Goal: Task Accomplishment & Management: Use online tool/utility

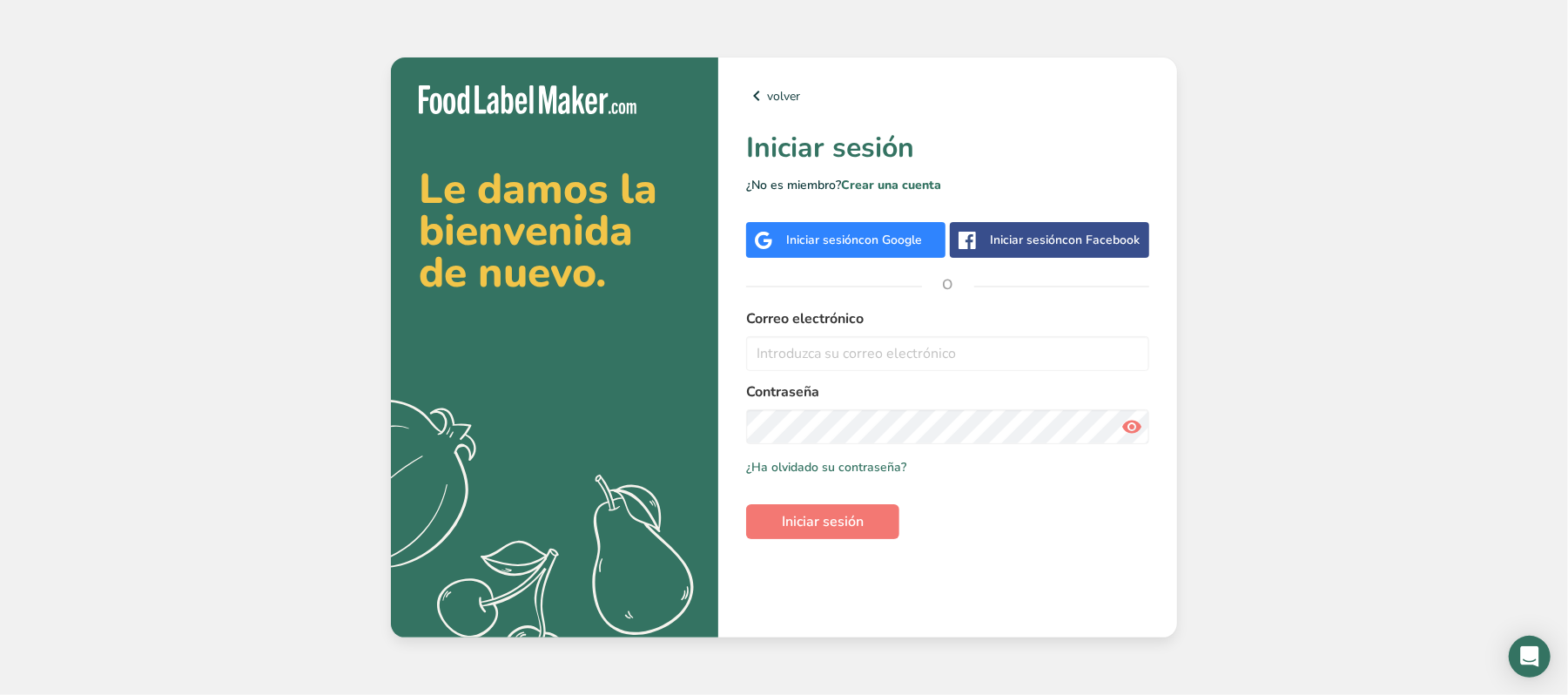
click at [848, 227] on div "Iniciar sesión con Google" at bounding box center [846, 240] width 200 height 36
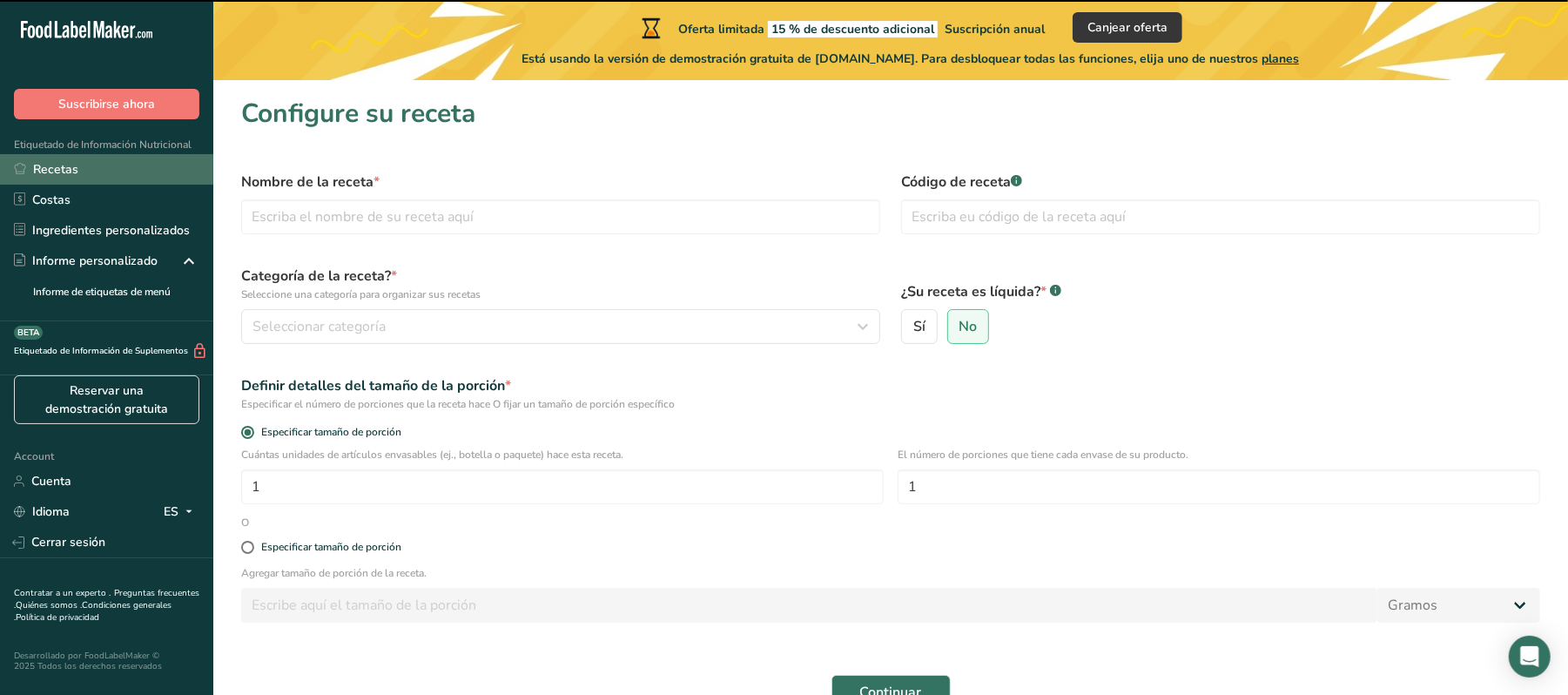
click at [61, 161] on link "Recetas" at bounding box center [106, 169] width 213 height 31
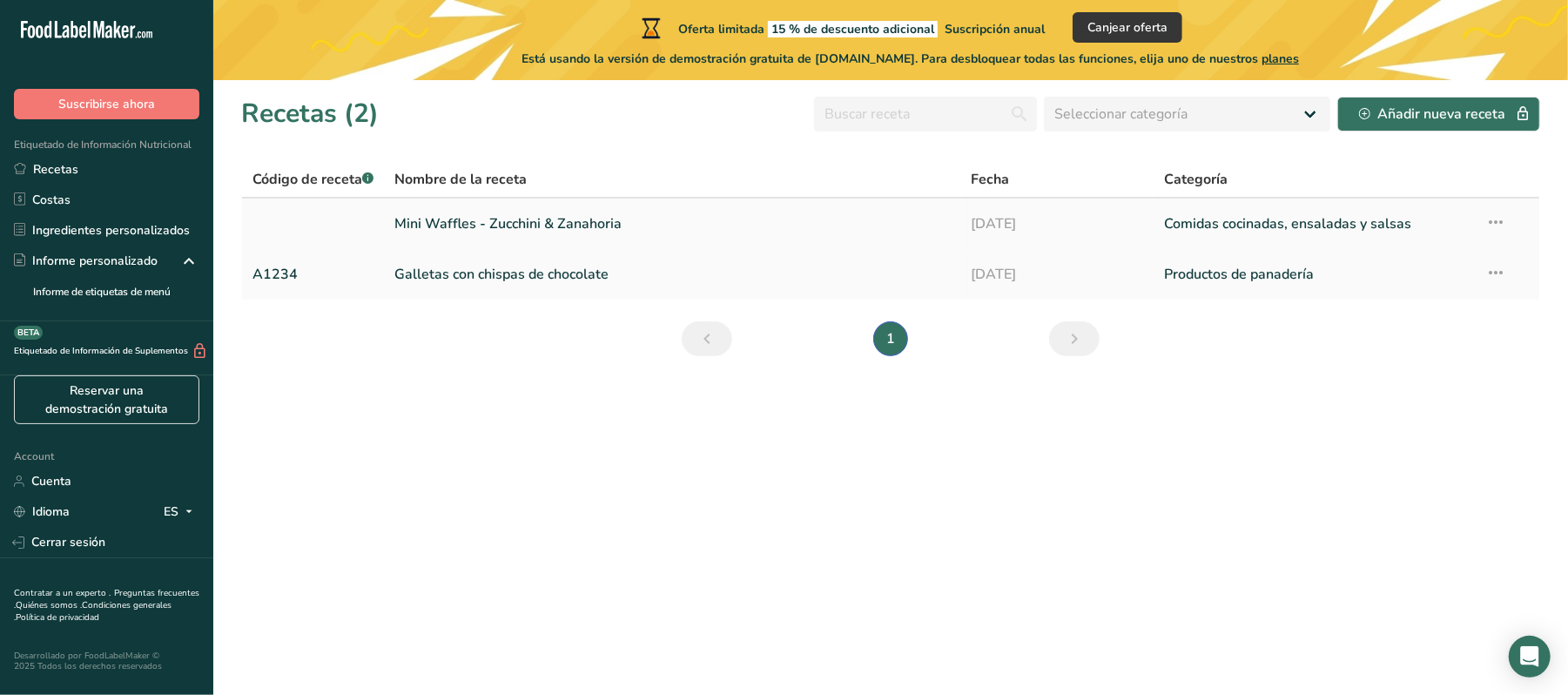
click at [594, 214] on link "Mini Waffles - Zucchini & Zanahoria" at bounding box center [673, 224] width 557 height 37
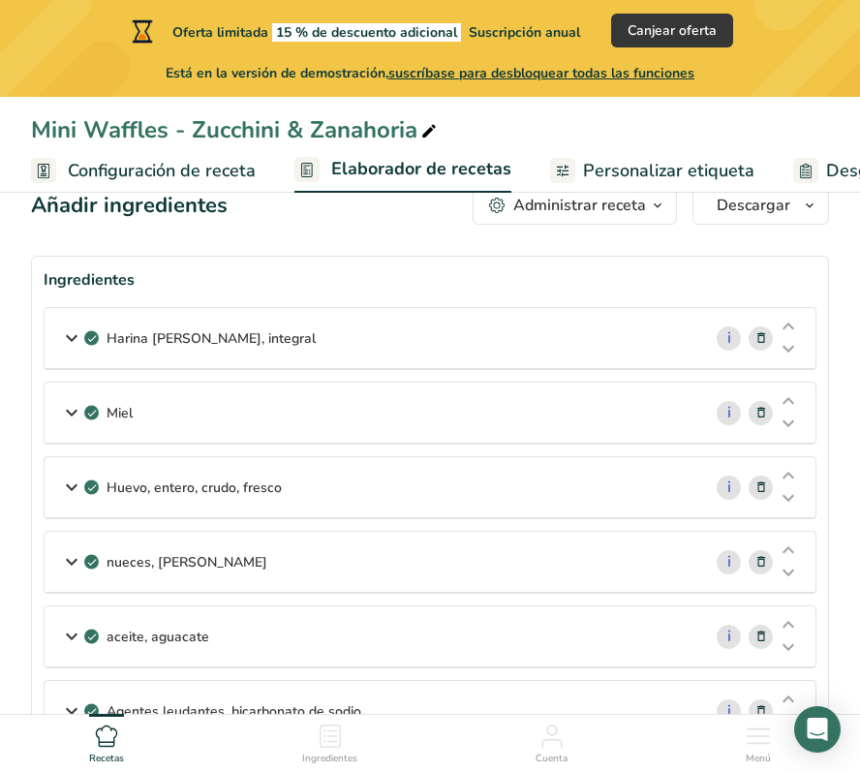
scroll to position [48, 0]
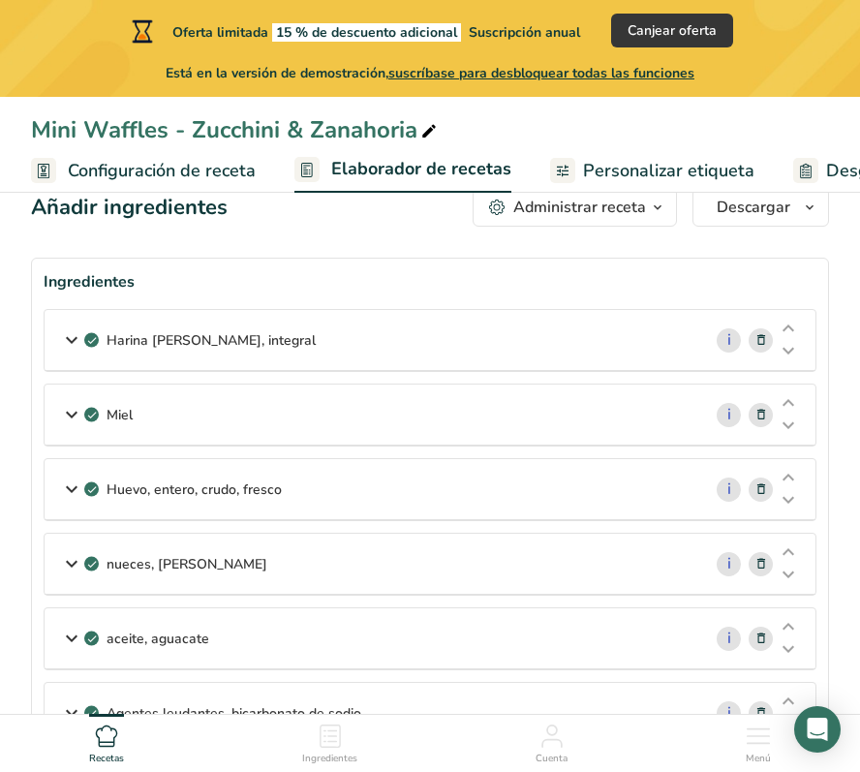
click at [75, 334] on icon at bounding box center [71, 340] width 23 height 35
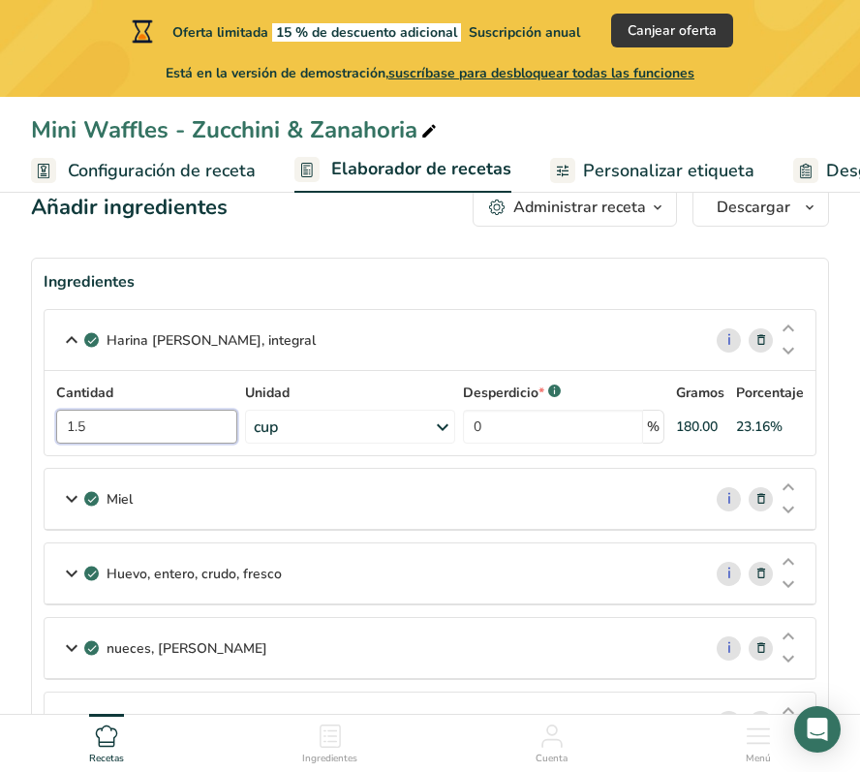
drag, startPoint x: 156, startPoint y: 424, endPoint x: 63, endPoint y: 416, distance: 93.3
click at [63, 416] on input "1.5" at bounding box center [146, 427] width 181 height 34
type input "180"
click at [428, 422] on div "Cantidad 180 Unidad cup Porciones 1 cup Unidades de peso g kg mg Ver más Unidad…" at bounding box center [430, 413] width 748 height 61
click at [428, 422] on icon at bounding box center [436, 427] width 23 height 35
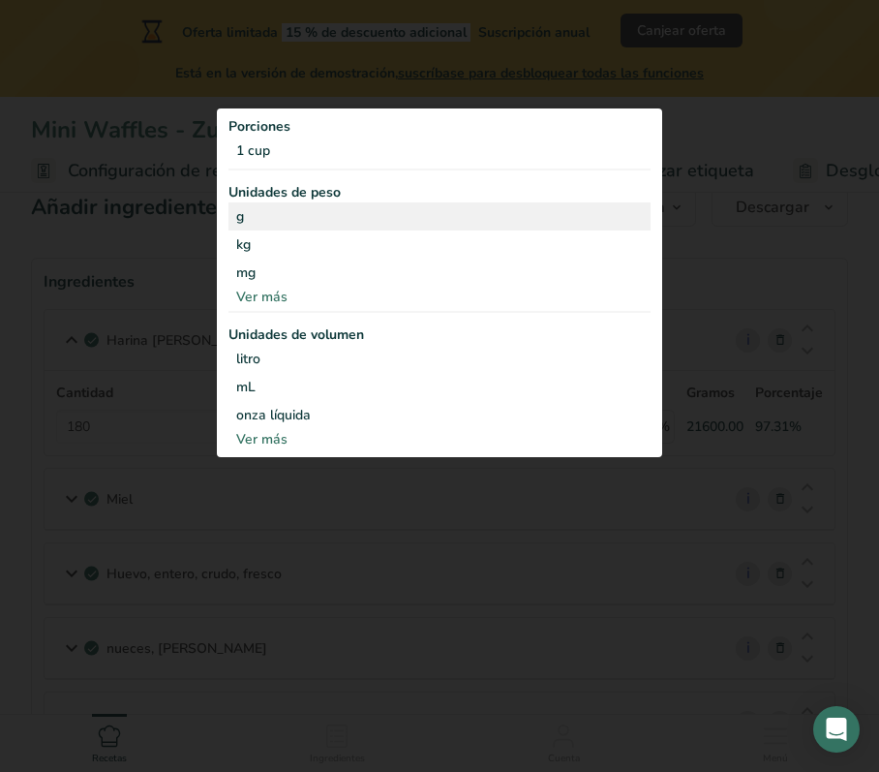
click at [264, 215] on div "g" at bounding box center [440, 216] width 422 height 28
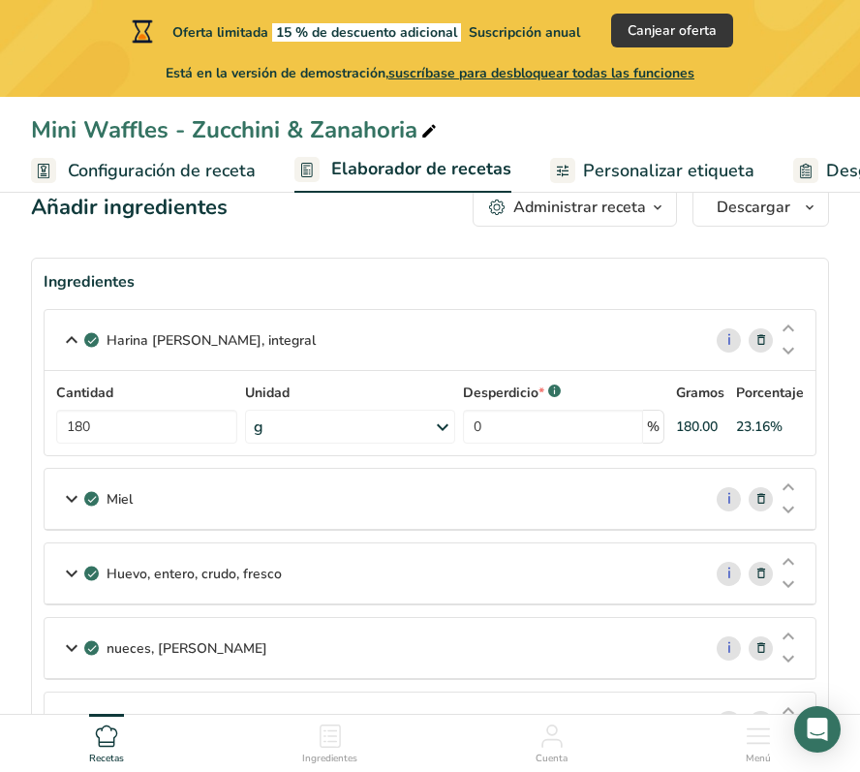
click at [756, 501] on icon at bounding box center [761, 499] width 14 height 20
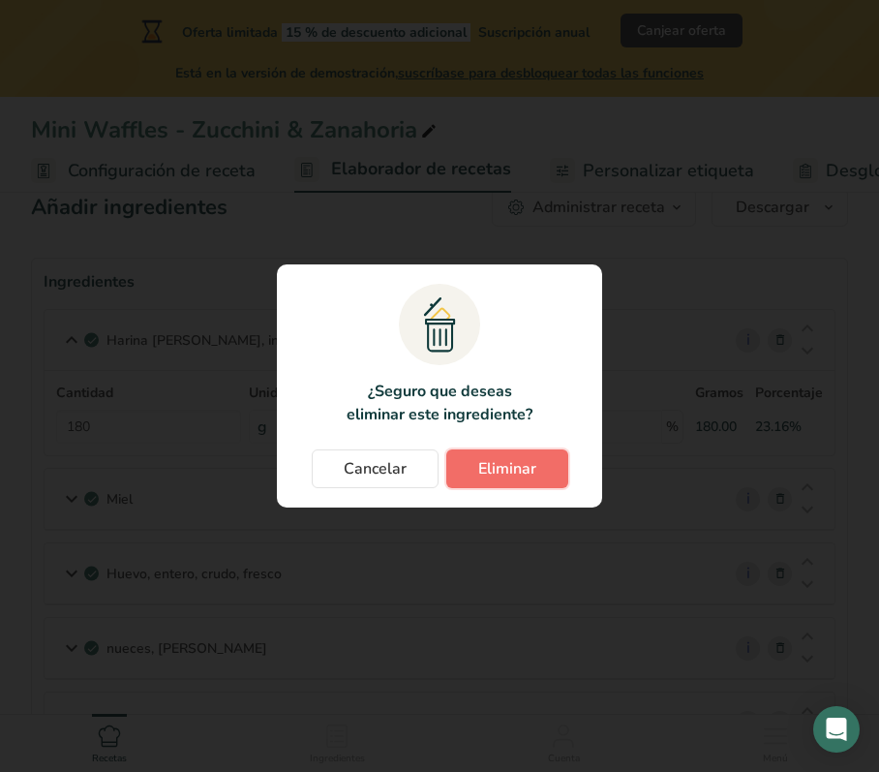
click at [484, 465] on span "Eliminar" at bounding box center [507, 468] width 58 height 23
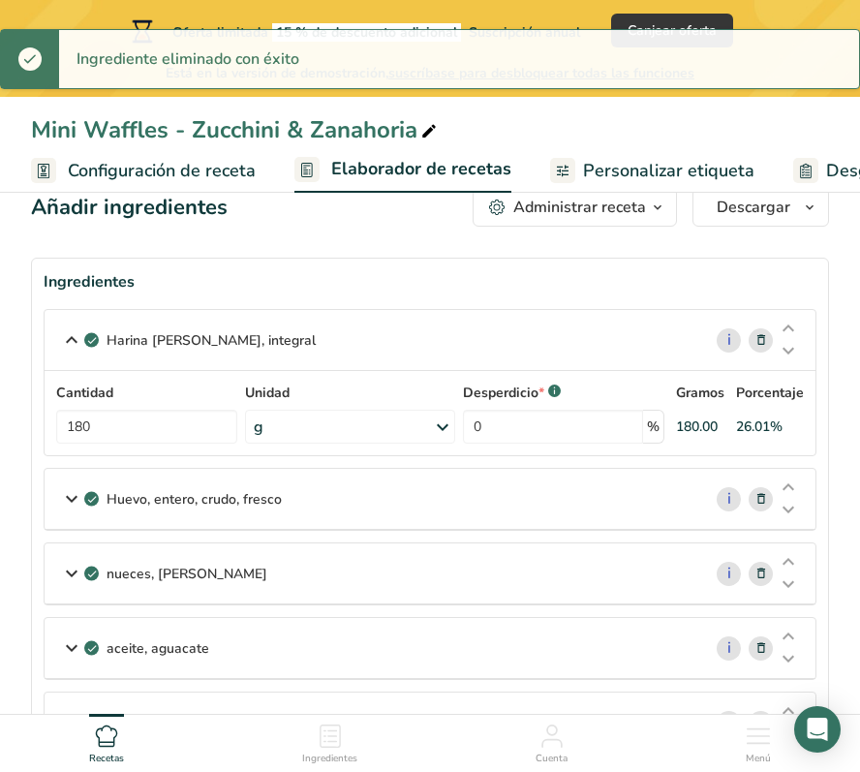
click at [768, 489] on span at bounding box center [761, 498] width 23 height 23
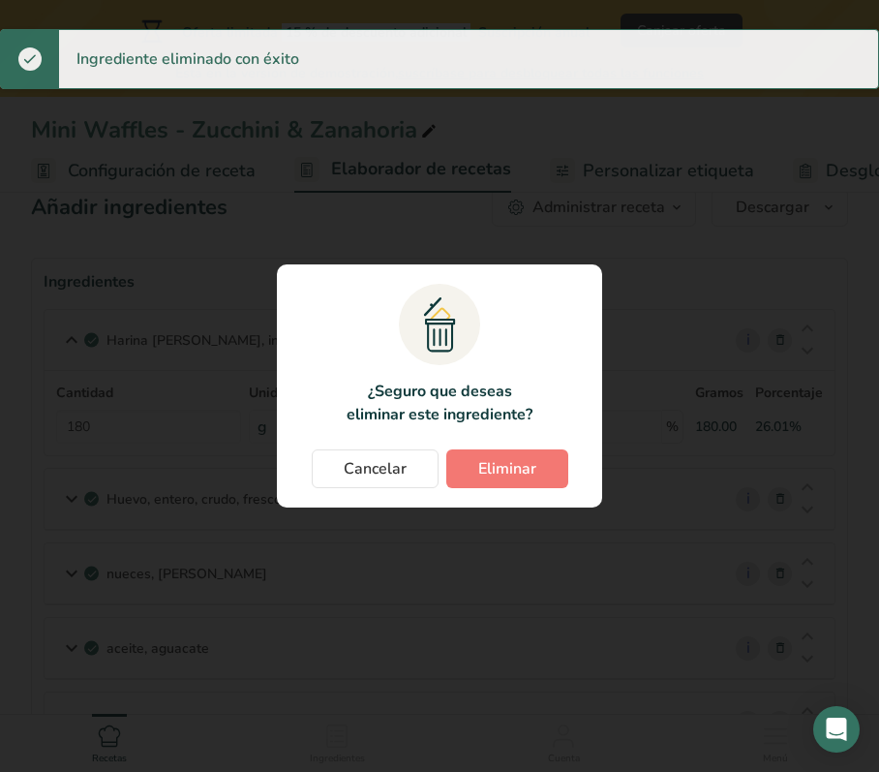
click at [578, 463] on div "Cancelar Eliminar" at bounding box center [439, 468] width 287 height 39
click at [538, 458] on button "Eliminar" at bounding box center [507, 468] width 122 height 39
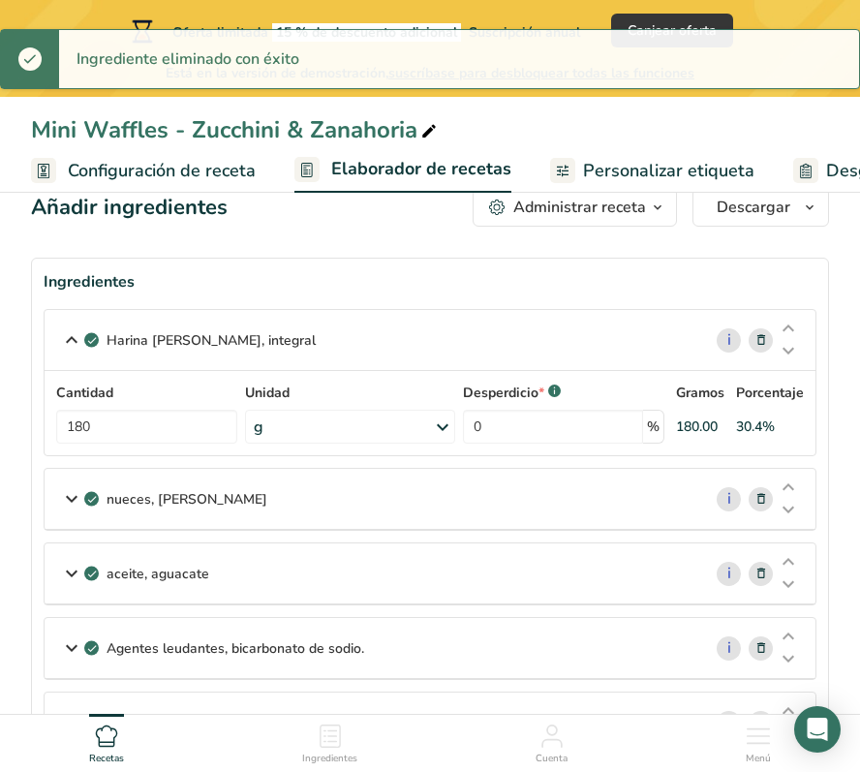
click at [759, 497] on icon at bounding box center [761, 499] width 14 height 20
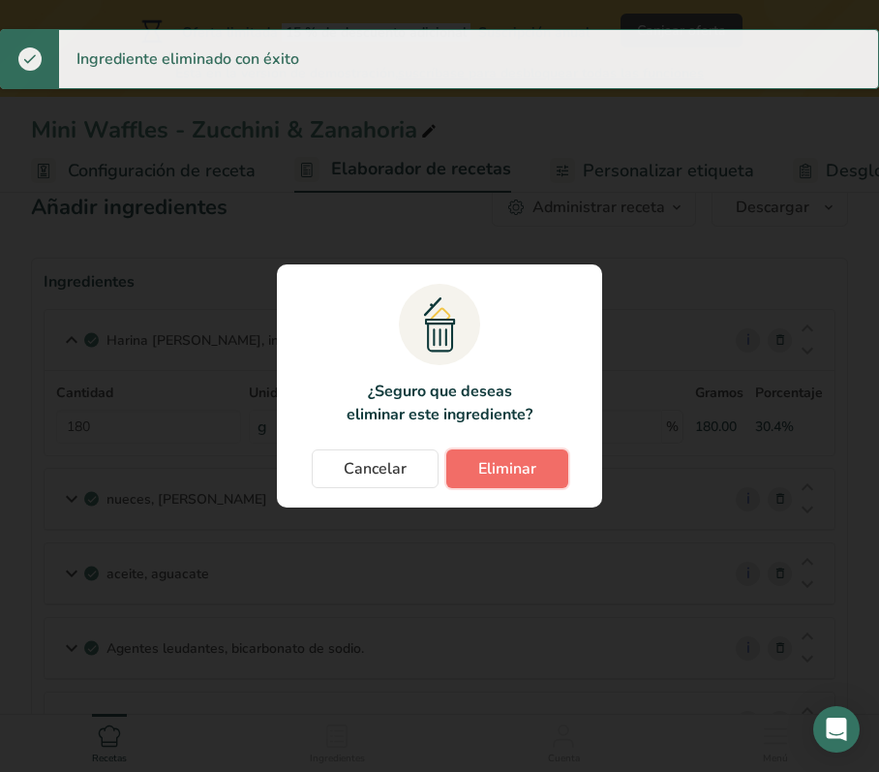
click at [490, 459] on span "Eliminar" at bounding box center [507, 468] width 58 height 23
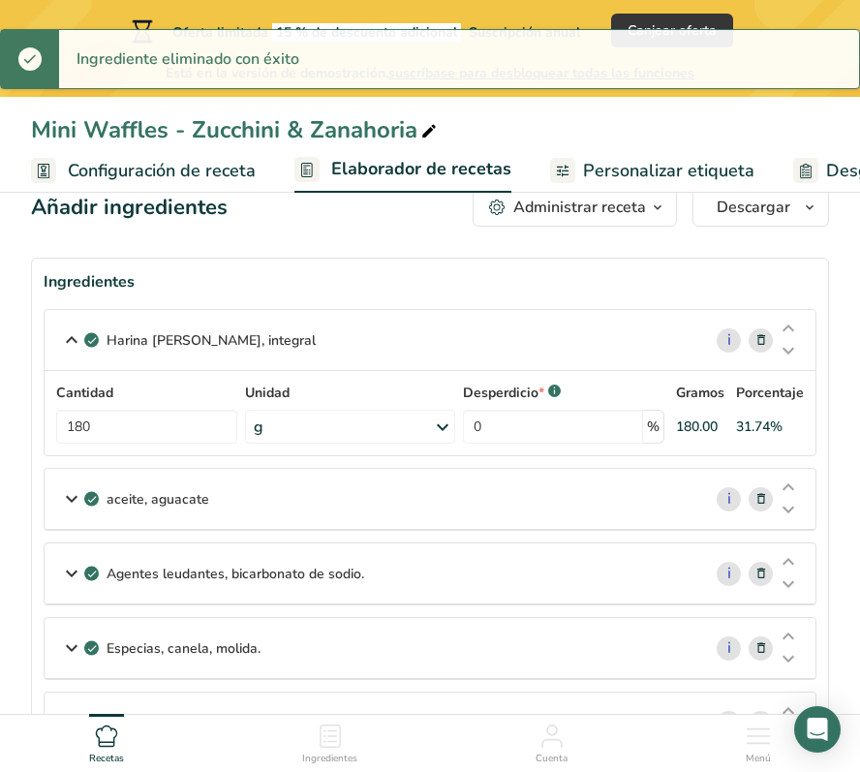
click at [760, 498] on icon at bounding box center [761, 499] width 14 height 20
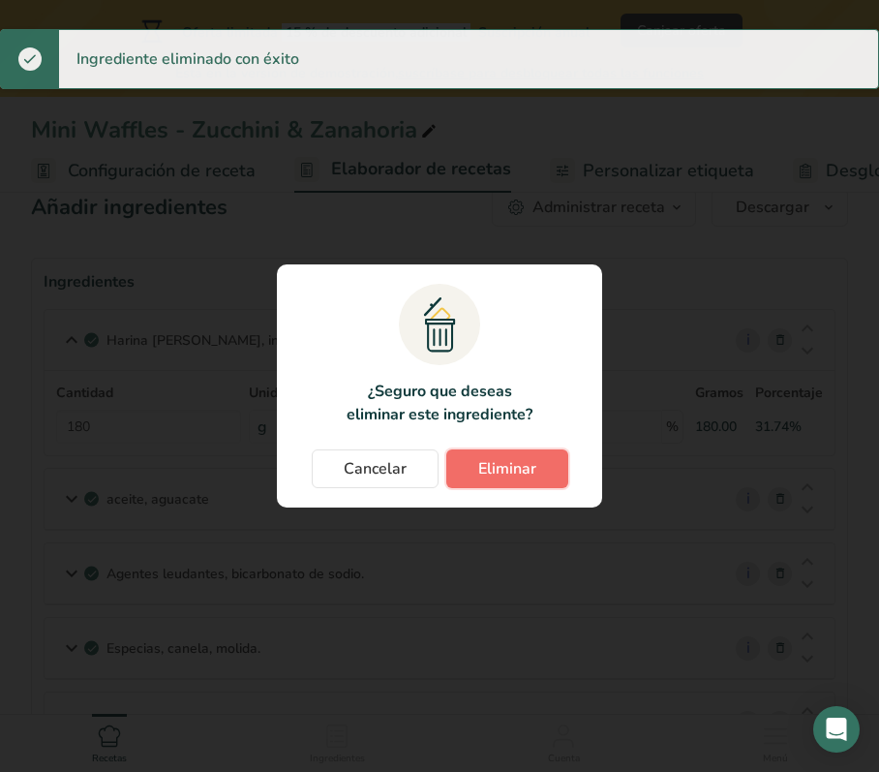
click at [524, 465] on span "Eliminar" at bounding box center [507, 468] width 58 height 23
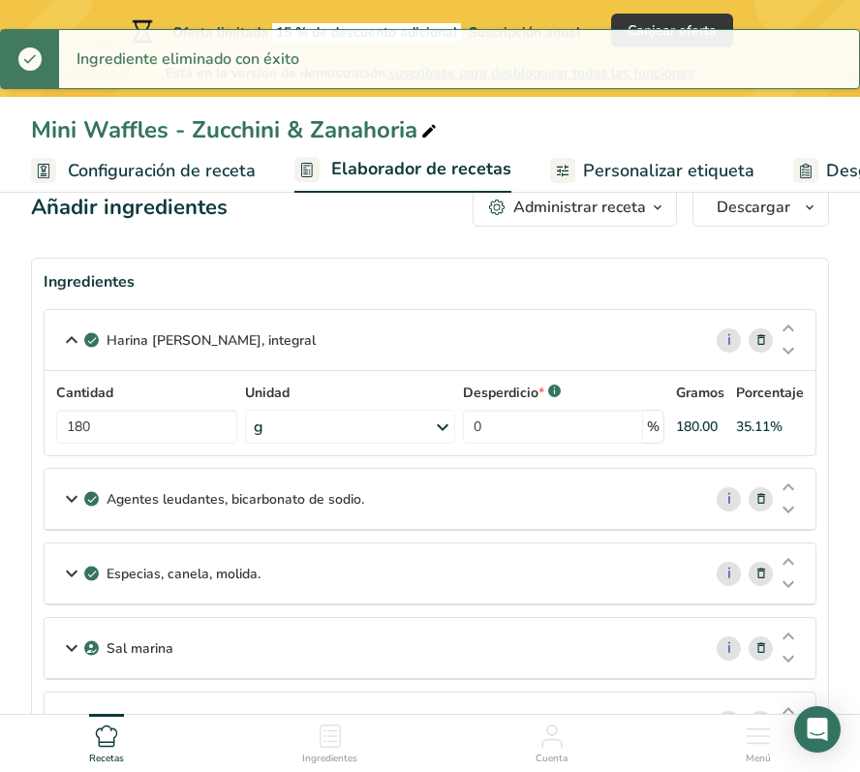
click at [755, 489] on icon at bounding box center [761, 499] width 14 height 20
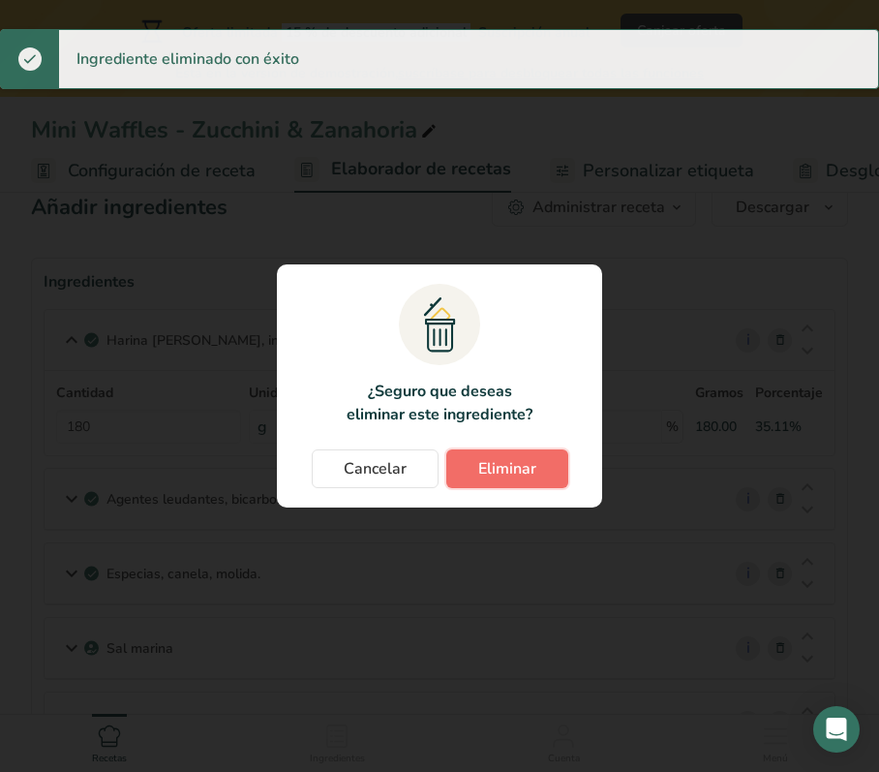
click at [531, 480] on button "Eliminar" at bounding box center [507, 468] width 122 height 39
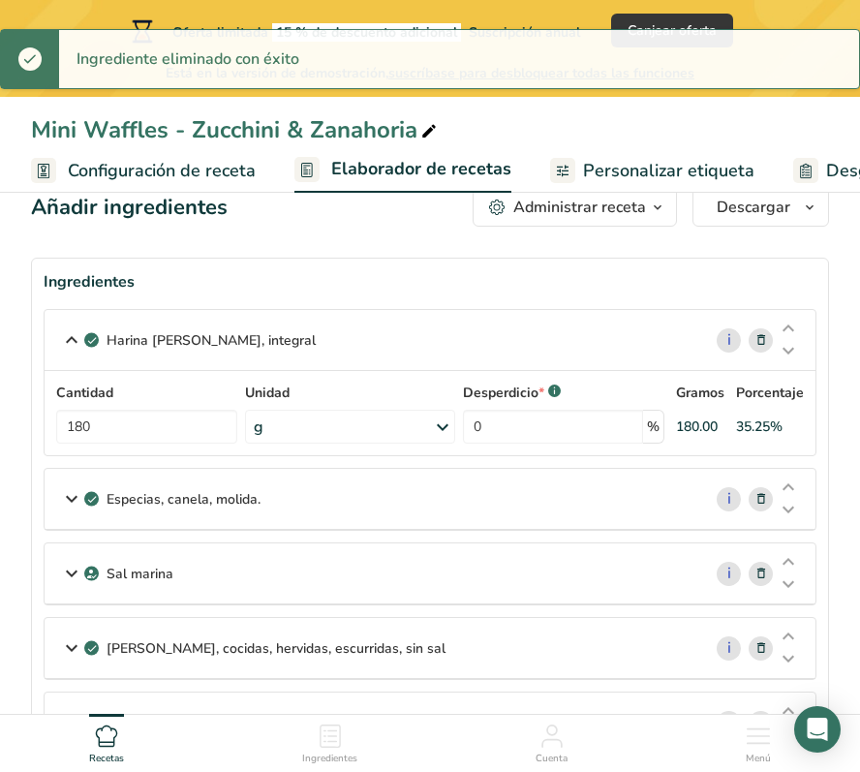
click at [754, 496] on icon at bounding box center [761, 499] width 14 height 20
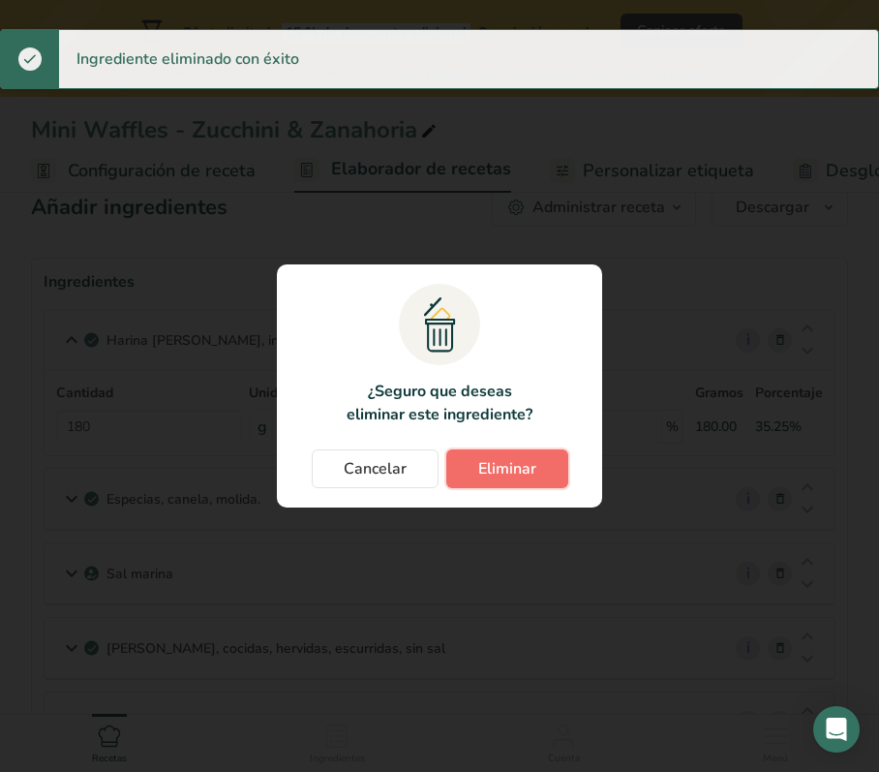
click at [513, 458] on span "Eliminar" at bounding box center [507, 468] width 58 height 23
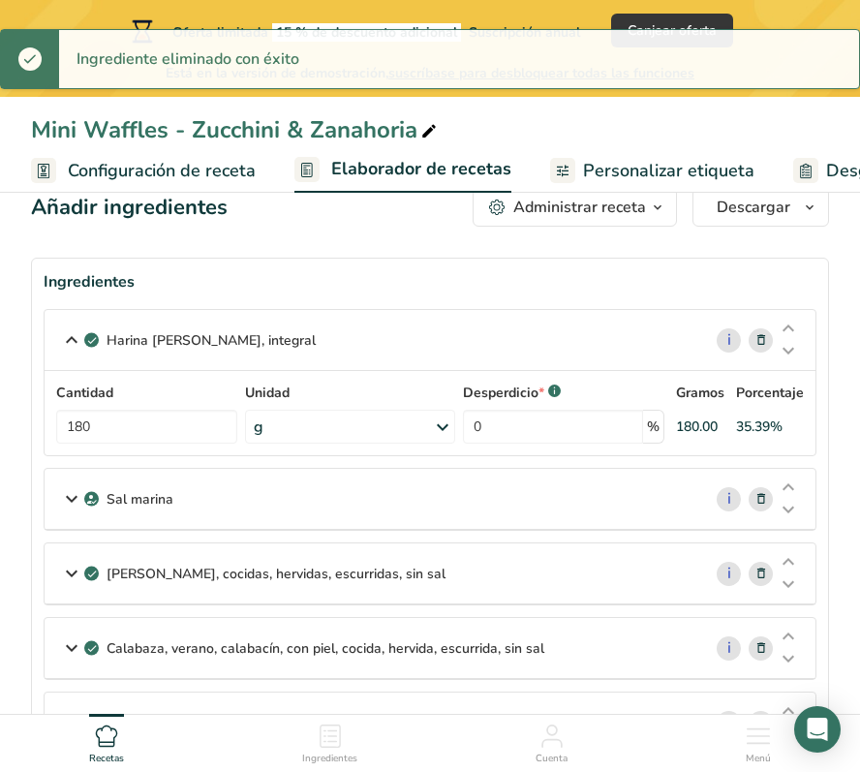
click at [763, 497] on icon at bounding box center [761, 499] width 14 height 20
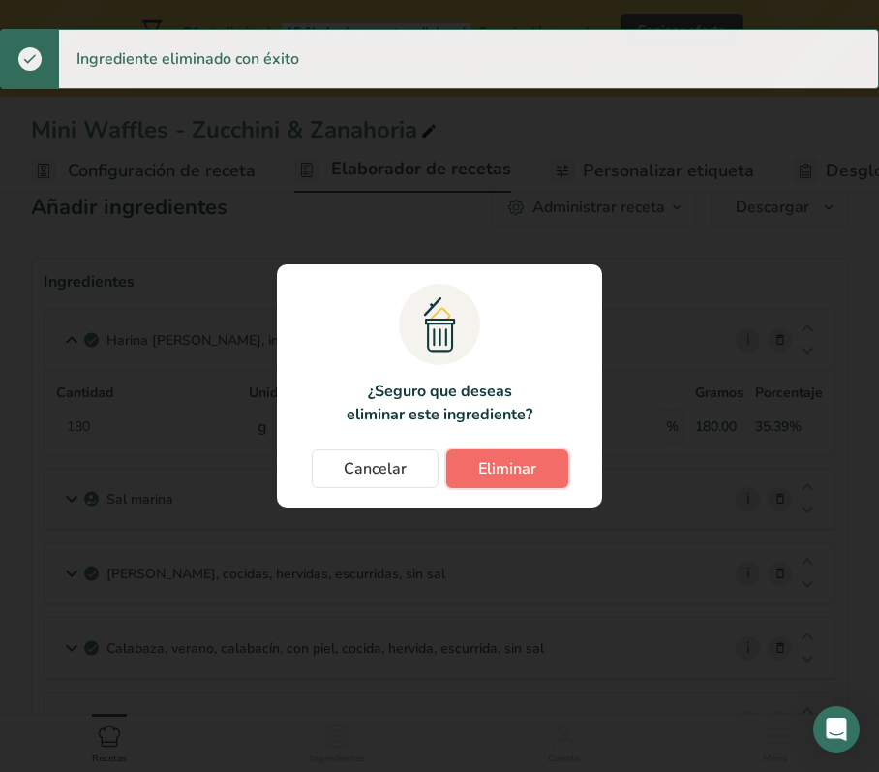
click at [511, 467] on span "Eliminar" at bounding box center [507, 468] width 58 height 23
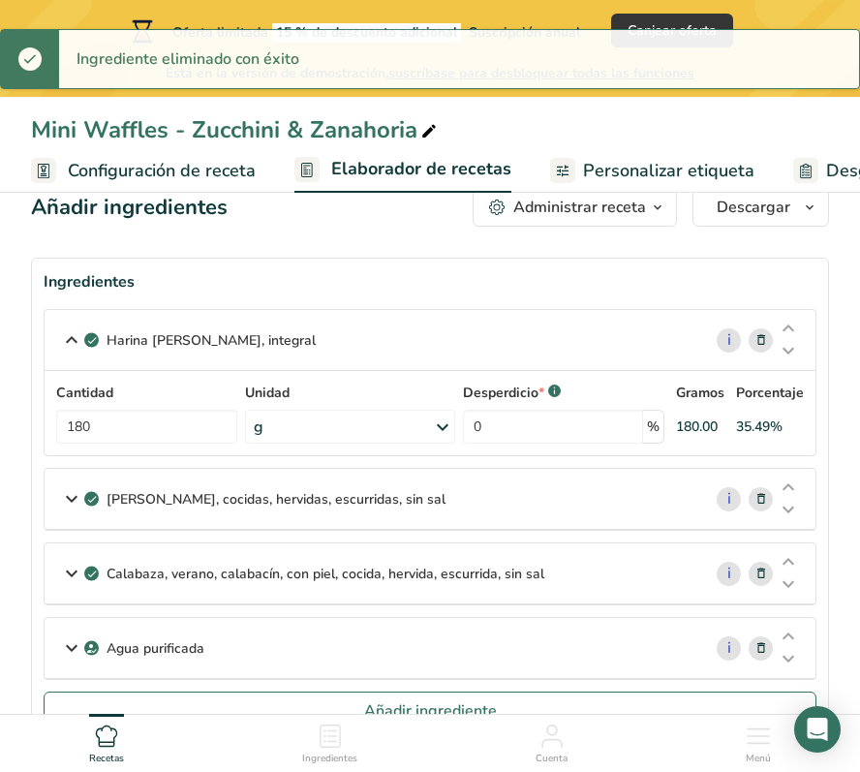
click at [761, 500] on icon at bounding box center [761, 499] width 14 height 20
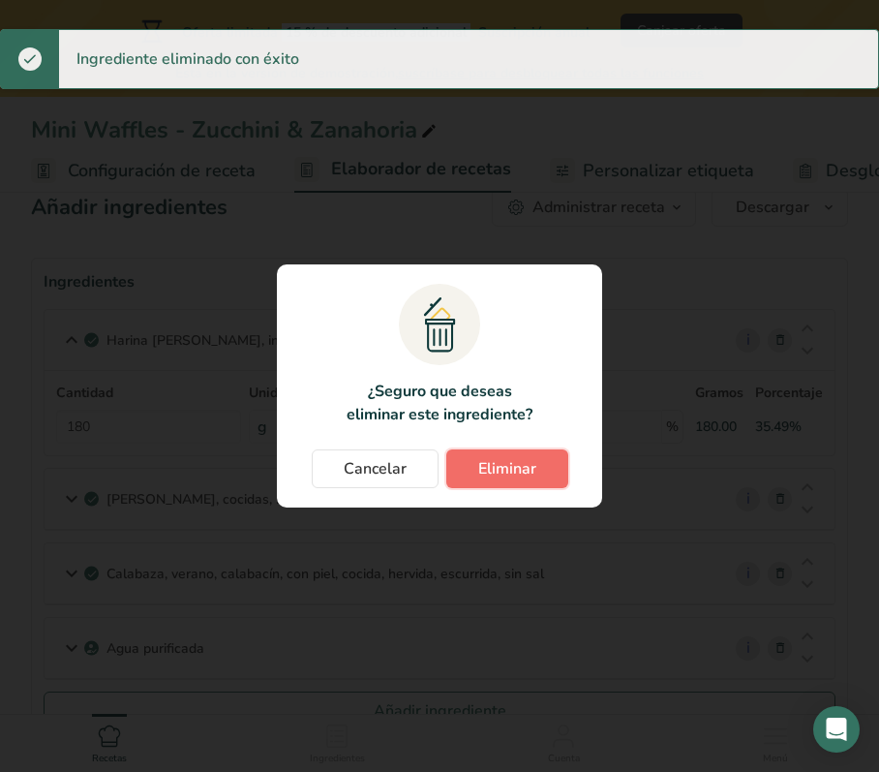
click at [486, 449] on button "Eliminar" at bounding box center [507, 468] width 122 height 39
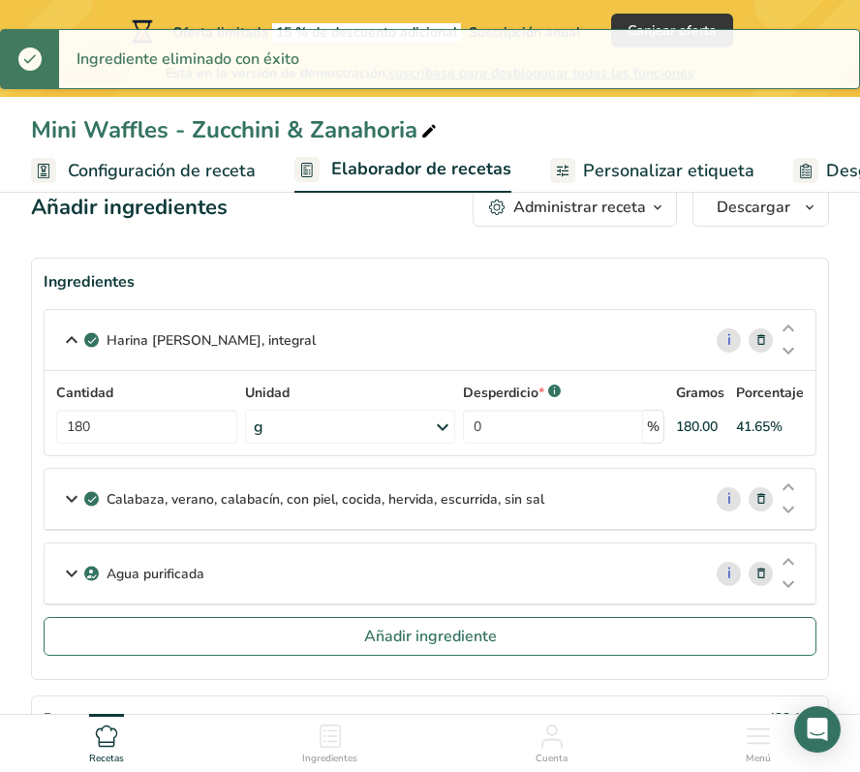
click at [761, 496] on icon at bounding box center [761, 499] width 14 height 20
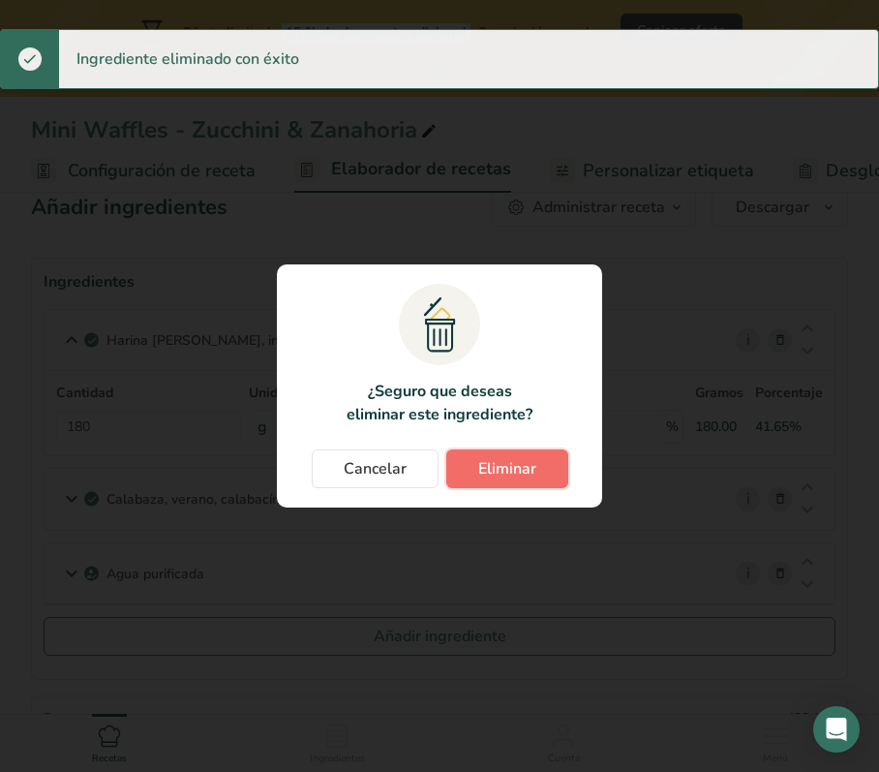
click at [524, 462] on span "Eliminar" at bounding box center [507, 468] width 58 height 23
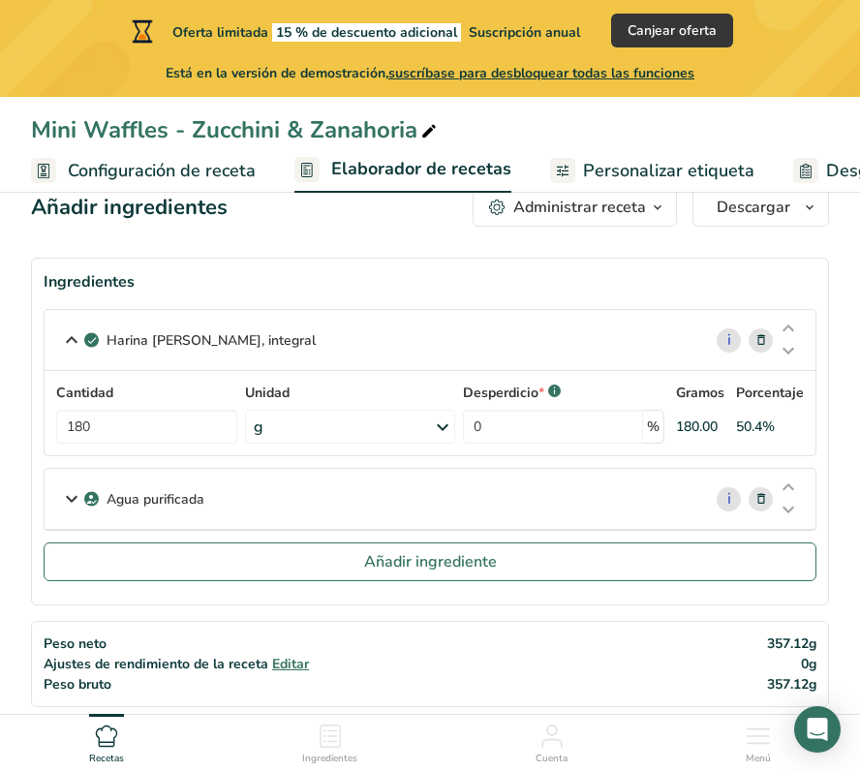
click at [63, 497] on icon at bounding box center [71, 498] width 23 height 35
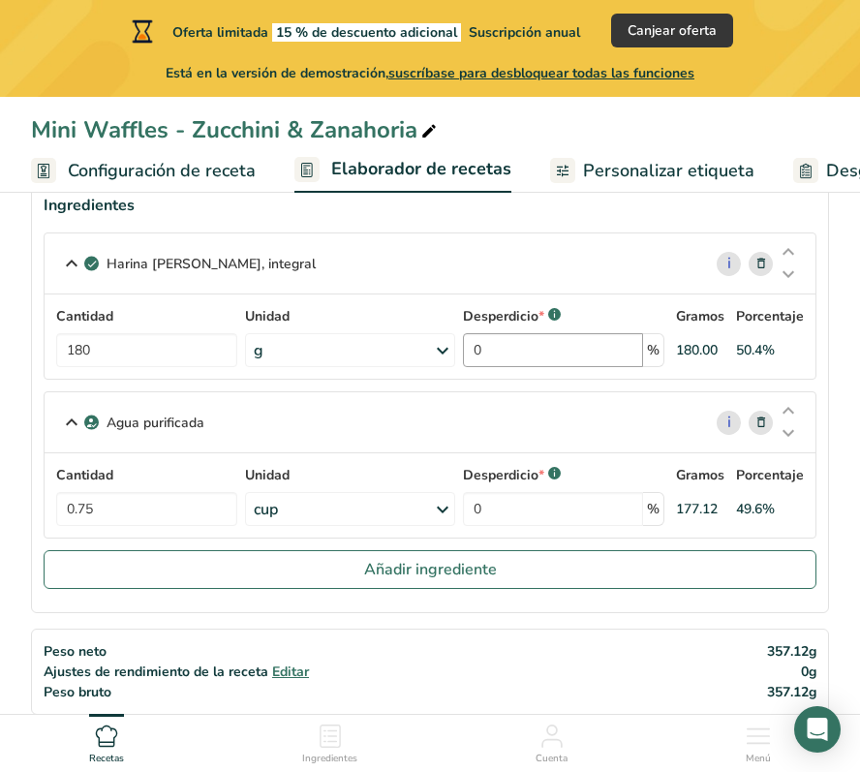
scroll to position [126, 0]
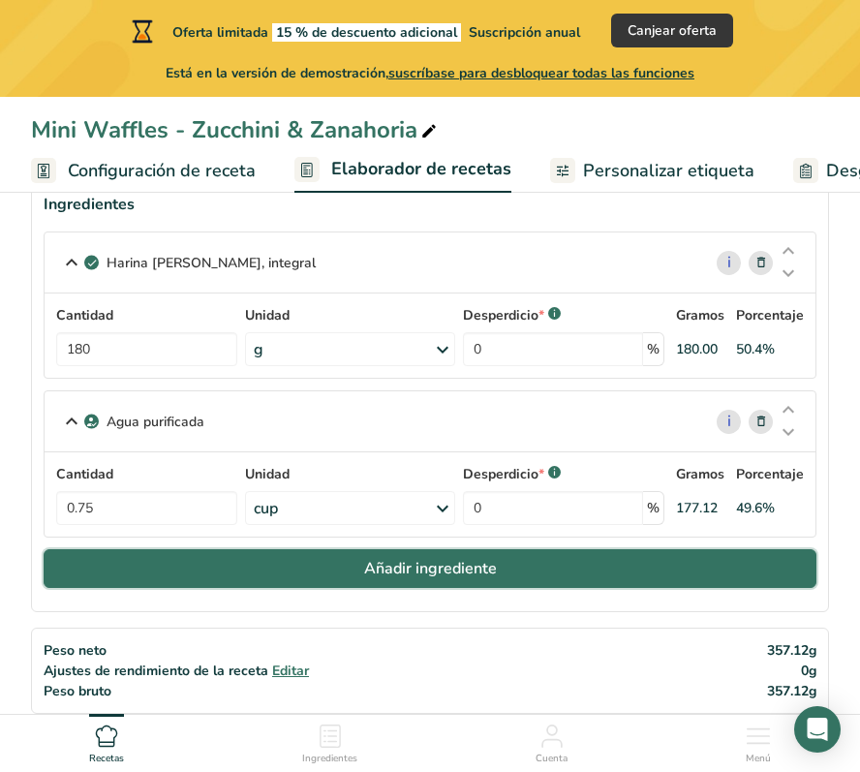
click at [430, 569] on span "Añadir ingrediente" at bounding box center [430, 568] width 133 height 23
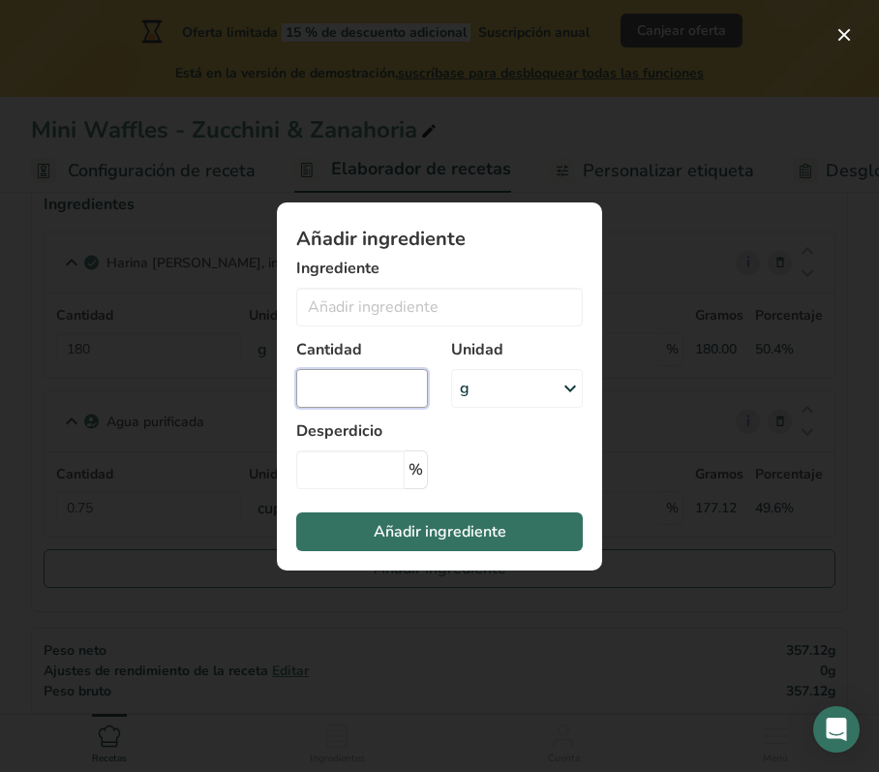
click at [391, 384] on input "Add ingredient modal" at bounding box center [362, 388] width 132 height 39
click at [364, 384] on input "Add ingredient modal" at bounding box center [362, 388] width 132 height 39
click at [440, 318] on input "Add ingredient modal" at bounding box center [439, 307] width 287 height 39
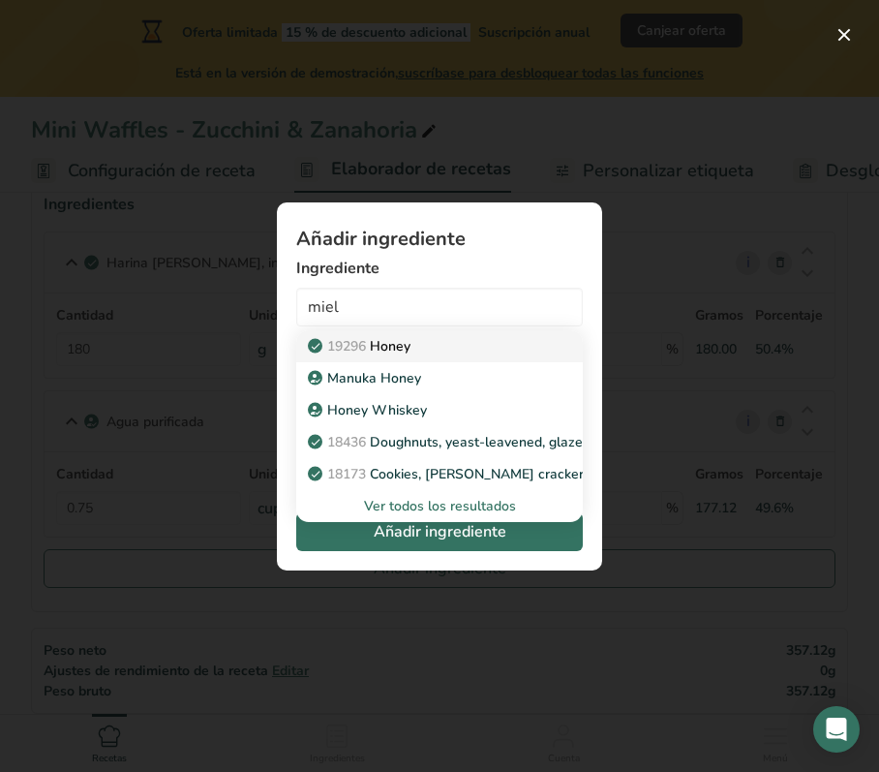
click at [411, 346] on p "19296 Honey" at bounding box center [361, 346] width 99 height 20
type input "Honey"
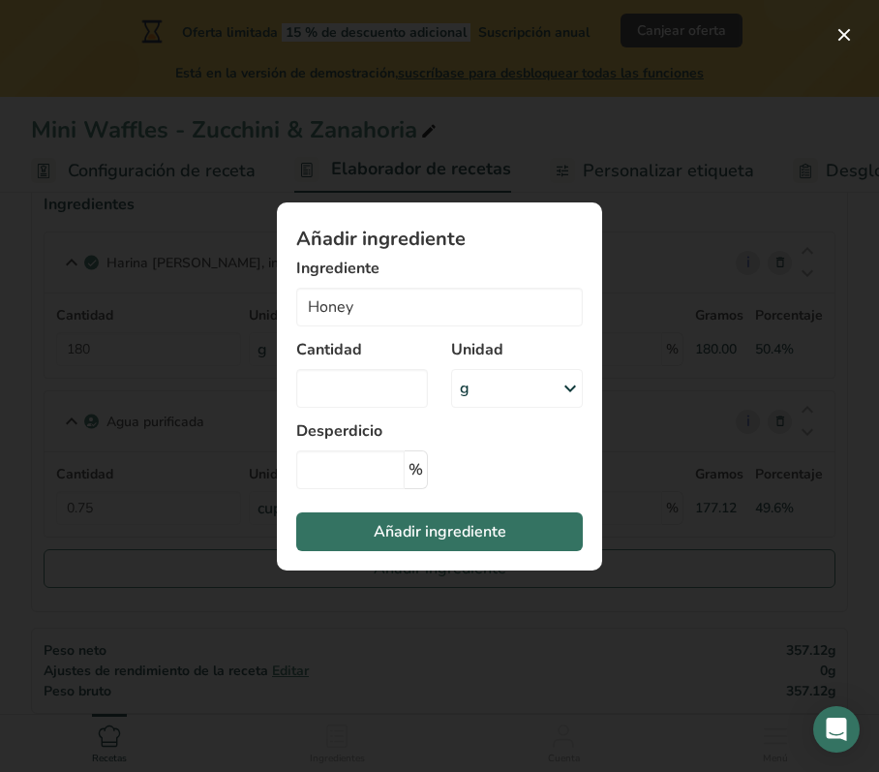
click at [542, 380] on div "g" at bounding box center [517, 388] width 132 height 39
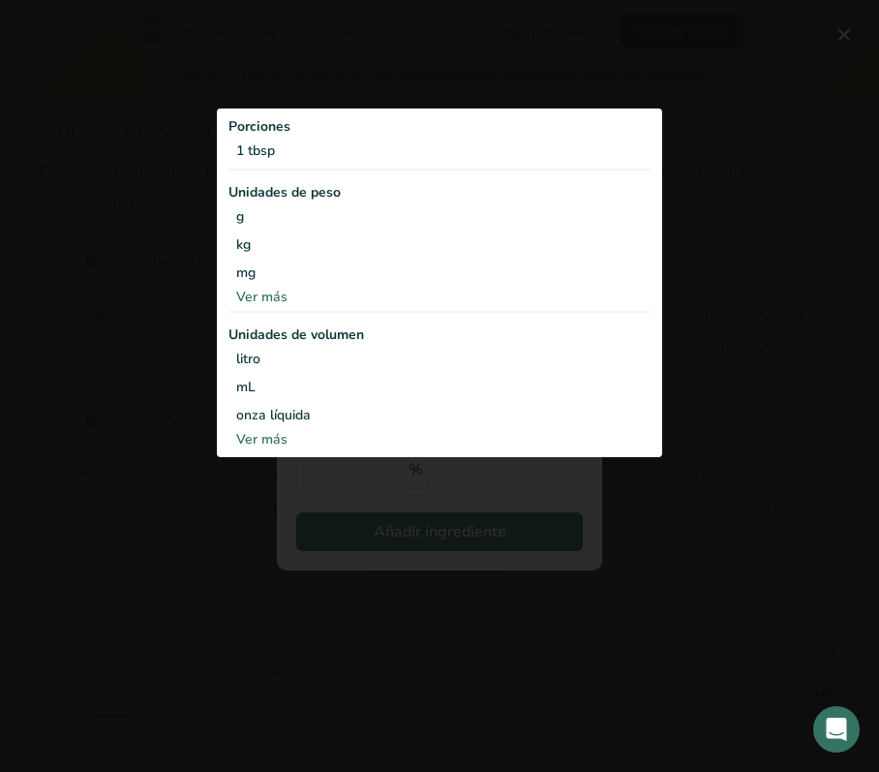
click at [272, 439] on div "Ver más" at bounding box center [440, 439] width 422 height 20
select select "22"
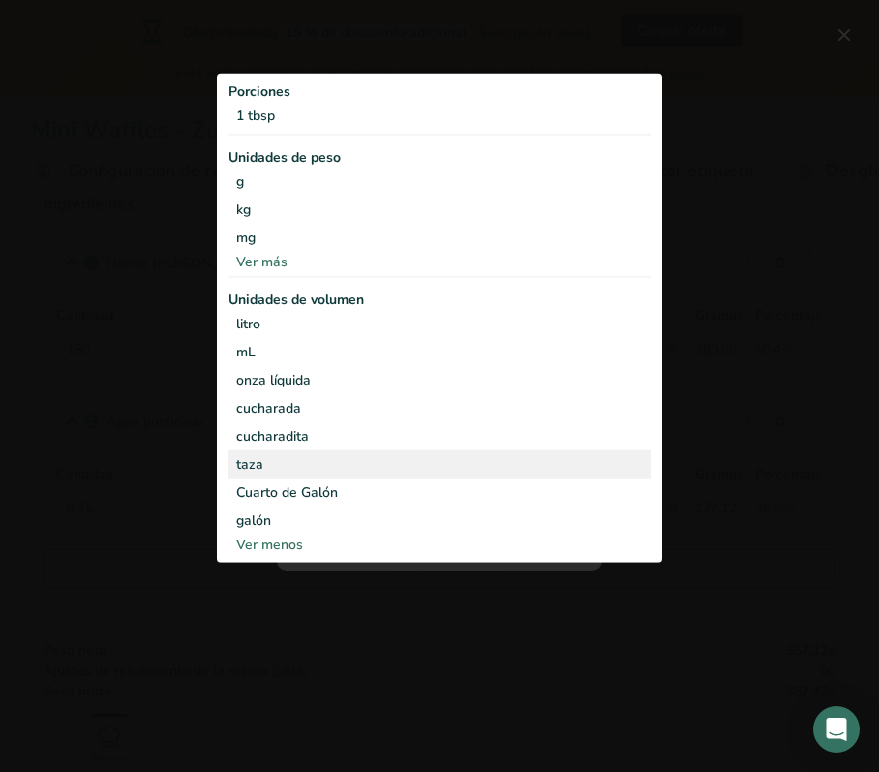
click at [261, 455] on div "taza" at bounding box center [439, 464] width 407 height 20
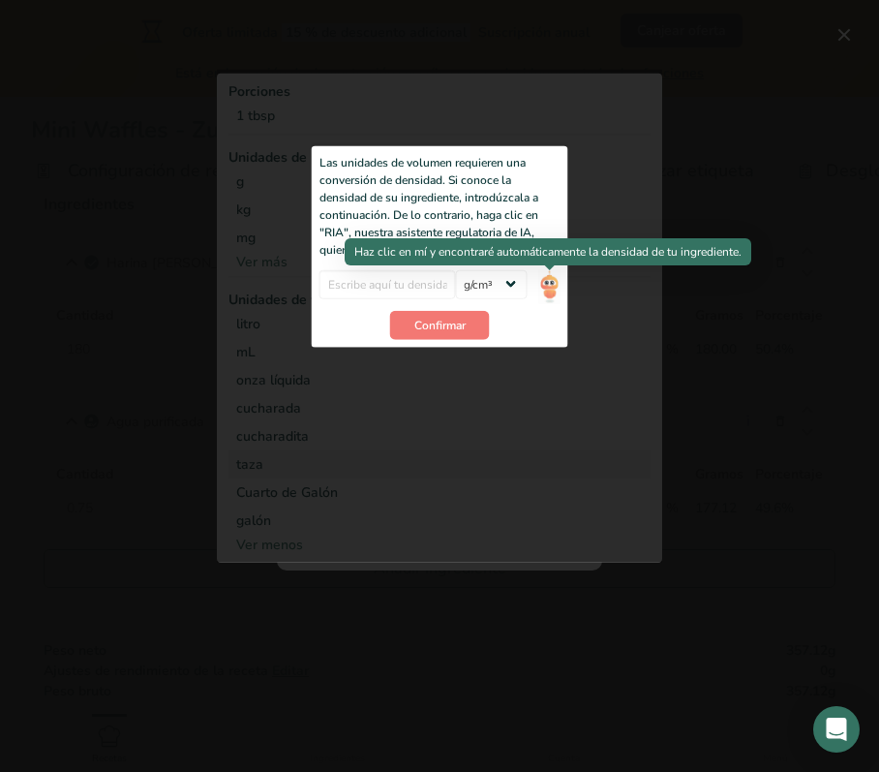
click at [543, 287] on img "Add ingredient modal" at bounding box center [548, 286] width 21 height 34
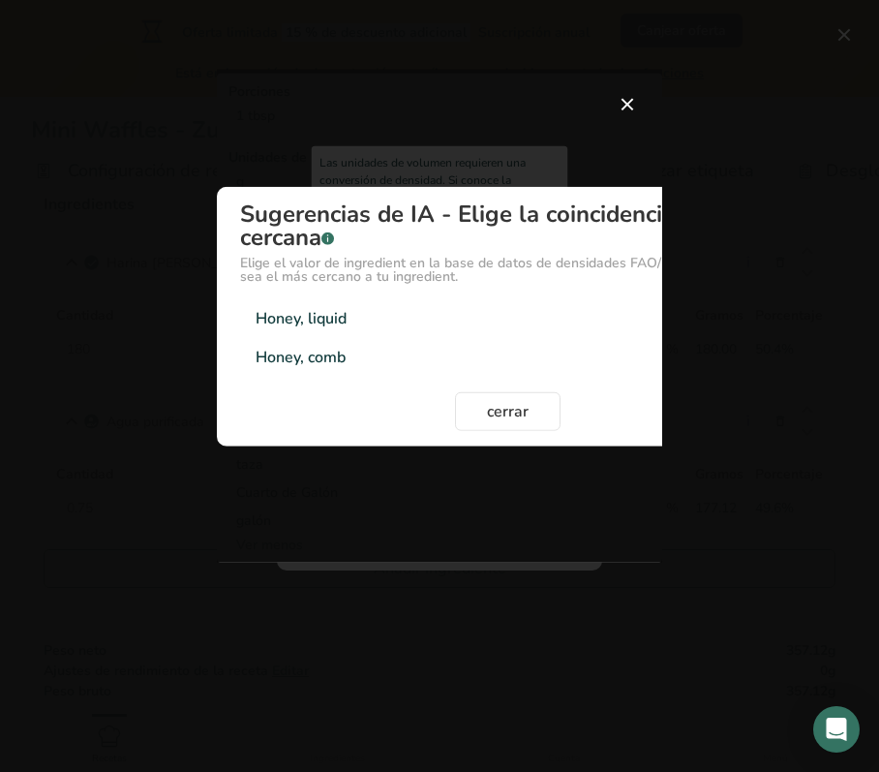
click at [302, 312] on div "Honey, liquid" at bounding box center [301, 318] width 91 height 23
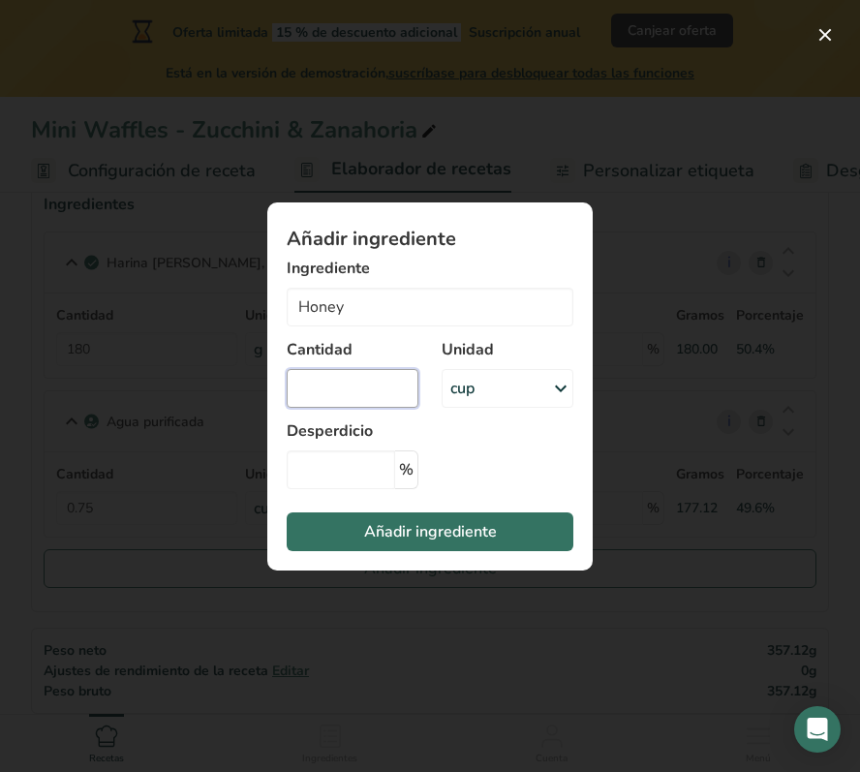
click at [323, 388] on input "Add ingredient modal" at bounding box center [353, 388] width 132 height 39
type input "0.25"
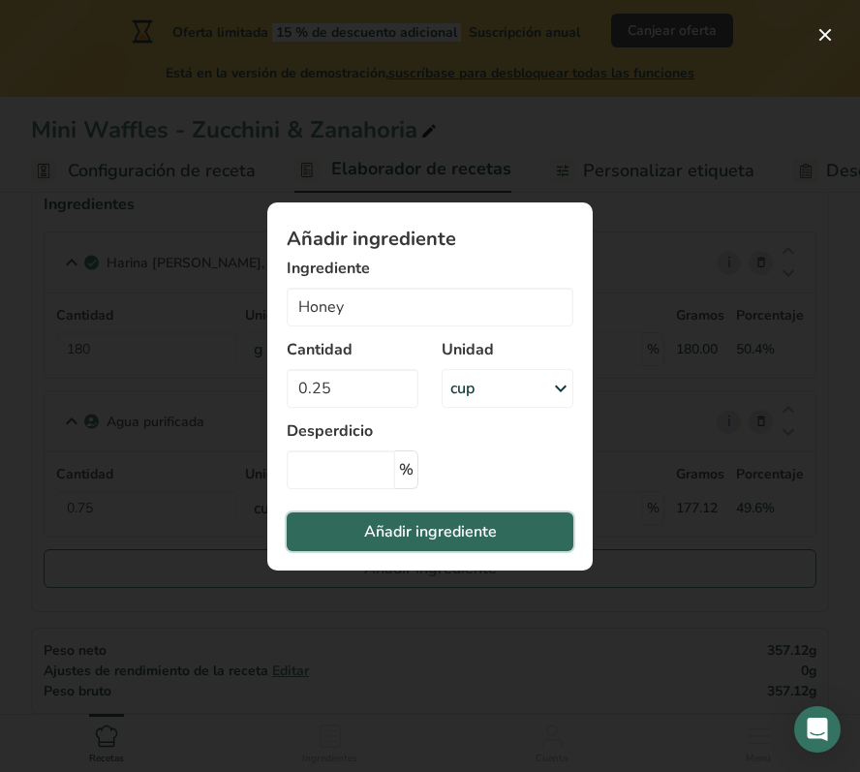
click at [446, 537] on span "Añadir ingrediente" at bounding box center [430, 531] width 133 height 23
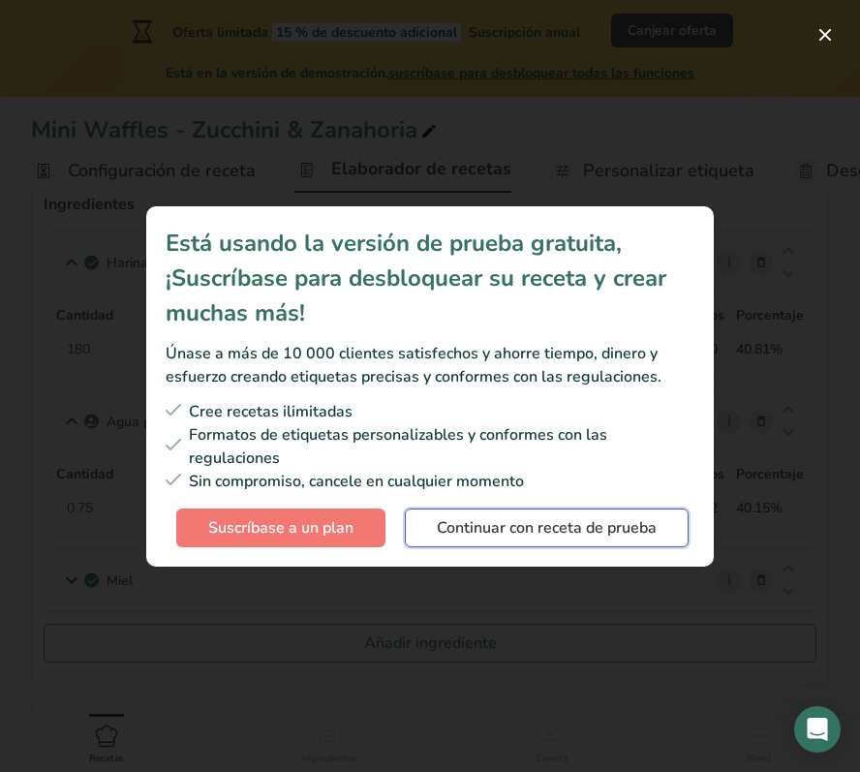
click at [498, 533] on span "Continuar con receta de prueba" at bounding box center [547, 527] width 220 height 23
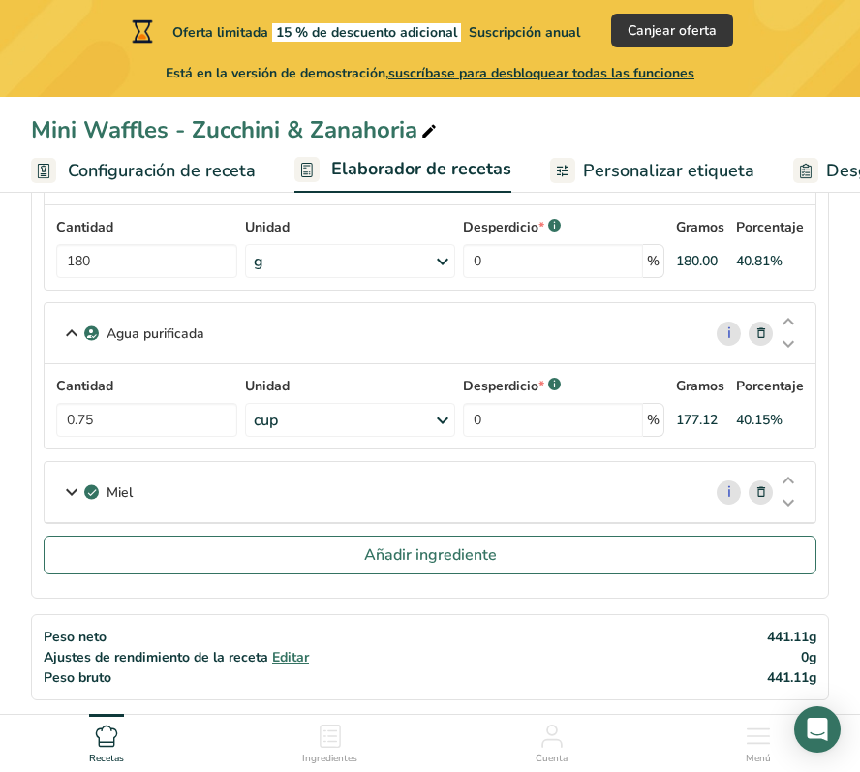
scroll to position [219, 0]
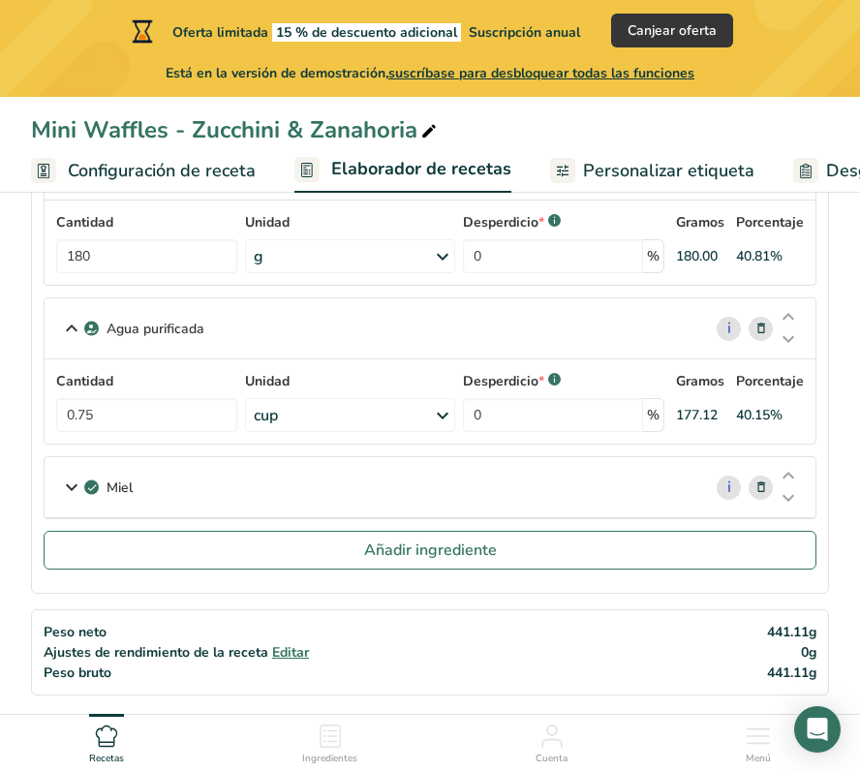
click at [74, 486] on icon at bounding box center [71, 487] width 23 height 35
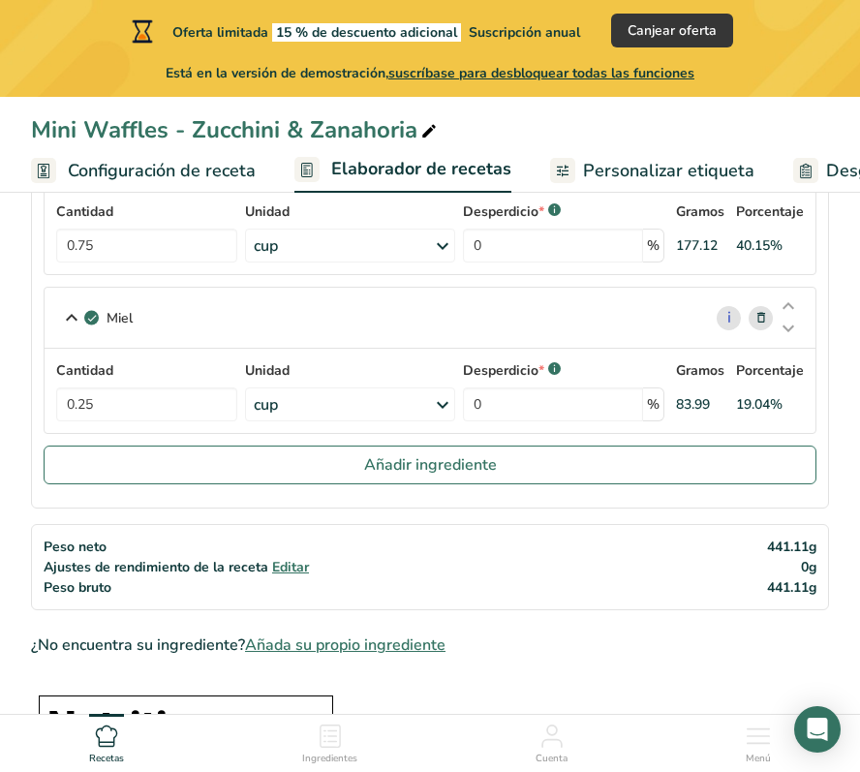
scroll to position [389, 0]
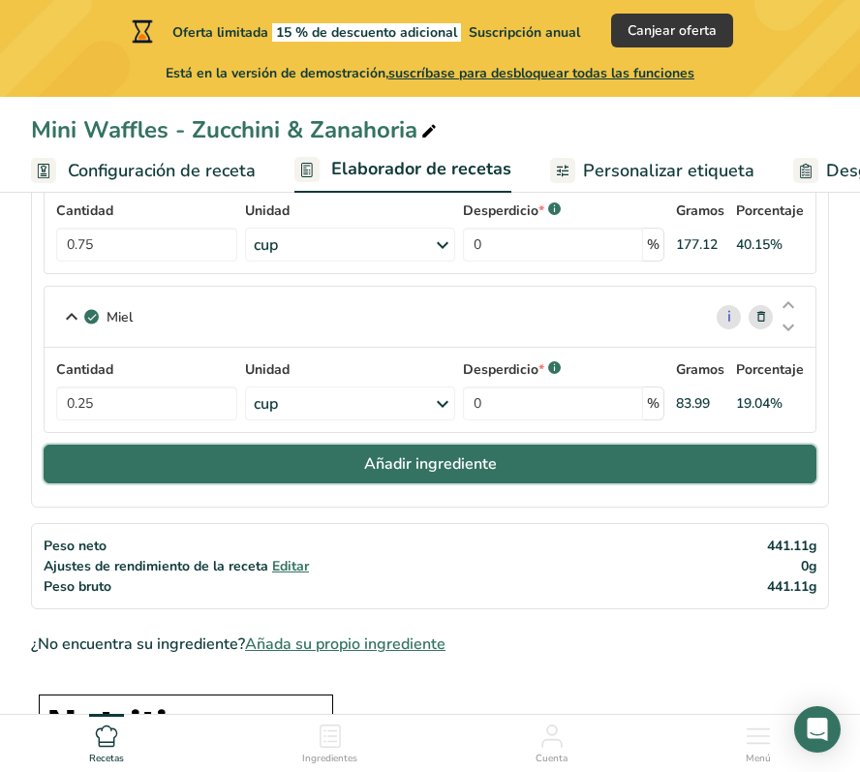
click at [420, 476] on span "Añadir ingrediente" at bounding box center [430, 463] width 133 height 23
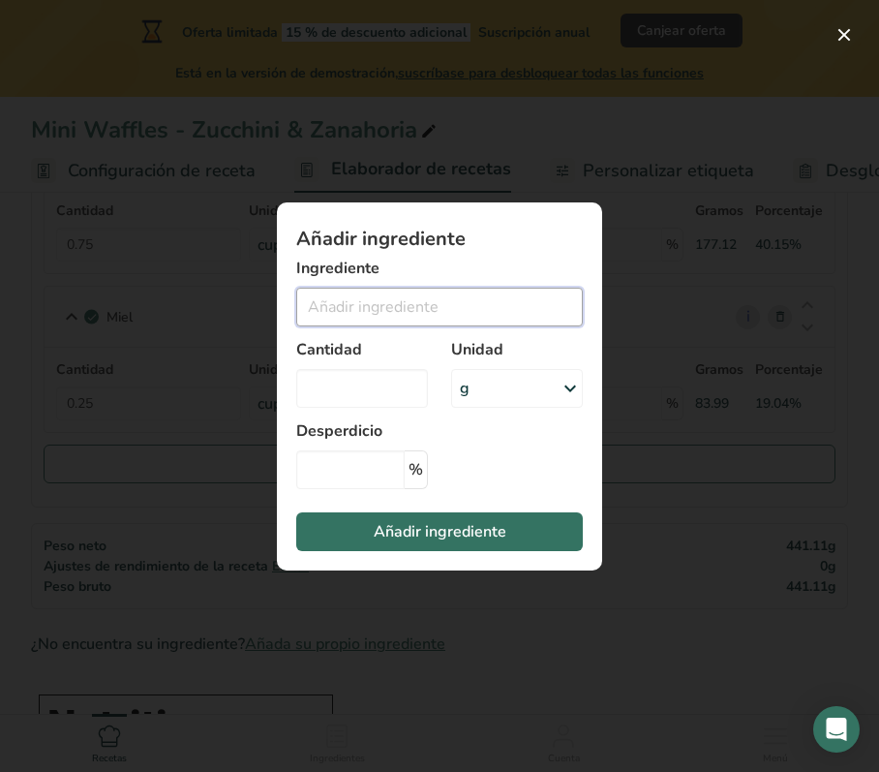
click at [364, 306] on input "Add ingredient modal" at bounding box center [439, 307] width 287 height 39
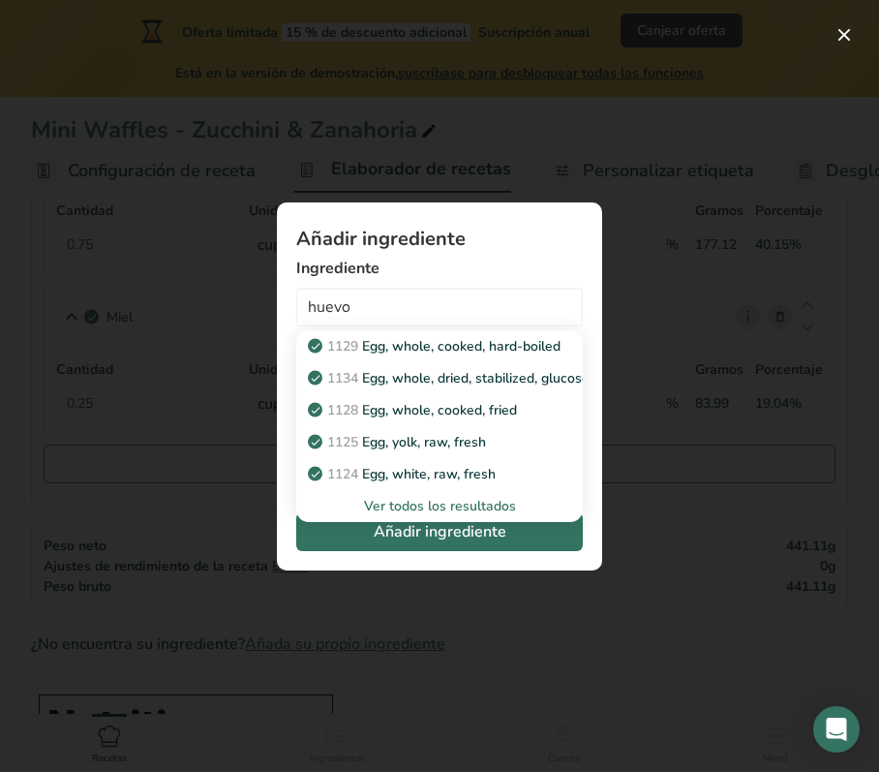
click at [397, 511] on div "Ver todos los resultados" at bounding box center [440, 506] width 256 height 20
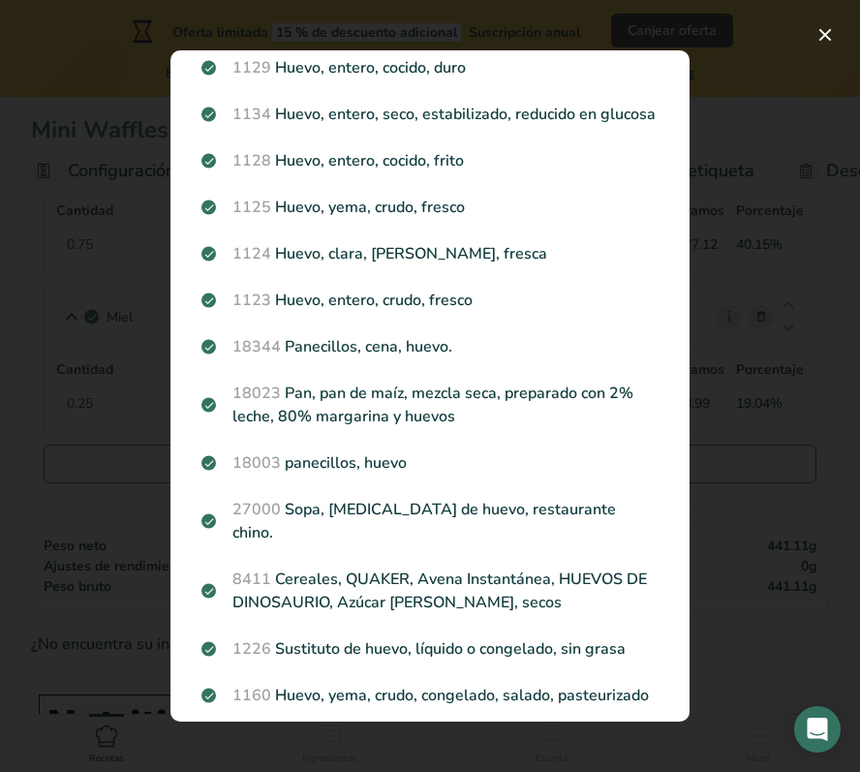
scroll to position [94, 0]
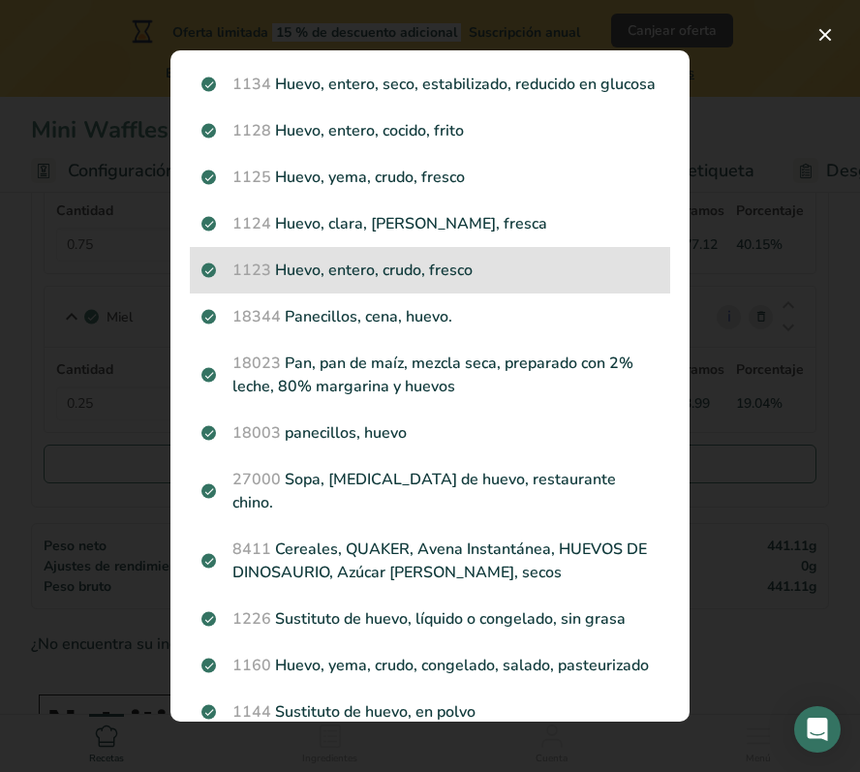
click at [389, 282] on p "1123 Huevo, entero, crudo, fresco" at bounding box center [429, 270] width 457 height 23
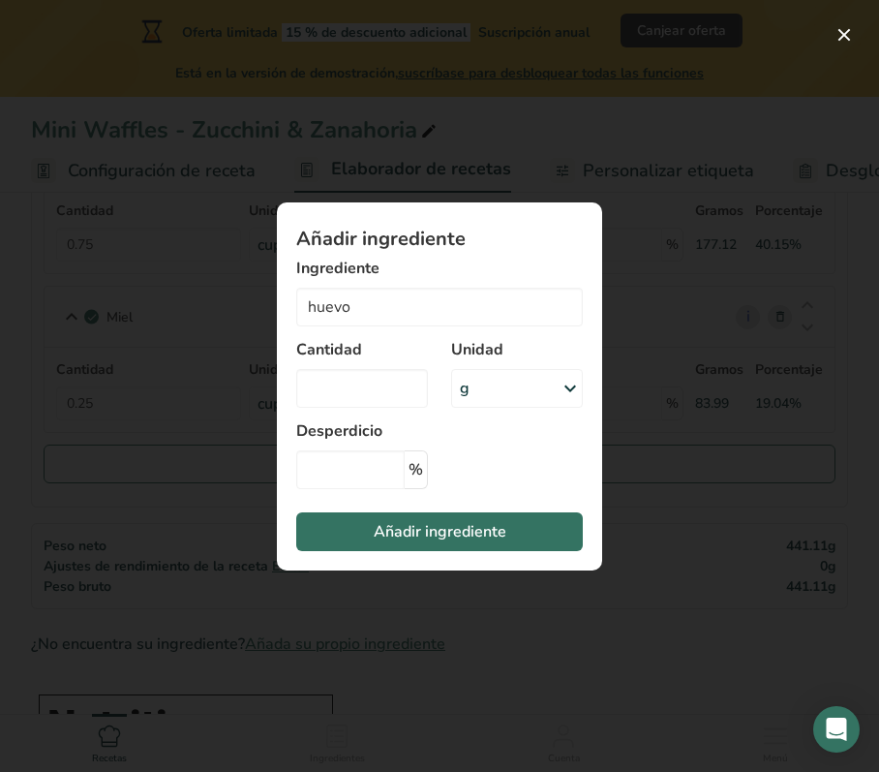
type input "Egg, whole, raw, fresh"
click at [365, 392] on input "Add ingredient modal" at bounding box center [362, 388] width 132 height 39
click at [506, 404] on div "g" at bounding box center [517, 388] width 132 height 39
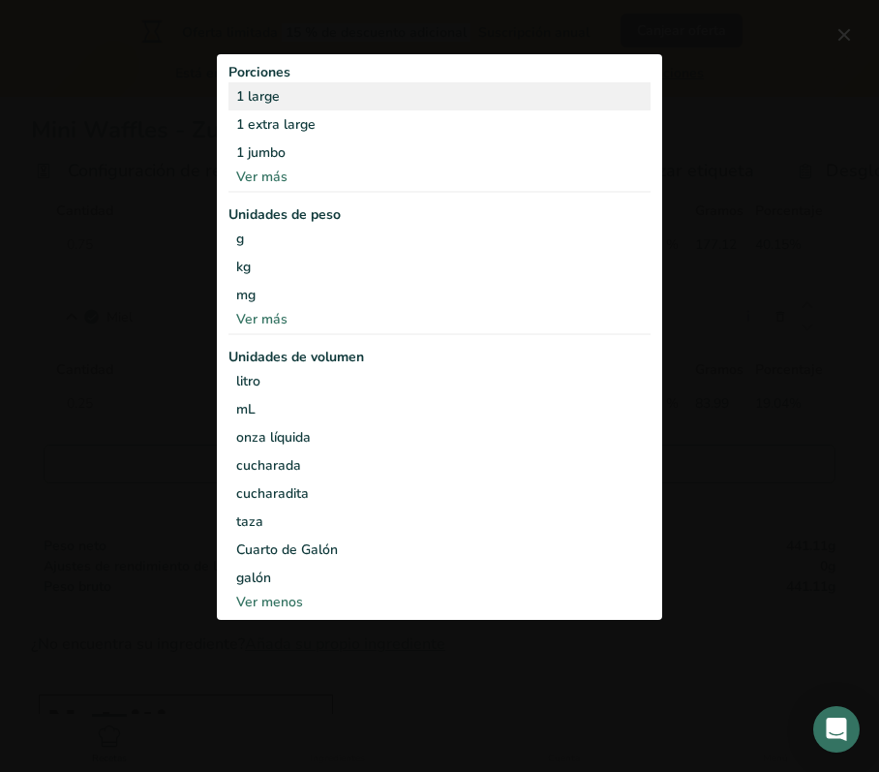
click at [273, 91] on div "1 large" at bounding box center [440, 96] width 422 height 28
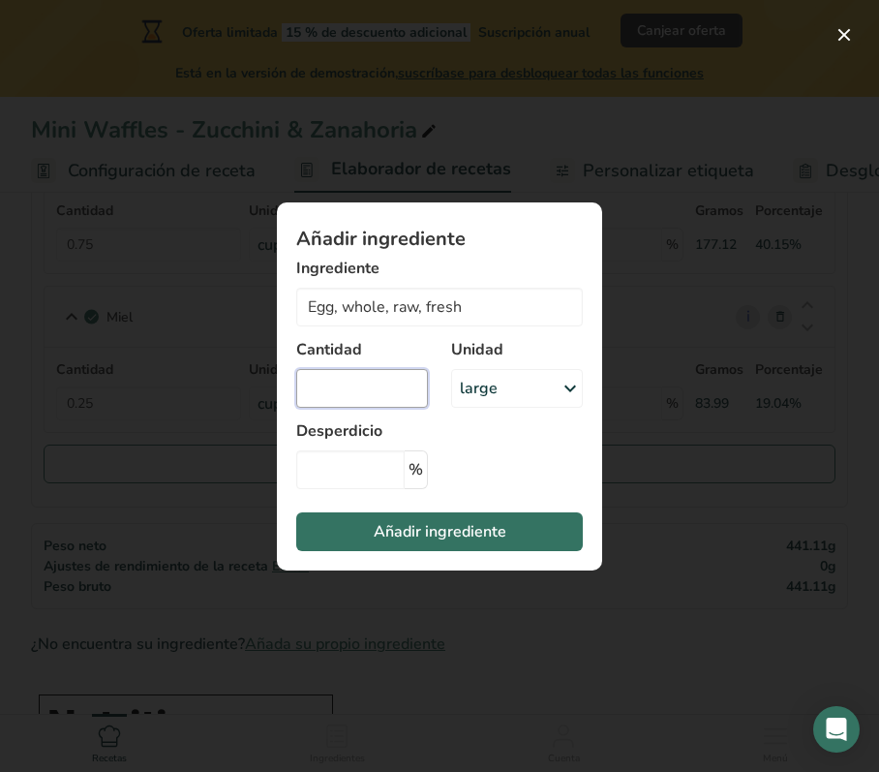
click at [356, 387] on input "Add ingredient modal" at bounding box center [362, 388] width 132 height 39
type input "2"
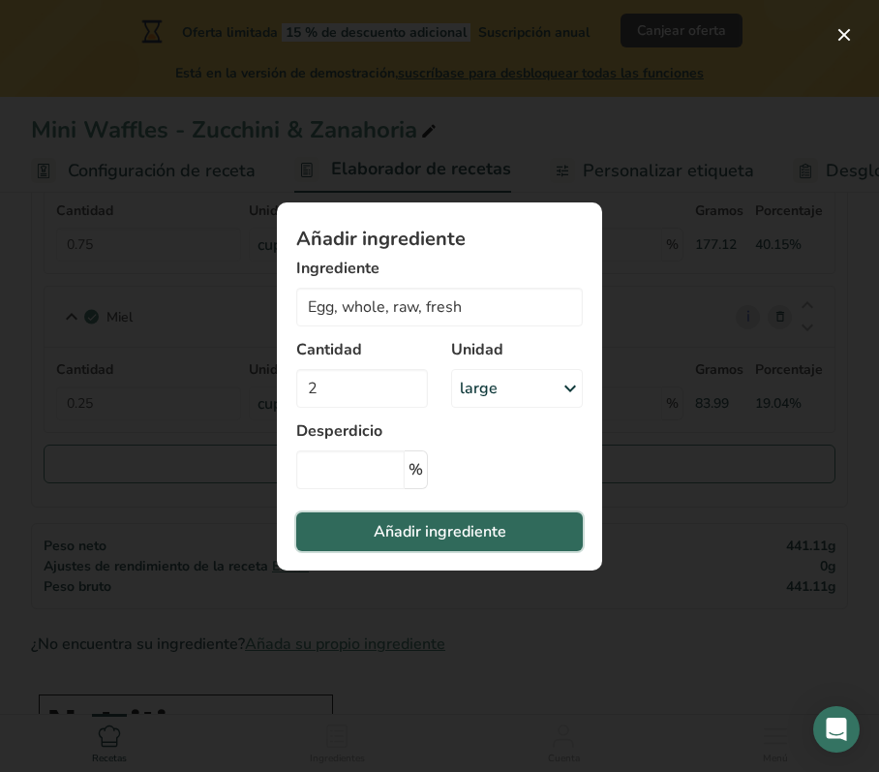
click at [405, 525] on span "Añadir ingrediente" at bounding box center [440, 531] width 133 height 23
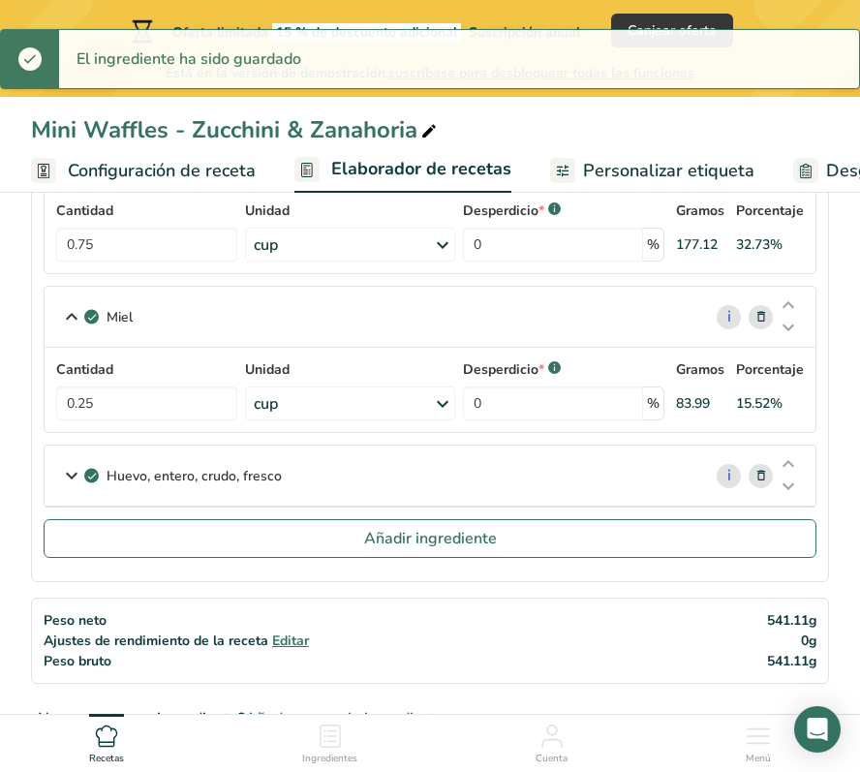
click at [75, 475] on icon at bounding box center [71, 475] width 23 height 35
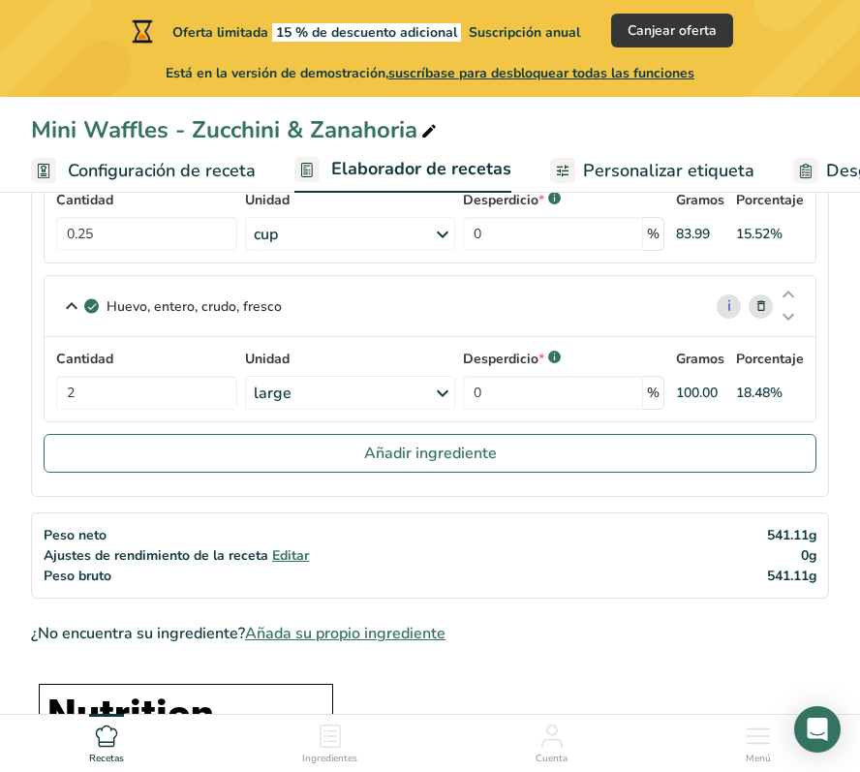
scroll to position [563, 0]
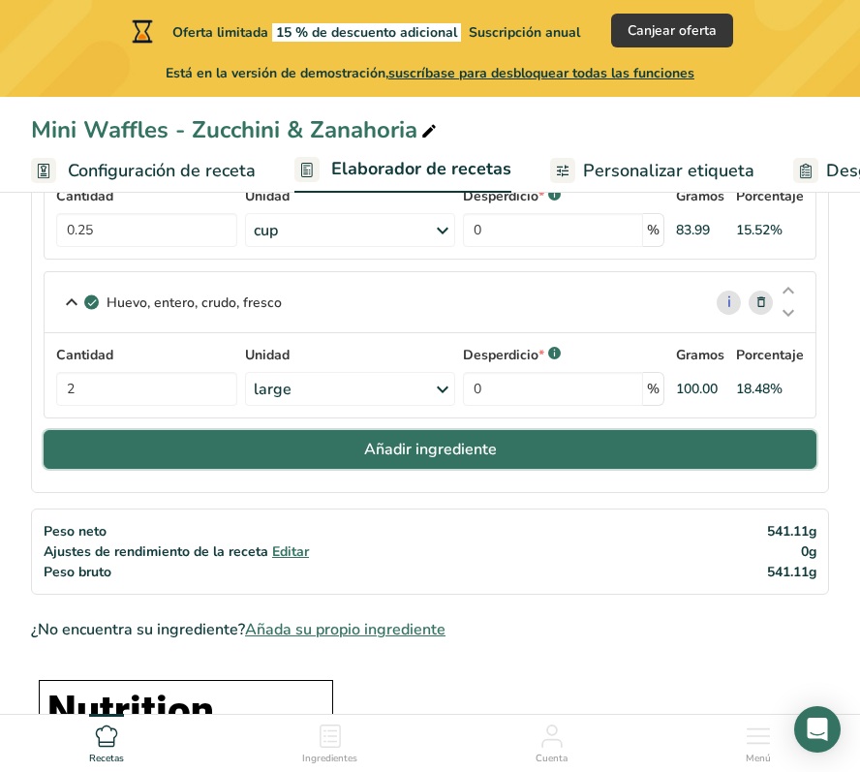
click at [400, 450] on span "Añadir ingrediente" at bounding box center [430, 449] width 133 height 23
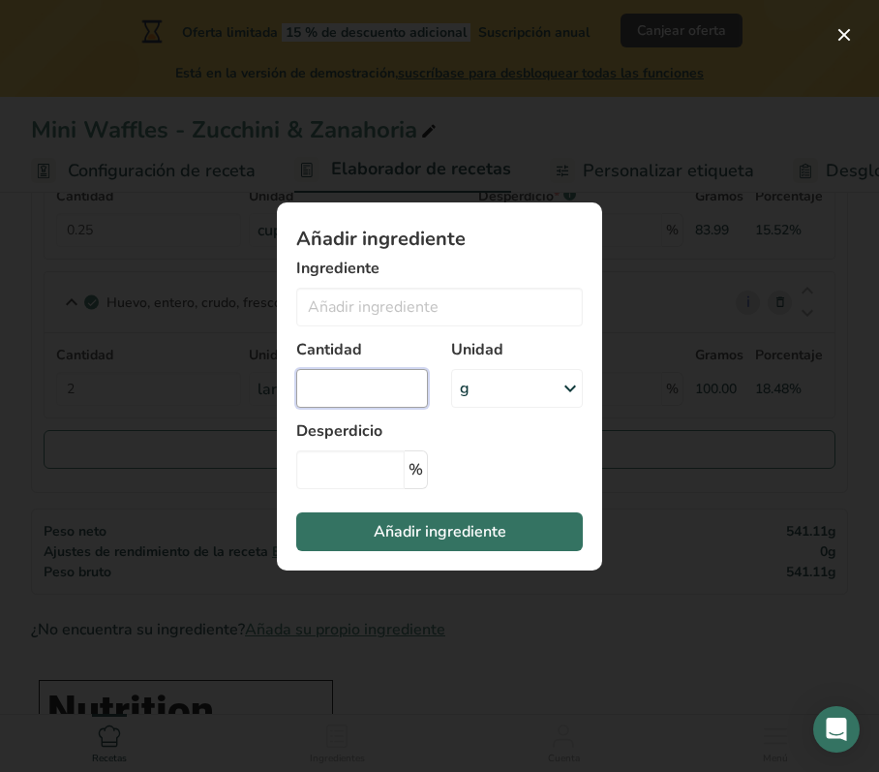
click at [335, 392] on input "Add ingredient modal" at bounding box center [362, 388] width 132 height 39
click at [393, 391] on input "25" at bounding box center [362, 388] width 132 height 39
type input "0"
click at [481, 392] on div "g" at bounding box center [517, 388] width 132 height 39
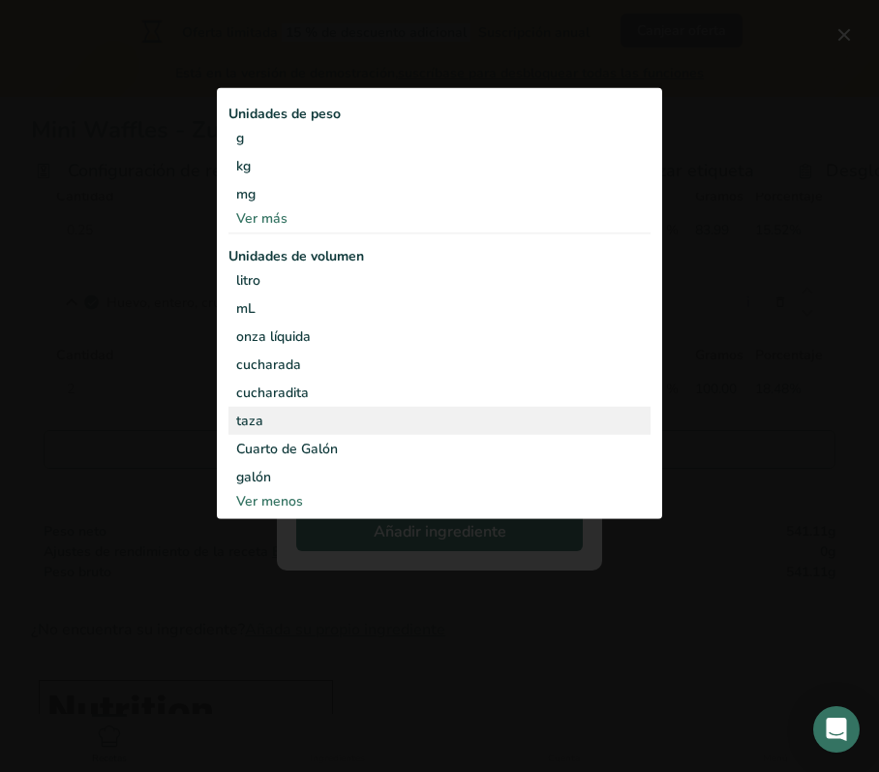
click at [248, 423] on div "taza" at bounding box center [439, 421] width 407 height 20
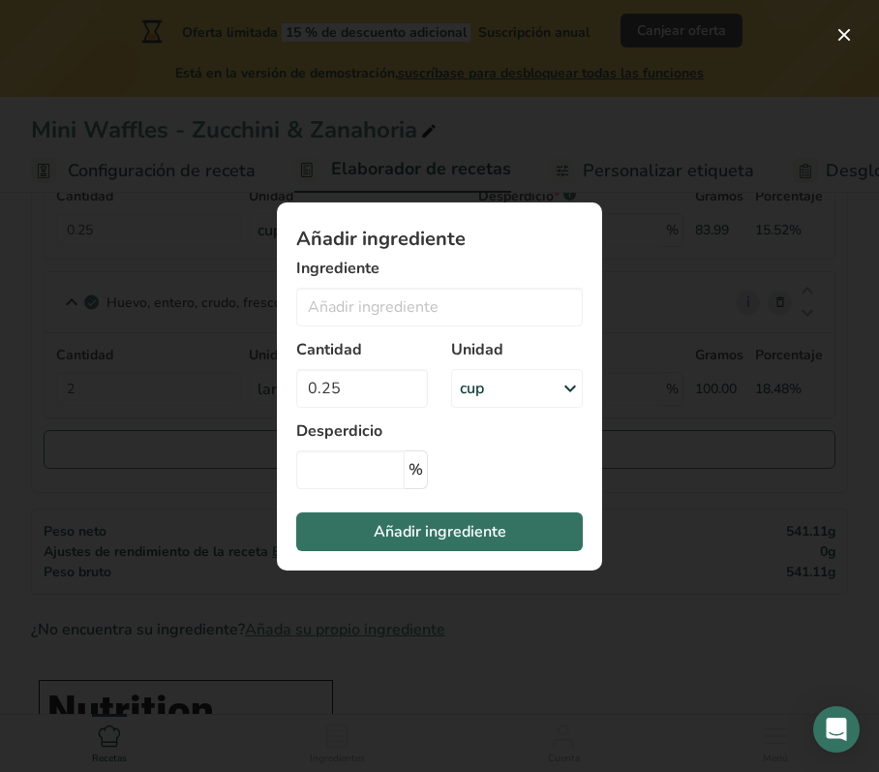
click at [548, 389] on div "cup" at bounding box center [517, 388] width 132 height 39
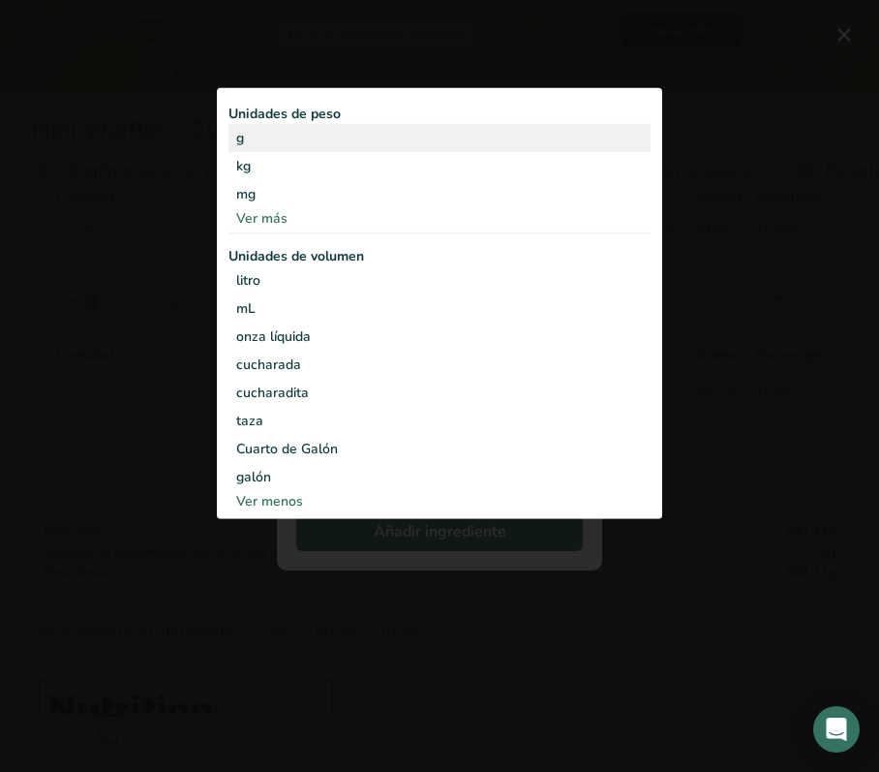
click at [267, 139] on div "g" at bounding box center [440, 138] width 422 height 28
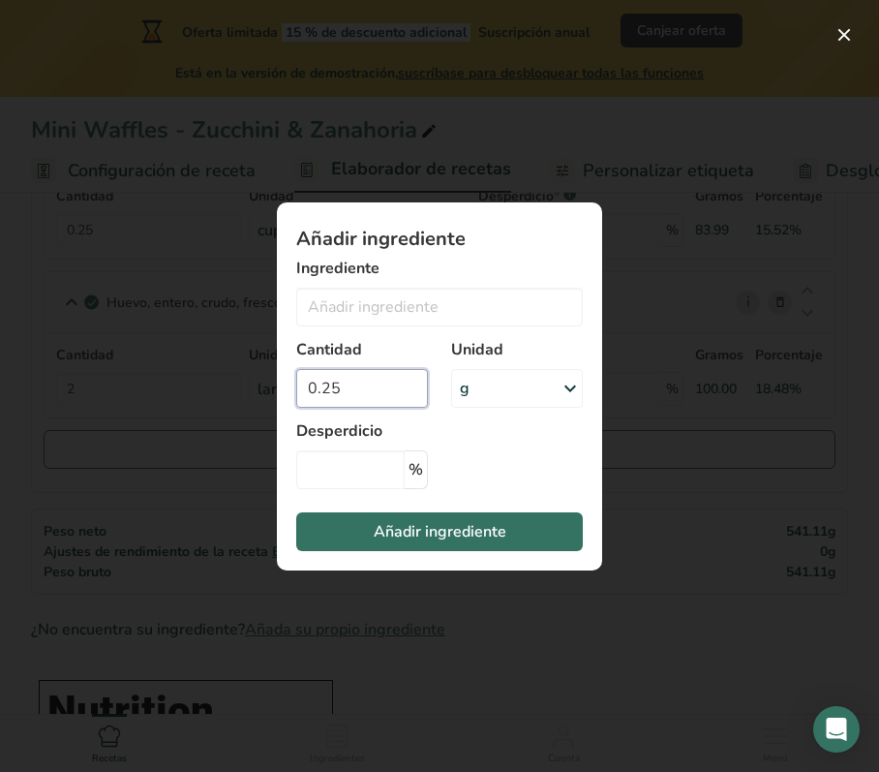
drag, startPoint x: 361, startPoint y: 391, endPoint x: 306, endPoint y: 389, distance: 55.2
click at [306, 389] on input "0.25" at bounding box center [362, 388] width 132 height 39
type input "25"
click at [439, 298] on input "Add ingredient modal" at bounding box center [439, 307] width 287 height 39
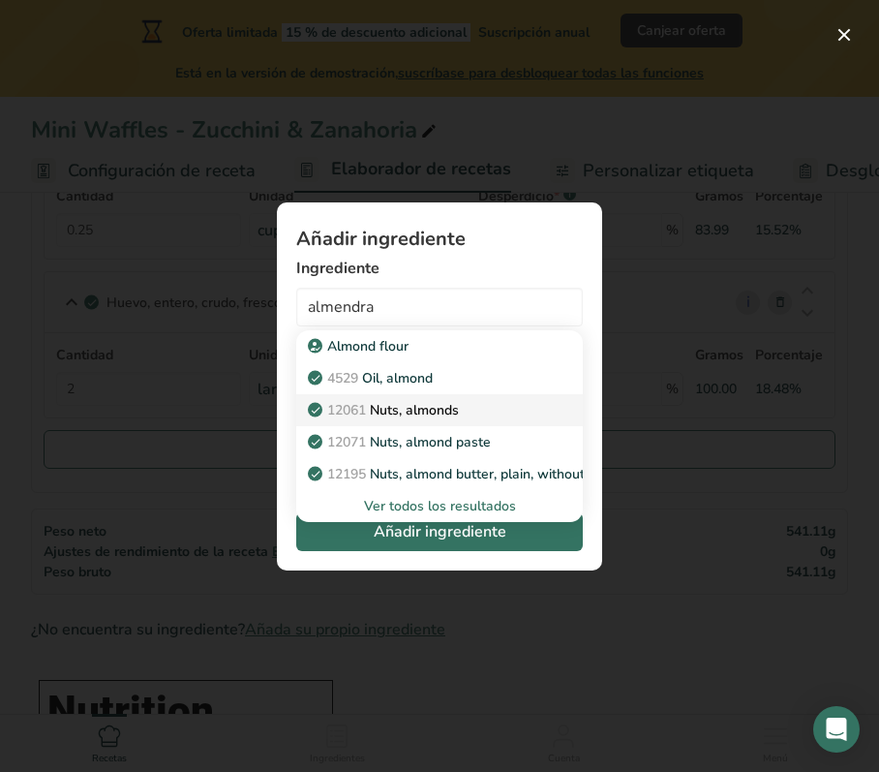
click at [457, 405] on p "12061 Nuts, almonds" at bounding box center [385, 410] width 147 height 20
type input "Nuts, almonds"
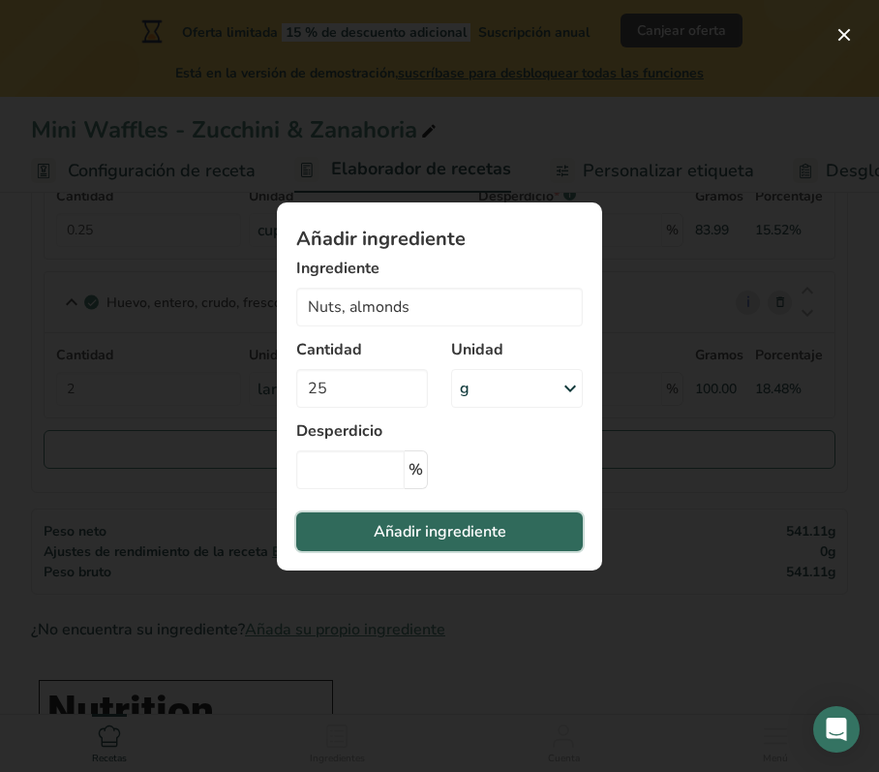
click at [420, 521] on span "Añadir ingrediente" at bounding box center [440, 531] width 133 height 23
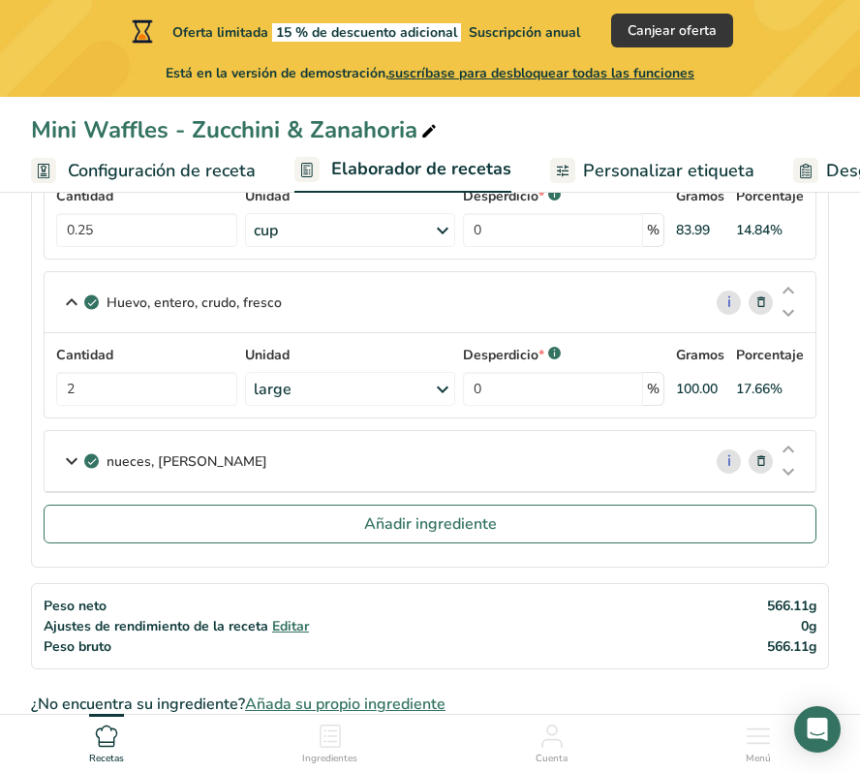
click at [64, 459] on icon at bounding box center [71, 461] width 23 height 35
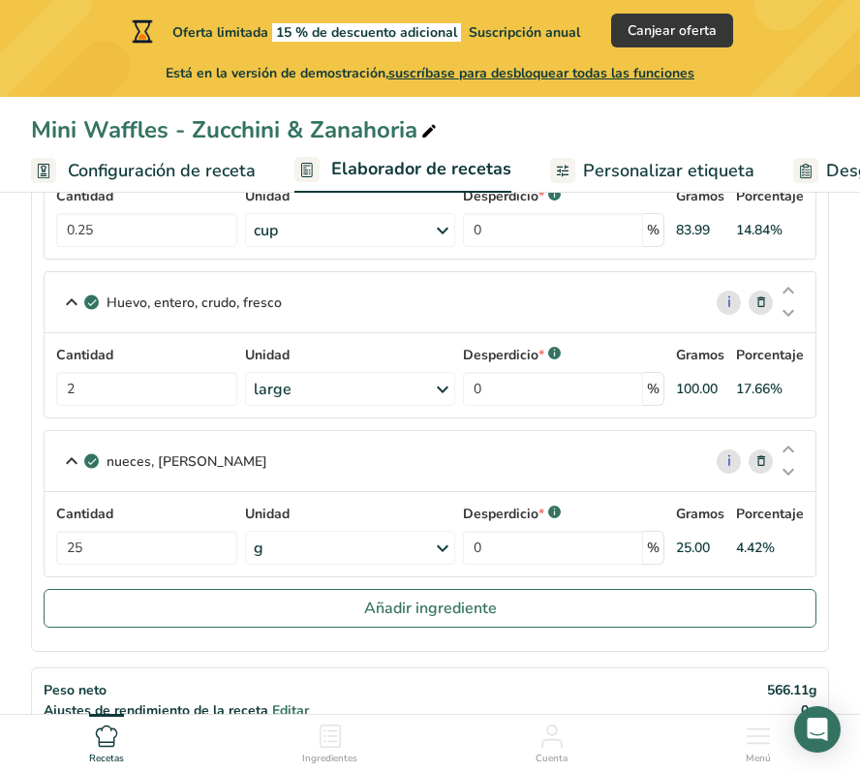
scroll to position [718, 0]
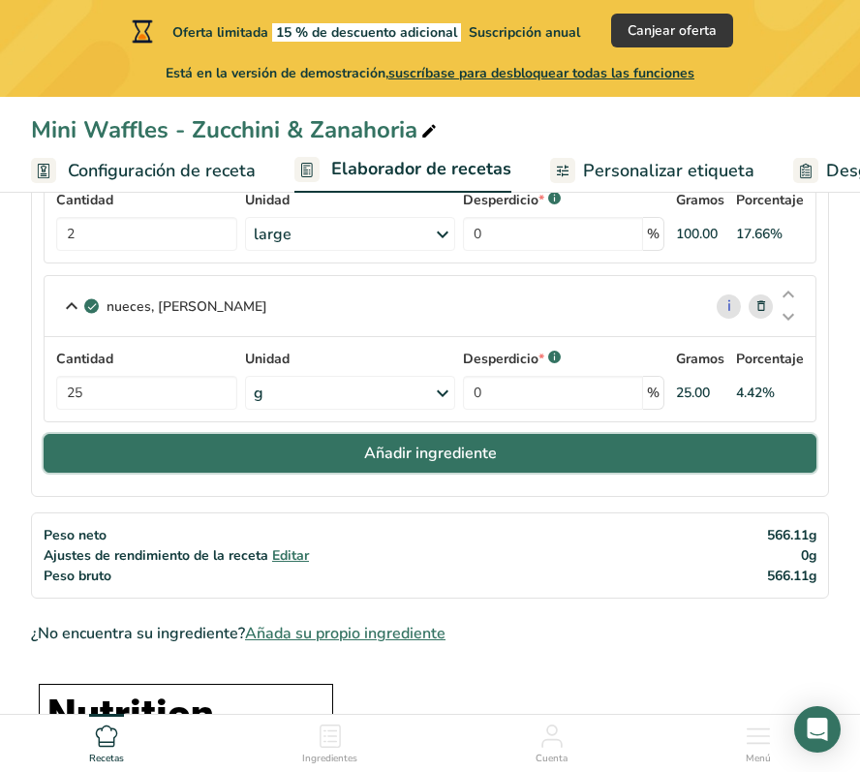
click at [443, 458] on span "Añadir ingrediente" at bounding box center [430, 453] width 133 height 23
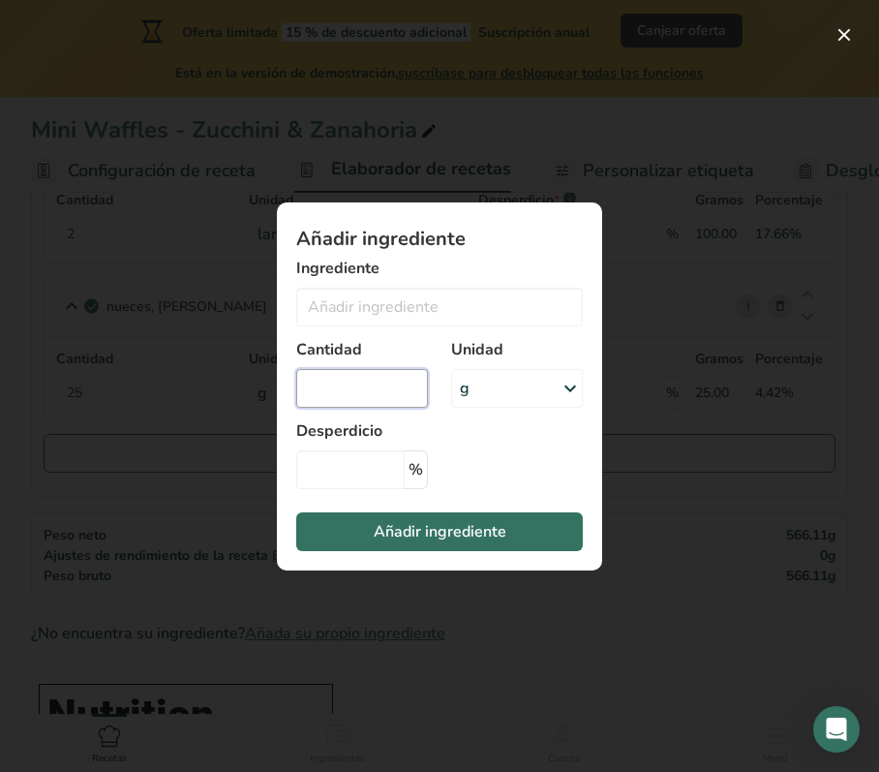
click at [343, 378] on input "Add ingredient modal" at bounding box center [362, 388] width 132 height 39
type input "75"
click at [440, 302] on input "Add ingredient modal" at bounding box center [439, 307] width 287 height 39
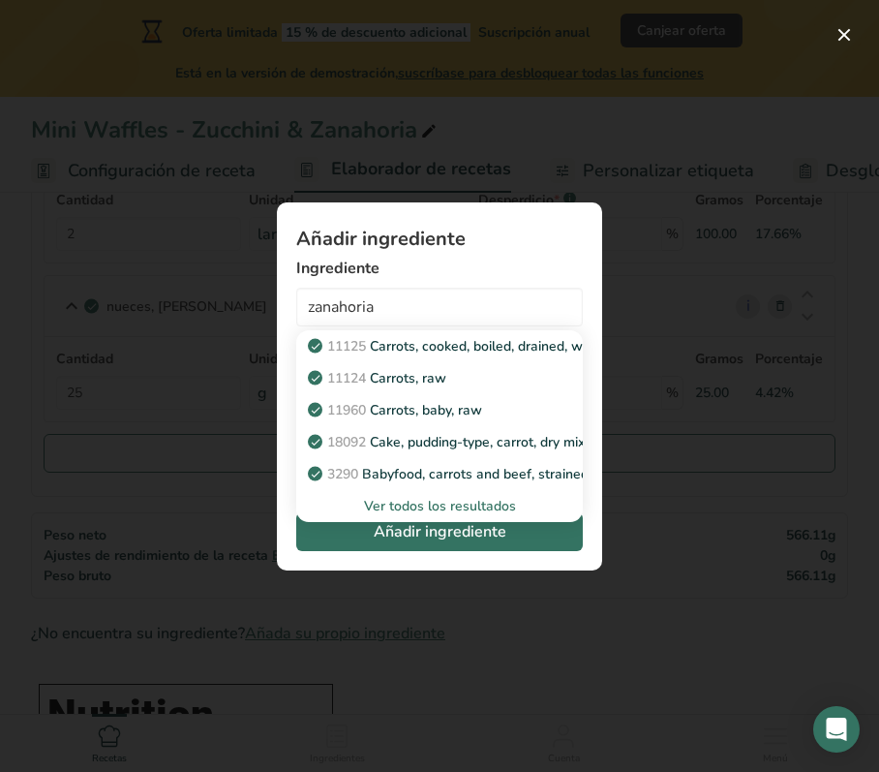
click at [458, 508] on div "Ver todos los resultados" at bounding box center [440, 506] width 256 height 20
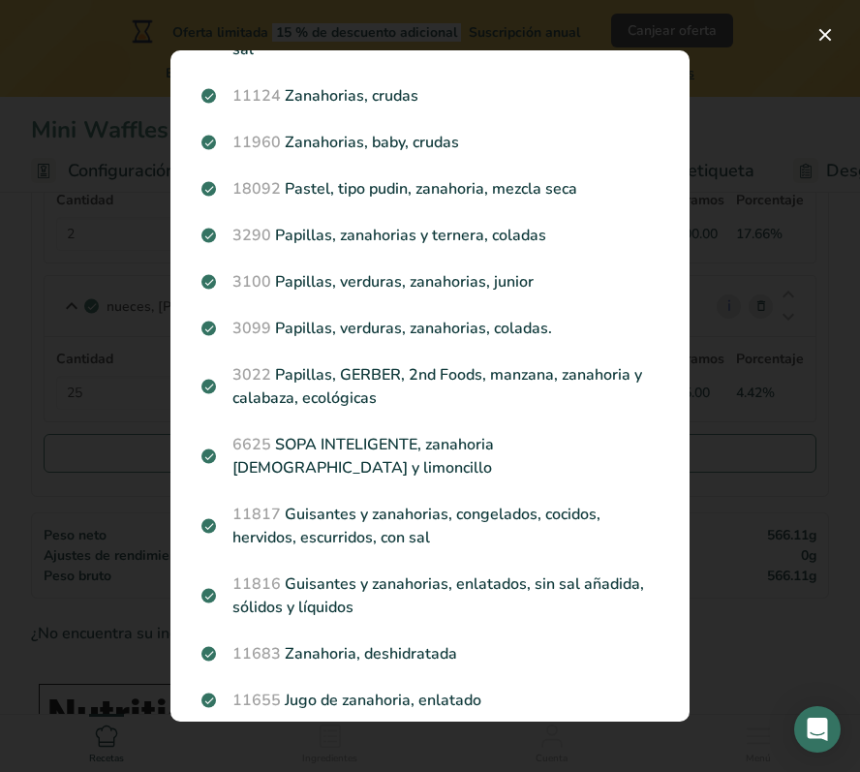
scroll to position [56, 0]
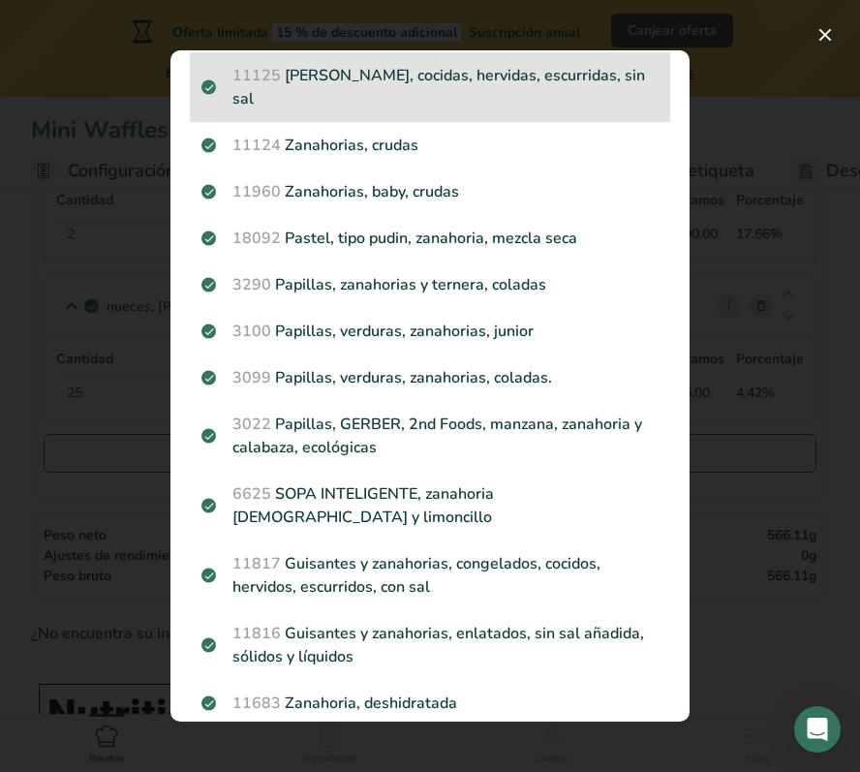
click at [493, 76] on p "11125 Zanahorias, cocidas, hervidas, escurridas, sin sal" at bounding box center [429, 87] width 457 height 46
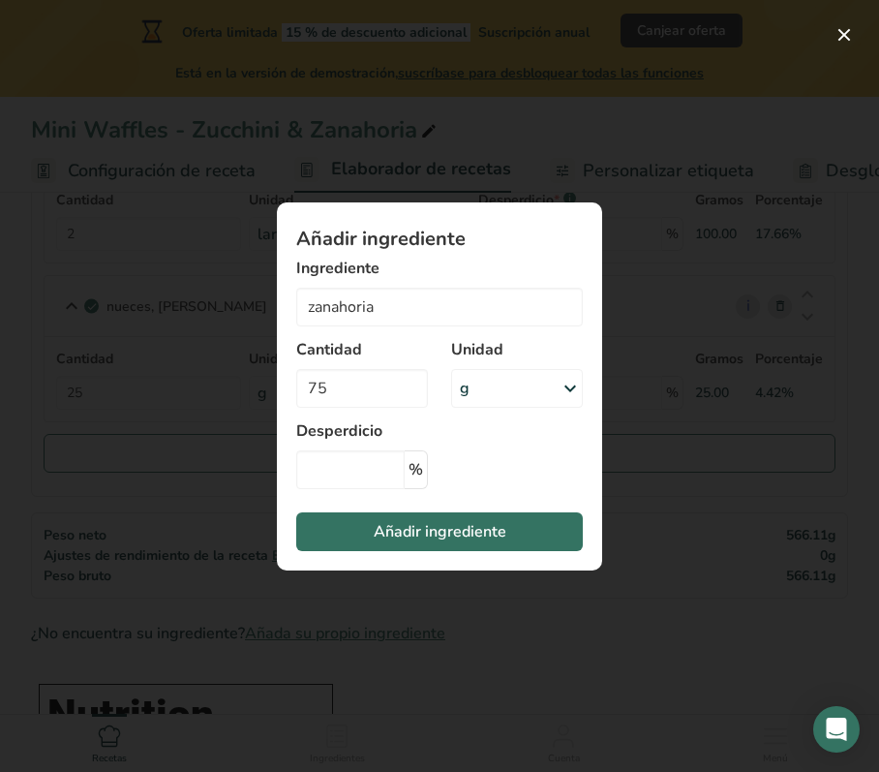
type input "Carrots, cooked, boiled, drained, without salt"
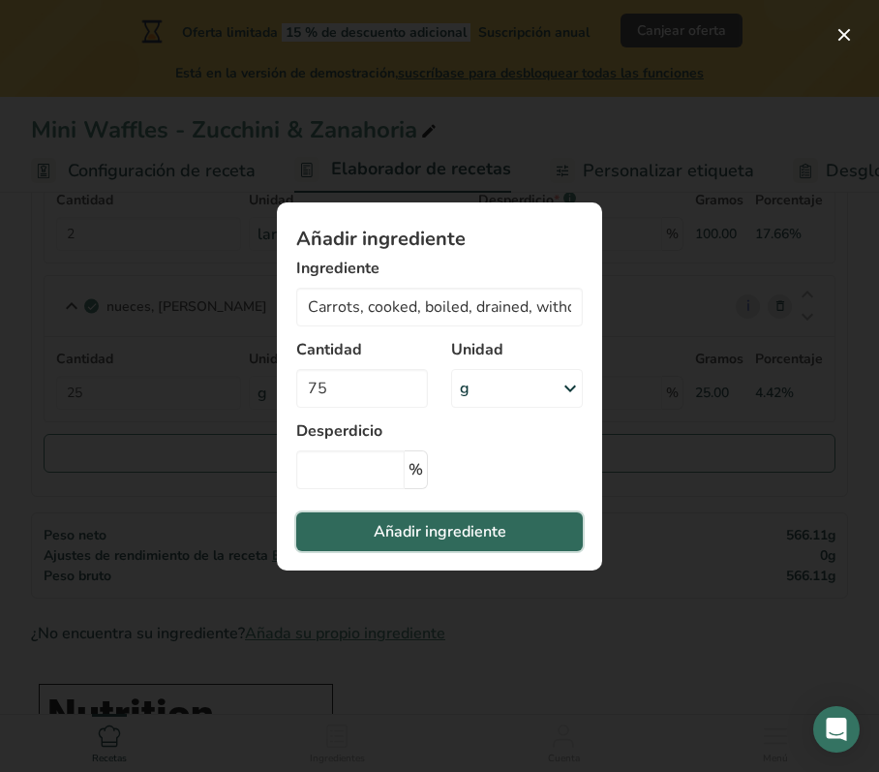
click at [401, 528] on span "Añadir ingrediente" at bounding box center [440, 531] width 133 height 23
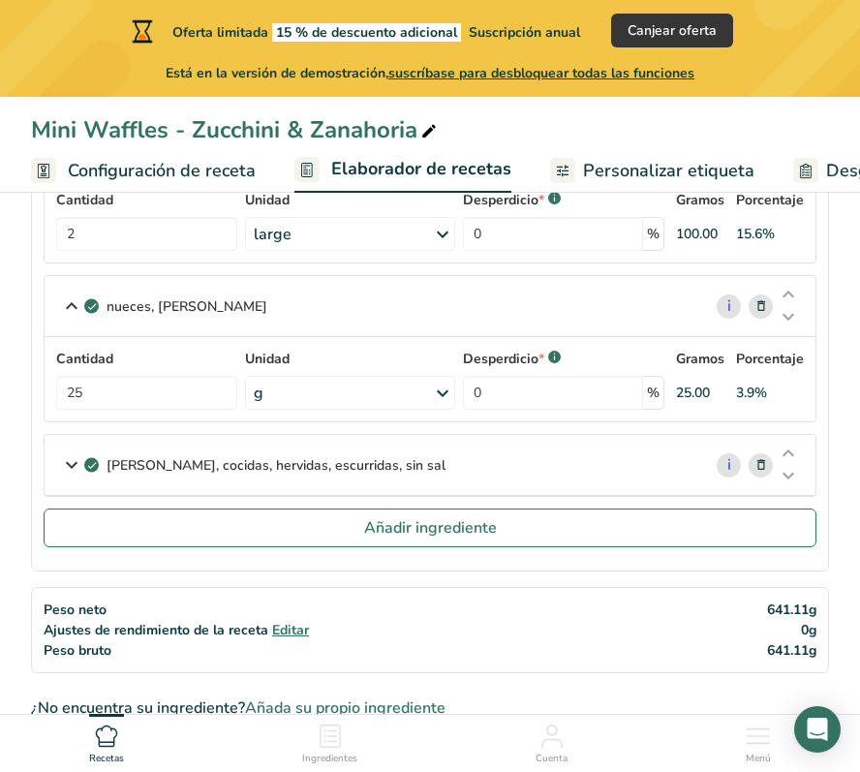
click at [74, 467] on icon at bounding box center [71, 464] width 23 height 35
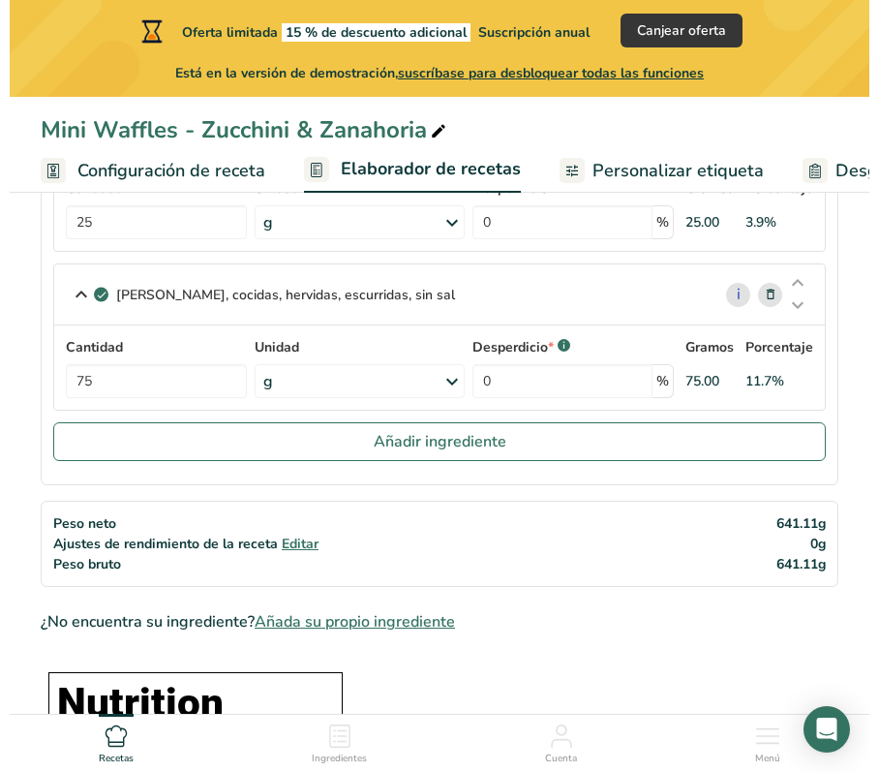
scroll to position [889, 0]
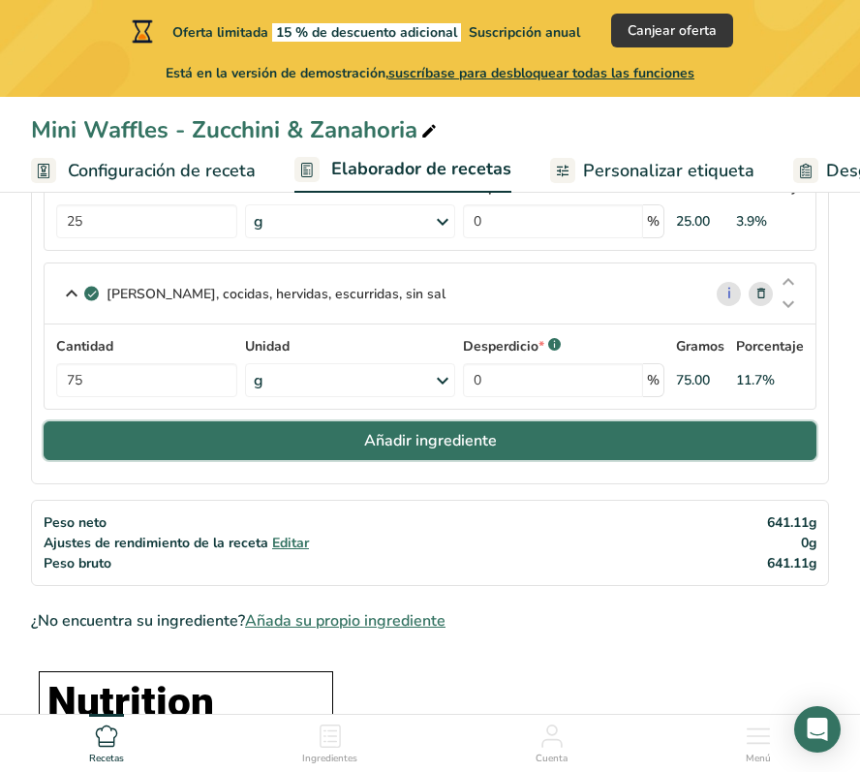
click at [369, 451] on span "Añadir ingrediente" at bounding box center [430, 440] width 133 height 23
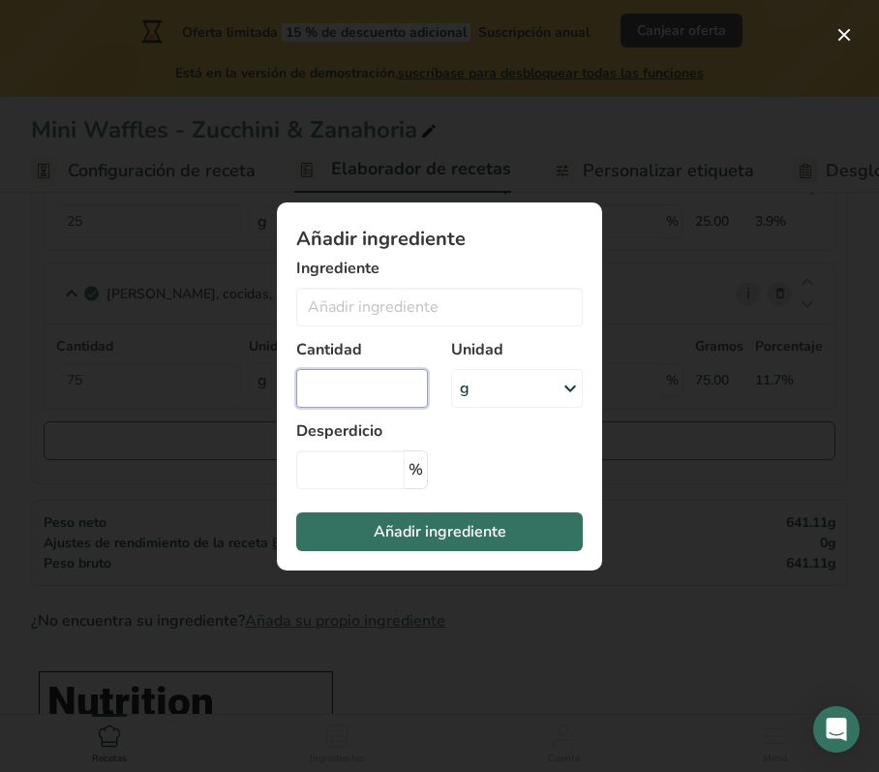
click at [343, 397] on input "Add ingredient modal" at bounding box center [362, 388] width 132 height 39
click at [384, 323] on input "Add ingredient modal" at bounding box center [439, 307] width 287 height 39
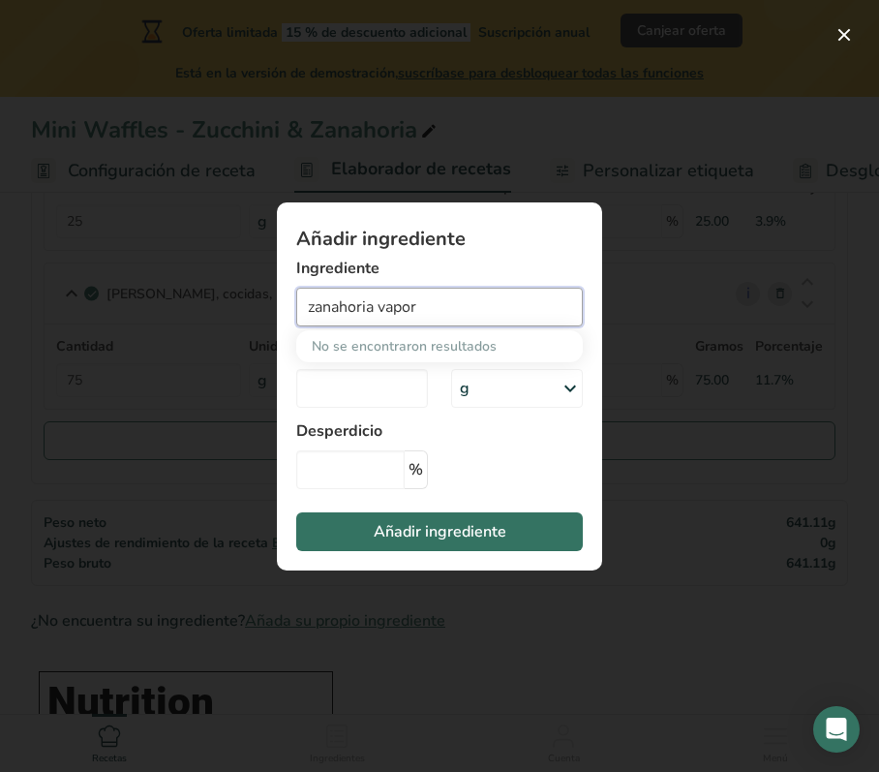
drag, startPoint x: 457, startPoint y: 311, endPoint x: 318, endPoint y: 299, distance: 139.9
click at [318, 299] on input "zanahoria vapor" at bounding box center [439, 307] width 287 height 39
type input "z"
click at [318, 299] on input "Add ingredient modal" at bounding box center [439, 307] width 287 height 39
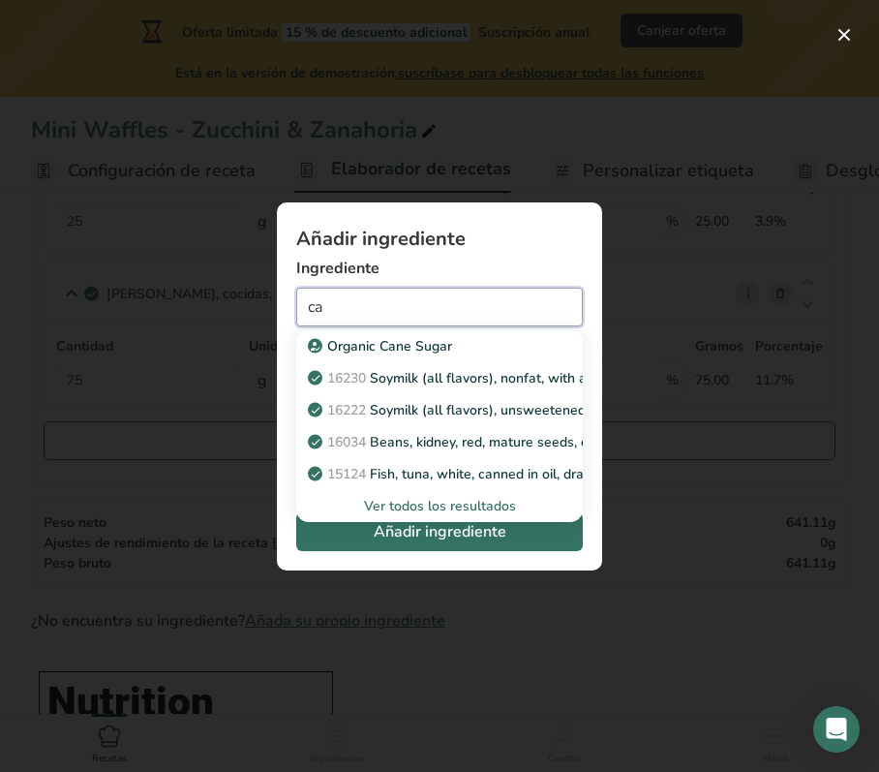
type input "c"
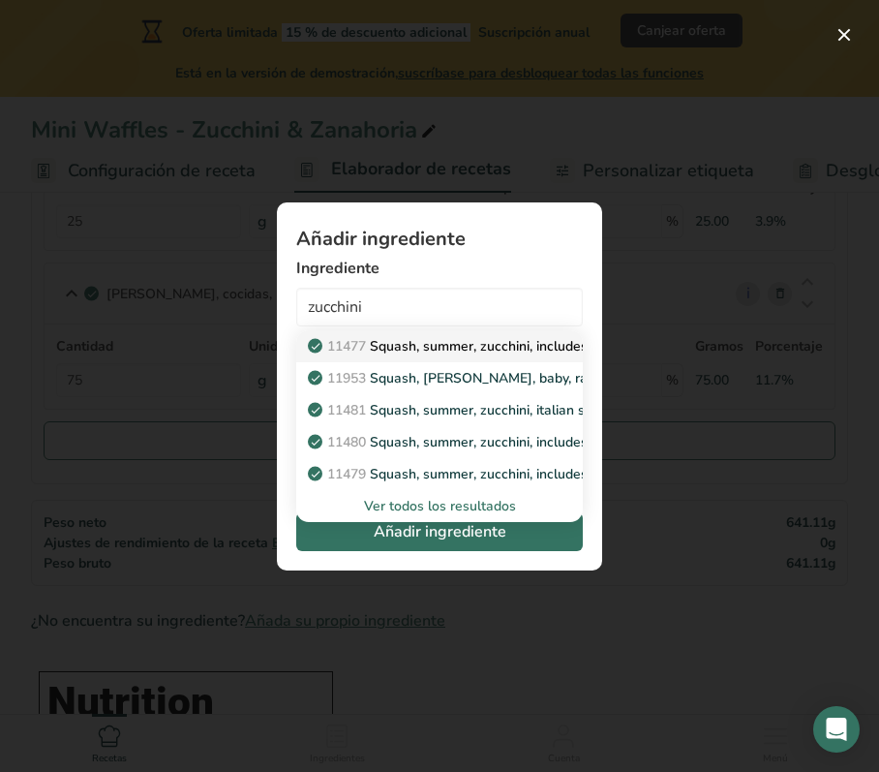
click at [426, 341] on p "11477 Squash, summer, zucchini, includes skin, raw" at bounding box center [479, 346] width 335 height 20
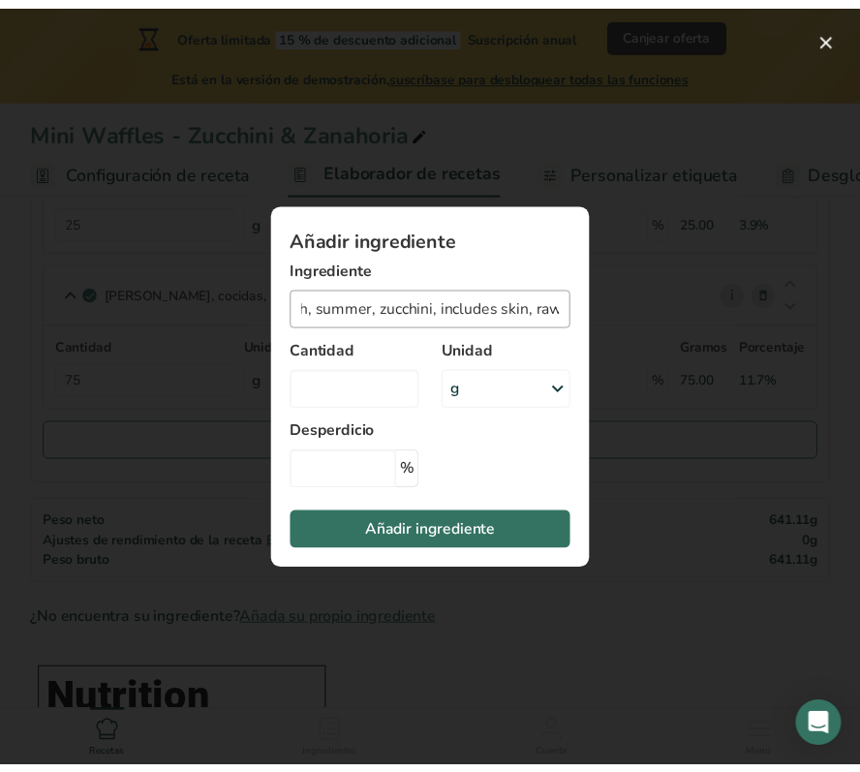
scroll to position [0, 0]
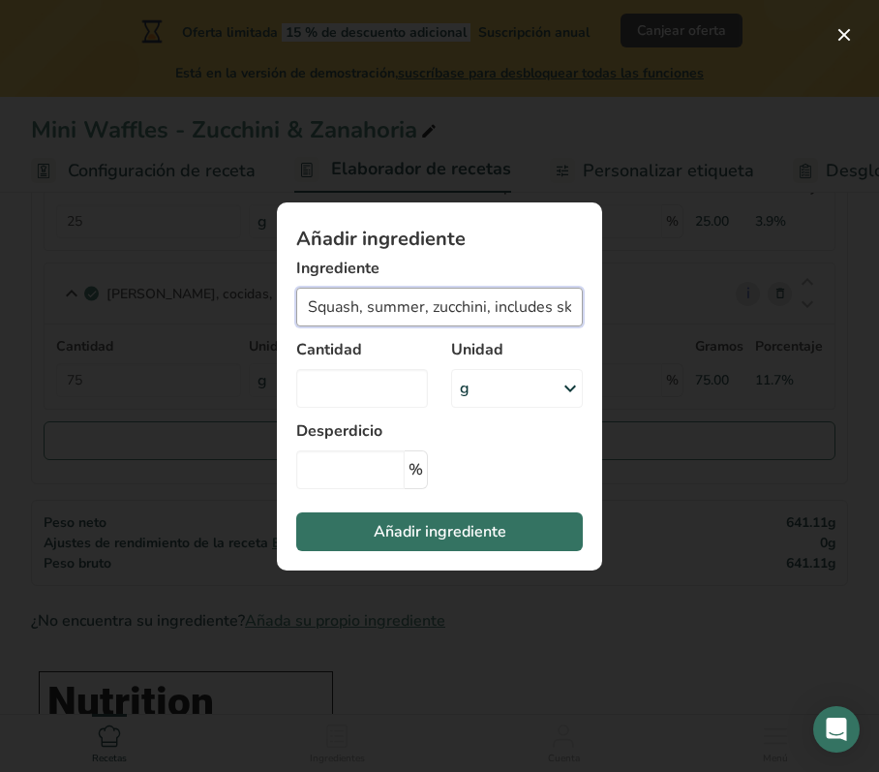
click at [523, 310] on input "Squash, summer, zucchini, includes skin, raw" at bounding box center [439, 307] width 287 height 39
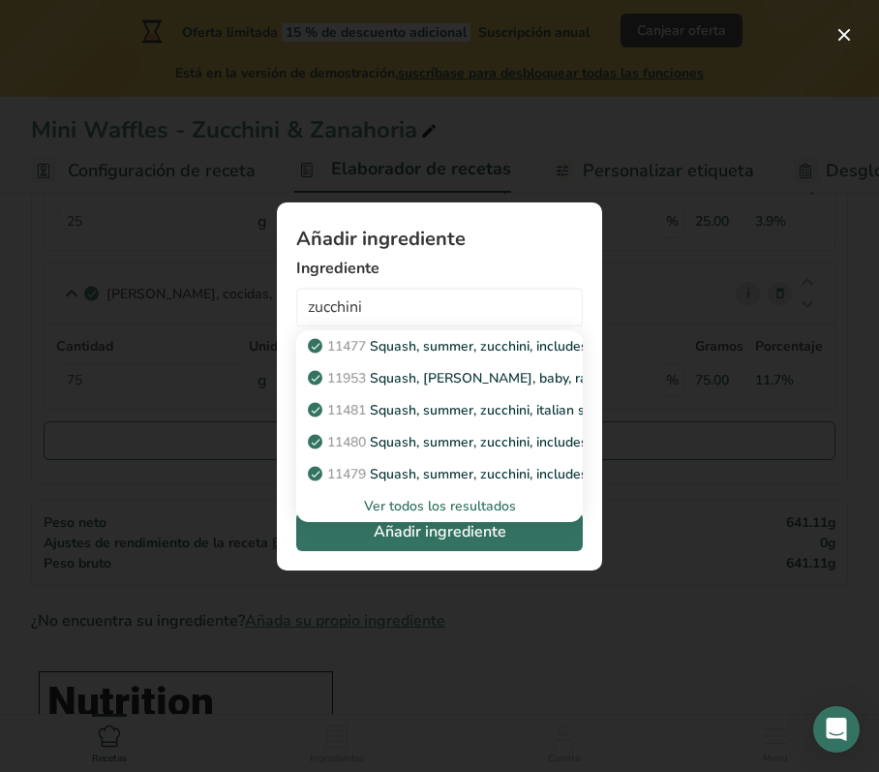
click at [455, 515] on div "Ver todos los resultados" at bounding box center [440, 506] width 256 height 20
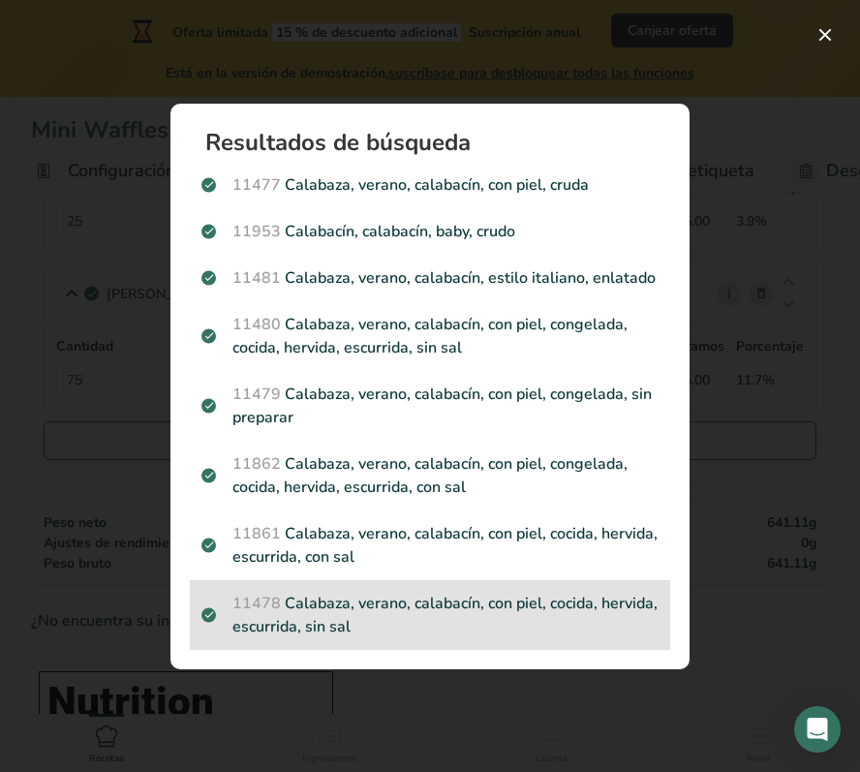
click at [416, 618] on p "11478 Calabaza, verano, calabacín, con piel, cocida, hervida, escurrida, sin sal" at bounding box center [429, 615] width 457 height 46
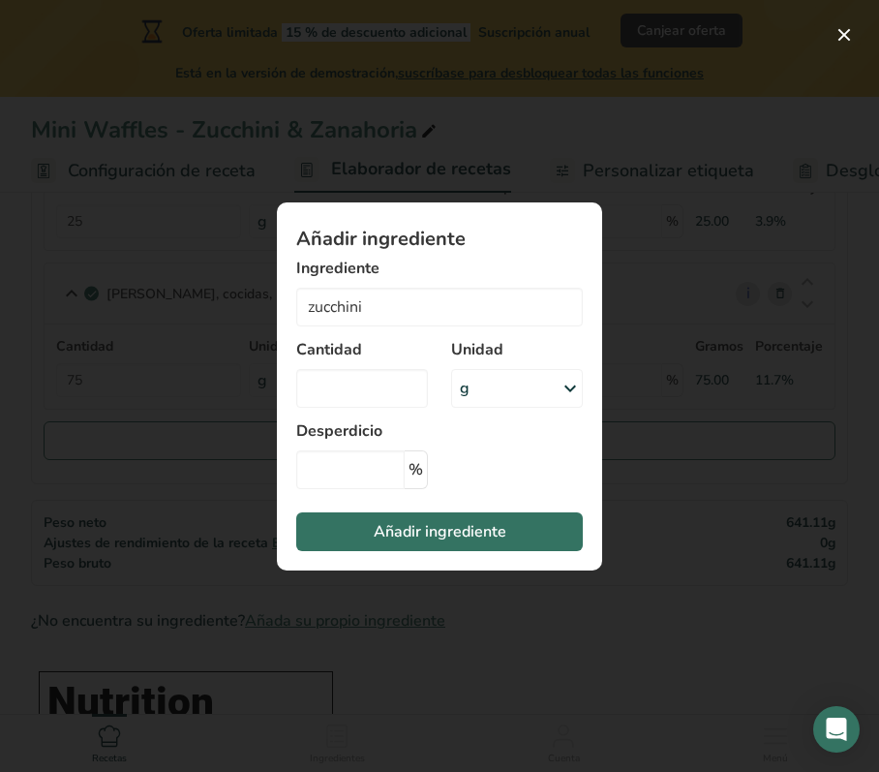
type input "Squash, summer, zucchini, includes skin, cooked, boiled, drained, without salt"
click at [376, 384] on input "Add ingredient modal" at bounding box center [362, 388] width 132 height 39
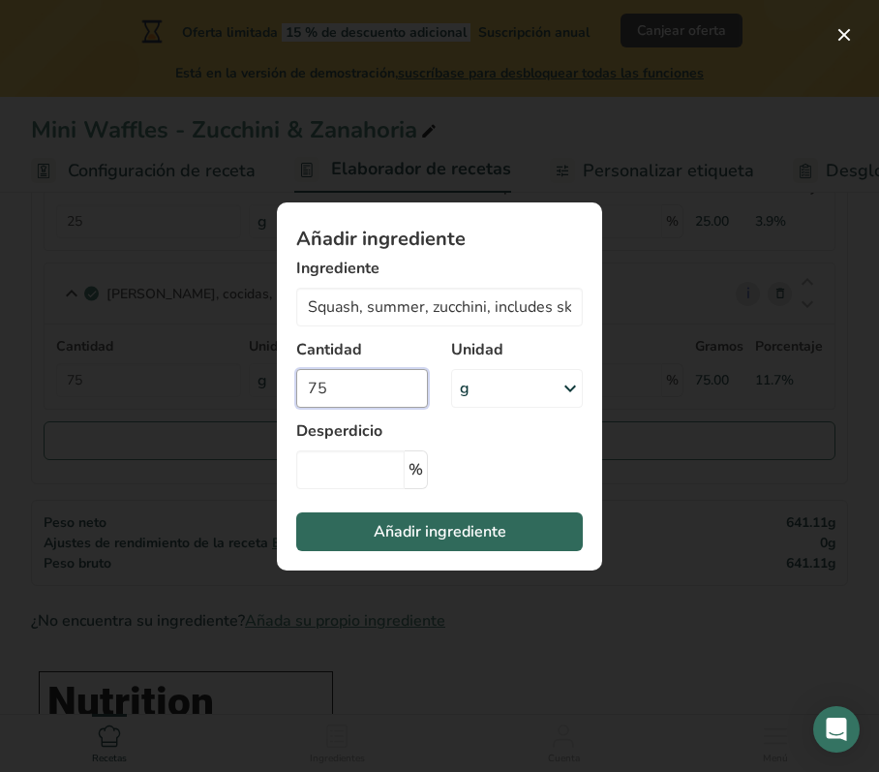
type input "75"
click at [424, 527] on span "Añadir ingrediente" at bounding box center [440, 531] width 133 height 23
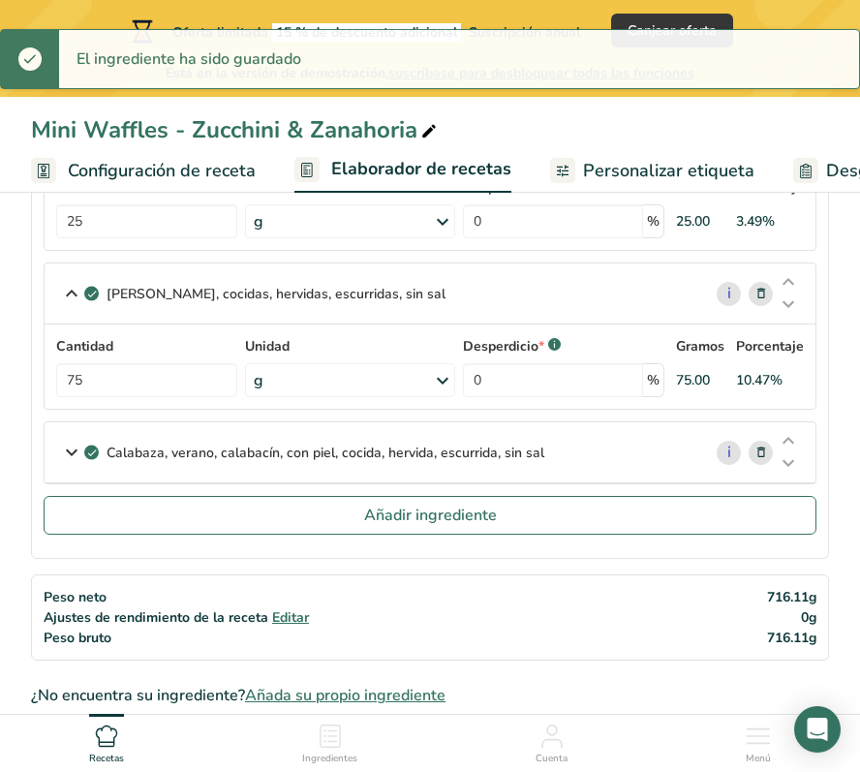
click at [63, 465] on icon at bounding box center [71, 452] width 23 height 35
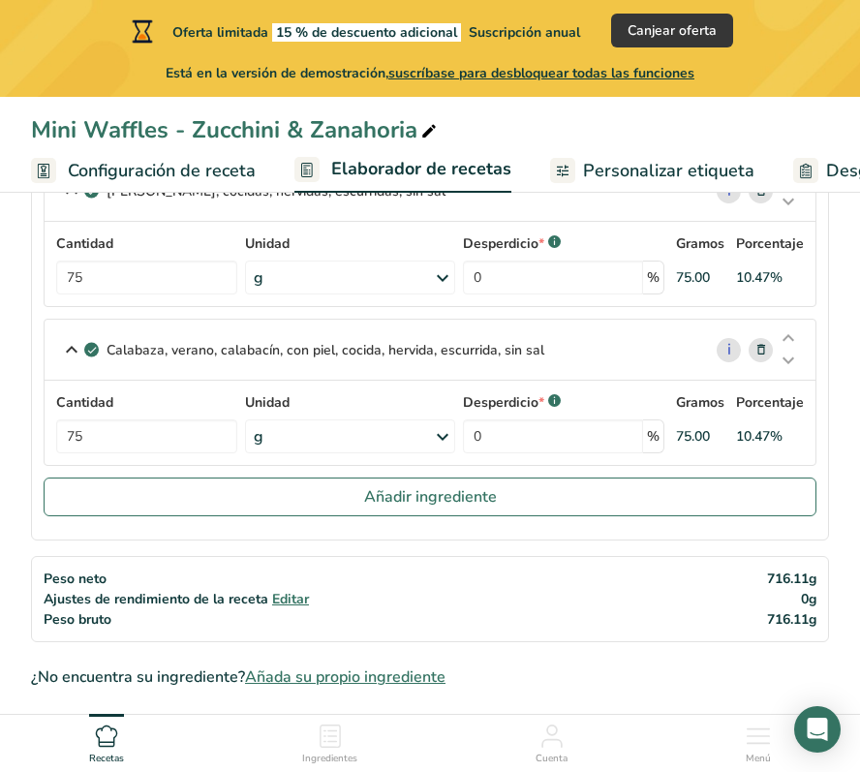
scroll to position [994, 0]
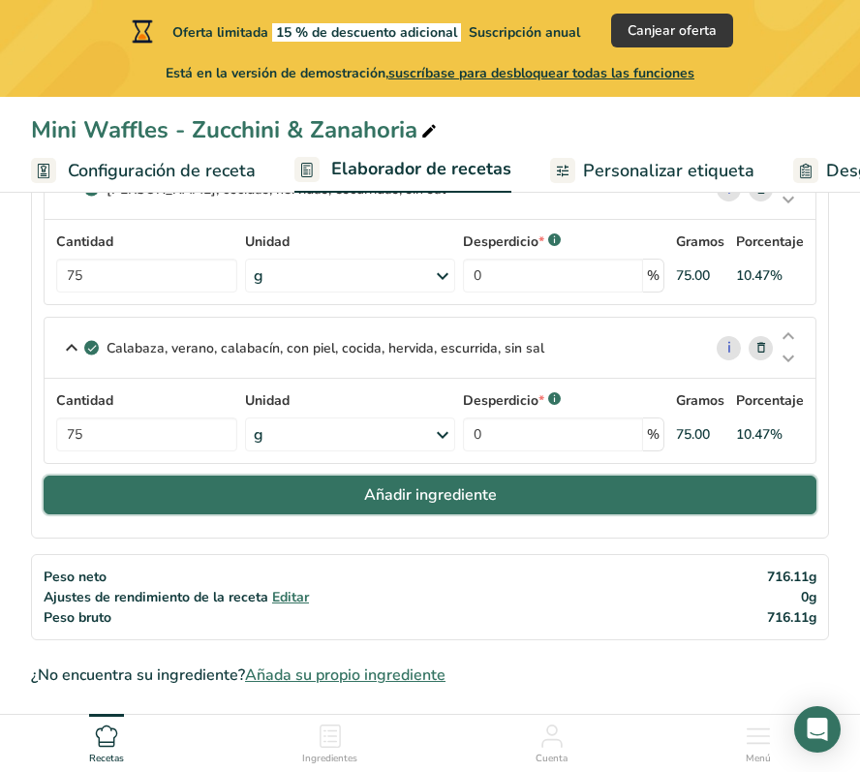
click at [471, 507] on span "Añadir ingrediente" at bounding box center [430, 494] width 133 height 23
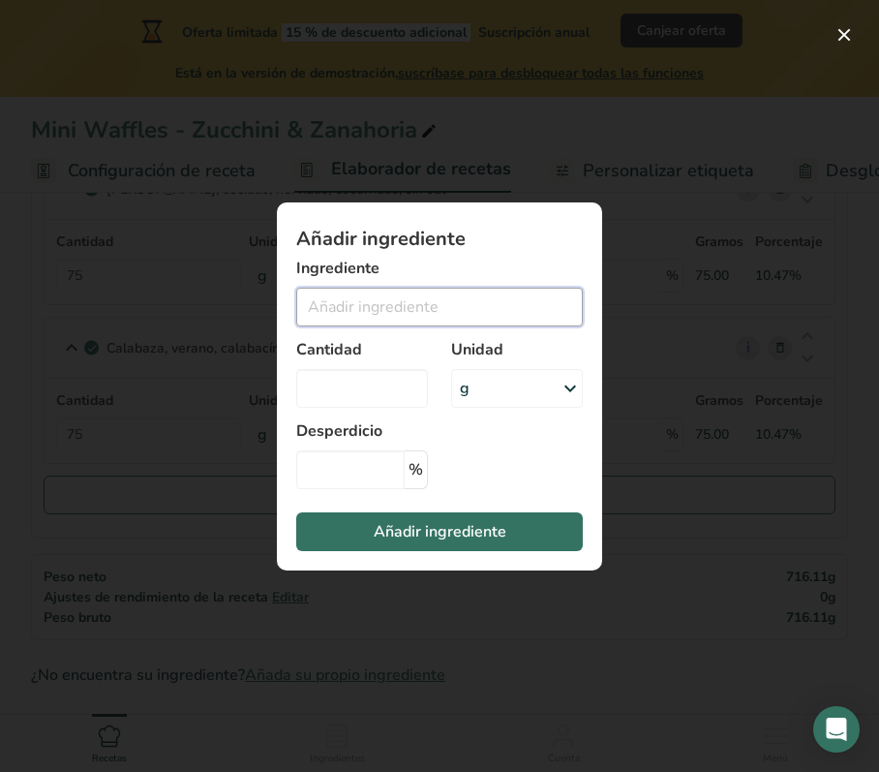
click at [354, 311] on input "Add ingredient modal" at bounding box center [439, 307] width 287 height 39
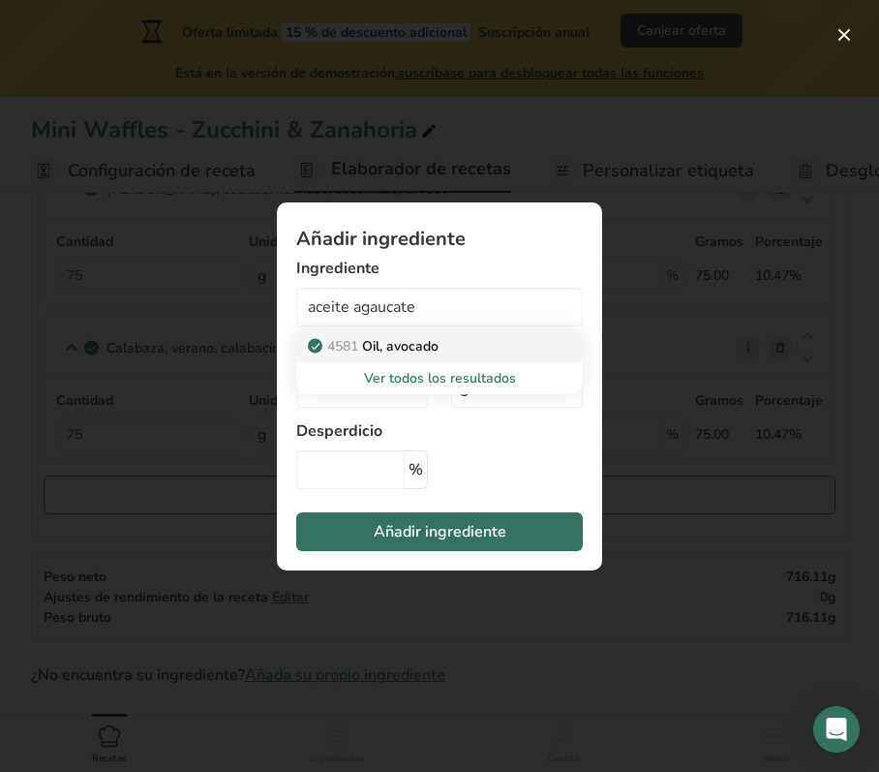
click at [423, 347] on p "4581 Oil, avocado" at bounding box center [375, 346] width 127 height 20
type input "Oil, avocado"
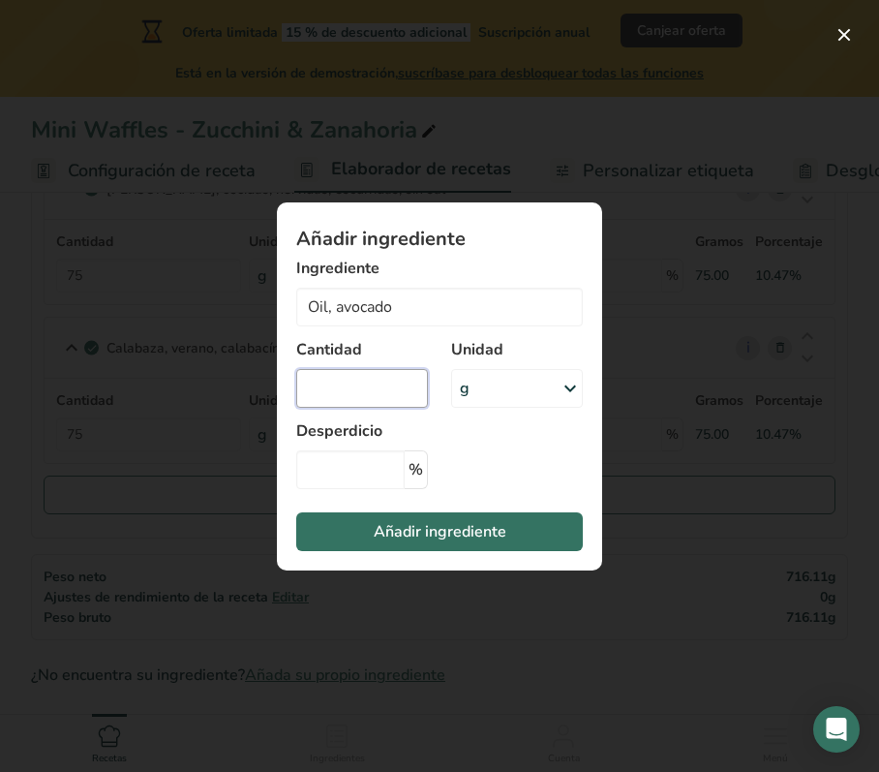
click at [330, 391] on input "Add ingredient modal" at bounding box center [362, 388] width 132 height 39
type input "0"
type input "0.25"
click at [489, 391] on div "g" at bounding box center [517, 388] width 132 height 39
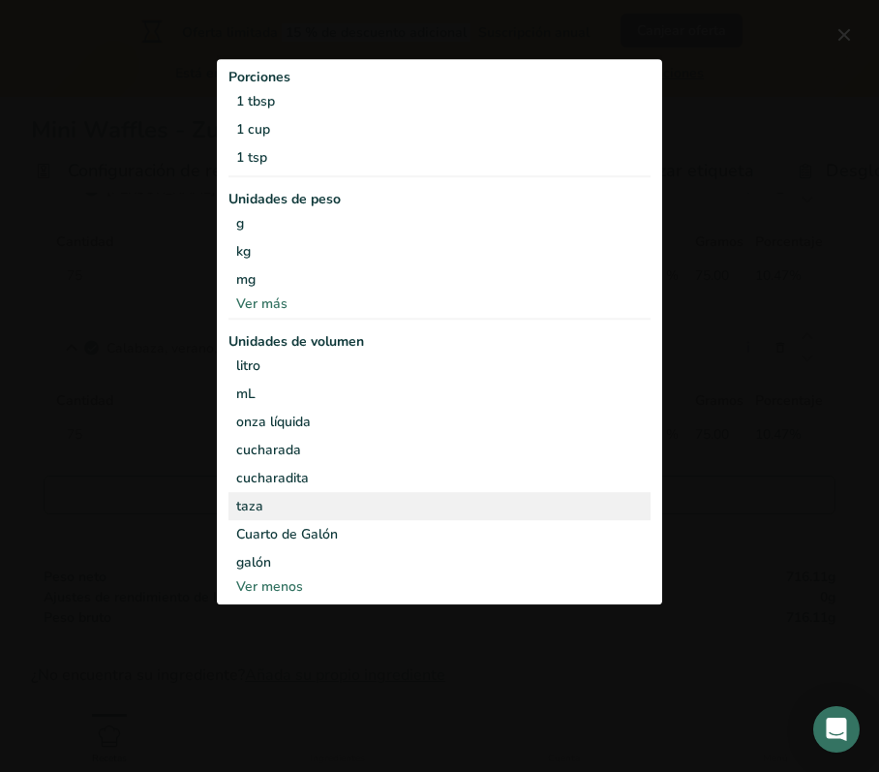
click at [265, 511] on div "taza" at bounding box center [439, 507] width 407 height 20
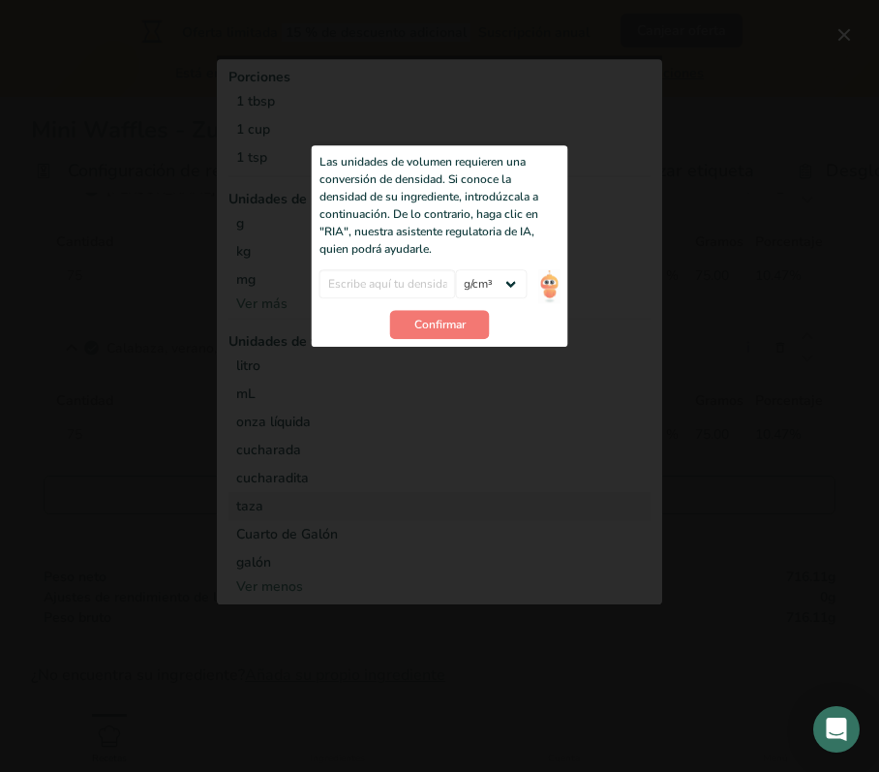
click at [562, 280] on div "Las unidades de volumen requieren una conversión de densidad. Si conoce la dens…" at bounding box center [440, 245] width 257 height 201
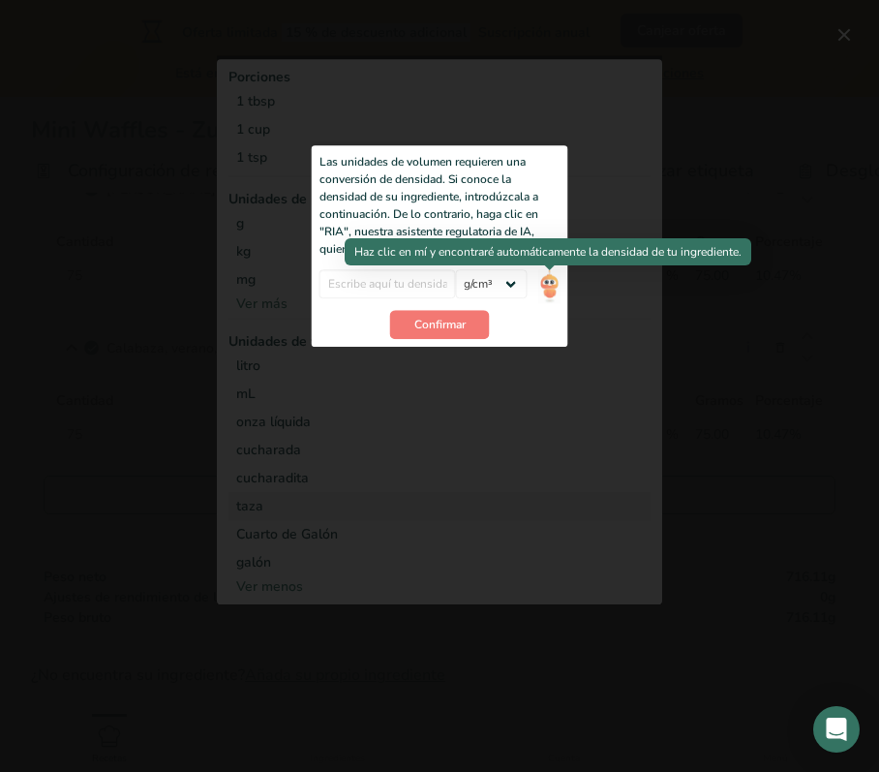
click at [548, 292] on img "Add ingredient modal" at bounding box center [548, 286] width 21 height 34
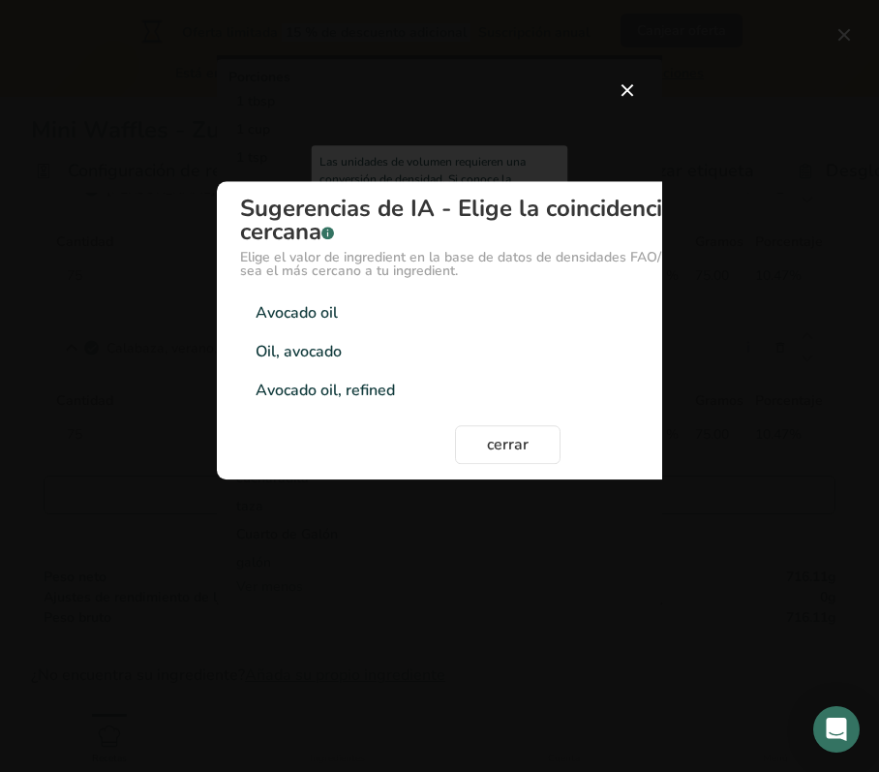
click at [289, 306] on div "Avocado oil" at bounding box center [297, 312] width 82 height 23
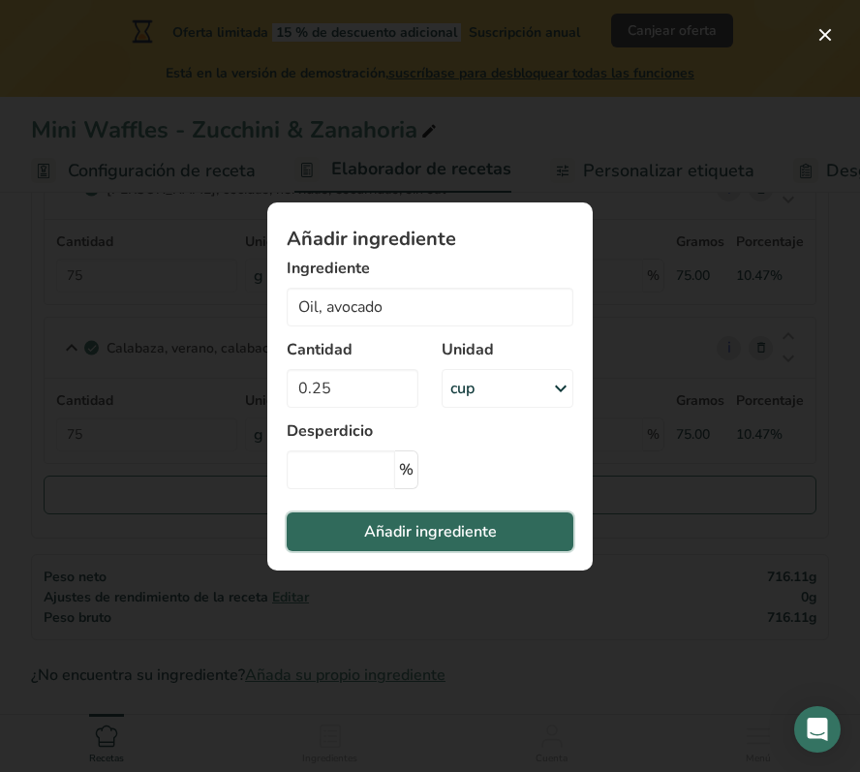
click at [424, 539] on span "Añadir ingrediente" at bounding box center [430, 531] width 133 height 23
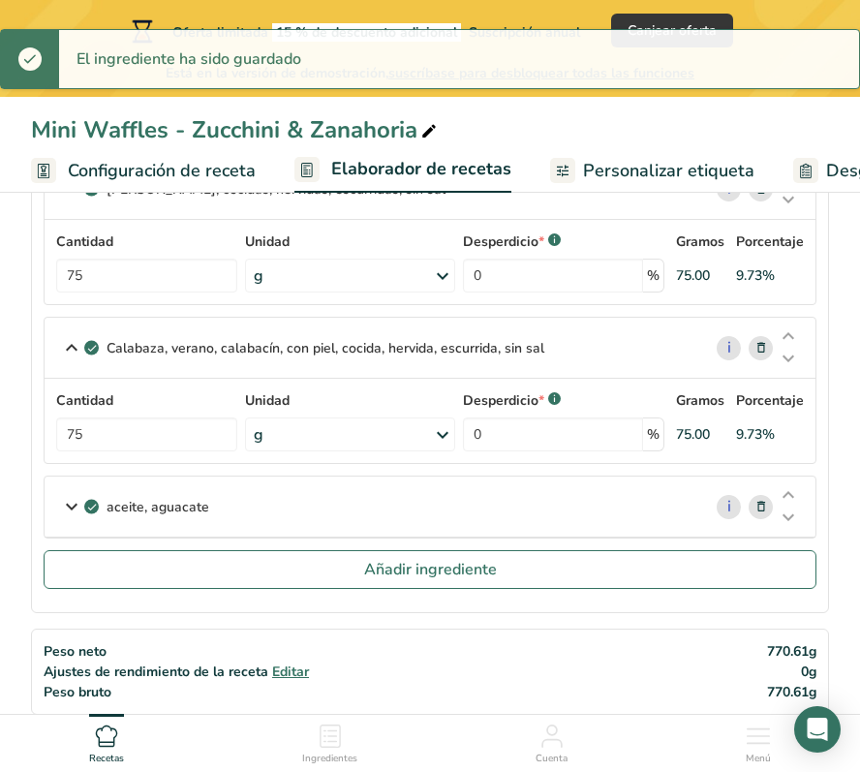
click at [74, 509] on icon at bounding box center [71, 506] width 23 height 35
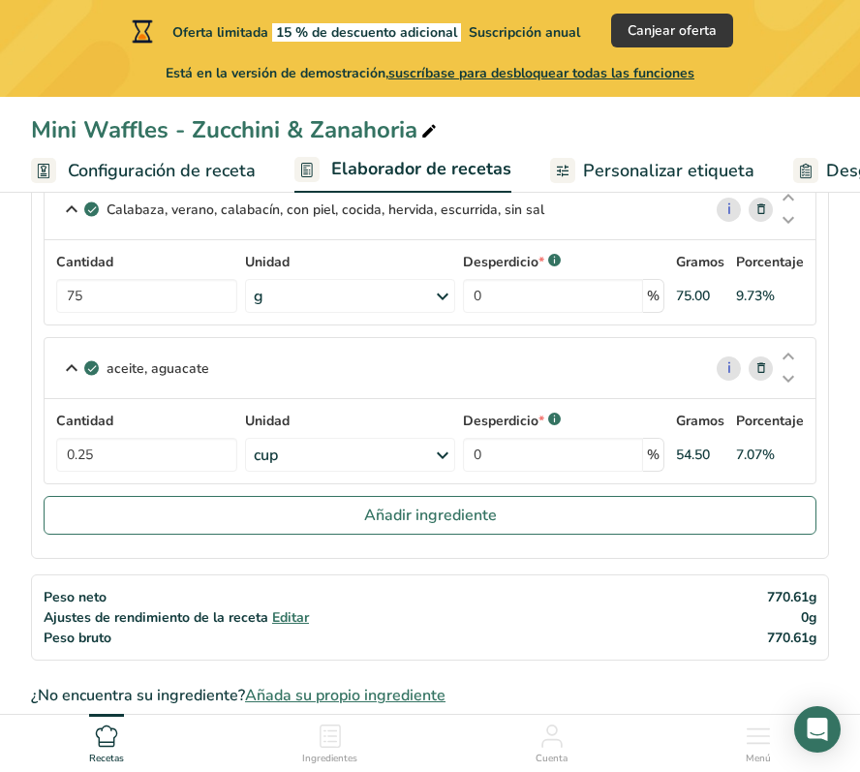
scroll to position [1133, 0]
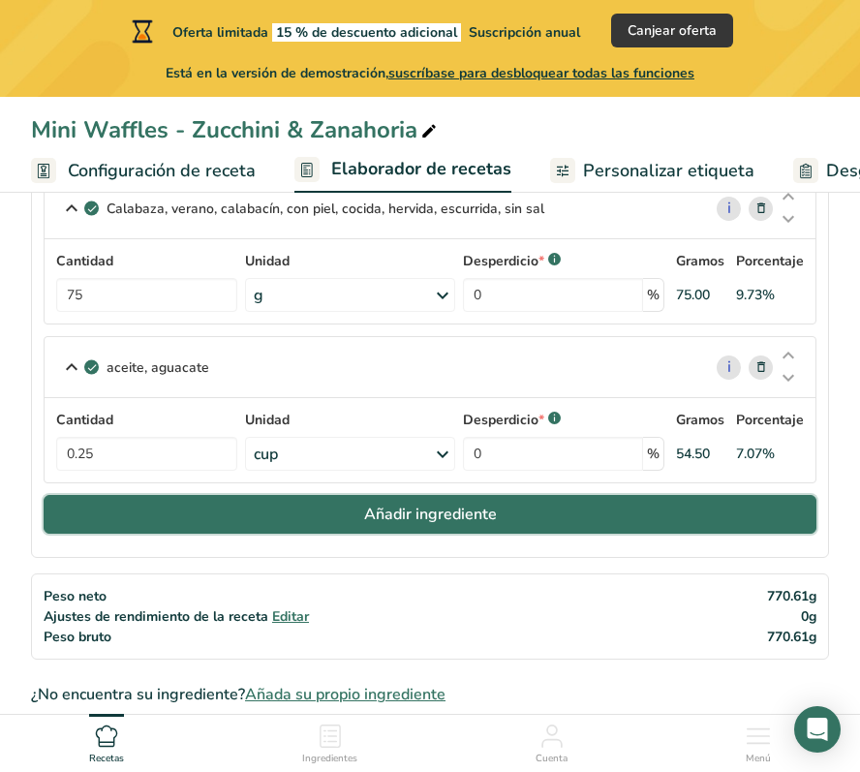
click at [393, 519] on span "Añadir ingrediente" at bounding box center [430, 514] width 133 height 23
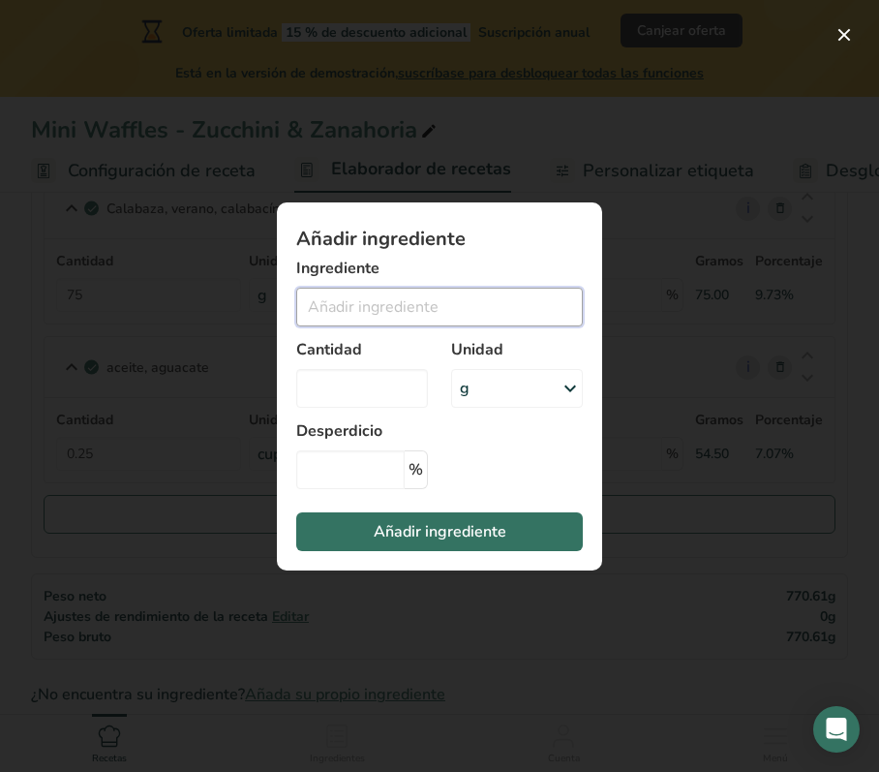
click at [354, 307] on input "Add ingredient modal" at bounding box center [439, 307] width 287 height 39
click at [501, 395] on div "g" at bounding box center [517, 388] width 132 height 39
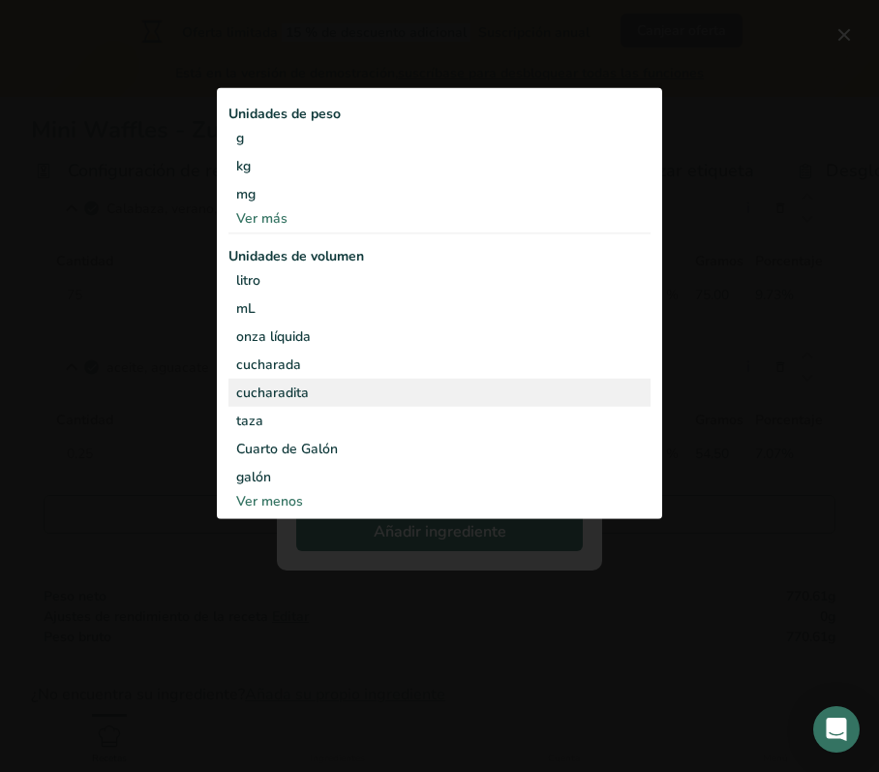
click at [291, 397] on div "cucharadita" at bounding box center [439, 393] width 407 height 20
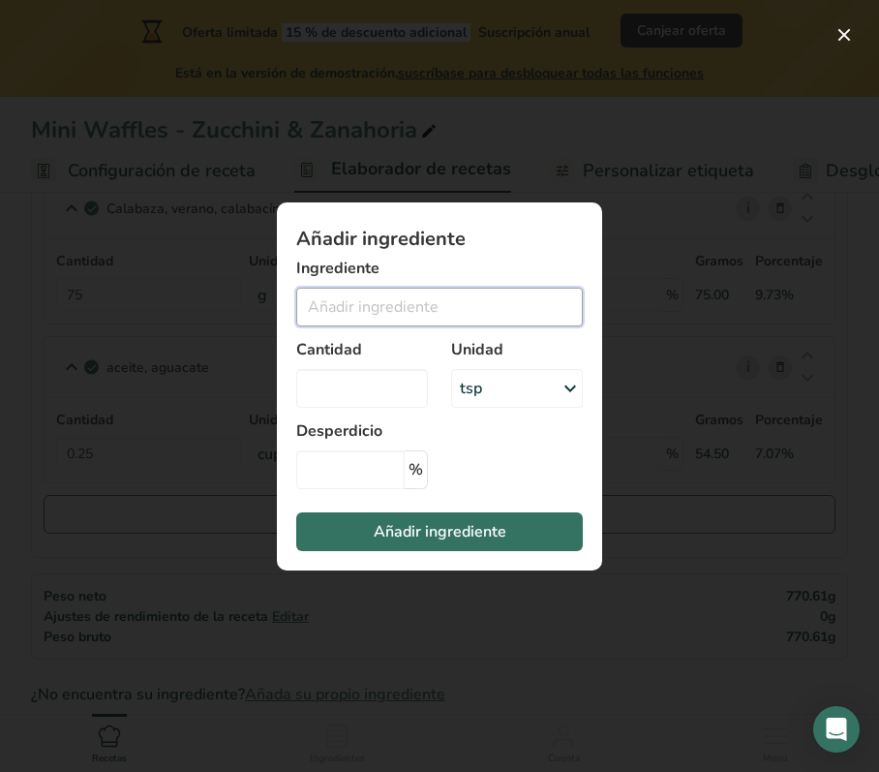
click at [356, 299] on input "Add ingredient modal" at bounding box center [439, 307] width 287 height 39
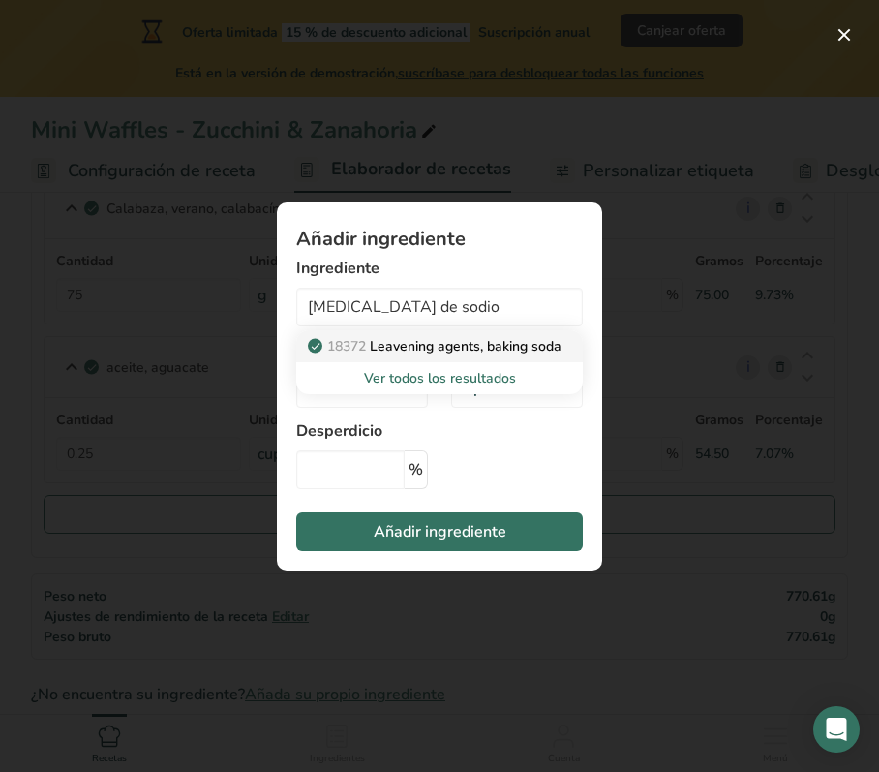
click at [474, 343] on p "18372 Leavening agents, baking soda" at bounding box center [437, 346] width 250 height 20
type input "Leavening agents, baking soda"
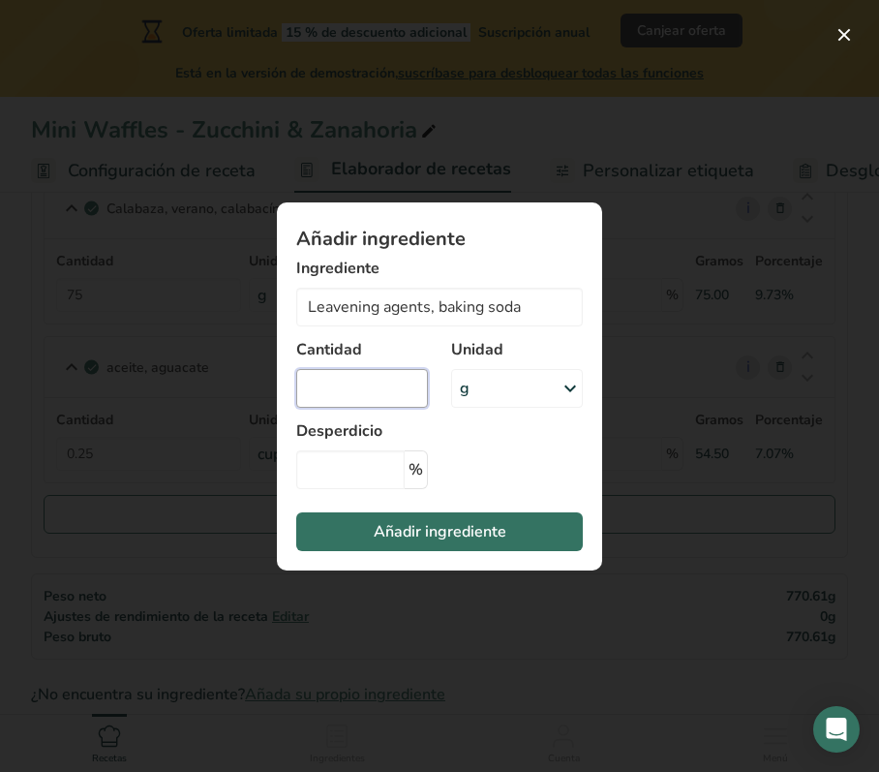
click at [364, 384] on input "Add ingredient modal" at bounding box center [362, 388] width 132 height 39
type input "5"
click at [517, 397] on div "g" at bounding box center [517, 388] width 132 height 39
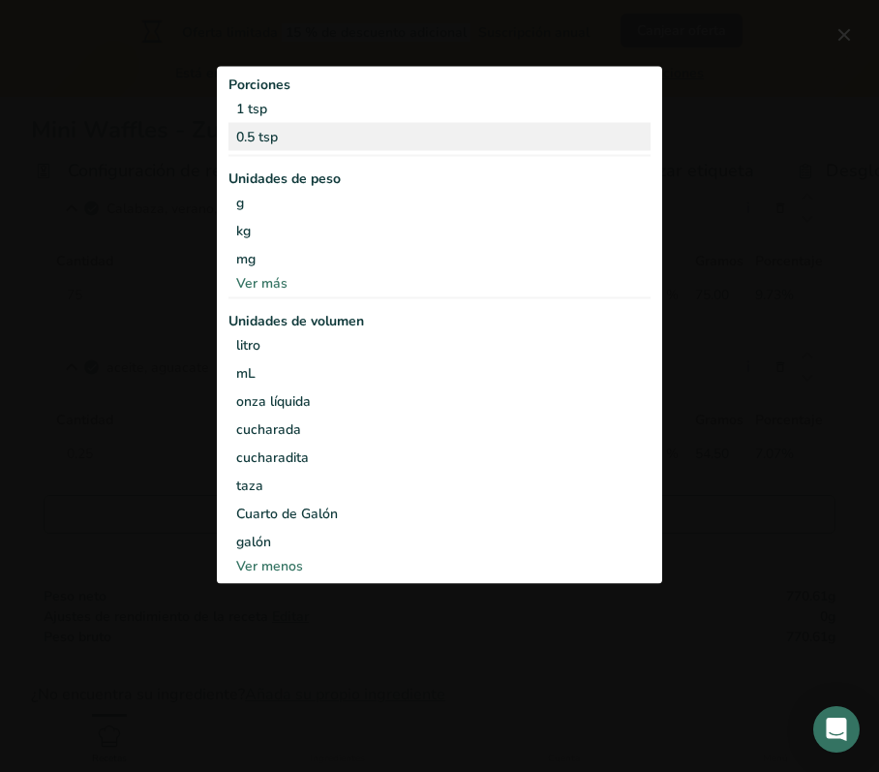
click at [288, 139] on div "0.5 tsp" at bounding box center [440, 137] width 422 height 28
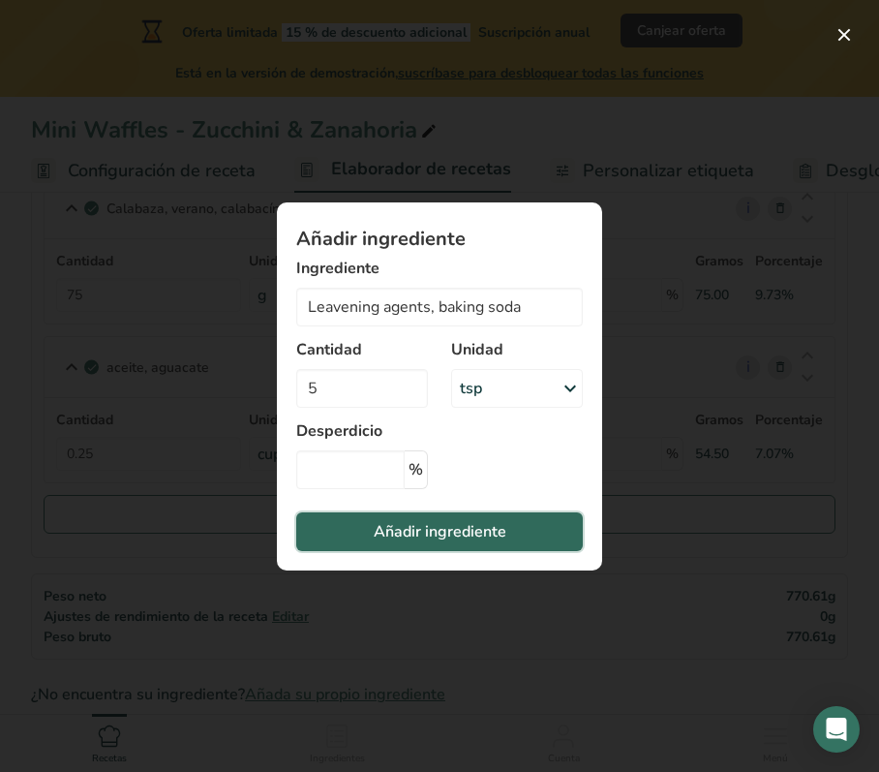
click at [418, 537] on span "Añadir ingrediente" at bounding box center [440, 531] width 133 height 23
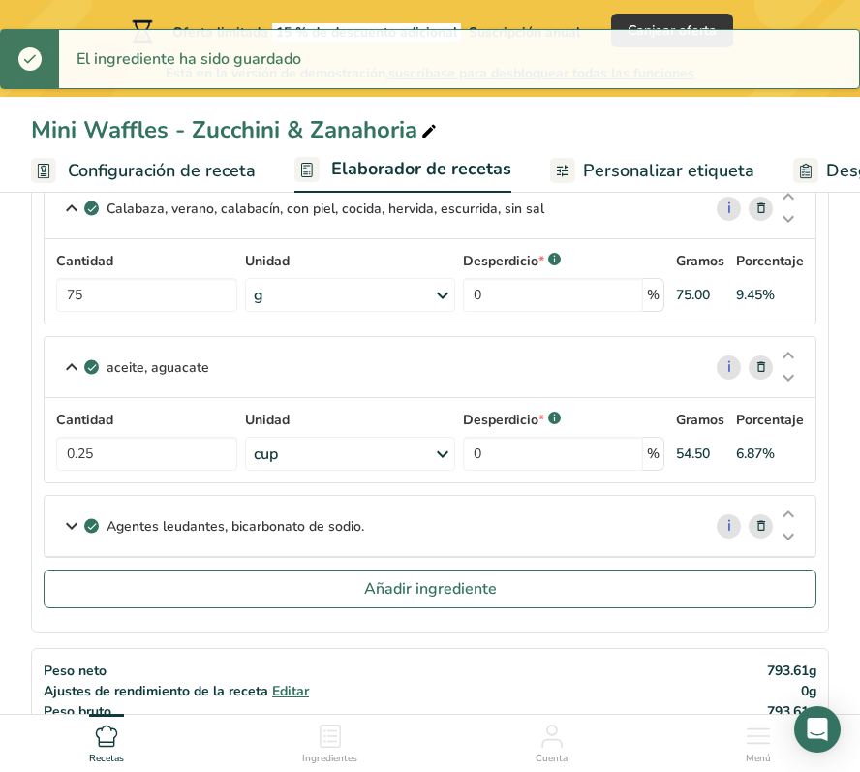
click at [64, 531] on icon at bounding box center [71, 525] width 23 height 35
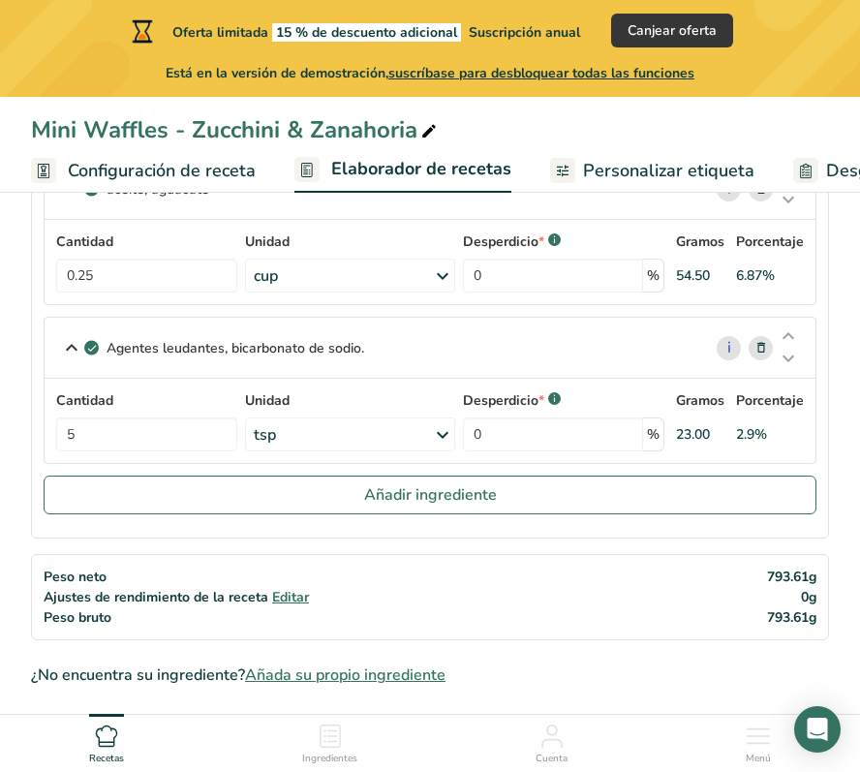
scroll to position [1315, 0]
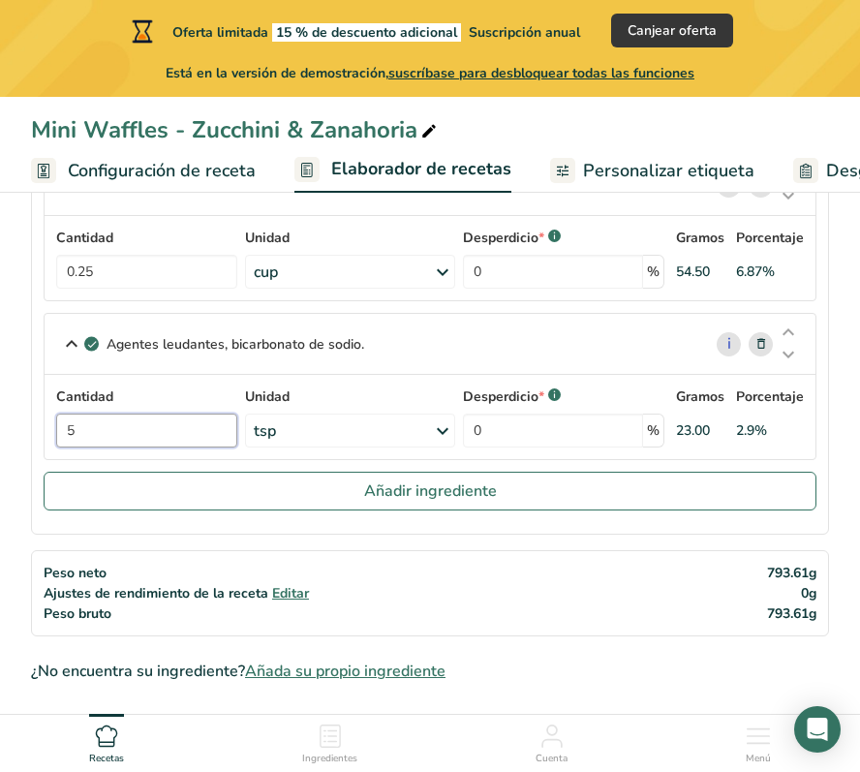
click at [117, 435] on input "5" at bounding box center [146, 431] width 181 height 34
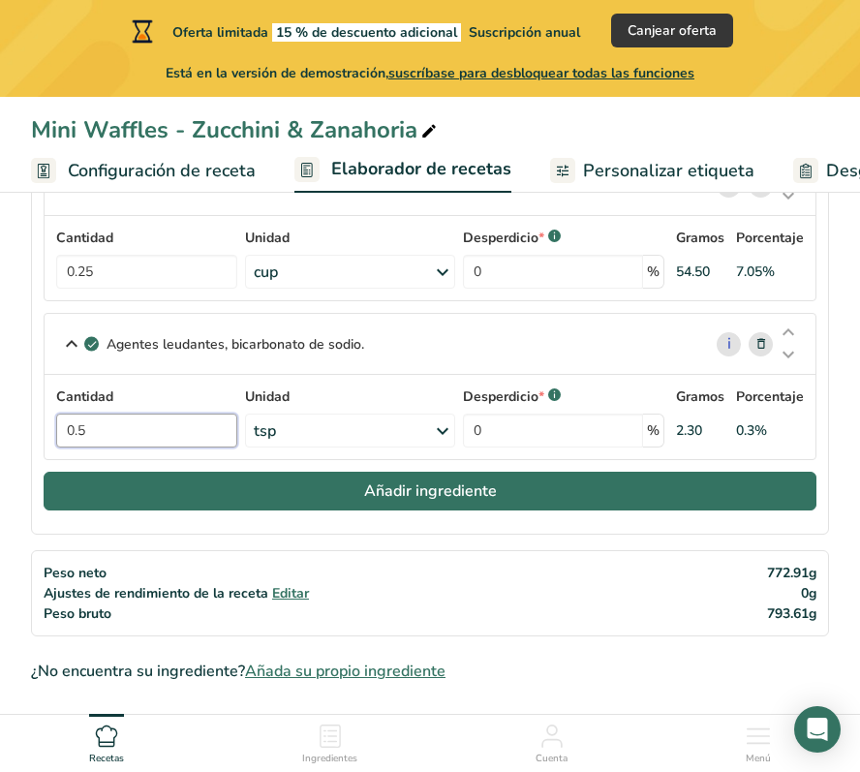
type input "0.5"
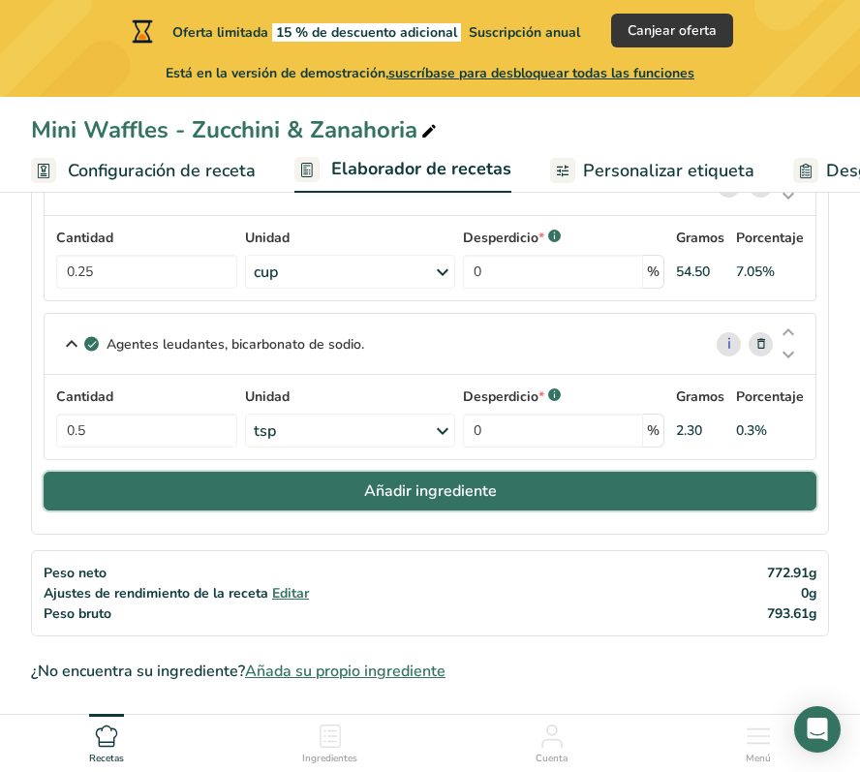
click at [257, 497] on button "Añadir ingrediente" at bounding box center [430, 491] width 773 height 39
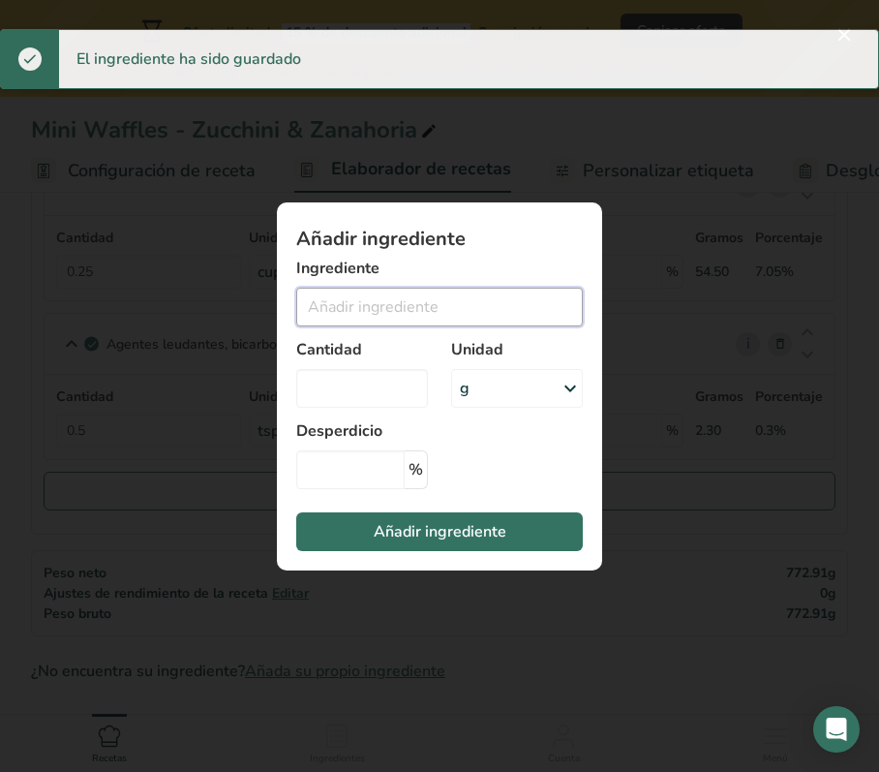
click at [412, 310] on input "Add ingredient modal" at bounding box center [439, 307] width 287 height 39
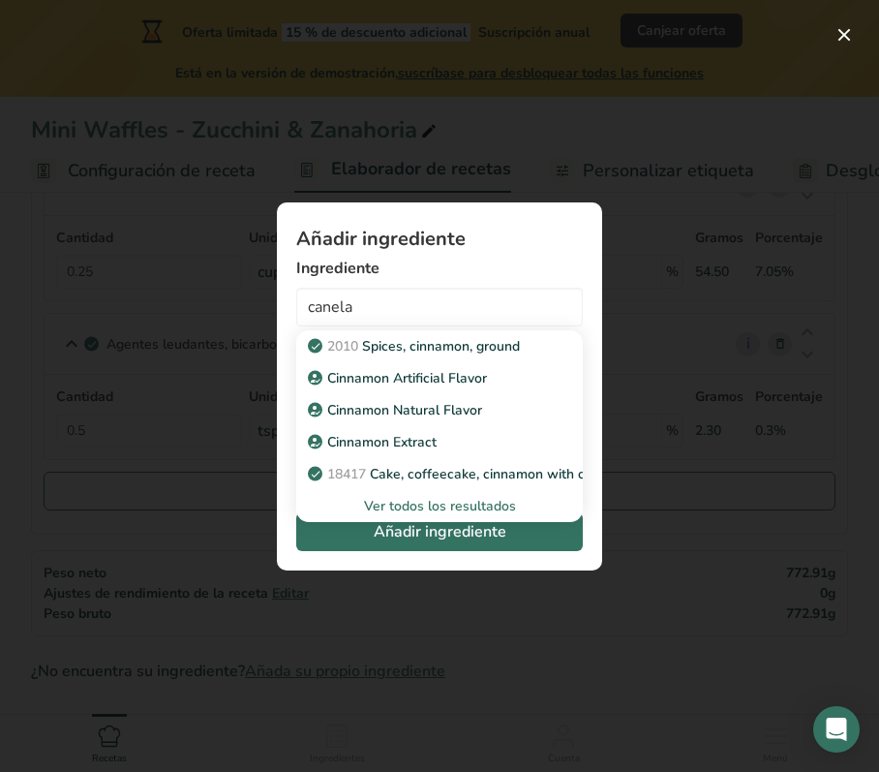
click at [440, 506] on div "Ver todos los resultados" at bounding box center [440, 506] width 256 height 20
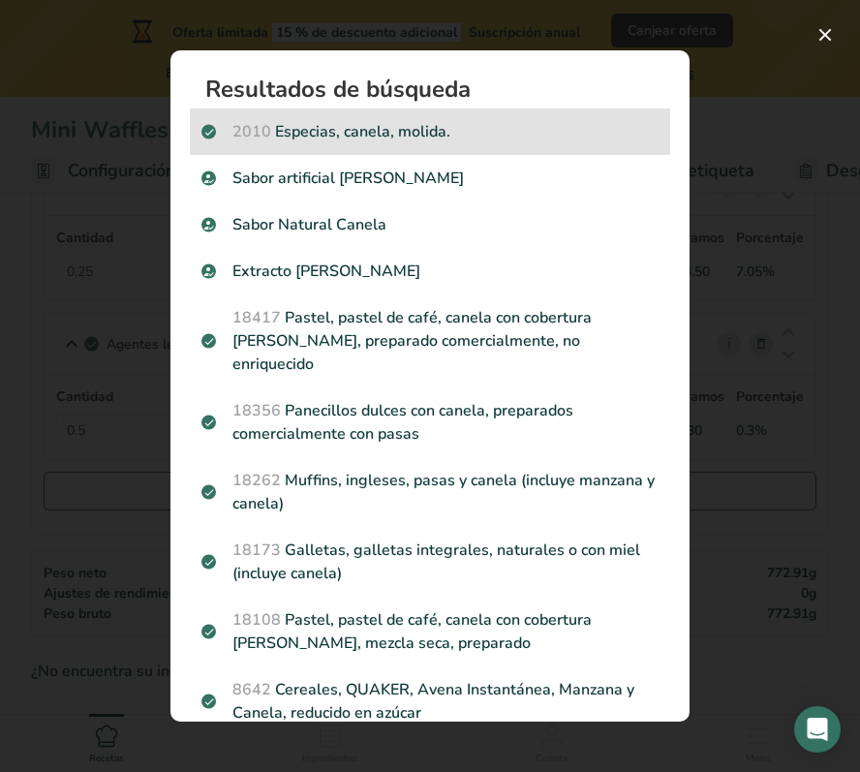
click at [532, 126] on p "2010 Especias, canela, molida." at bounding box center [429, 131] width 457 height 23
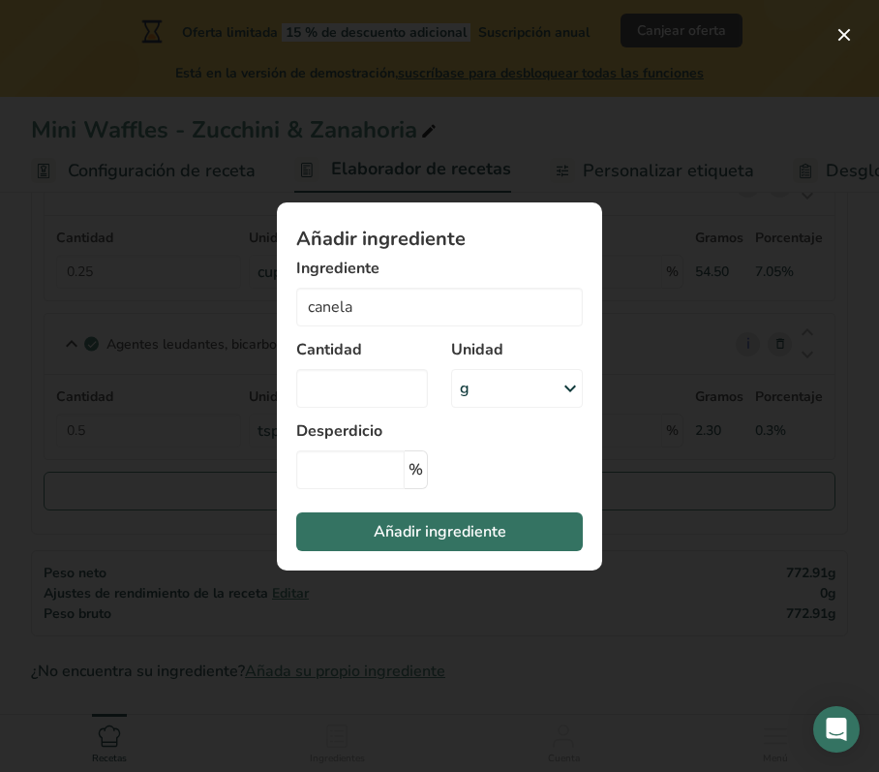
type input "Spices, cinnamon, ground"
click at [489, 387] on div "g" at bounding box center [517, 388] width 132 height 39
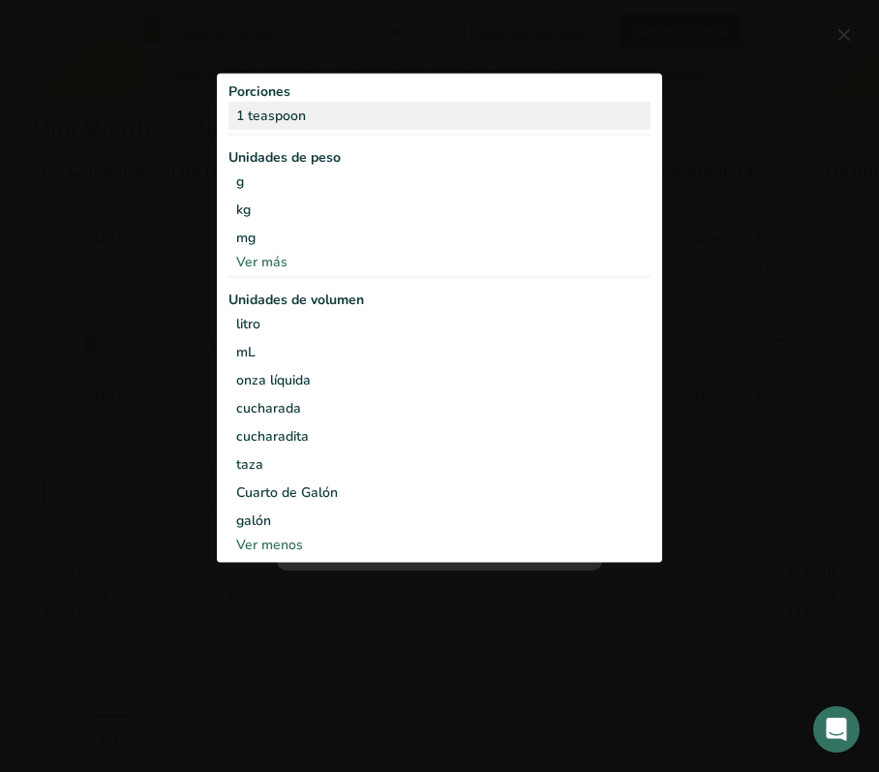
click at [306, 108] on div "1 teaspoon" at bounding box center [440, 116] width 422 height 28
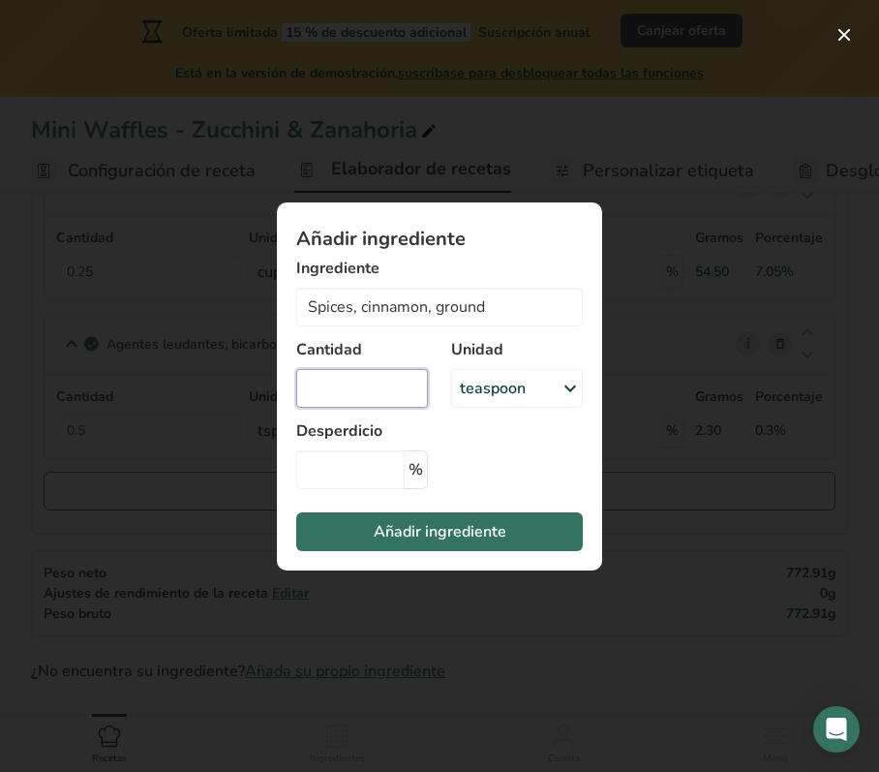
click at [387, 392] on input "Add ingredient modal" at bounding box center [362, 388] width 132 height 39
type input "1"
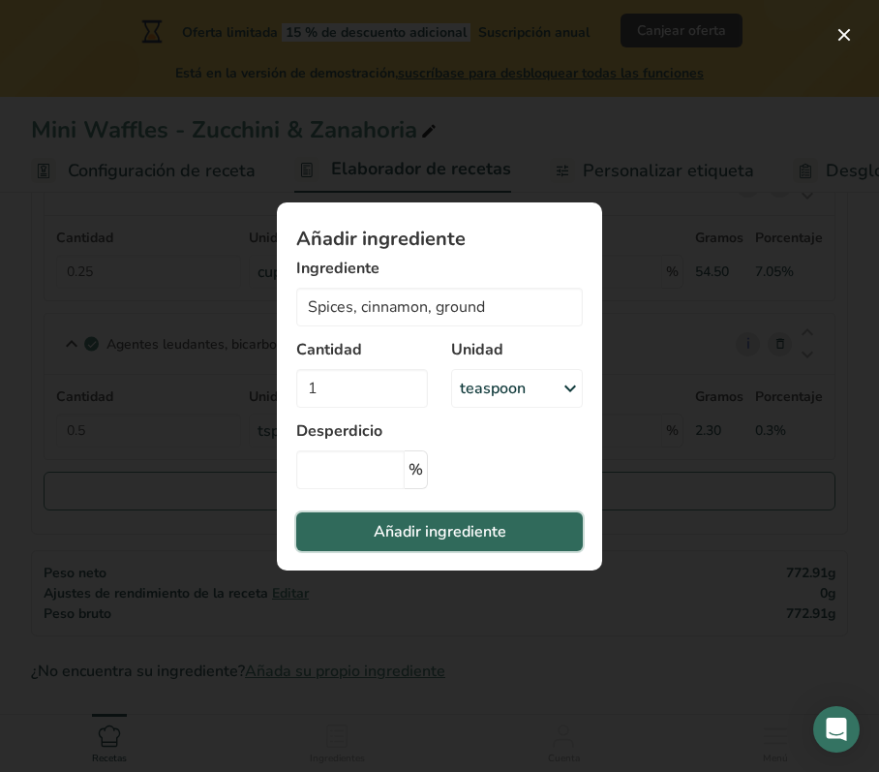
click at [463, 544] on button "Añadir ingrediente" at bounding box center [439, 531] width 287 height 39
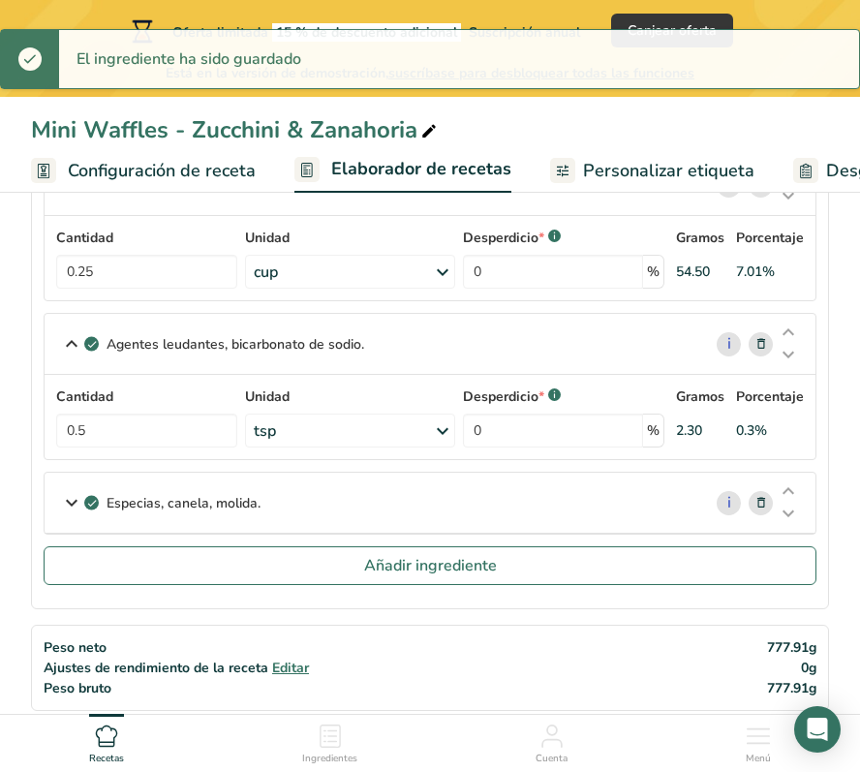
click at [72, 502] on icon at bounding box center [71, 502] width 23 height 35
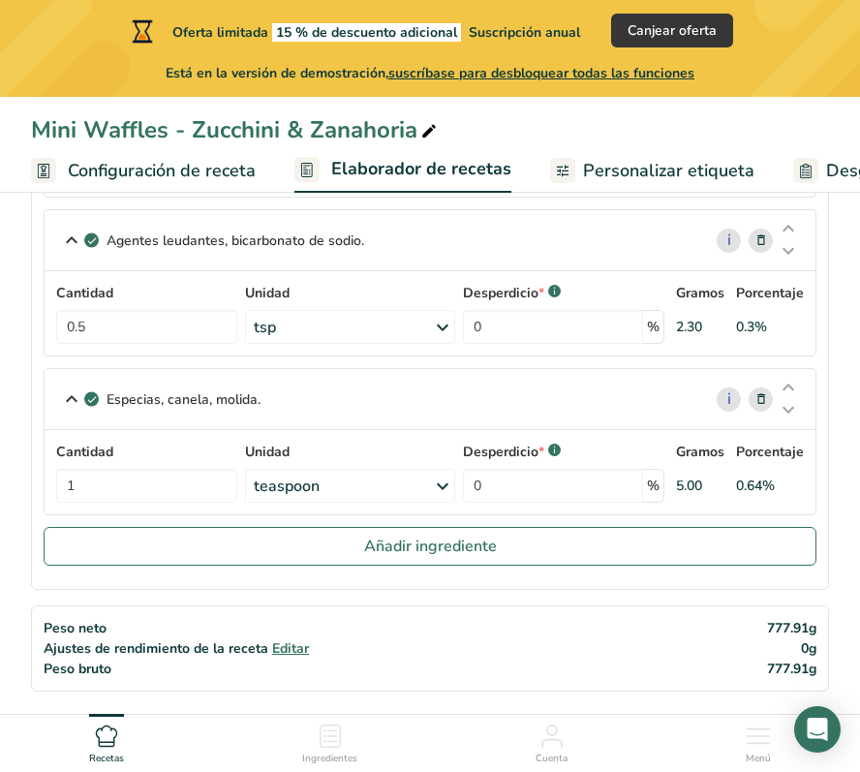
scroll to position [1420, 0]
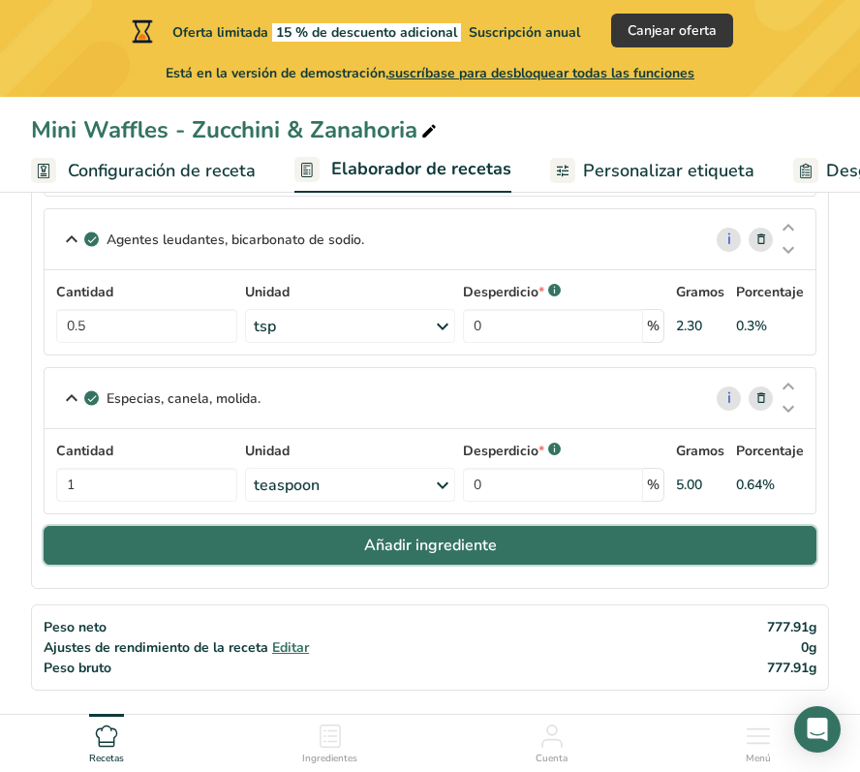
click at [343, 552] on button "Añadir ingrediente" at bounding box center [430, 545] width 773 height 39
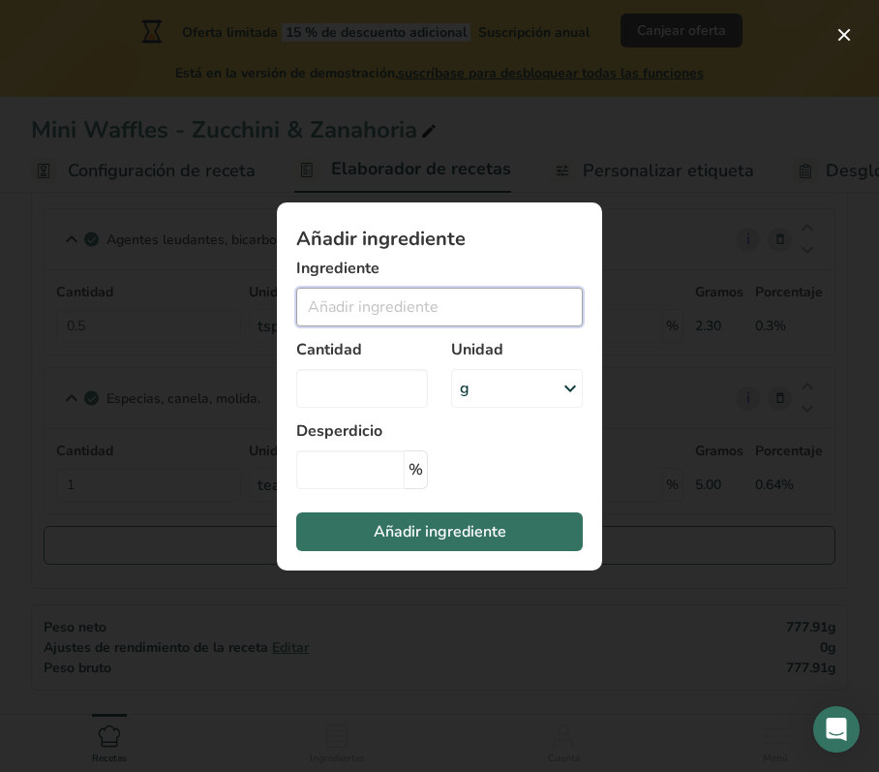
click at [422, 307] on input "Add ingredient modal" at bounding box center [439, 307] width 287 height 39
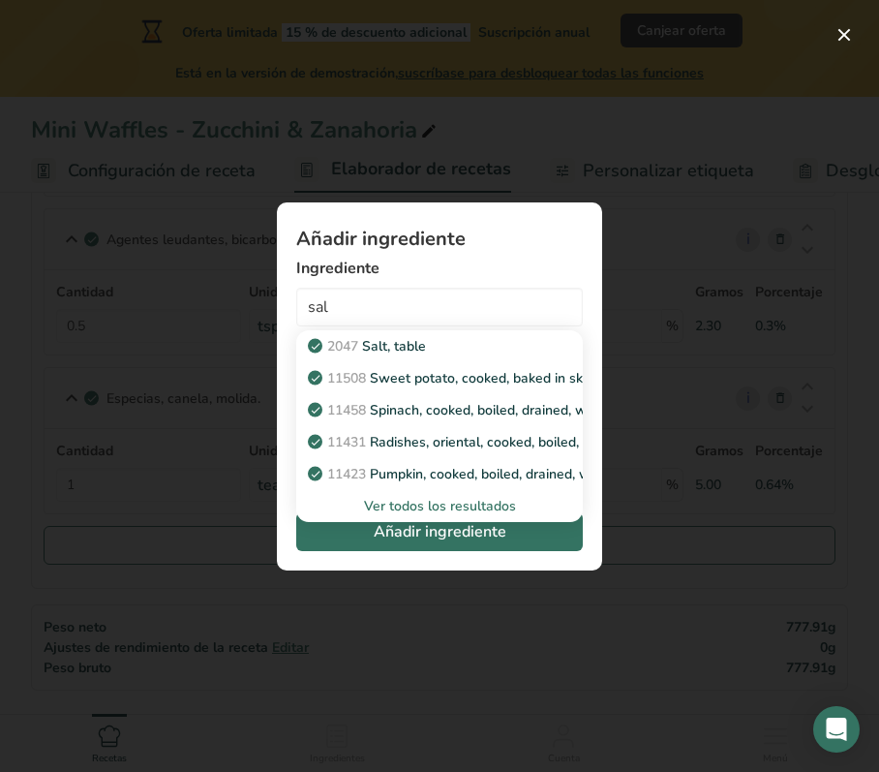
click at [405, 498] on div "Ver todos los resultados" at bounding box center [440, 506] width 256 height 20
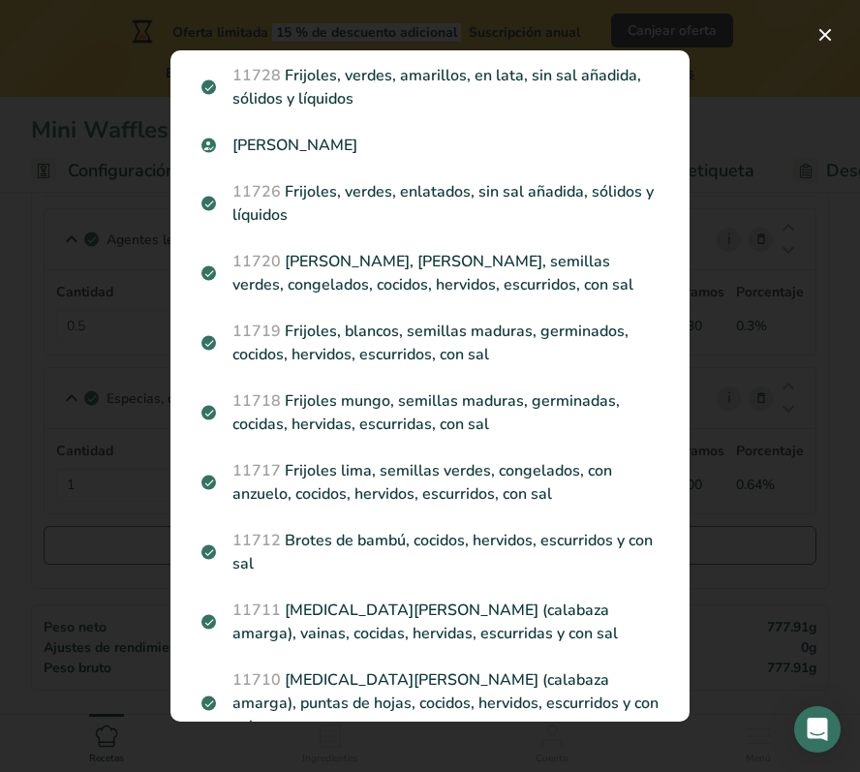
scroll to position [2256, 0]
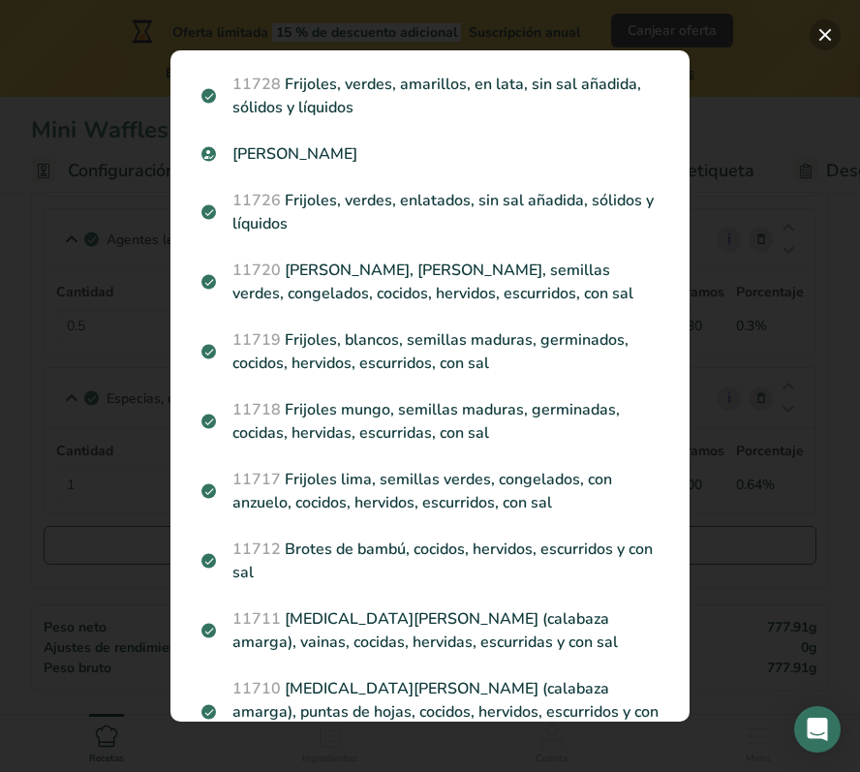
click at [831, 37] on button "Search results modal" at bounding box center [825, 34] width 31 height 31
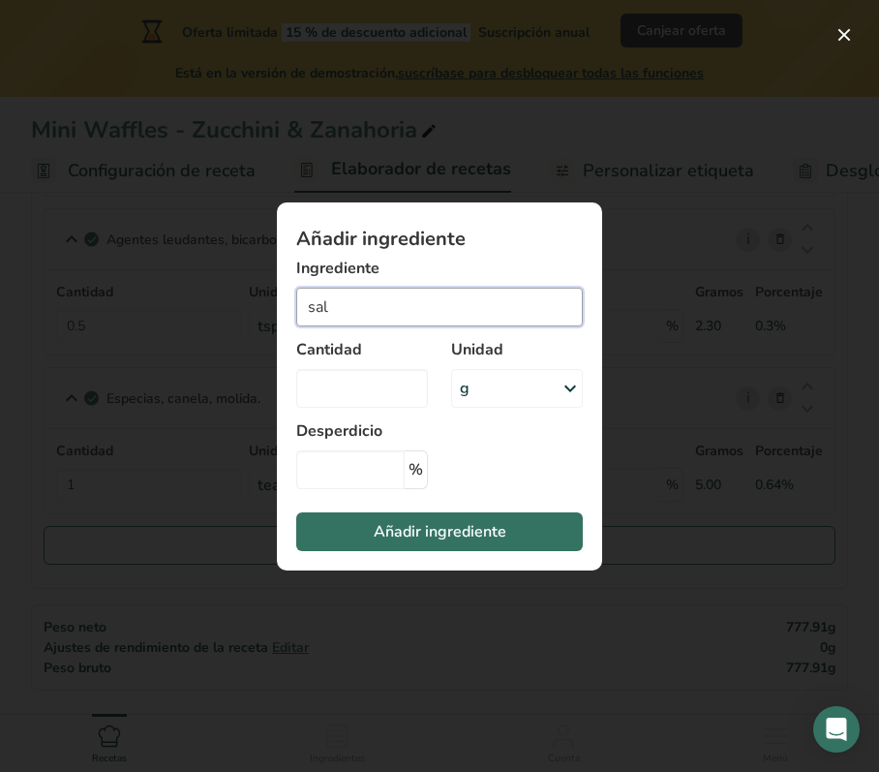
click at [422, 302] on input "sal" at bounding box center [439, 307] width 287 height 39
type input "s"
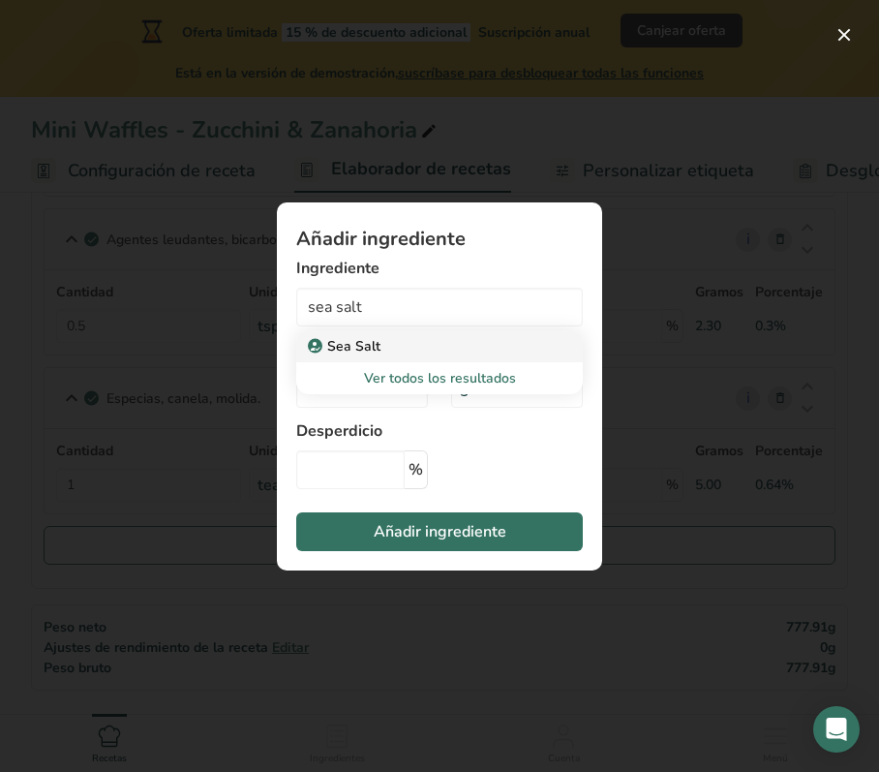
click at [365, 346] on p "Sea Salt" at bounding box center [346, 346] width 69 height 20
type input "Sea Salt"
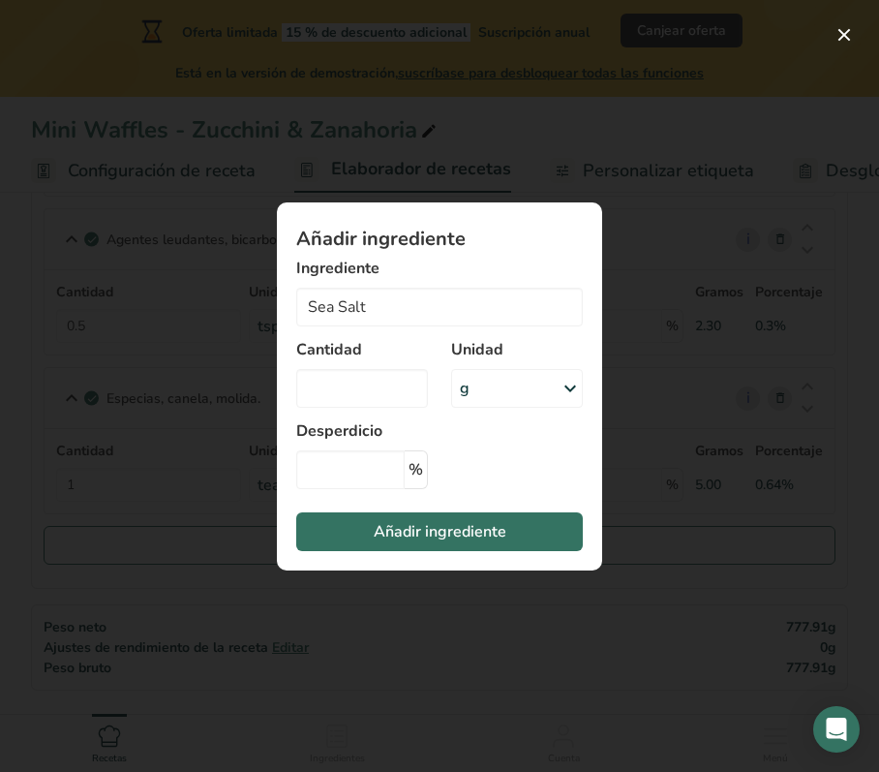
click at [517, 382] on div "g" at bounding box center [517, 388] width 132 height 39
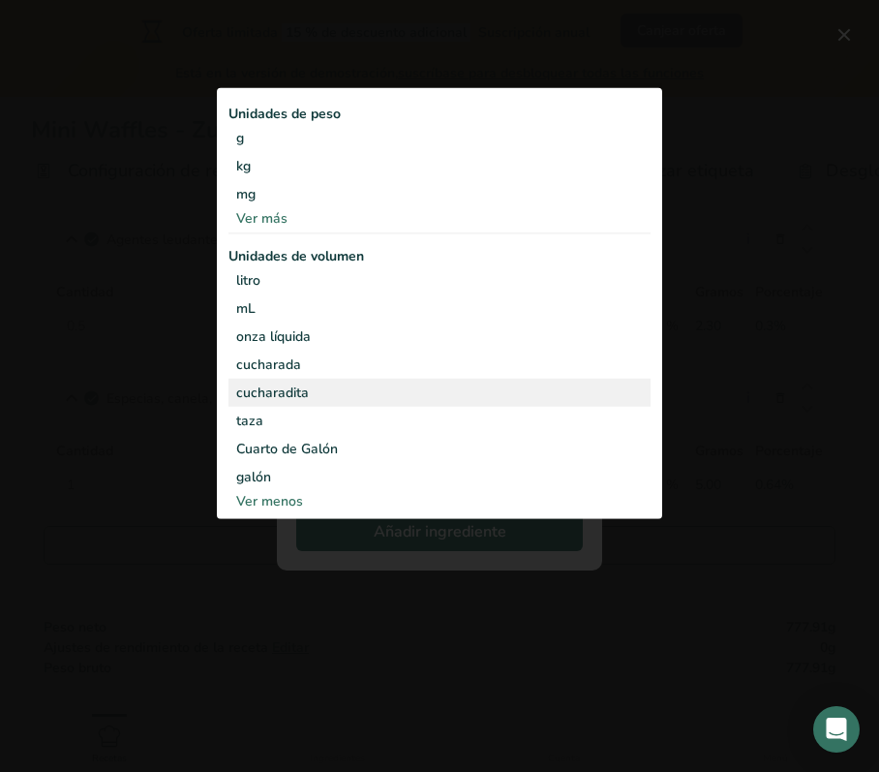
click at [292, 392] on div "cucharadita" at bounding box center [439, 393] width 407 height 20
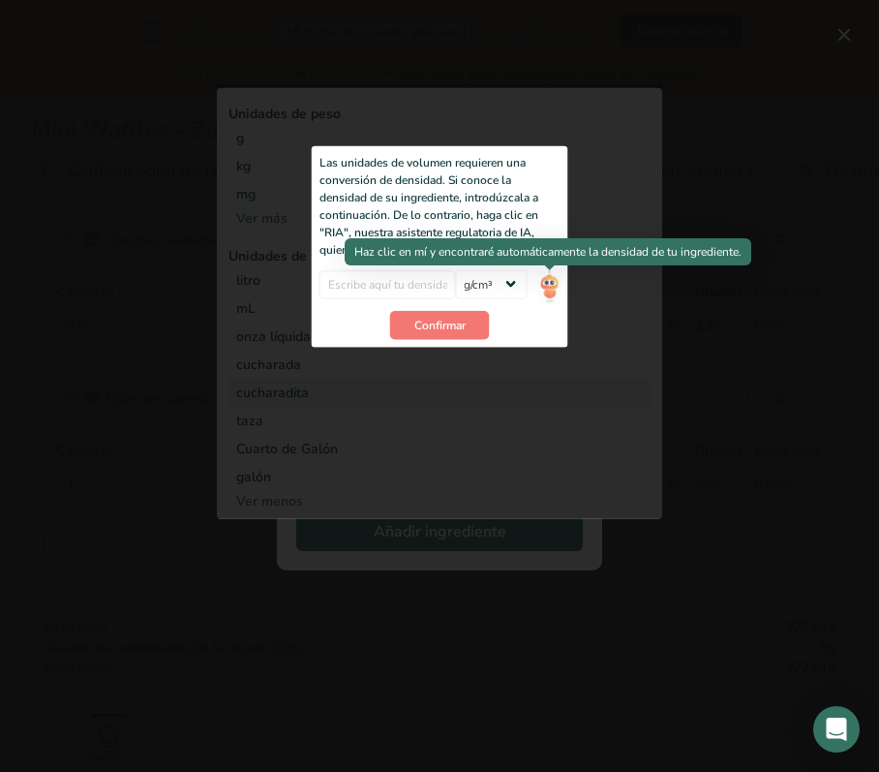
click at [550, 281] on img "Add ingredient modal" at bounding box center [548, 286] width 21 height 34
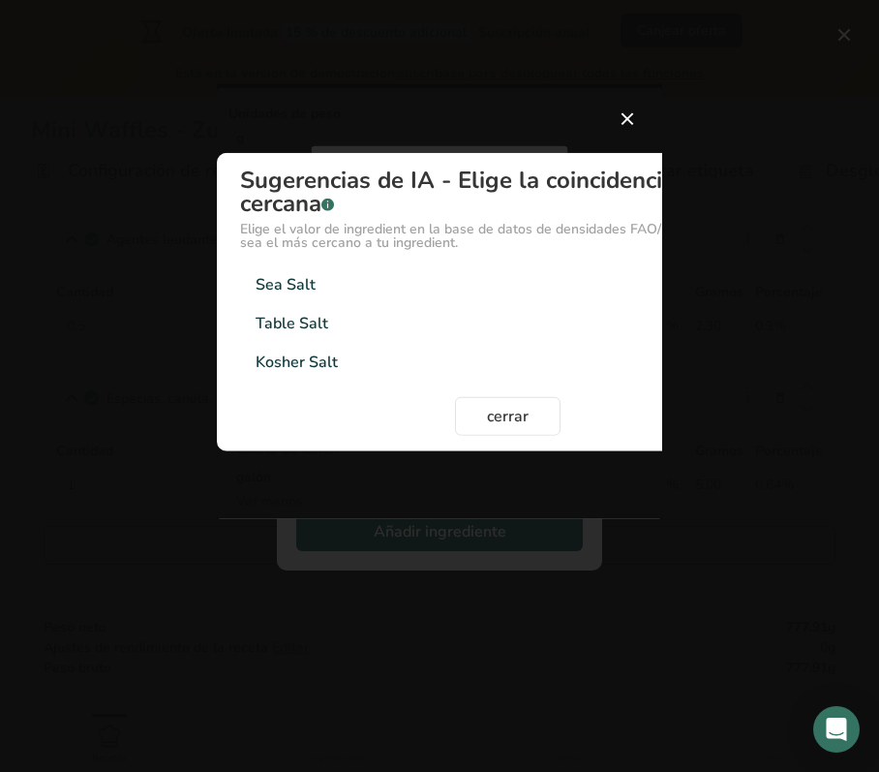
click at [306, 277] on div "Sea Salt" at bounding box center [286, 284] width 60 height 23
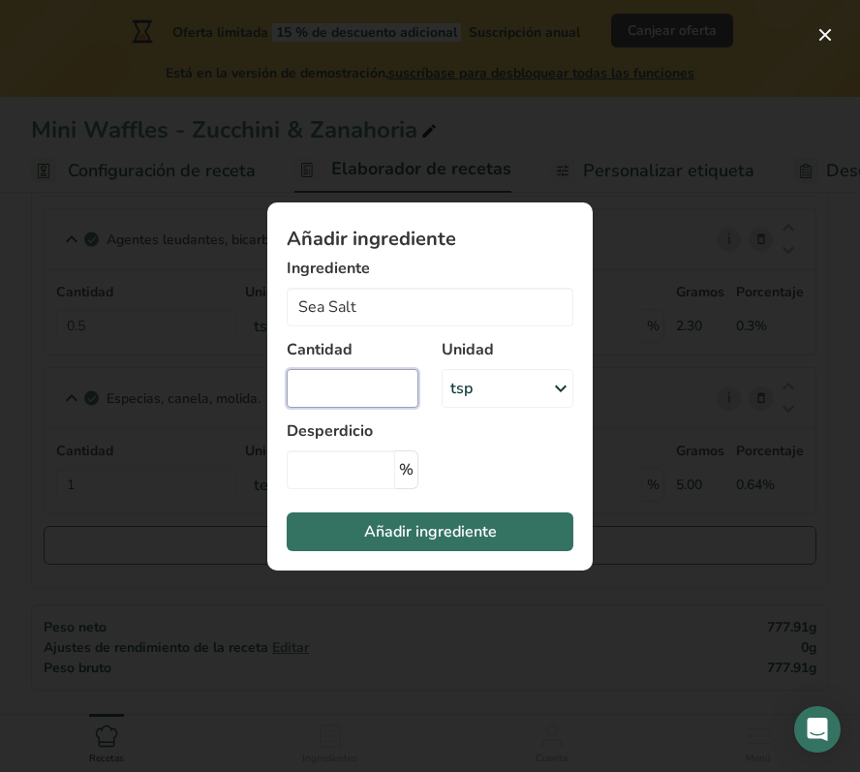
click at [323, 378] on input "Add ingredient modal" at bounding box center [353, 388] width 132 height 39
type input "0"
type input "0.25"
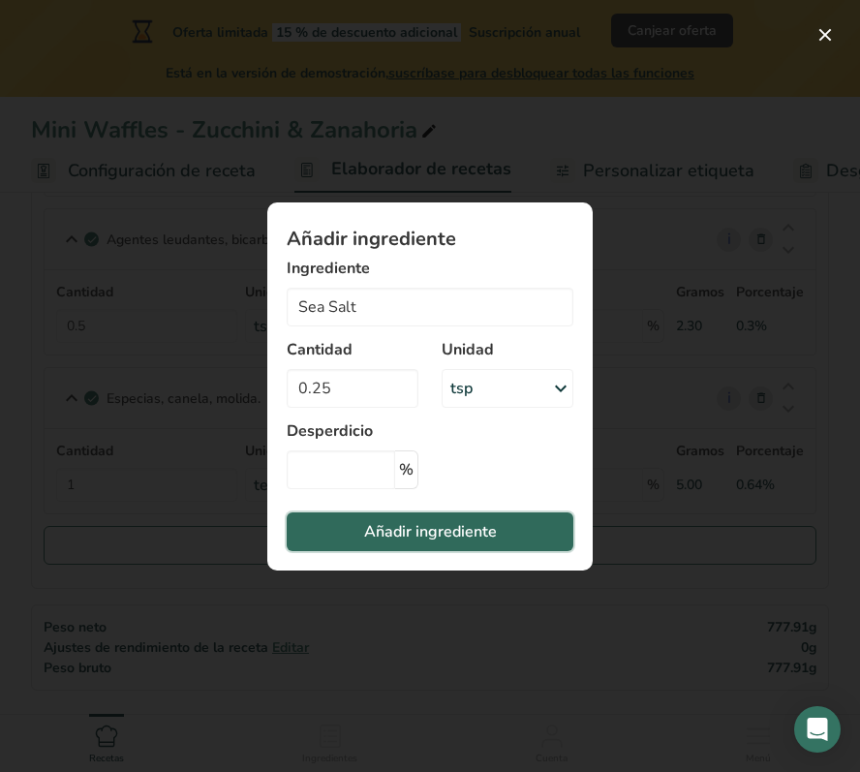
click at [428, 528] on span "Añadir ingrediente" at bounding box center [430, 531] width 133 height 23
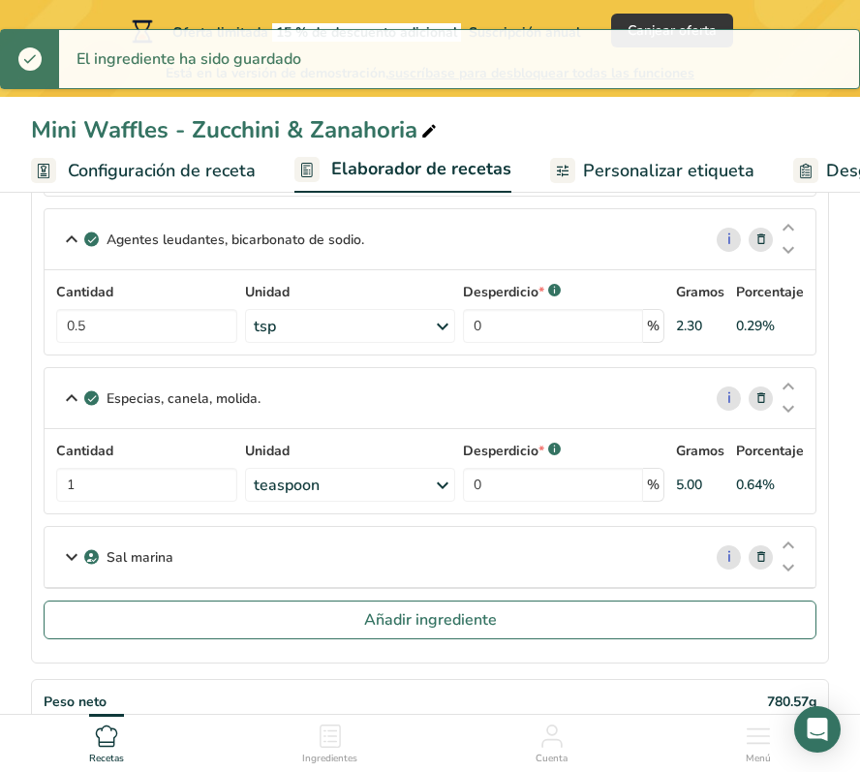
click at [68, 560] on icon at bounding box center [71, 556] width 23 height 35
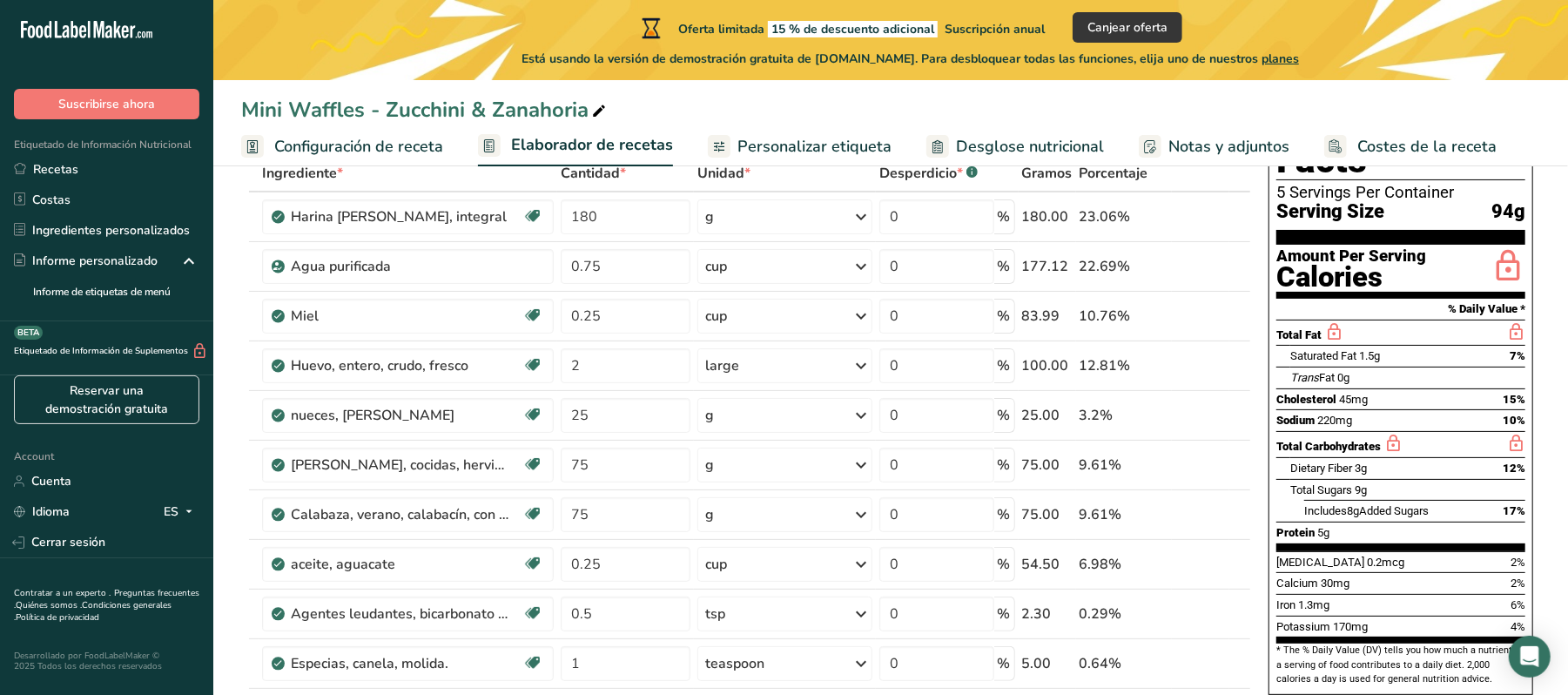
scroll to position [0, 0]
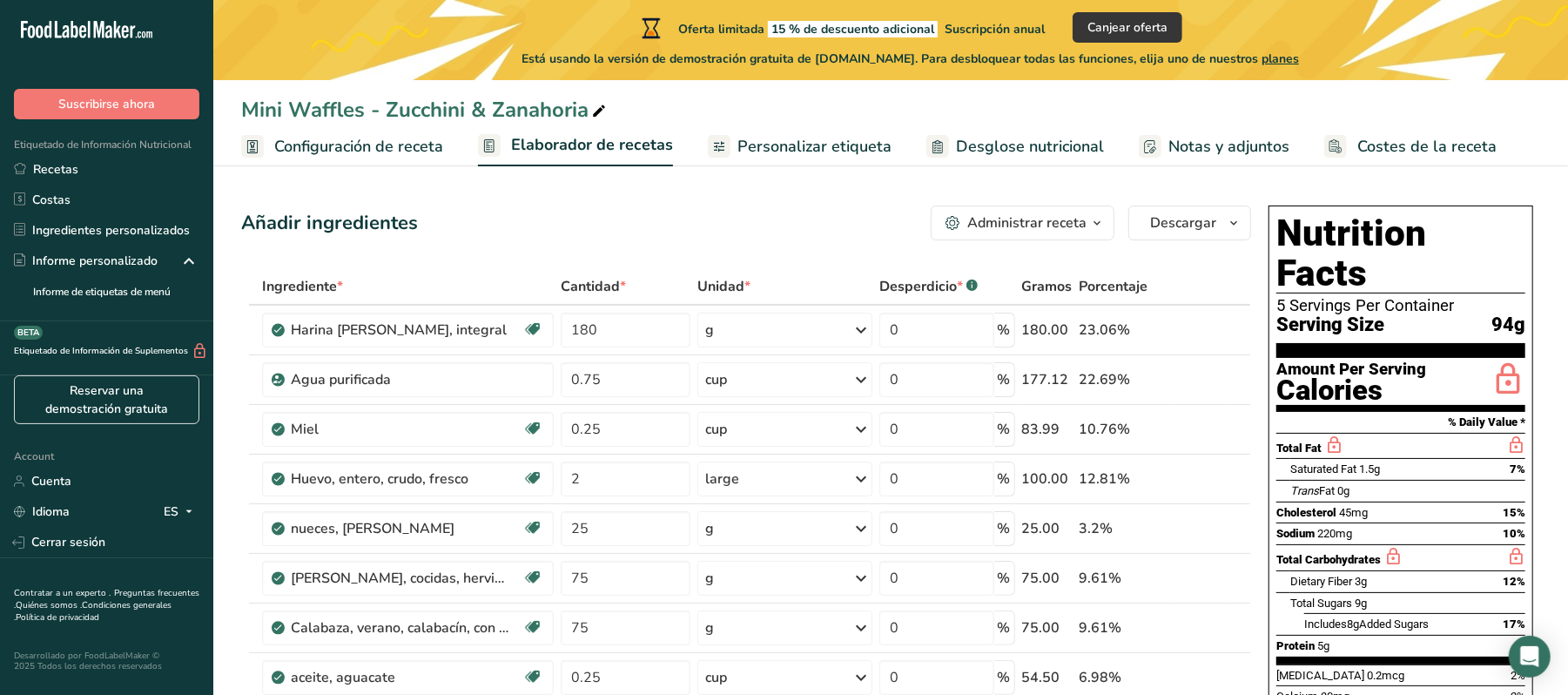
click at [596, 110] on icon at bounding box center [599, 111] width 15 height 24
type input "Mini Waffles - Zucchini & [PERSON_NAME] (Original)"
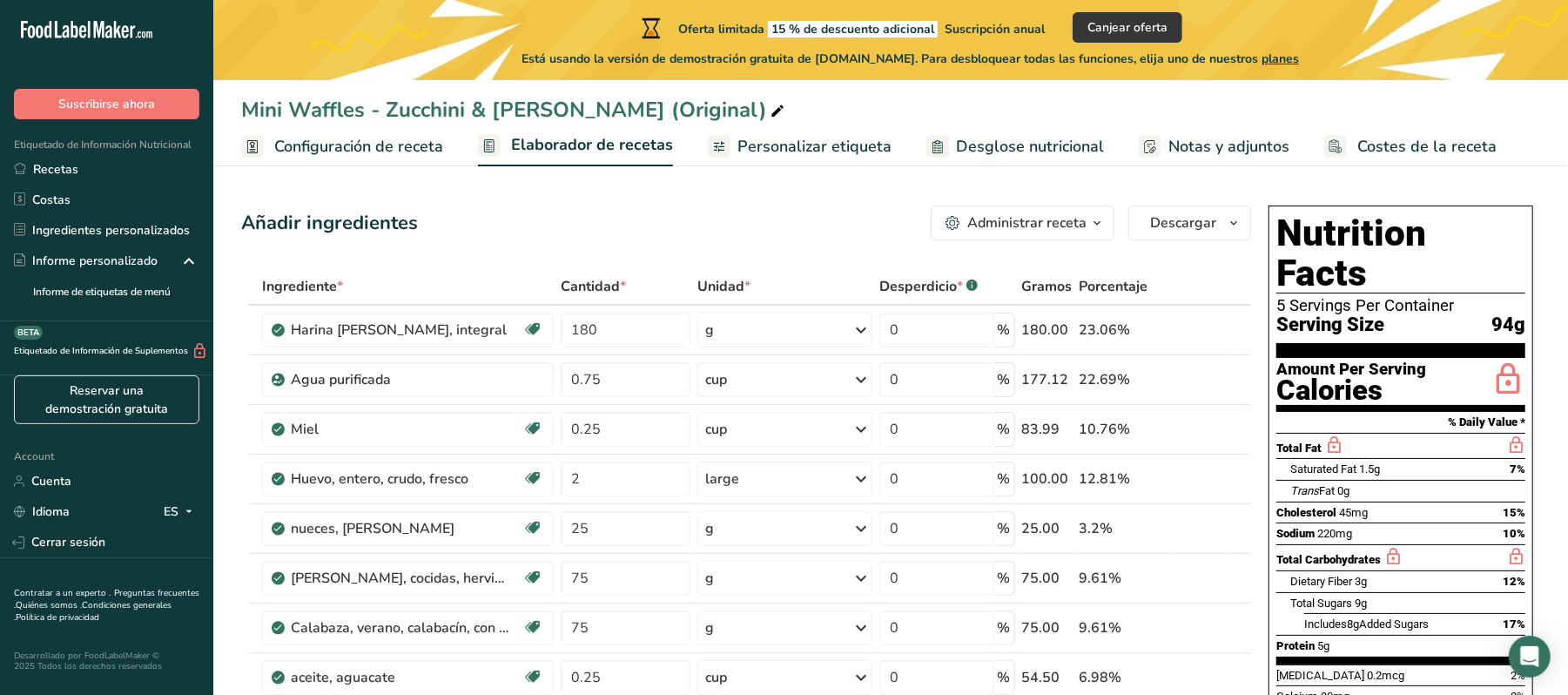
click at [324, 140] on span "Configuración de receta" at bounding box center [359, 147] width 169 height 23
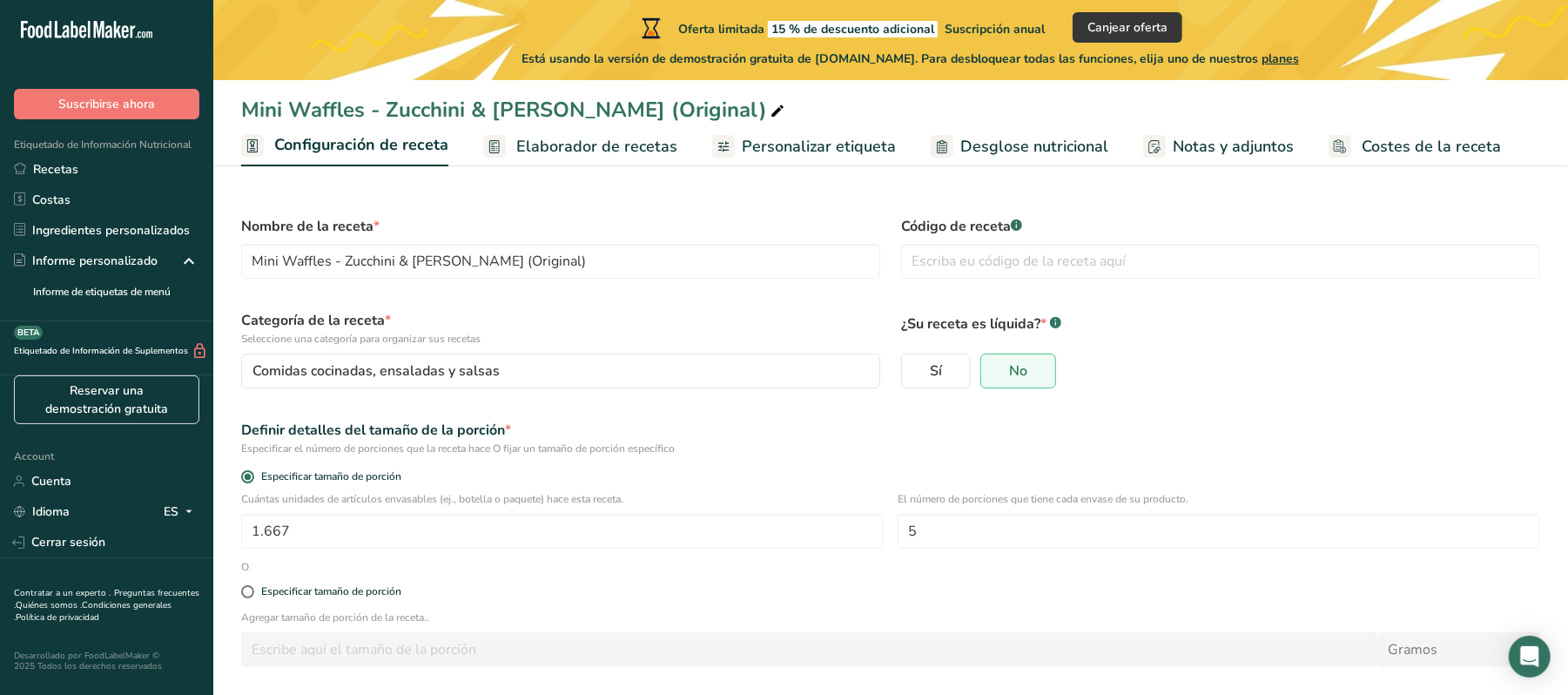
scroll to position [74, 0]
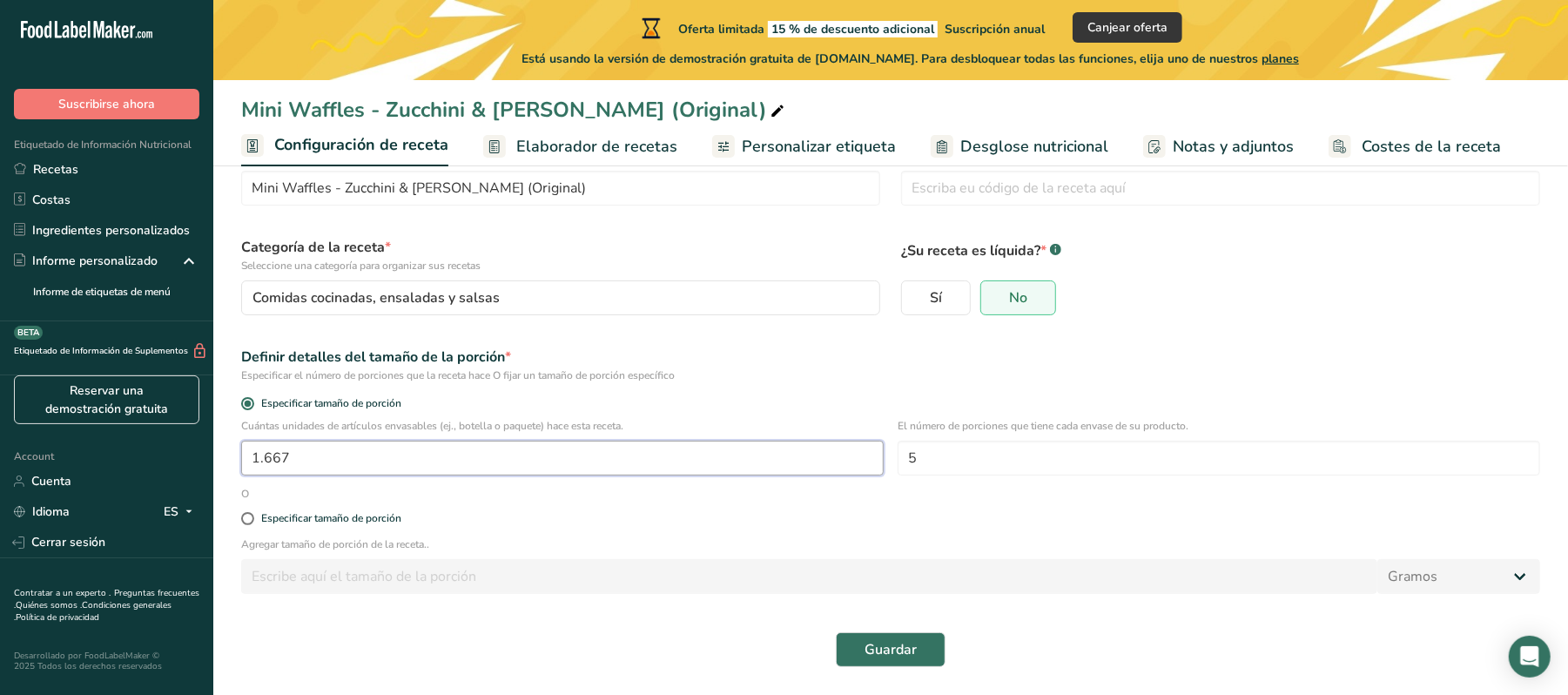
drag, startPoint x: 329, startPoint y: 461, endPoint x: 241, endPoint y: 453, distance: 88.4
click at [241, 453] on input "1.667" at bounding box center [562, 458] width 643 height 35
type input "9"
click at [937, 454] on input "5" at bounding box center [1219, 458] width 643 height 35
type input "3"
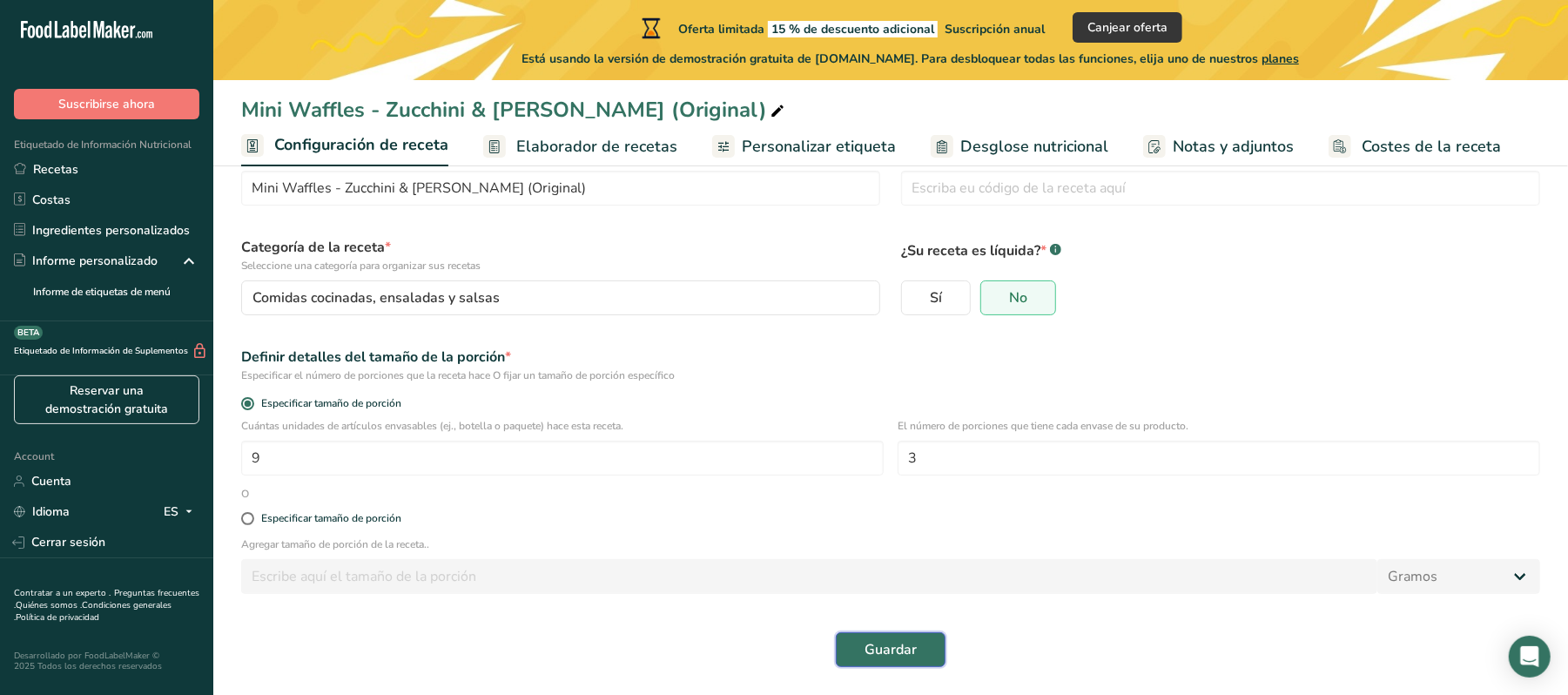
click at [895, 643] on span "Guardar" at bounding box center [891, 649] width 52 height 21
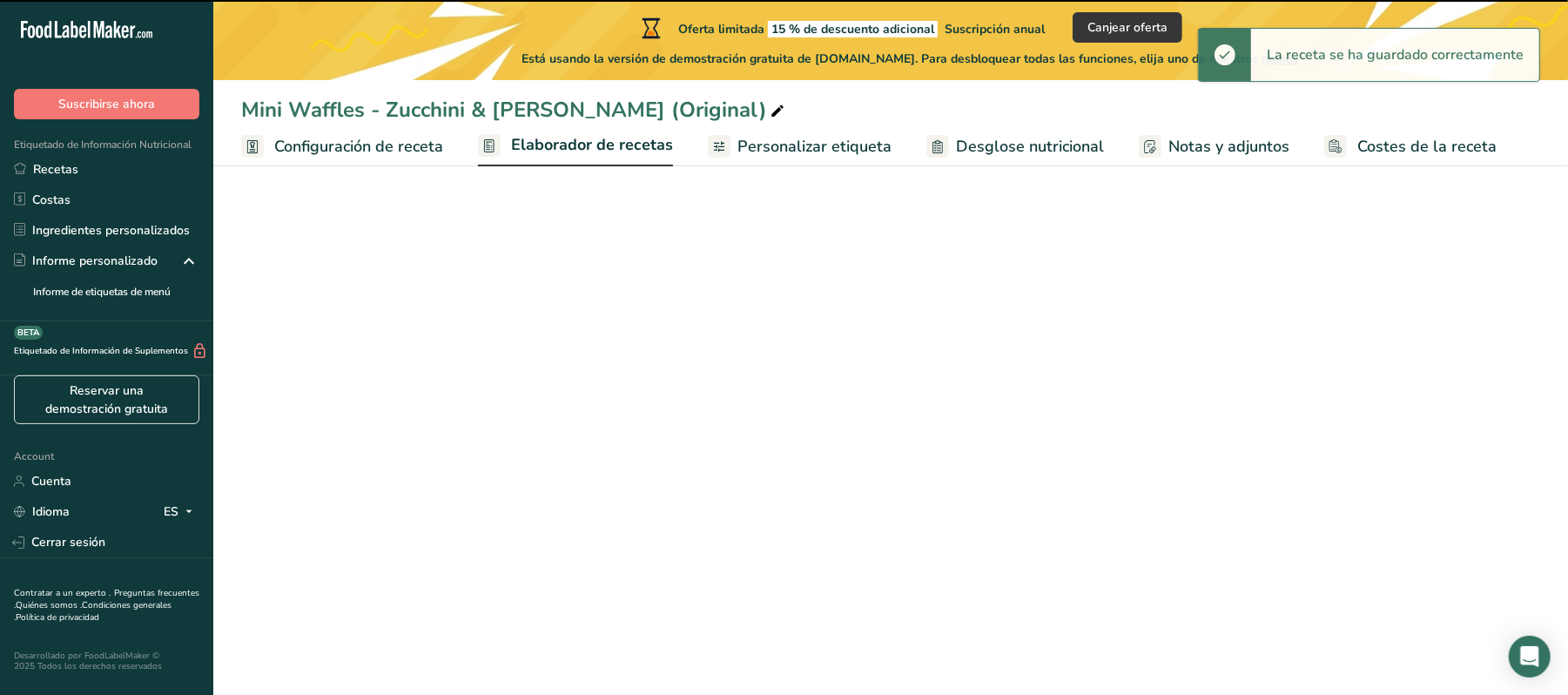
click at [558, 136] on span "Elaborador de recetas" at bounding box center [592, 145] width 162 height 23
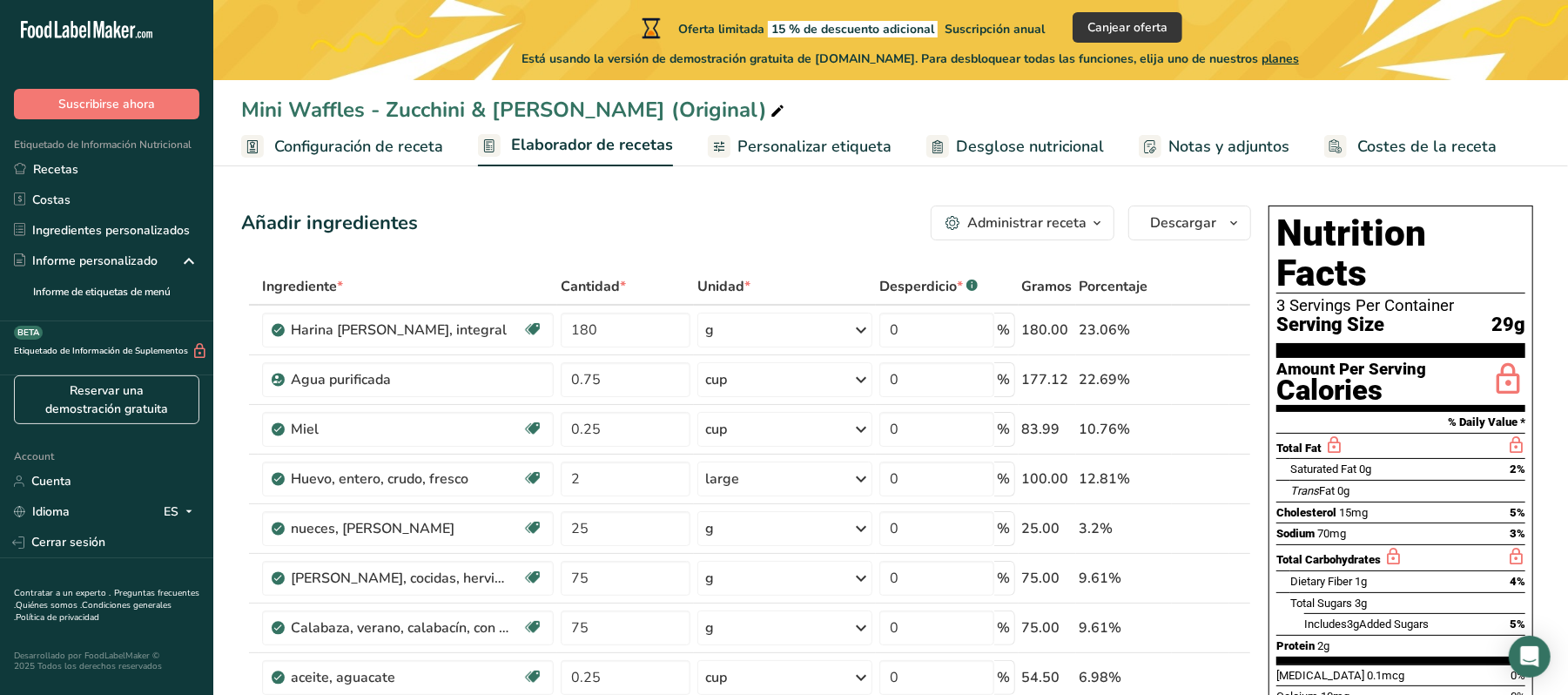
click at [420, 145] on span "Configuración de receta" at bounding box center [359, 147] width 169 height 23
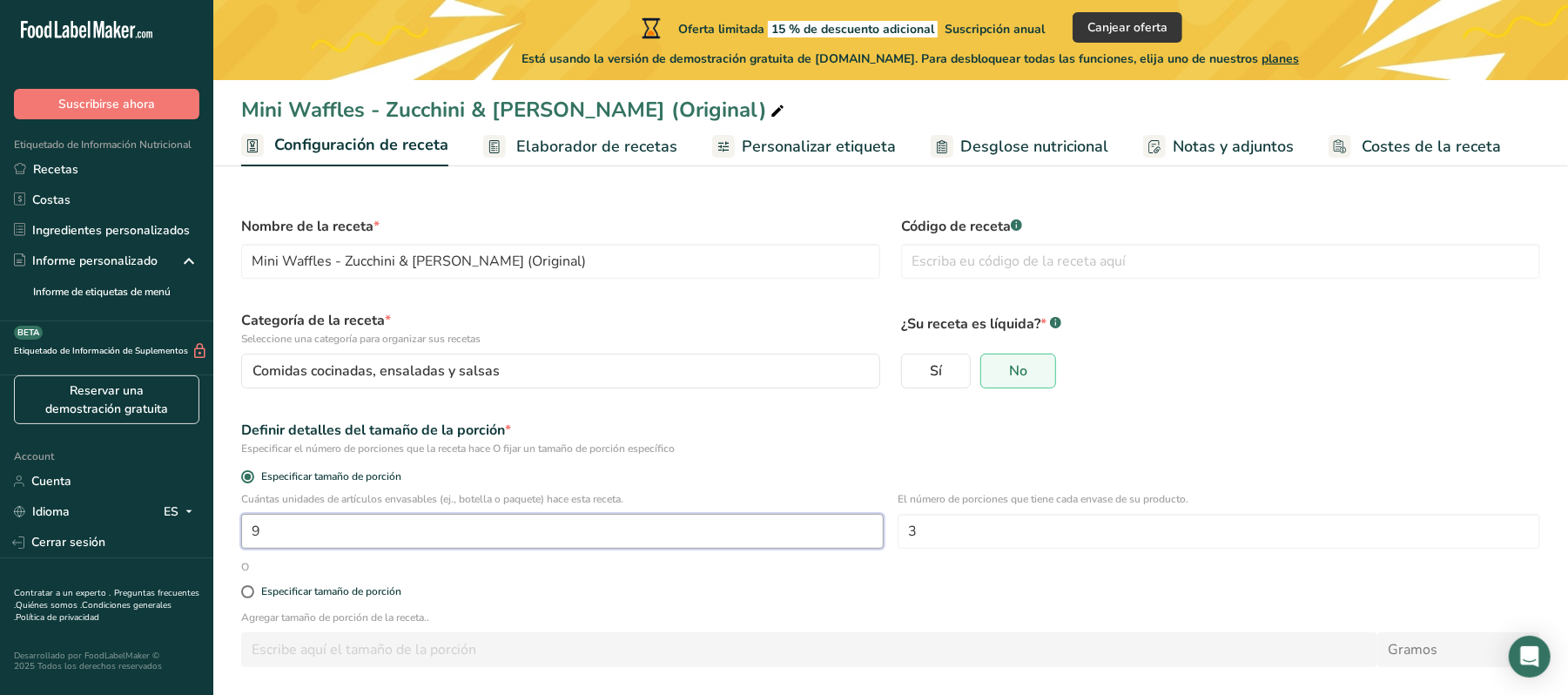
click at [467, 528] on input "9" at bounding box center [562, 530] width 643 height 35
type input "1"
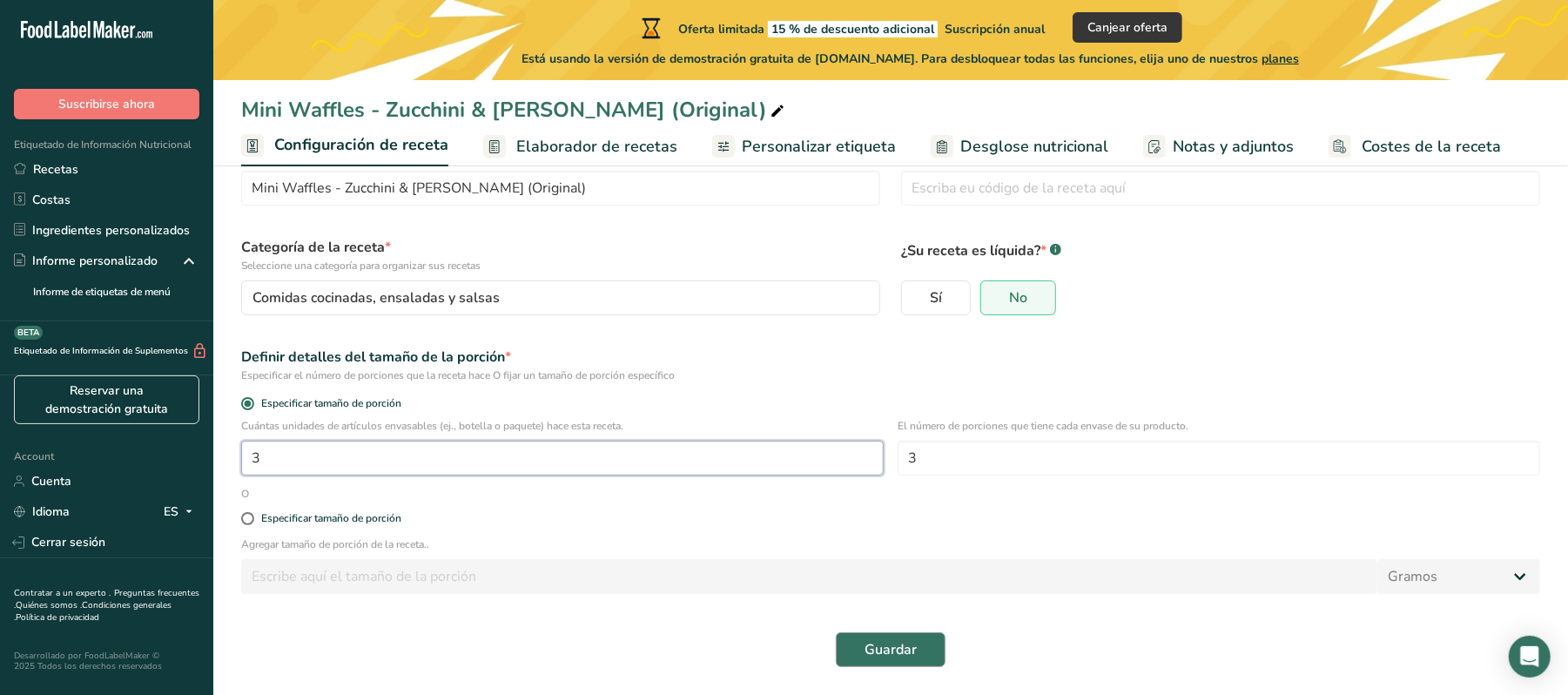
type input "3"
click at [928, 649] on button "Guardar" at bounding box center [891, 649] width 110 height 35
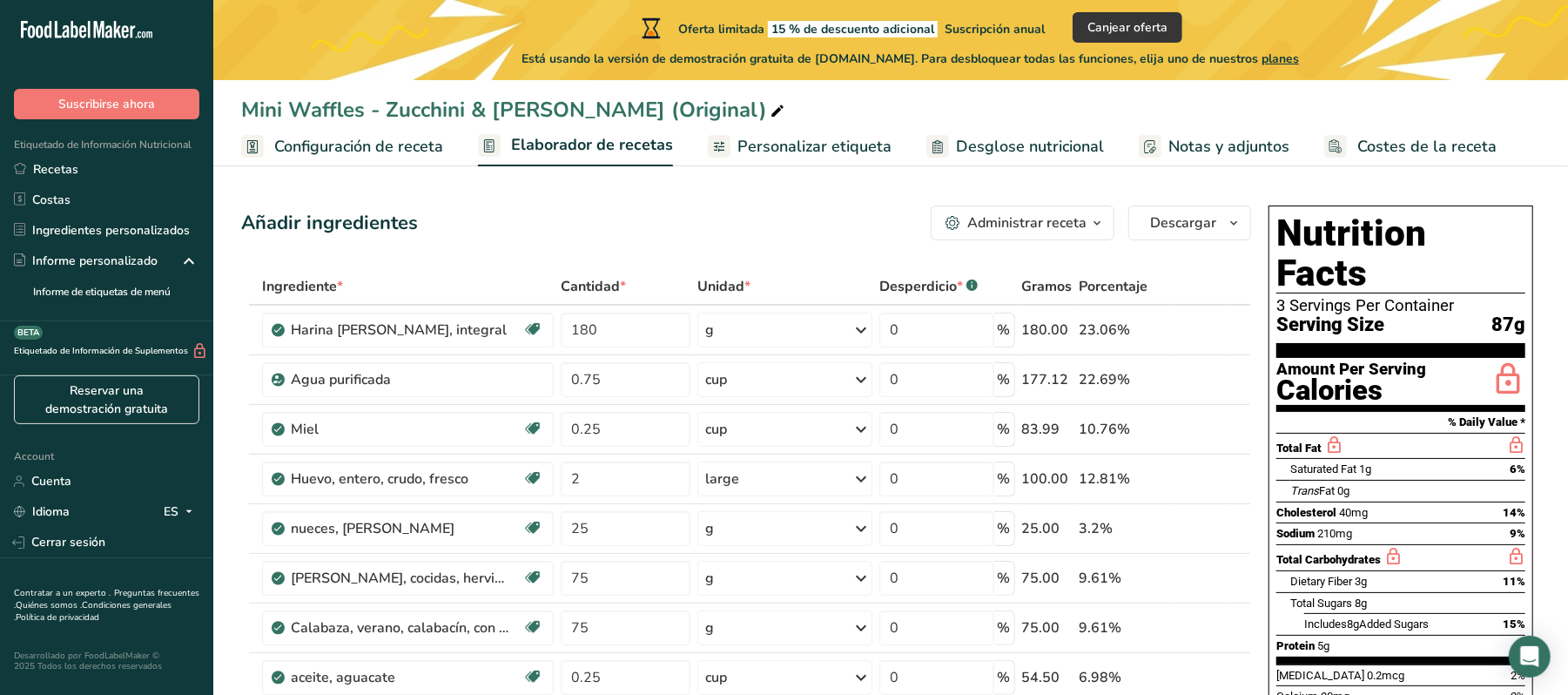
click at [395, 144] on span "Configuración de receta" at bounding box center [359, 147] width 169 height 23
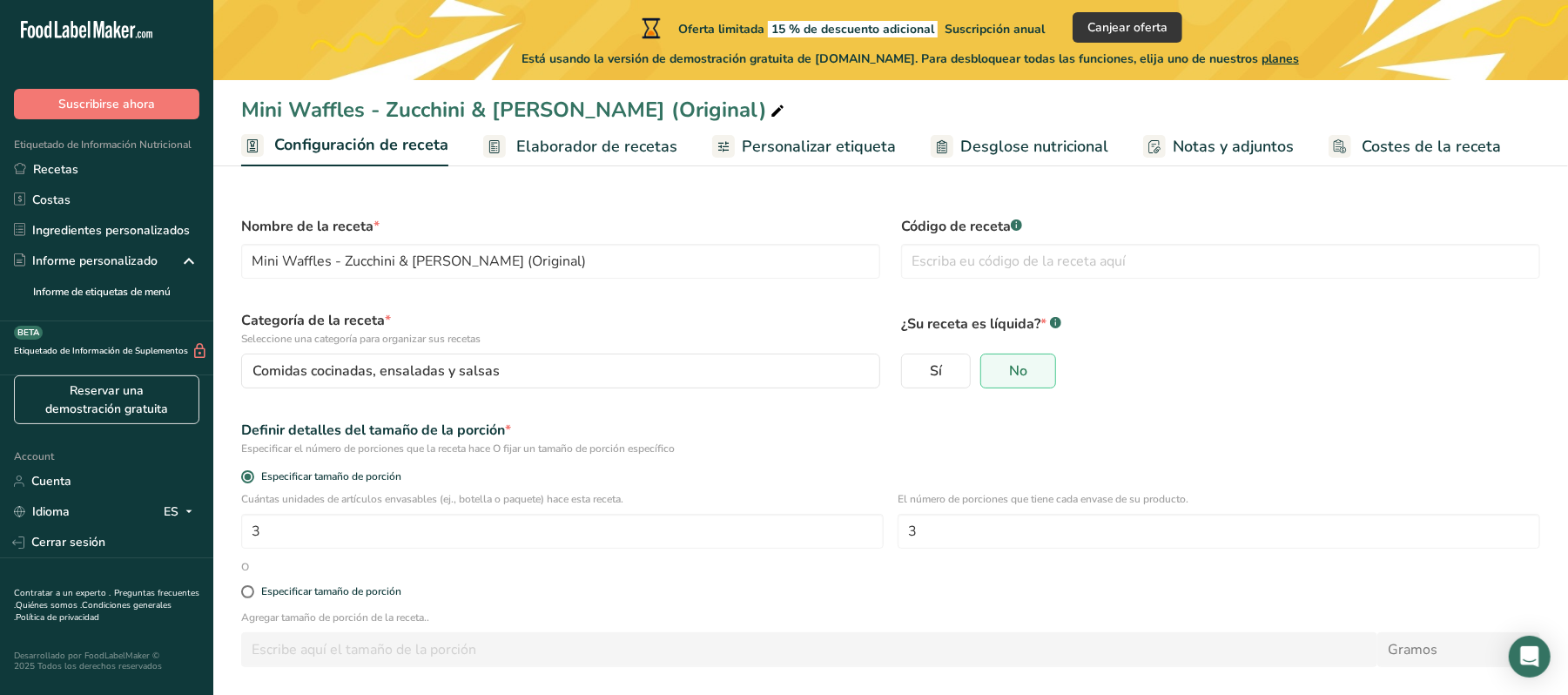
click at [534, 147] on span "Elaborador de recetas" at bounding box center [596, 147] width 161 height 23
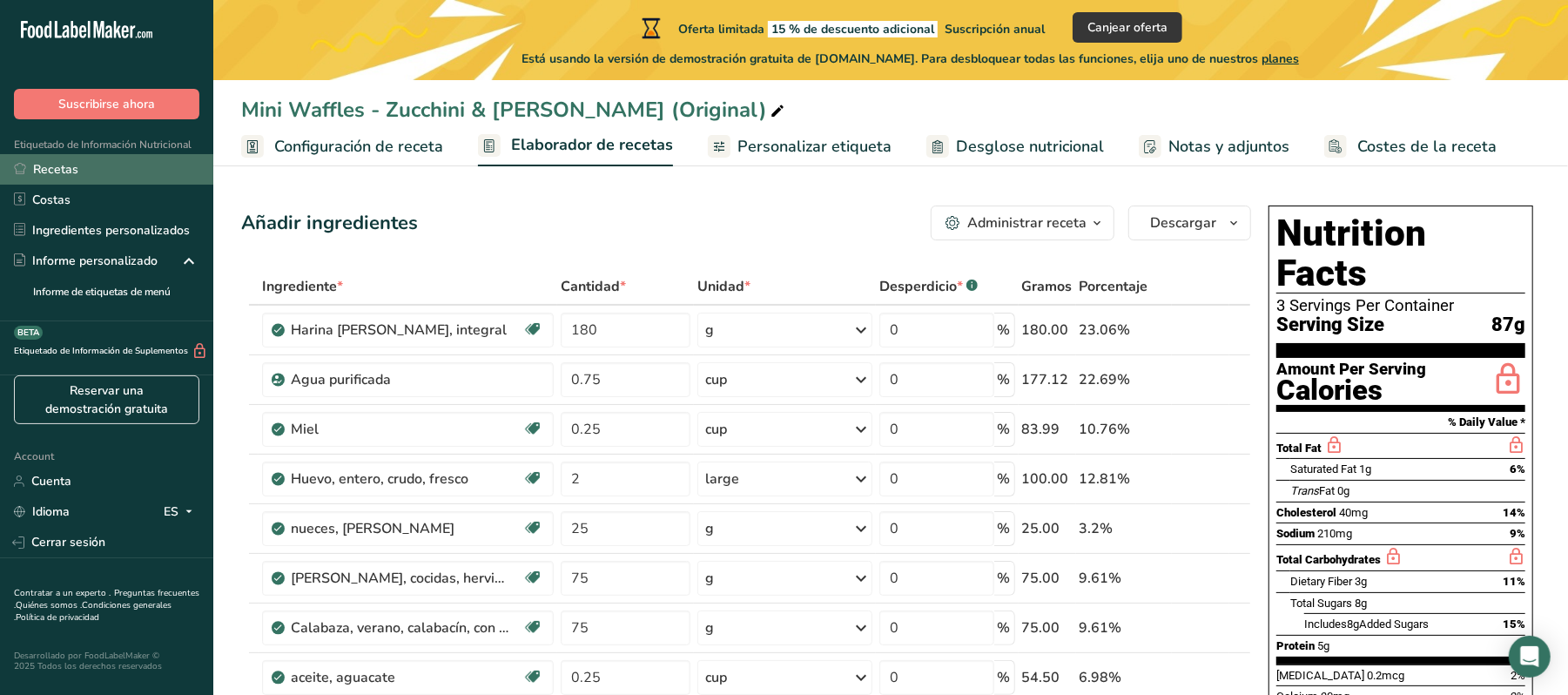
click at [61, 174] on link "Recetas" at bounding box center [106, 169] width 213 height 31
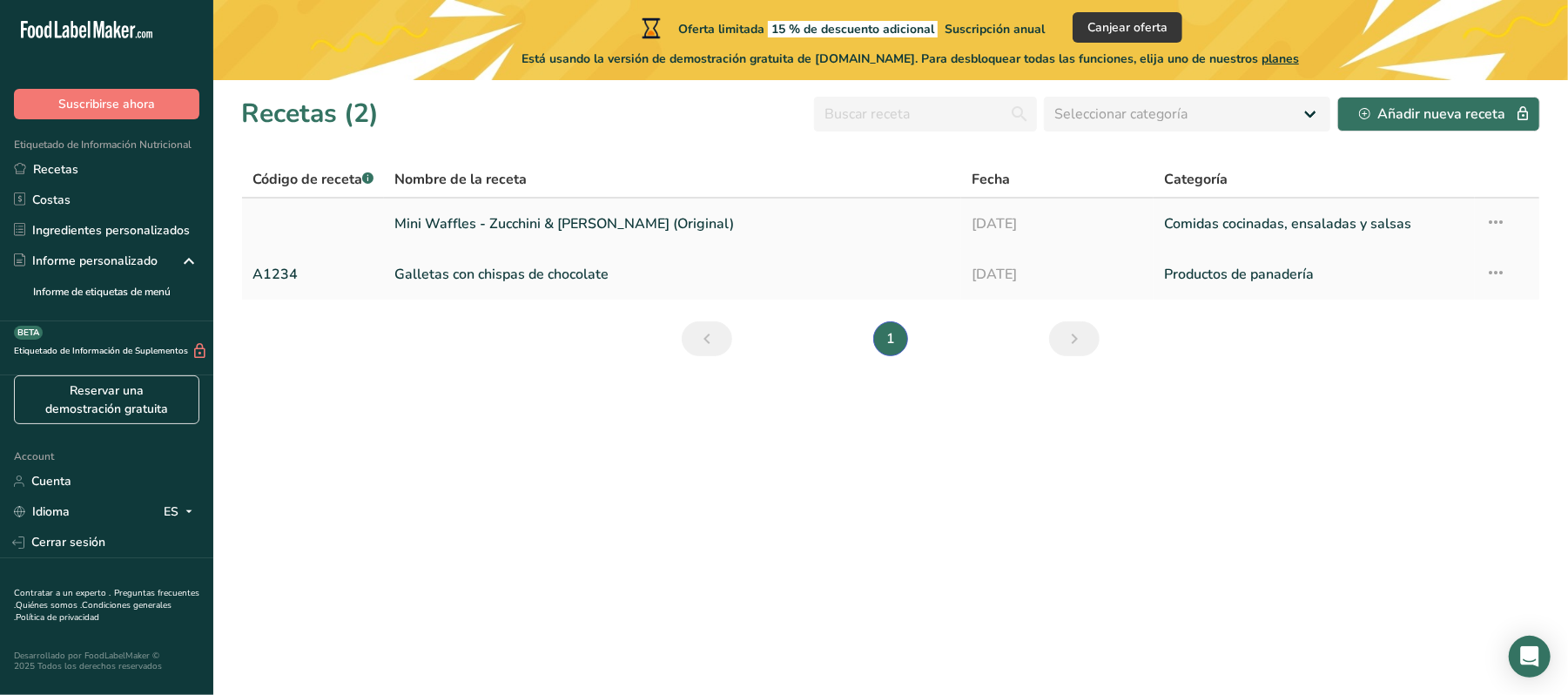
click at [1499, 218] on icon at bounding box center [1495, 222] width 21 height 31
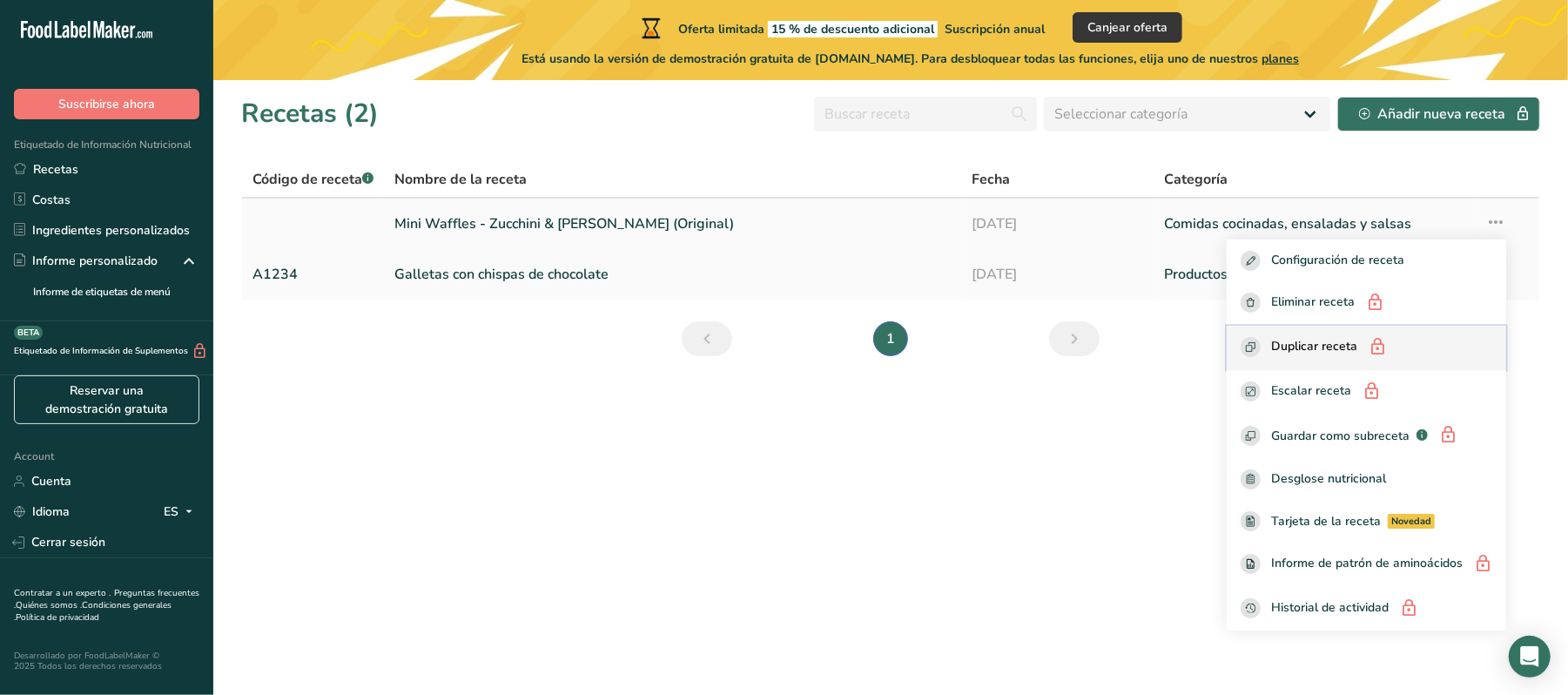
click at [1324, 349] on span "Duplicar receta" at bounding box center [1314, 348] width 86 height 22
click at [952, 483] on section "Recetas (2) Seleccionar categoría Todos Productos de panadería Bebidas Confiter…" at bounding box center [890, 388] width 1355 height 615
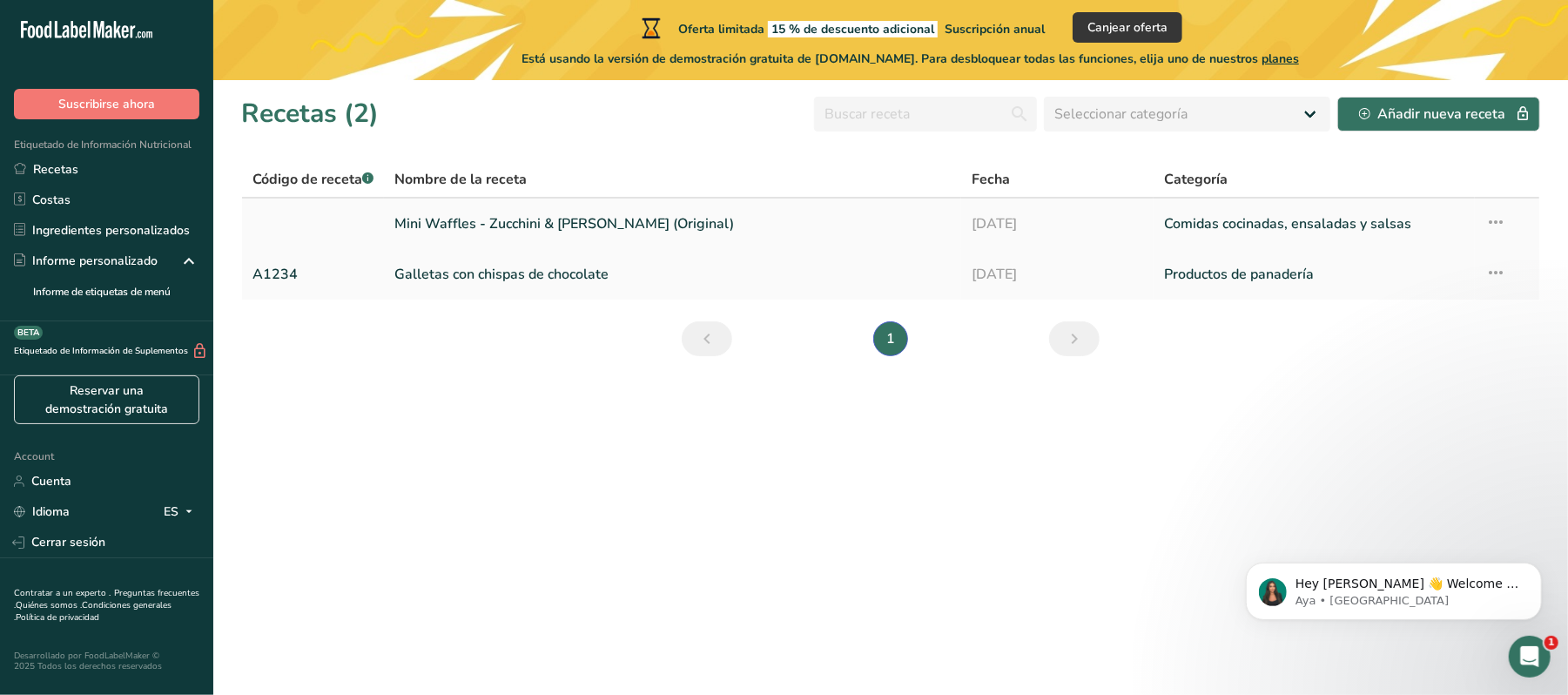
click at [482, 231] on link "Mini Waffles - Zucchini & [PERSON_NAME] (Original)" at bounding box center [673, 224] width 557 height 37
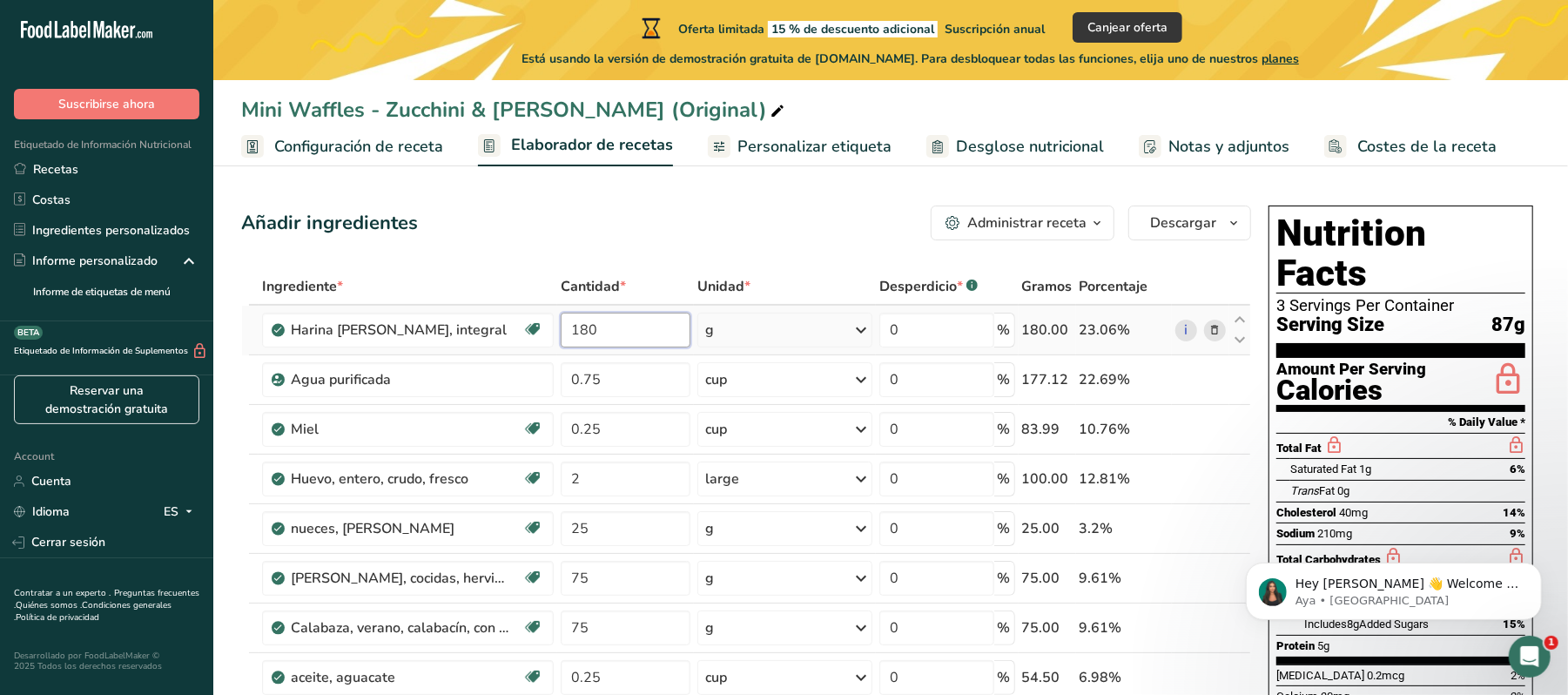
click at [643, 332] on input "180" at bounding box center [626, 330] width 129 height 35
type input "1"
type input "720"
click at [646, 378] on div "Ingrediente * Cantidad * Unidad * Desperdicio * .a-a{fill:#347362;}.b-a{fill:#f…" at bounding box center [745, 638] width 1010 height 742
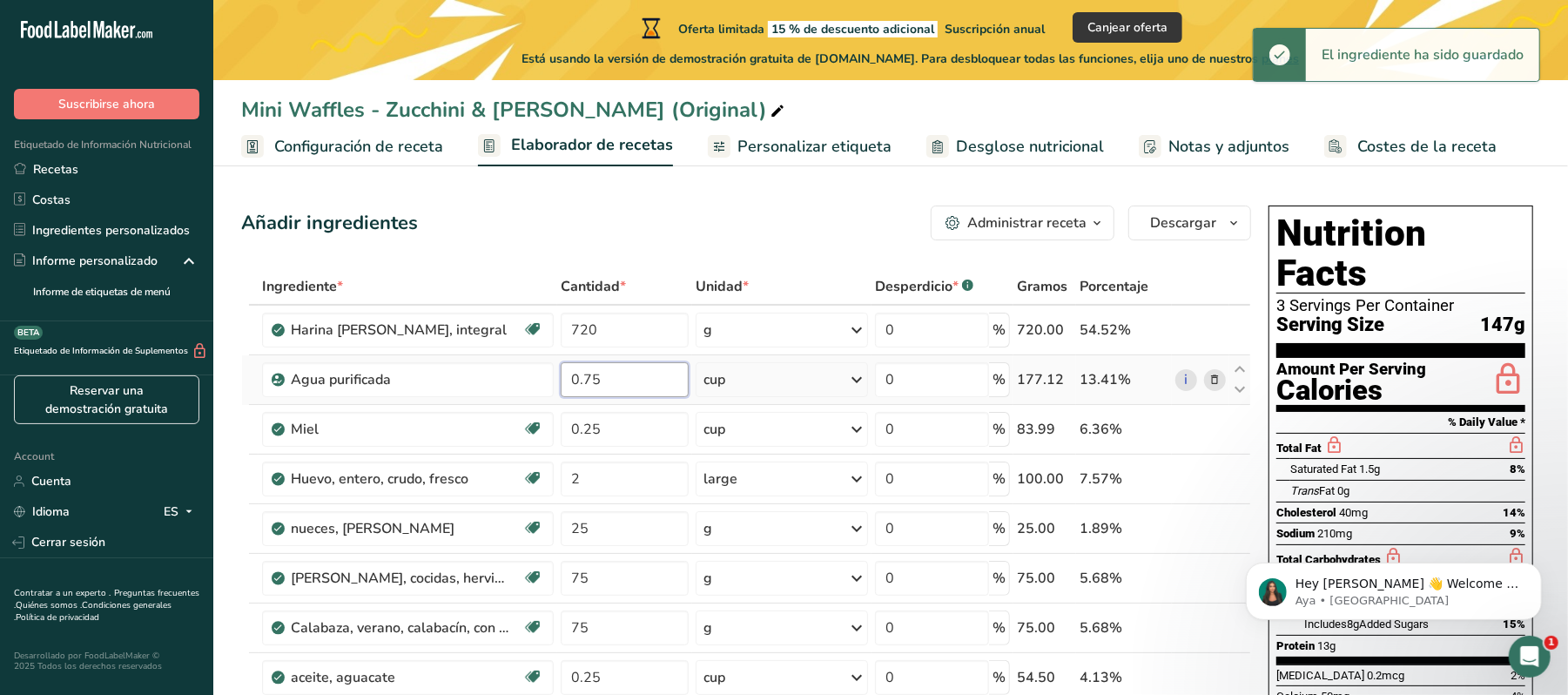
click at [646, 378] on input "0.75" at bounding box center [625, 379] width 128 height 35
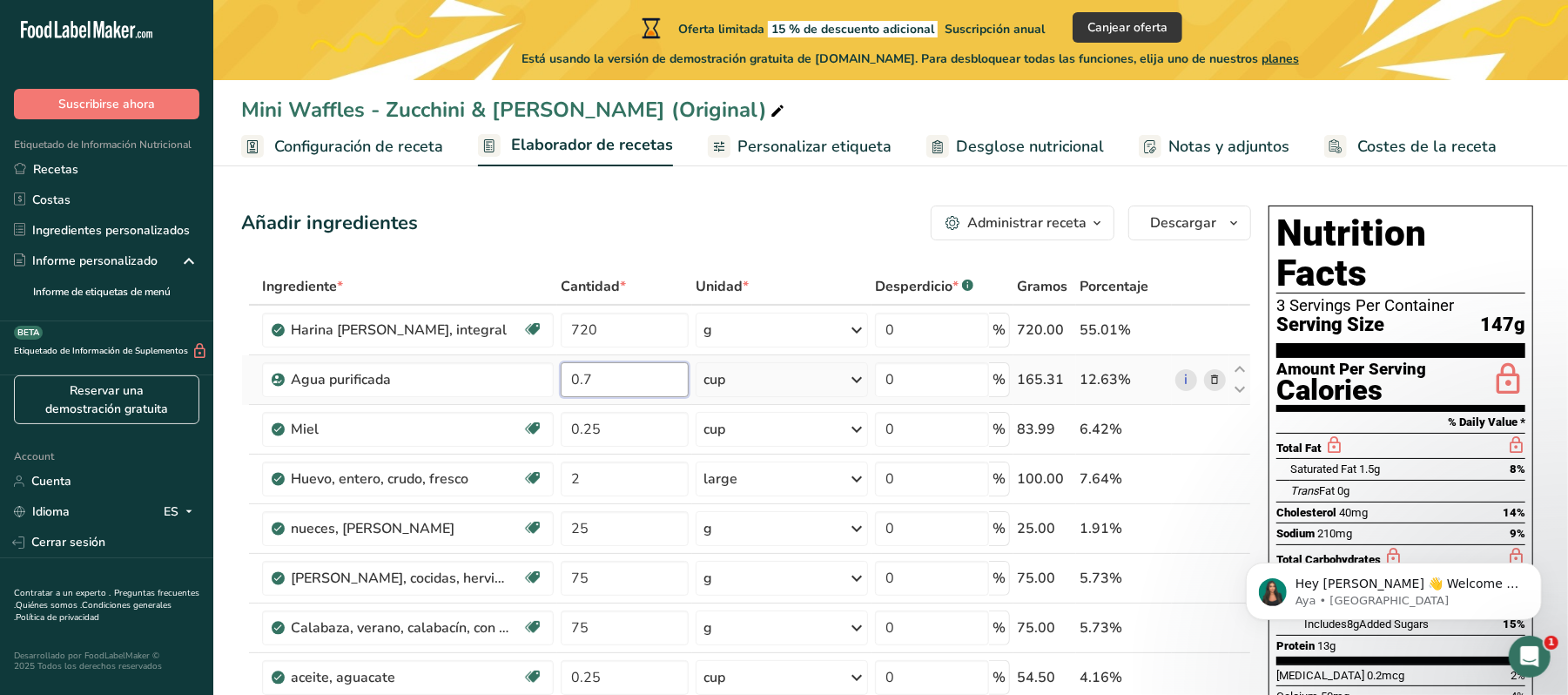
type input "0"
type input "3.5"
click at [655, 427] on div "Ingrediente * Cantidad * Unidad * Desperdicio * .a-a{fill:#347362;}.b-a{fill:#f…" at bounding box center [745, 638] width 1010 height 742
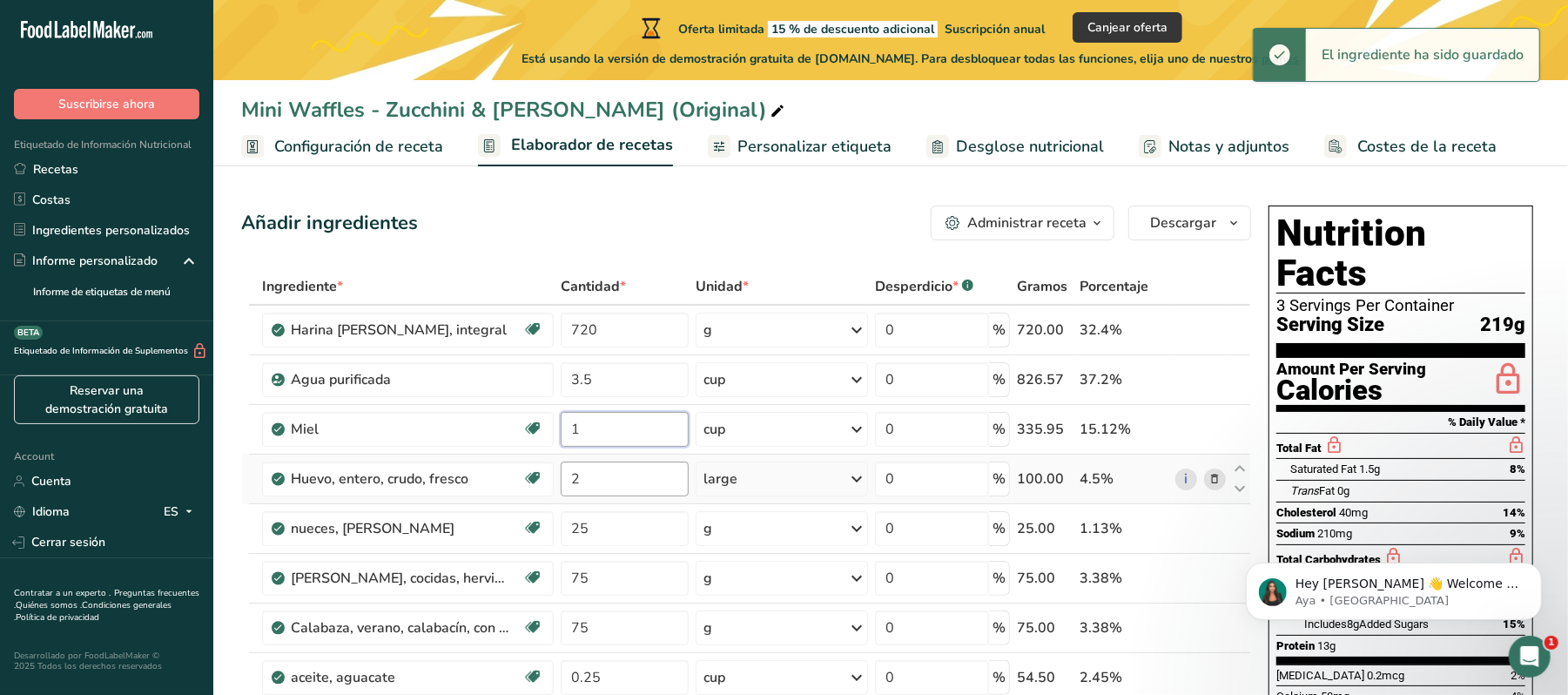
type input "1"
click at [625, 491] on div "Ingrediente * Cantidad * Unidad * Desperdicio * .a-a{fill:#347362;}.b-a{fill:#f…" at bounding box center [745, 638] width 1010 height 742
type input "8"
click at [620, 535] on div "Ingrediente * Cantidad * Unidad * Desperdicio * .a-a{fill:#347362;}.b-a{fill:#f…" at bounding box center [745, 638] width 1010 height 742
type input "2"
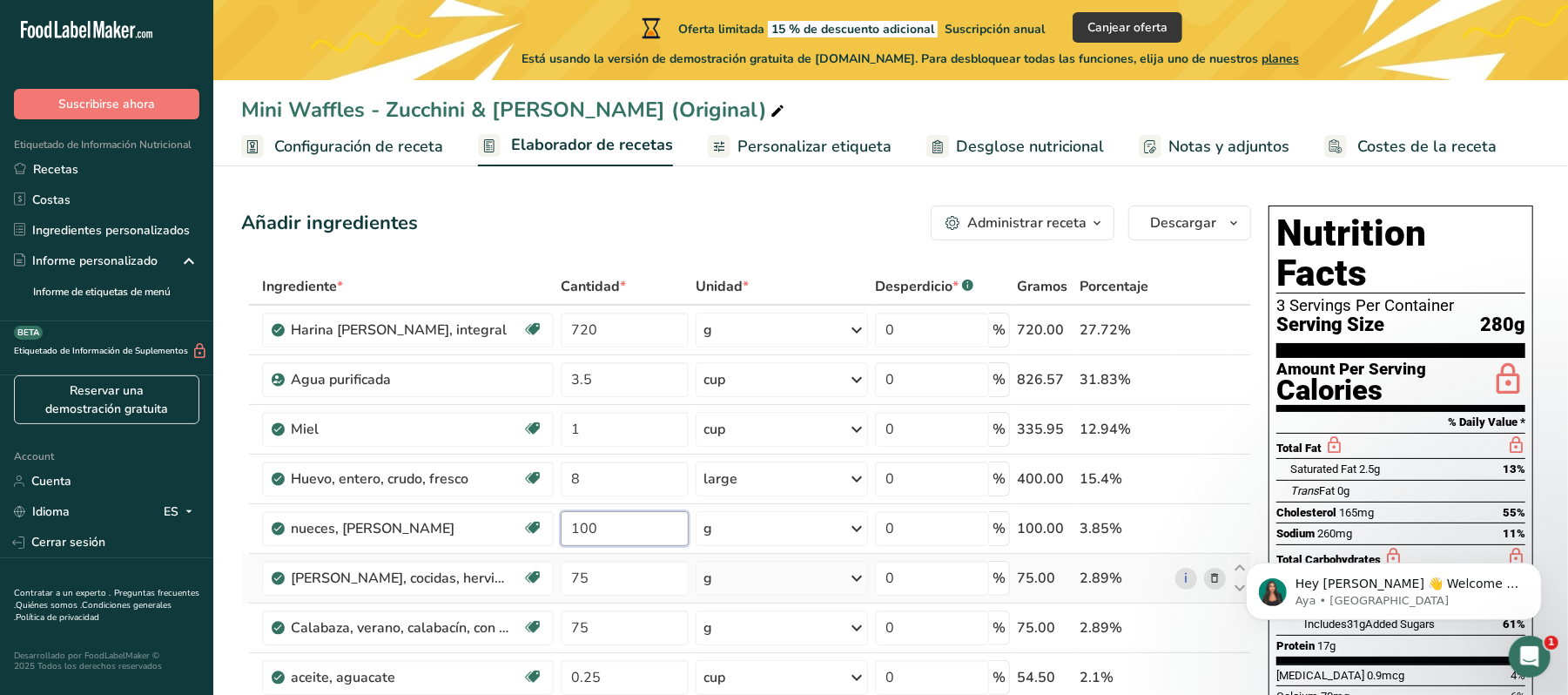
type input "100"
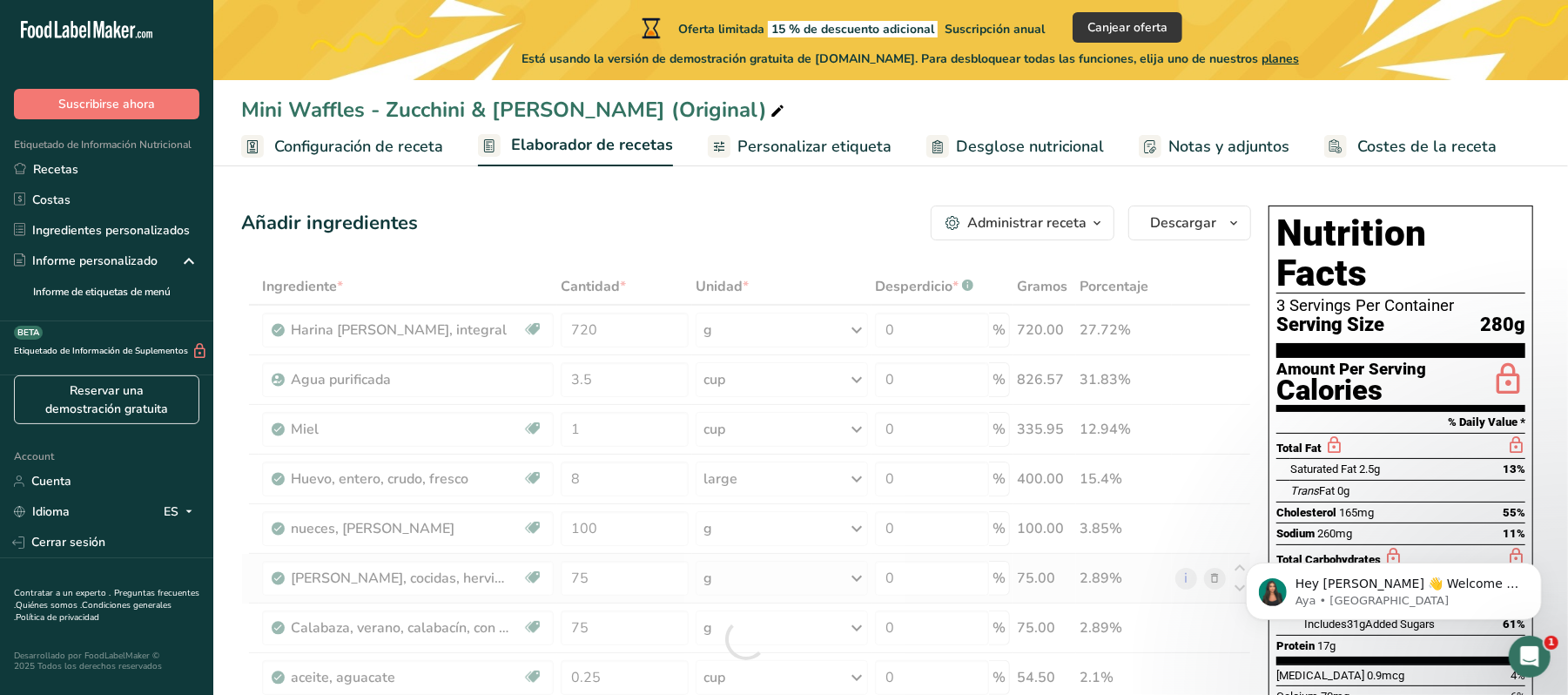
click at [615, 601] on div "Ingrediente * Cantidad * Unidad * Desperdicio * .a-a{fill:#347362;}.b-a{fill:#f…" at bounding box center [745, 638] width 1010 height 742
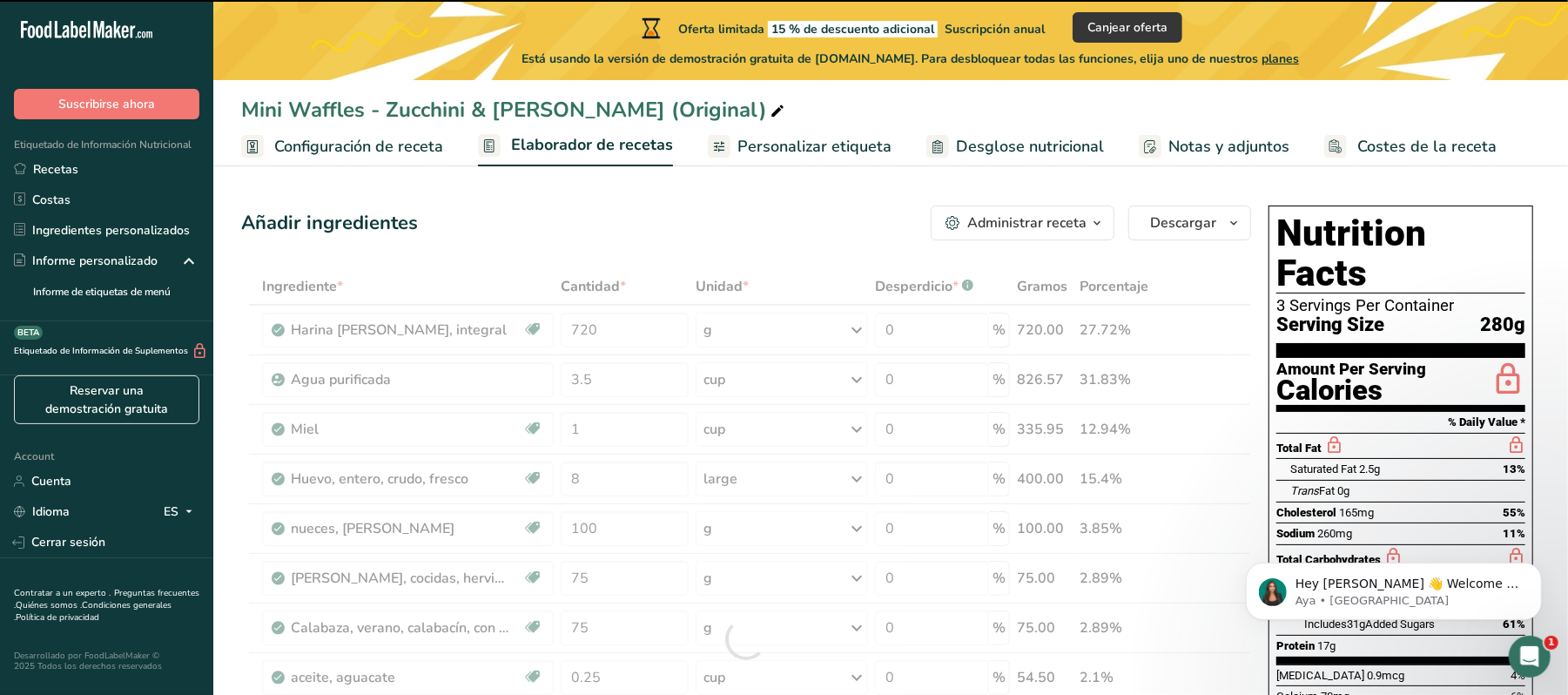
click at [620, 593] on div at bounding box center [745, 638] width 1010 height 742
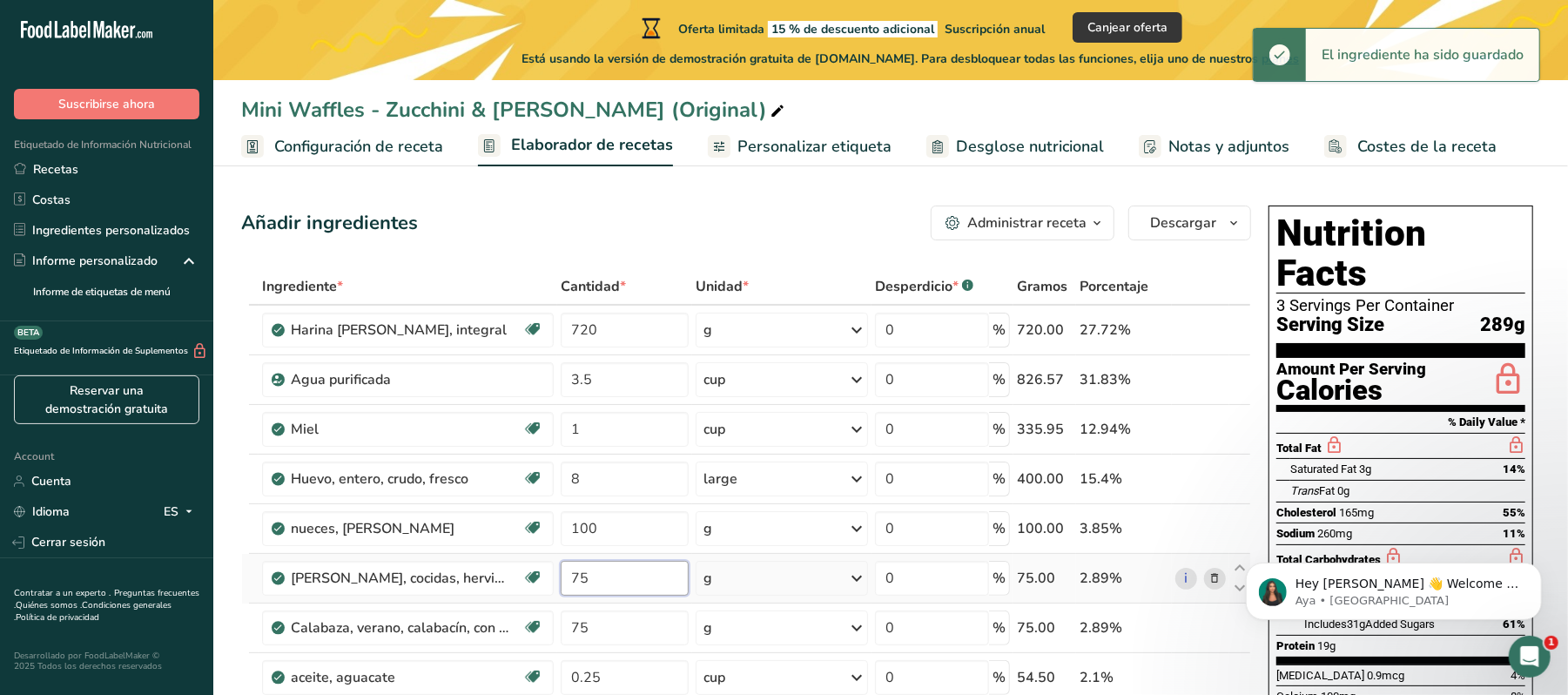
click at [631, 583] on input "75" at bounding box center [625, 578] width 128 height 35
type input "7"
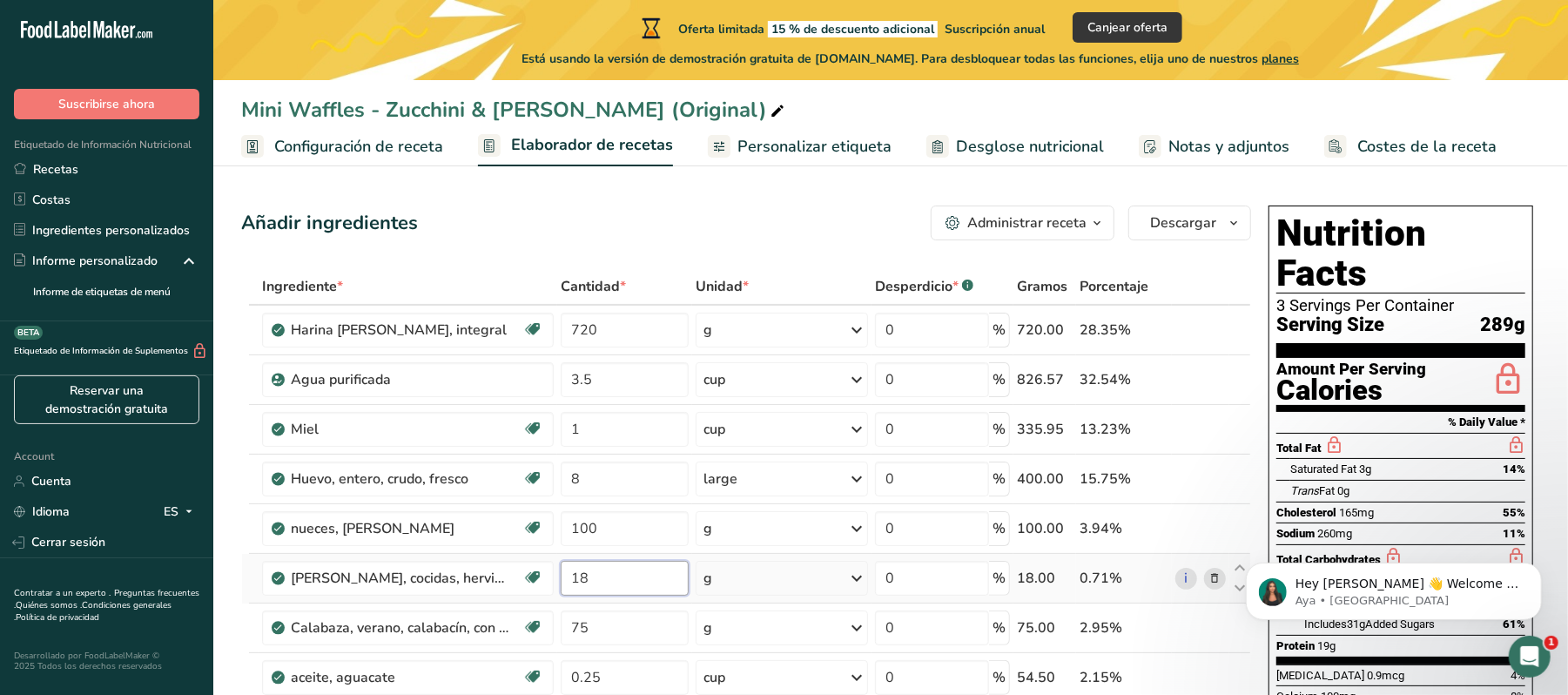
type input "1"
type input "300"
click at [614, 618] on div "Ingrediente * Cantidad * Unidad * Desperdicio * .a-a{fill:#347362;}.b-a{fill:#f…" at bounding box center [745, 638] width 1010 height 742
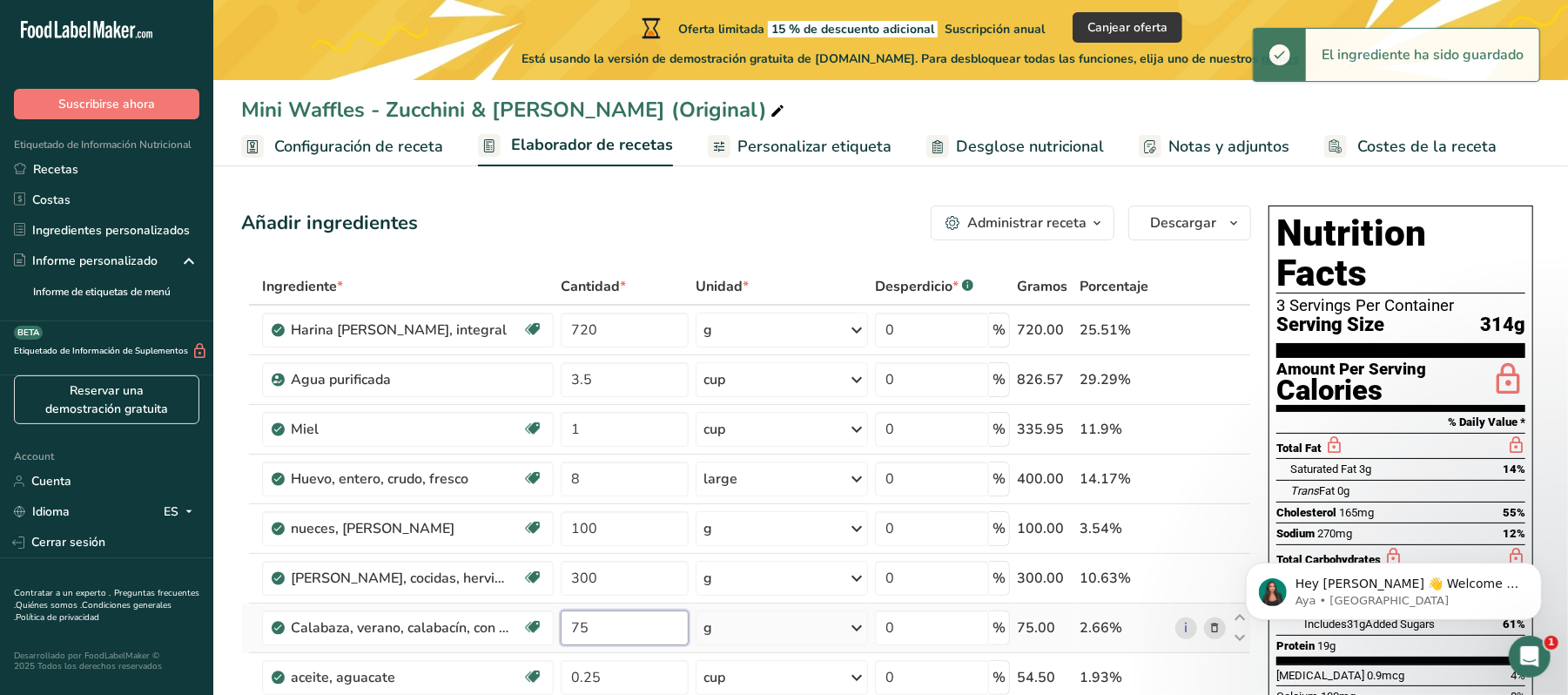
type input "7"
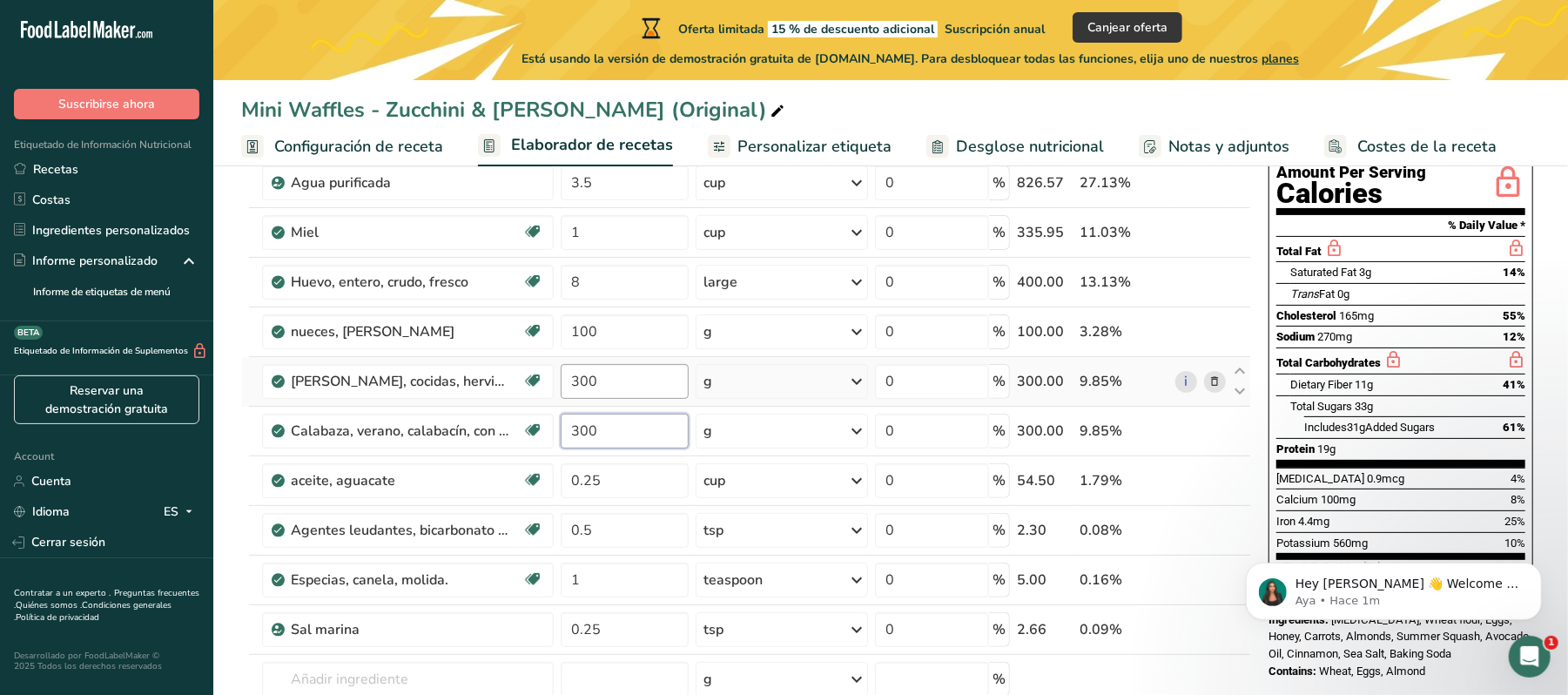
scroll to position [212, 0]
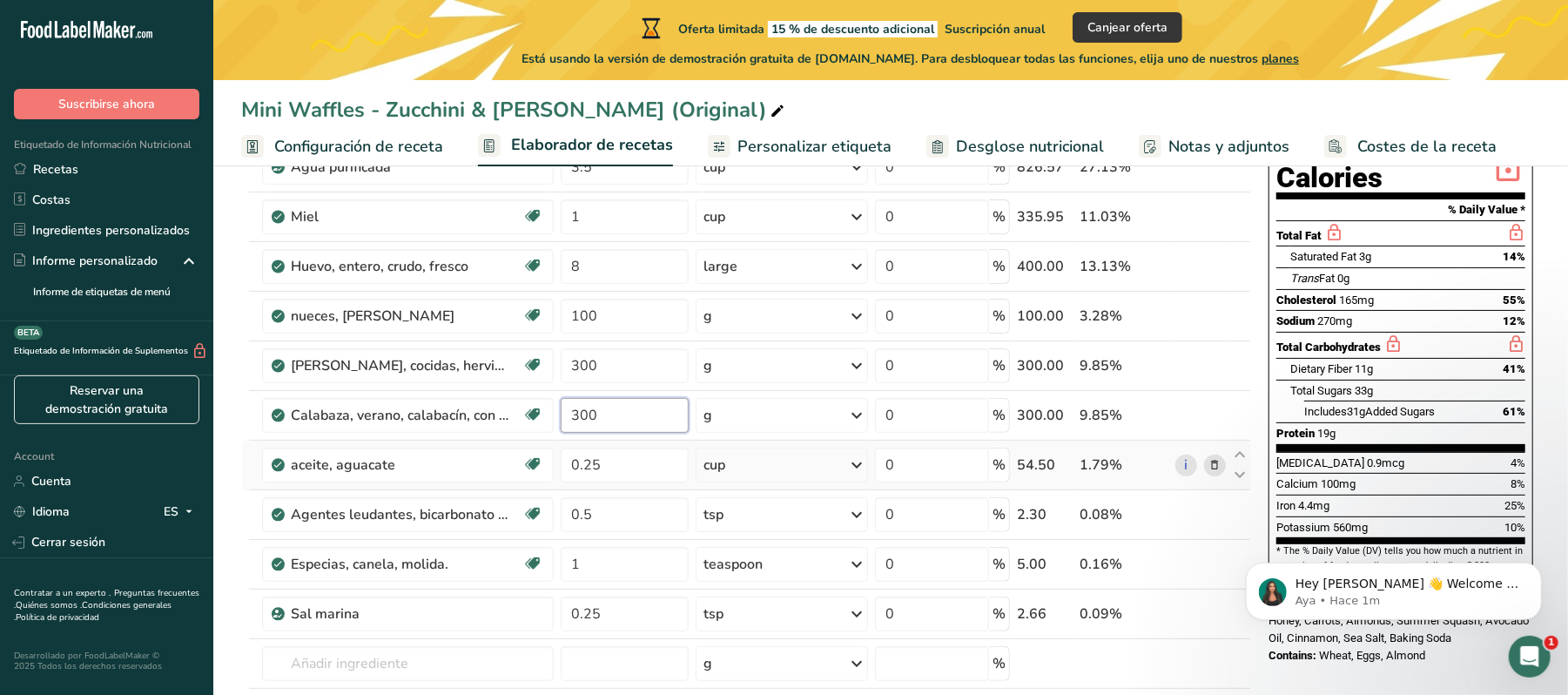
type input "300"
click at [651, 487] on div "Ingrediente * Cantidad * Unidad * Desperdicio * .a-a{fill:#347362;}.b-a{fill:#f…" at bounding box center [745, 426] width 1010 height 742
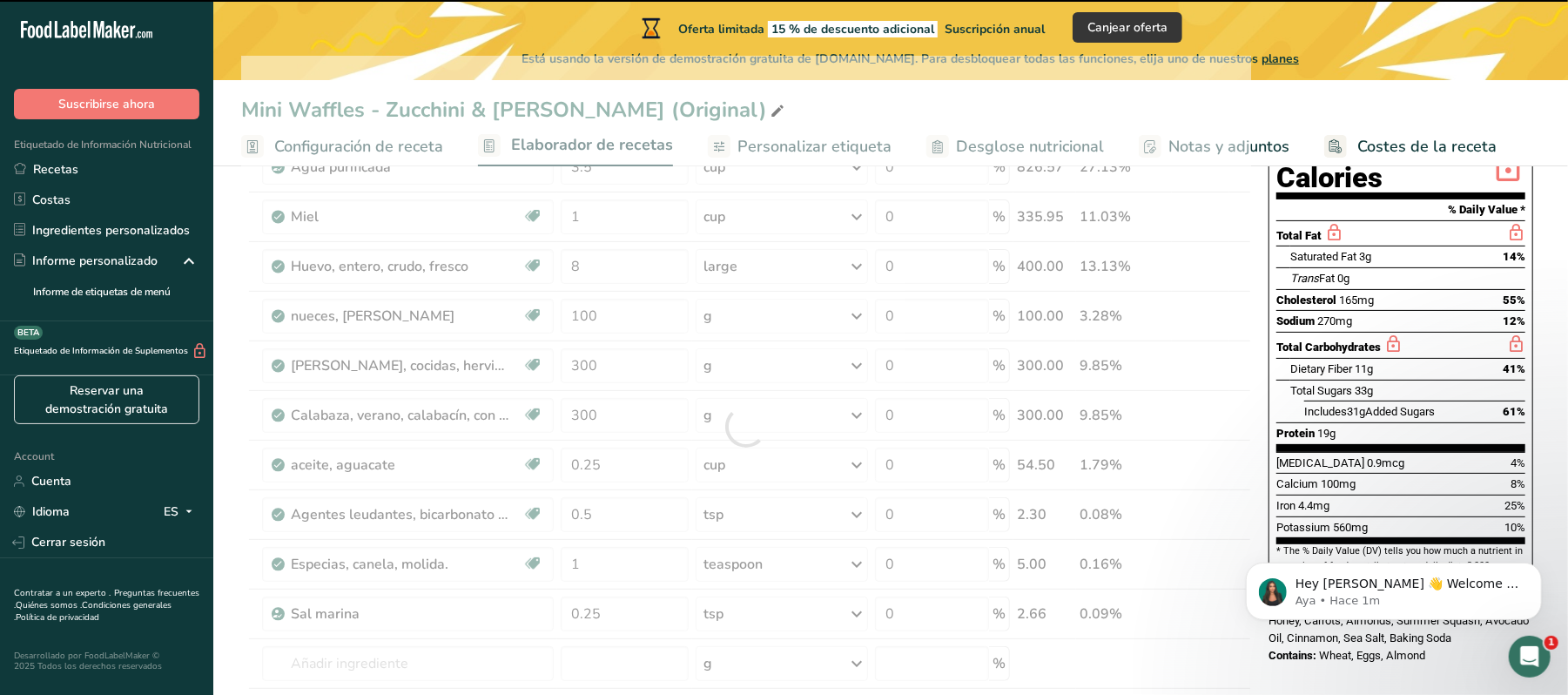
click at [643, 472] on div at bounding box center [745, 426] width 1010 height 742
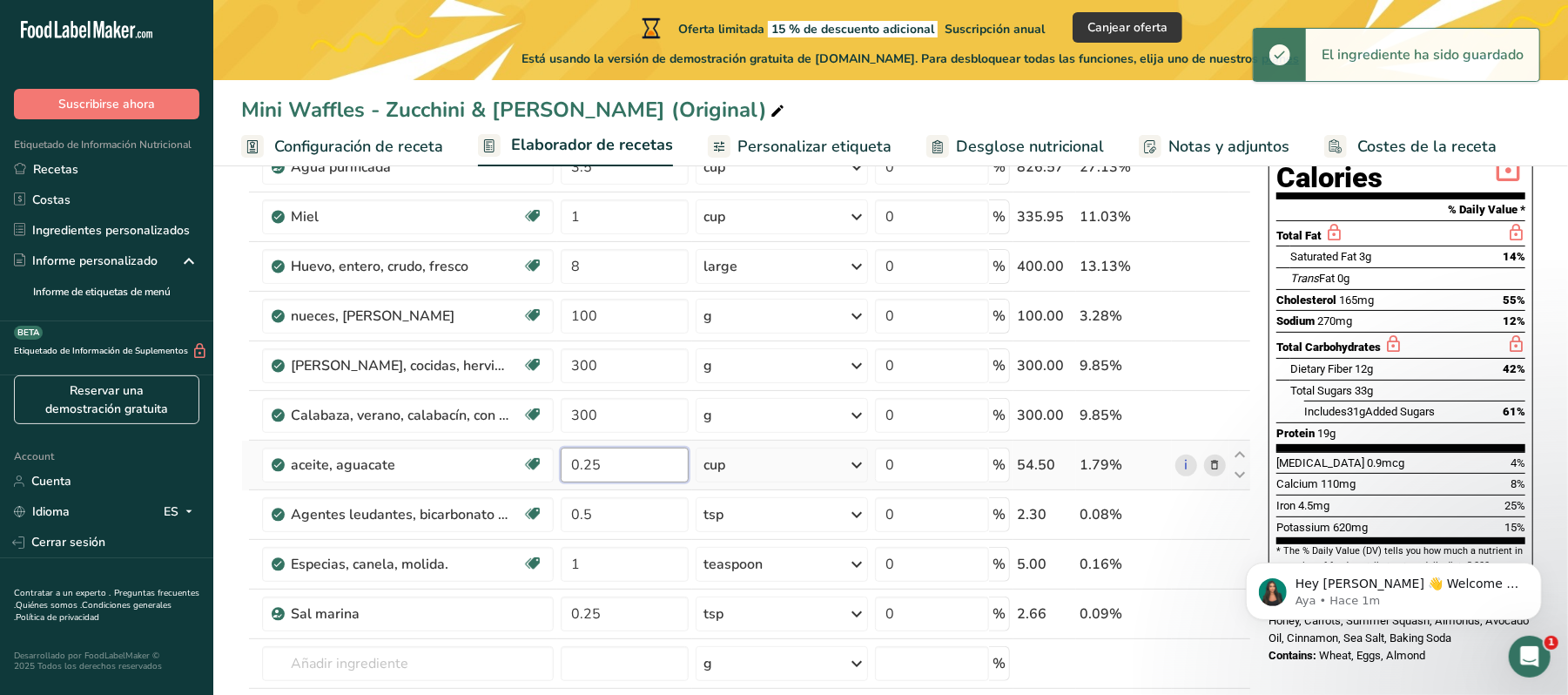
click at [651, 467] on input "0.25" at bounding box center [625, 465] width 128 height 35
type input "0"
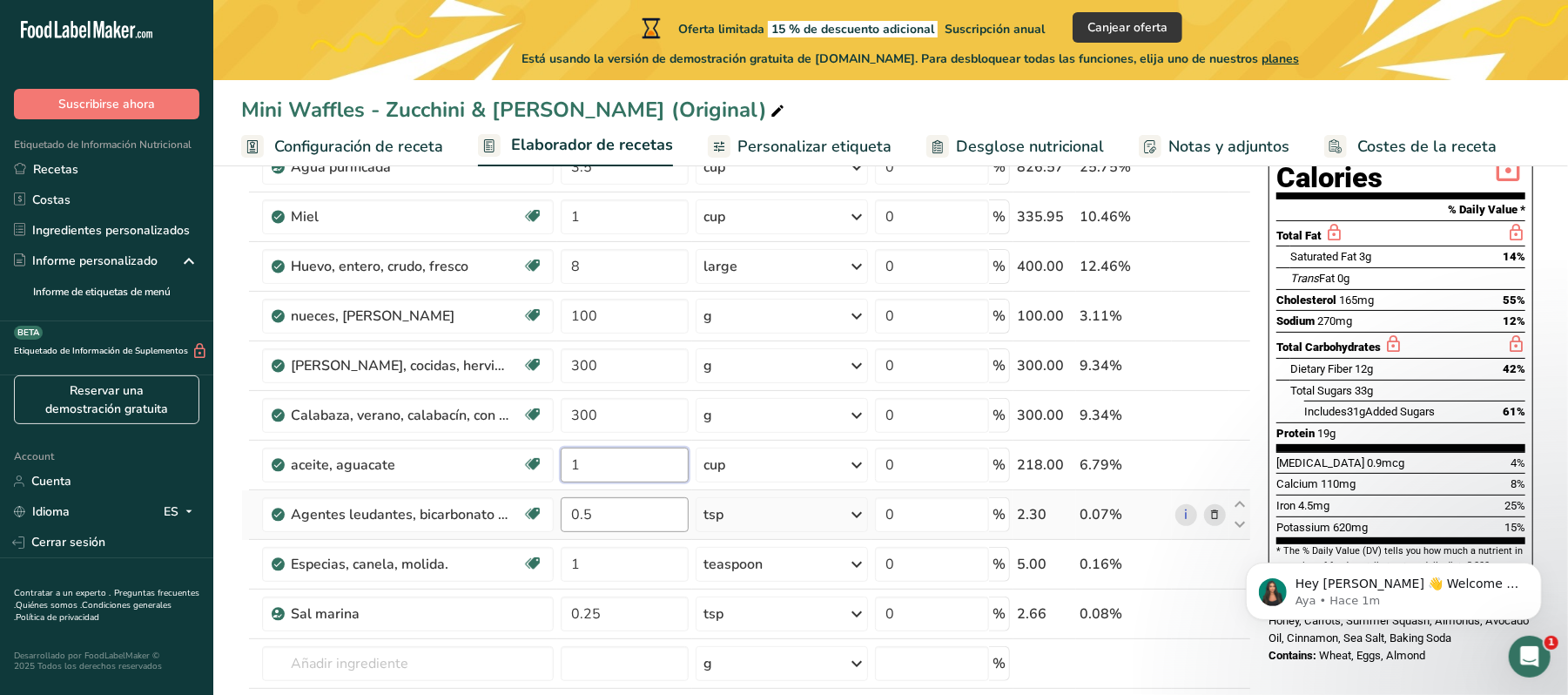
type input "1"
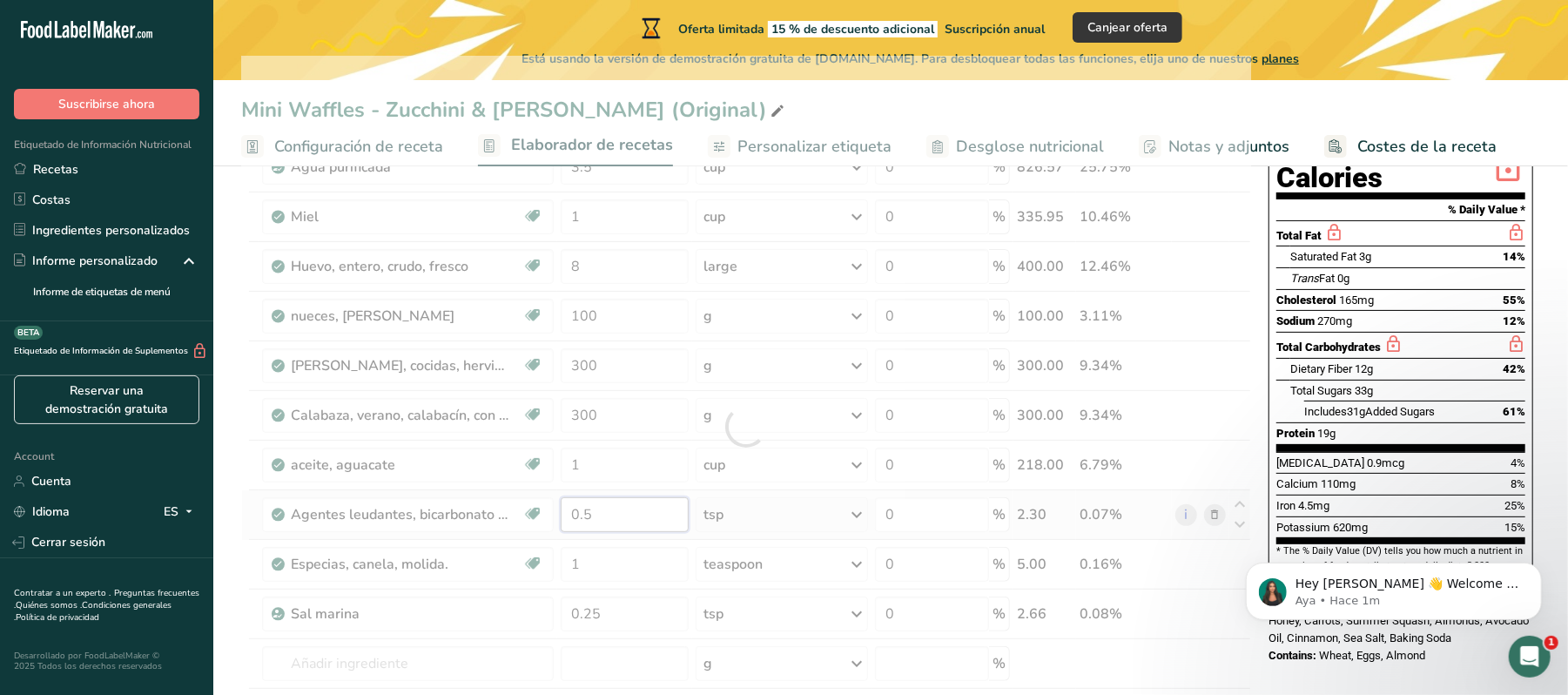
click at [639, 511] on div "Ingrediente * Cantidad * Unidad * Desperdicio * .a-a{fill:#347362;}.b-a{fill:#f…" at bounding box center [745, 426] width 1010 height 742
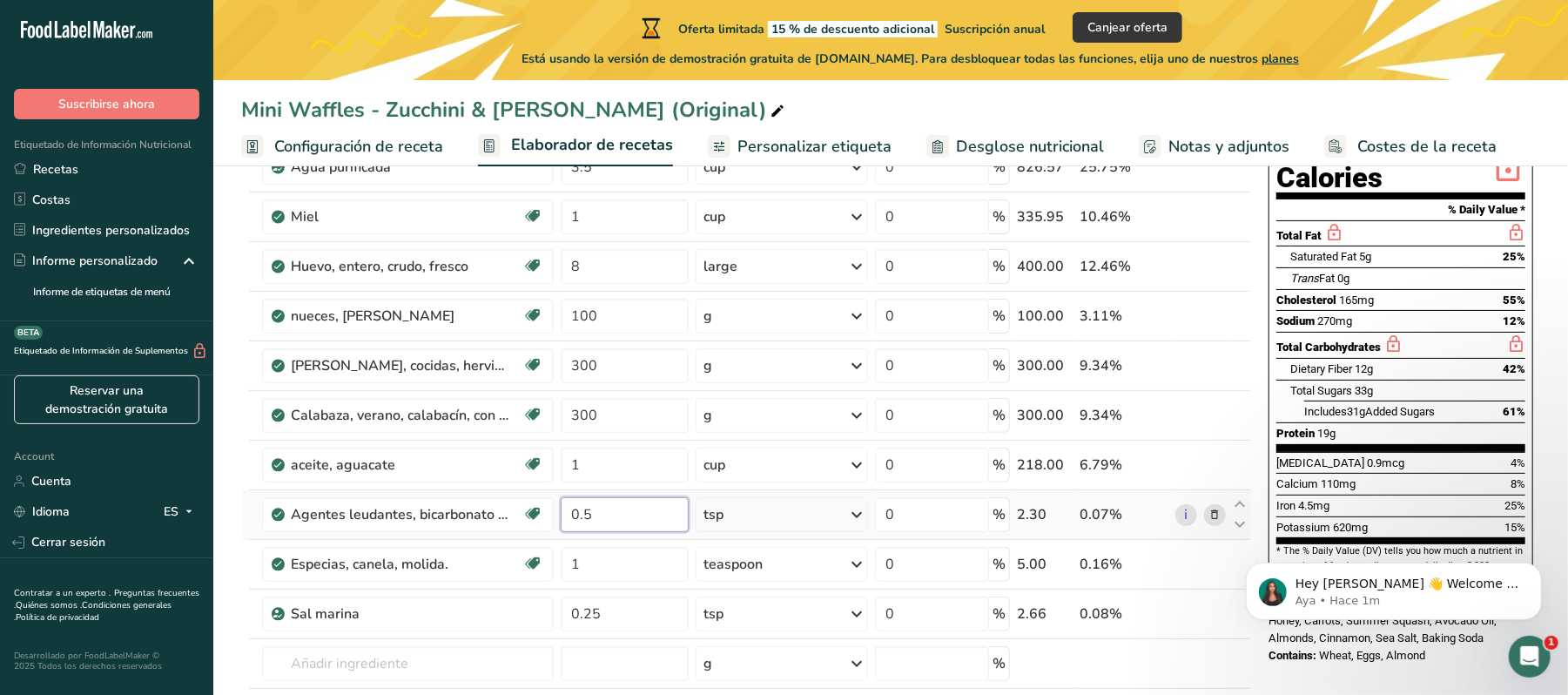
type input "0"
type input "2"
click at [634, 563] on div "Ingrediente * Cantidad * Unidad * Desperdicio * .a-a{fill:#347362;}.b-a{fill:#f…" at bounding box center [745, 426] width 1010 height 742
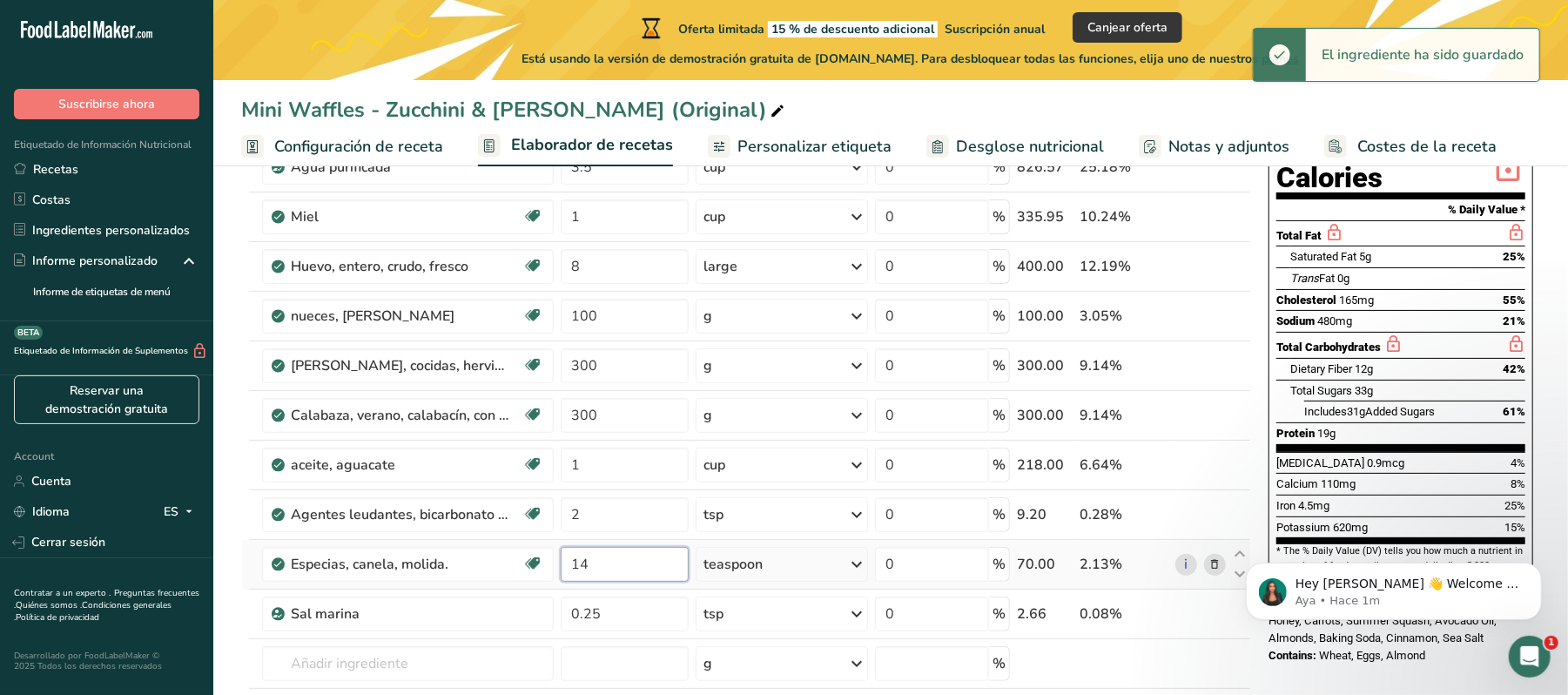
type input "1"
type input "4"
click at [624, 610] on div "Ingrediente * Cantidad * Unidad * Desperdicio * .a-a{fill:#347362;}.b-a{fill:#f…" at bounding box center [745, 426] width 1010 height 742
type input "0"
type input "1"
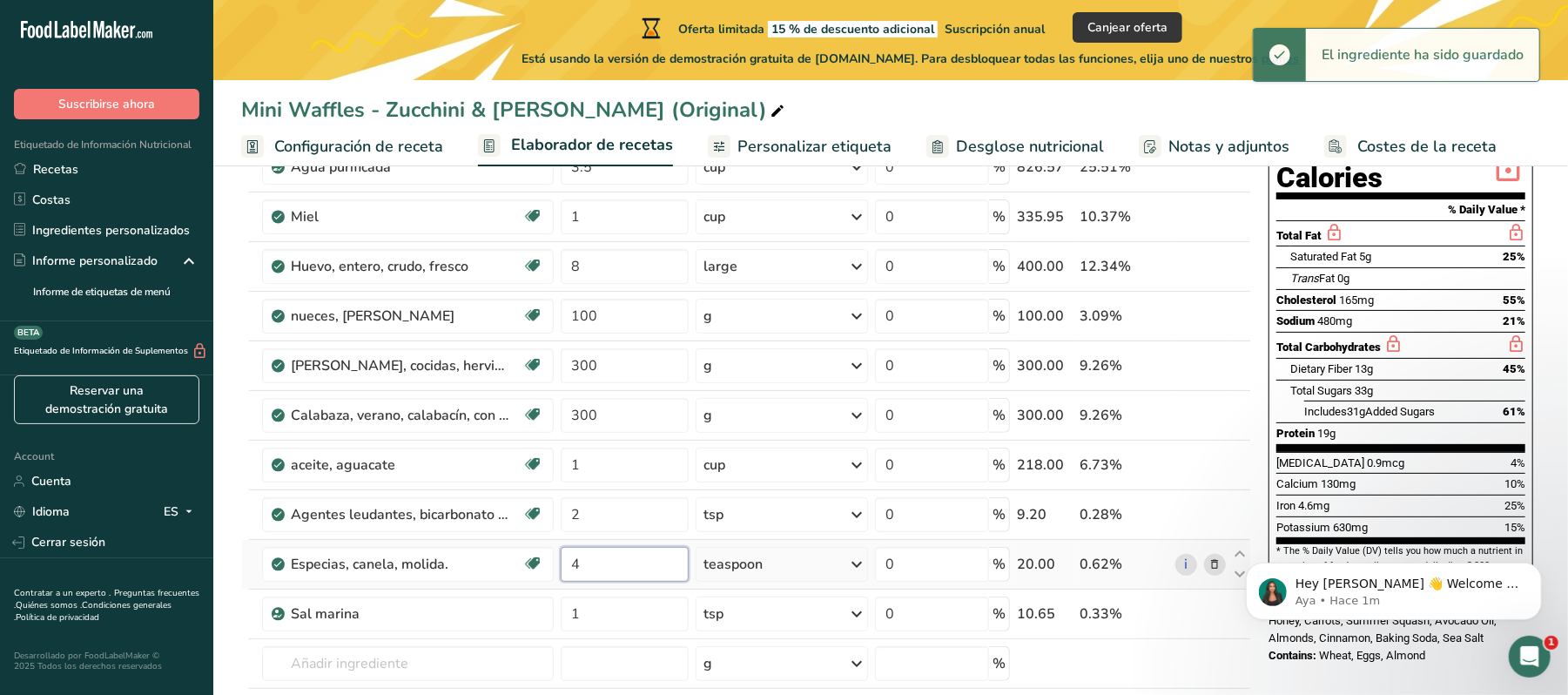
click at [646, 575] on div "Ingrediente * Cantidad * Unidad * Desperdicio * .a-a{fill:#347362;}.b-a{fill:#f…" at bounding box center [745, 426] width 1010 height 742
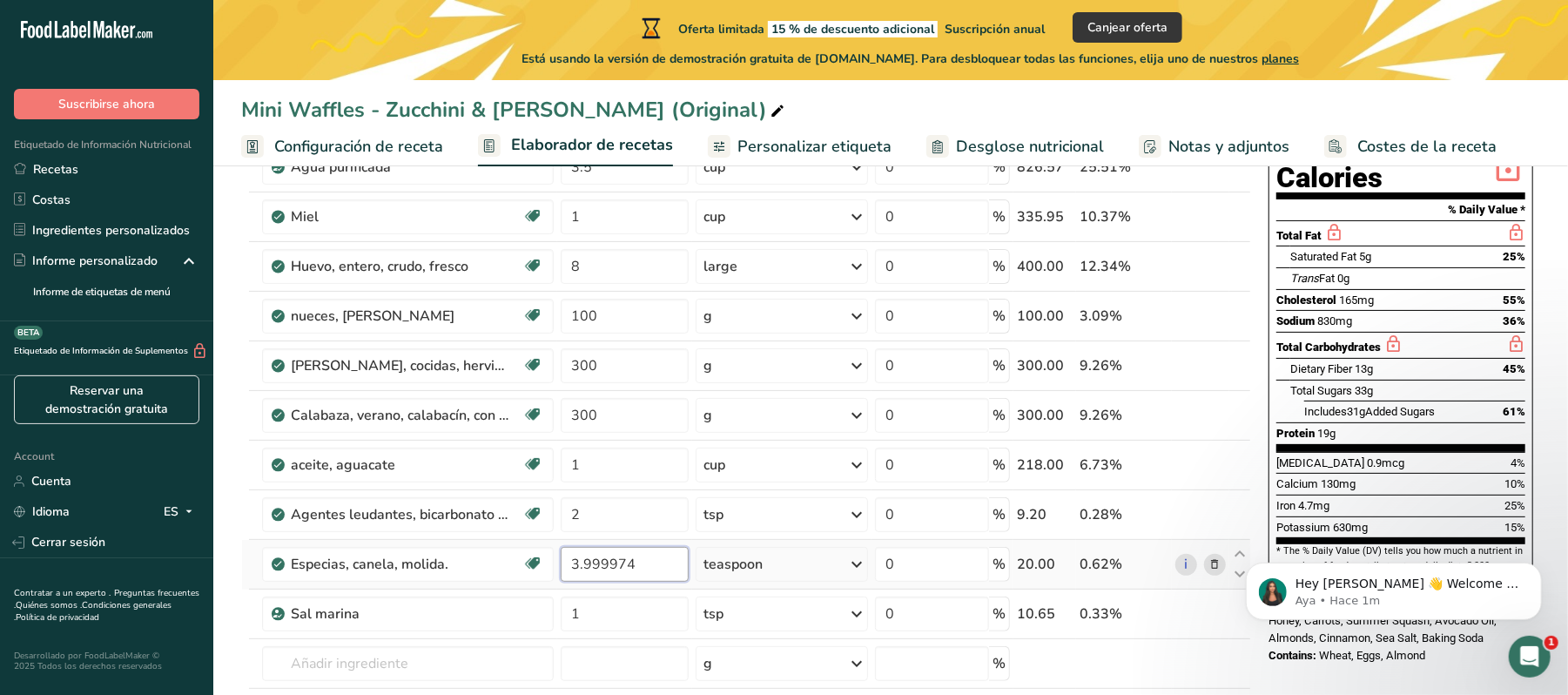
drag, startPoint x: 673, startPoint y: 565, endPoint x: 566, endPoint y: 568, distance: 107.0
click at [566, 568] on input "3.999974" at bounding box center [625, 564] width 128 height 35
type input "4"
click at [1132, 673] on div "Ingrediente * Cantidad * Unidad * Desperdicio * .a-a{fill:#347362;}.b-a{fill:#f…" at bounding box center [745, 426] width 1010 height 742
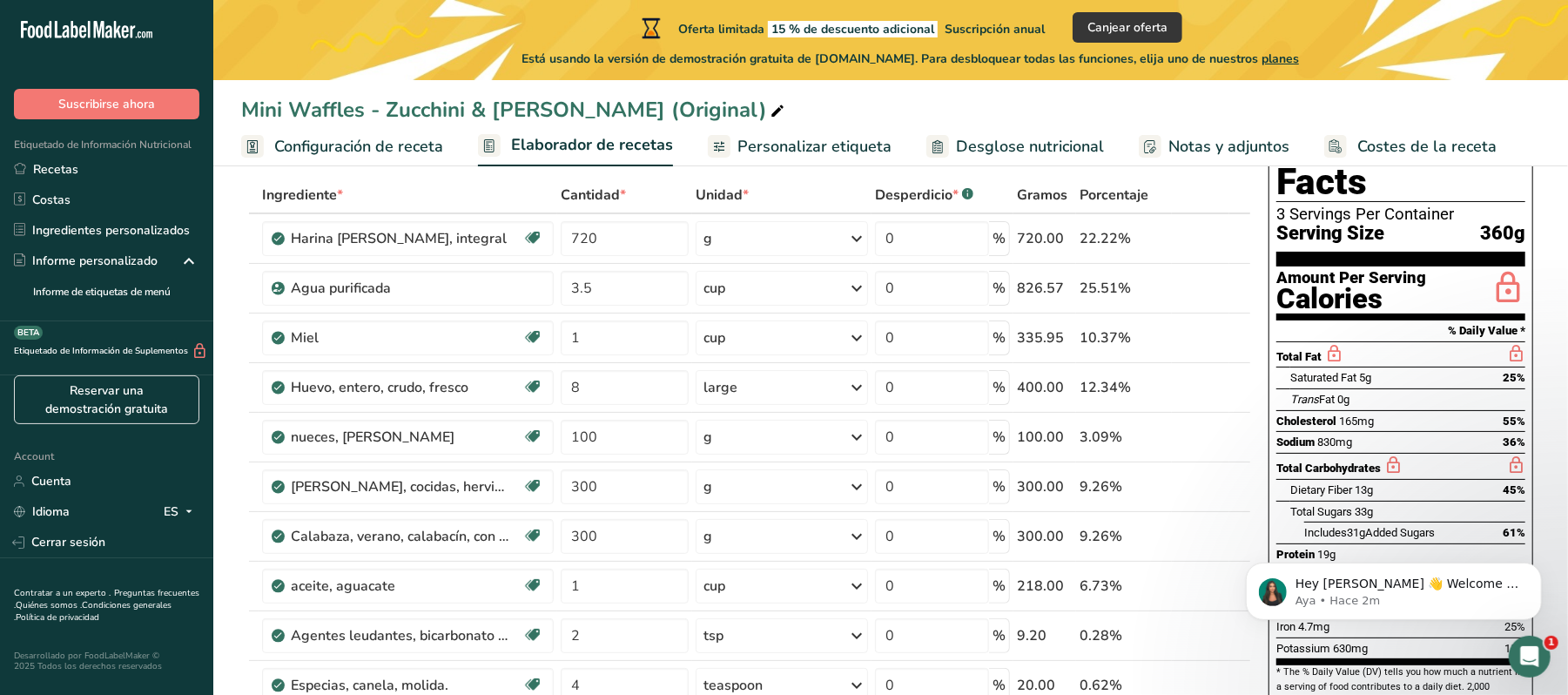
scroll to position [109, 0]
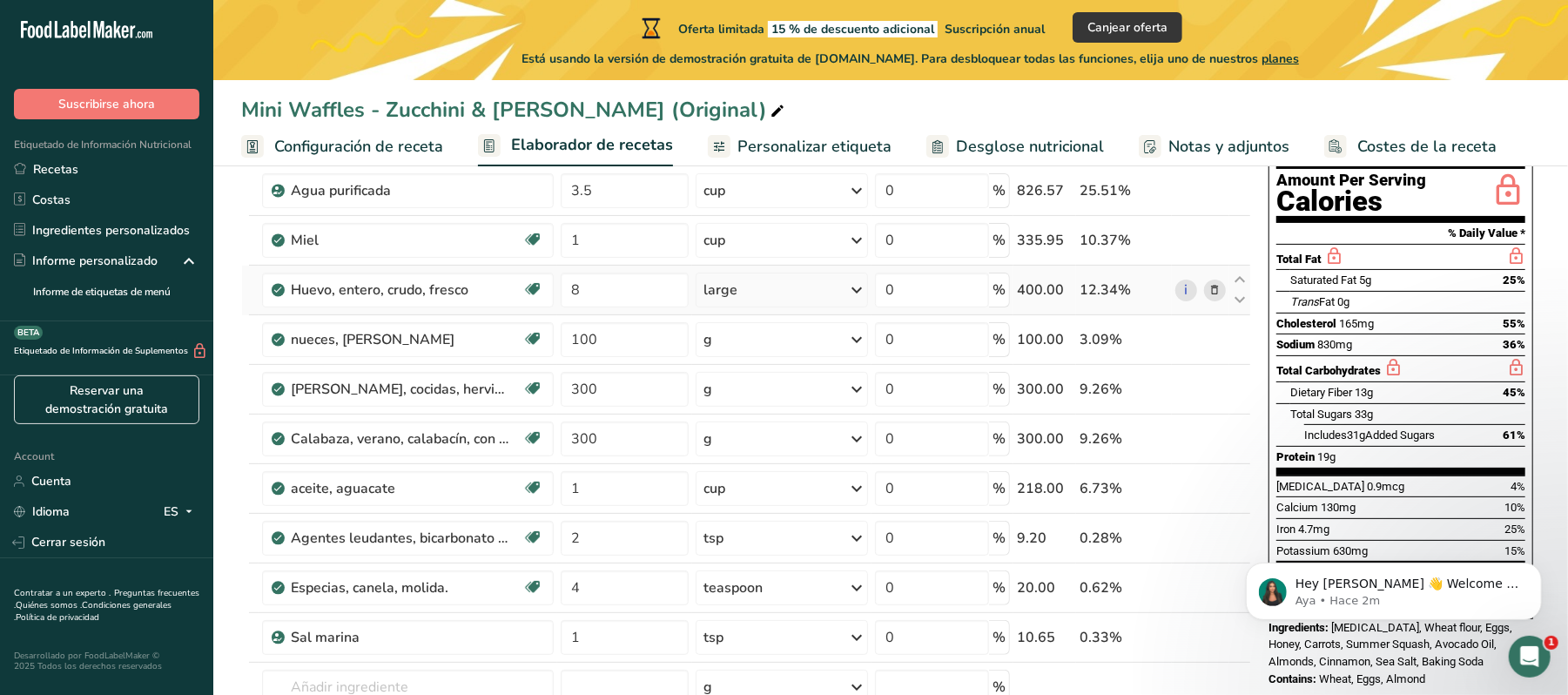
scroll to position [190, 0]
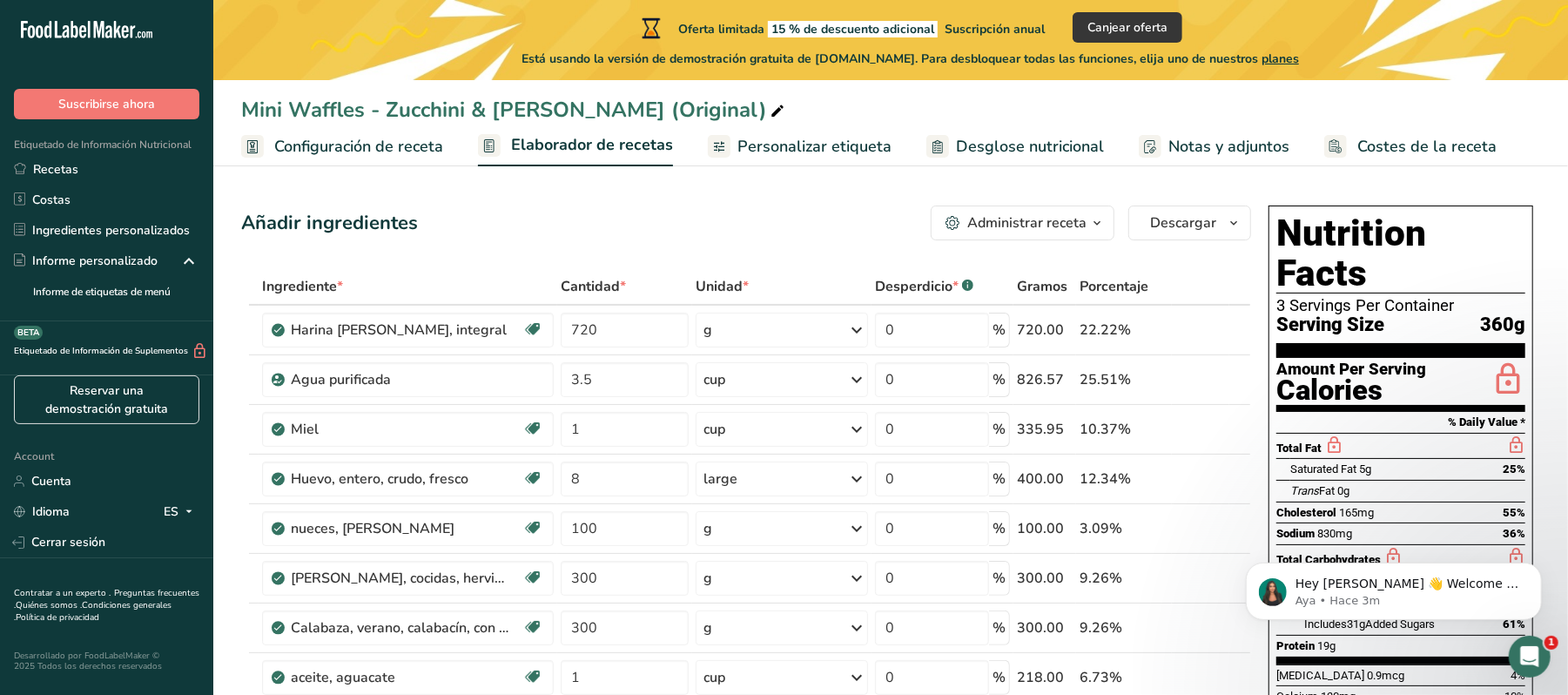
click at [390, 156] on span "Configuración de receta" at bounding box center [359, 147] width 169 height 23
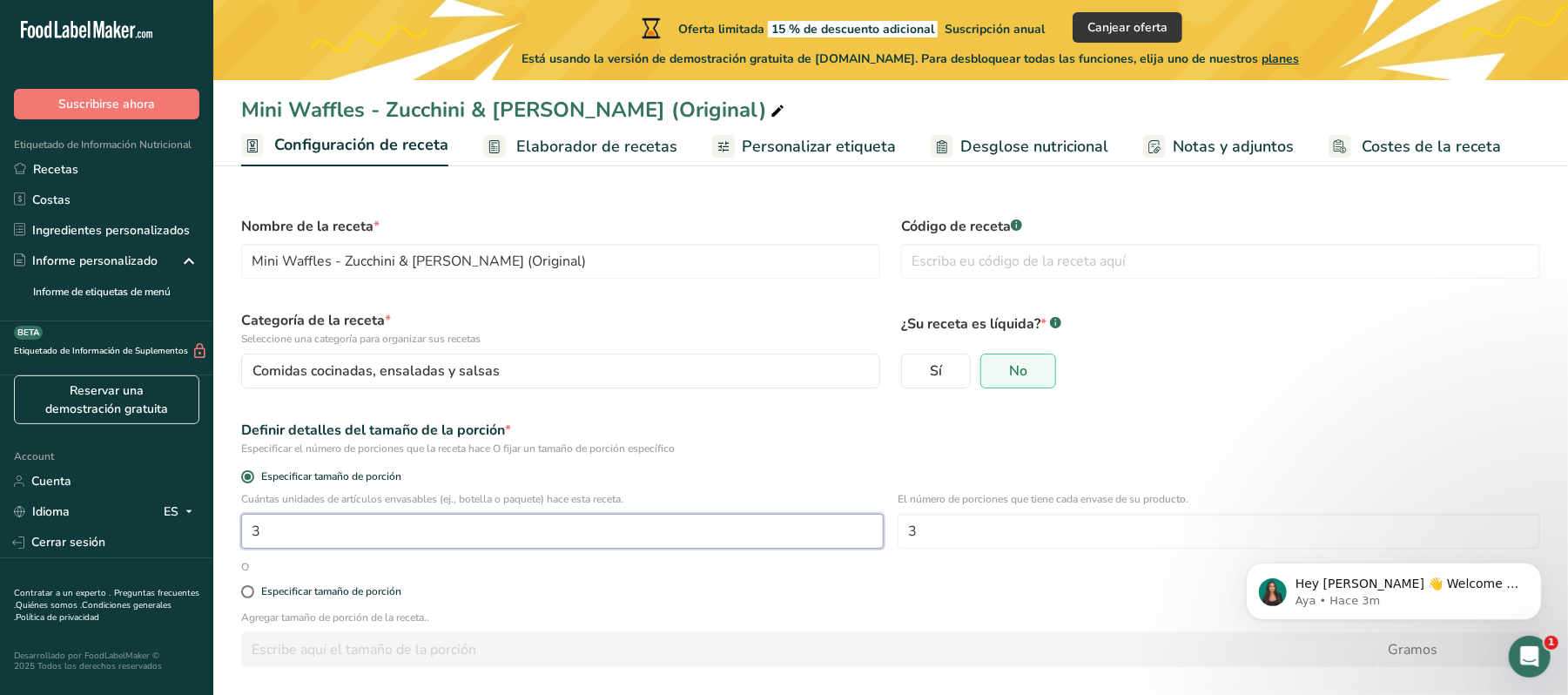
click at [454, 537] on input "3" at bounding box center [562, 530] width 643 height 35
type input "1"
type input "60"
click at [1039, 531] on input "3" at bounding box center [1219, 530] width 643 height 35
click at [603, 145] on span "Elaborador de recetas" at bounding box center [596, 147] width 161 height 23
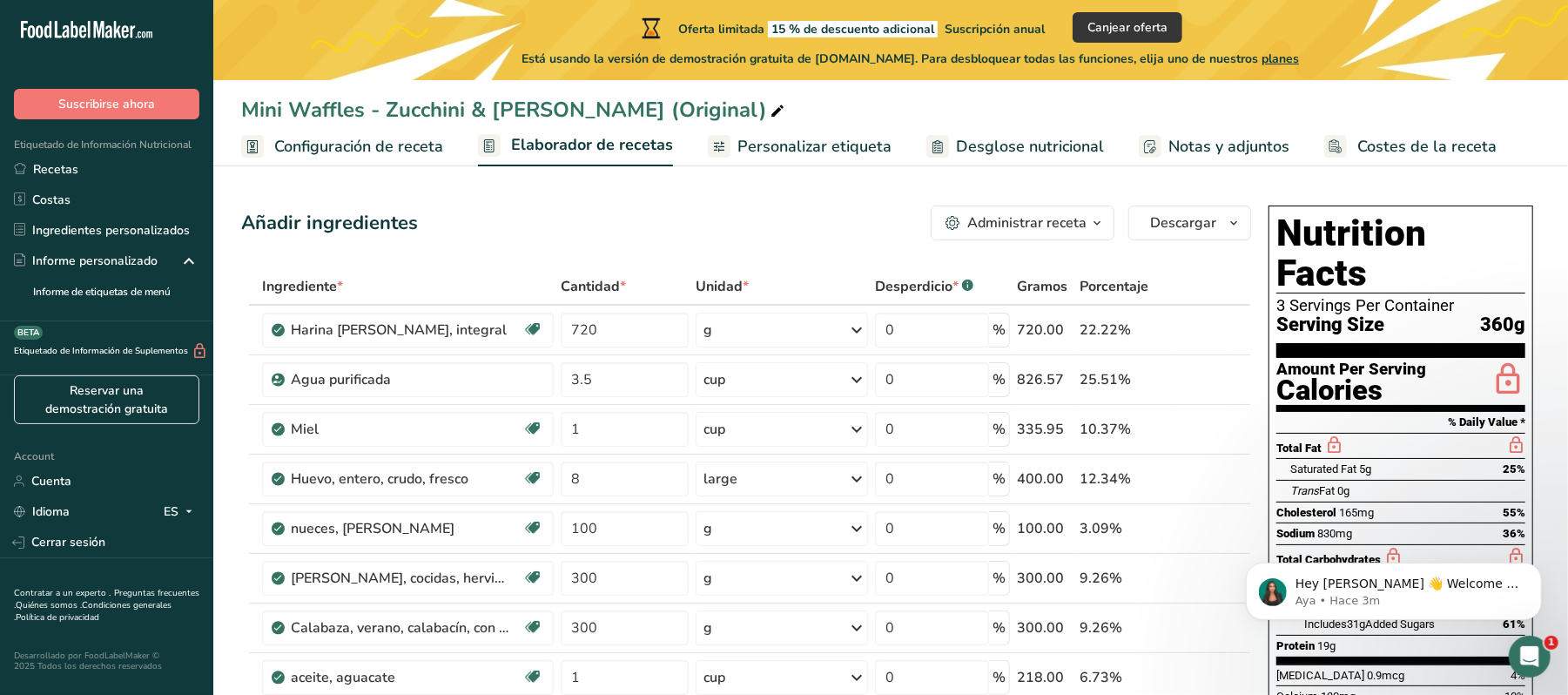
click at [361, 147] on span "Configuración de receta" at bounding box center [359, 147] width 169 height 23
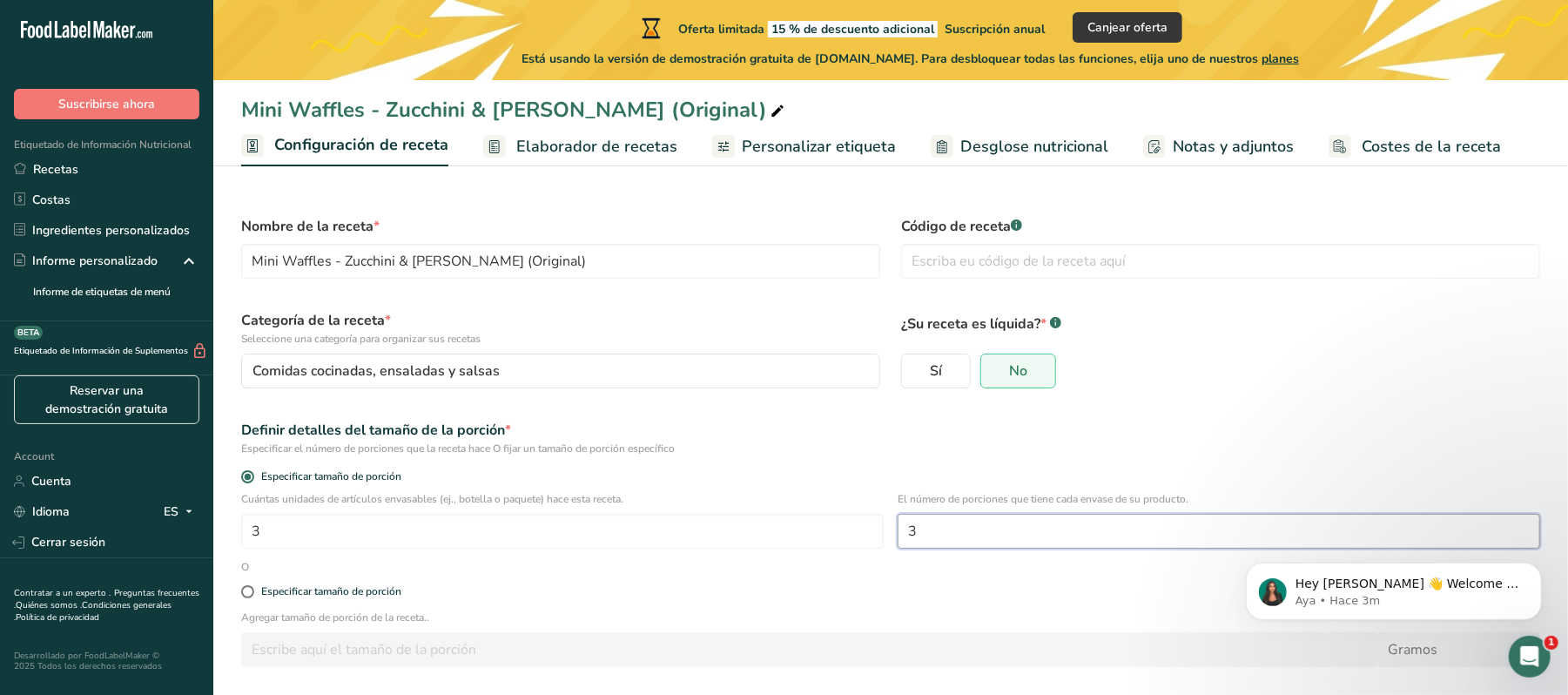
click at [953, 538] on input "3" at bounding box center [1219, 530] width 643 height 35
type input "60"
click at [316, 533] on input "3" at bounding box center [562, 530] width 643 height 35
type input "1"
type input "60"
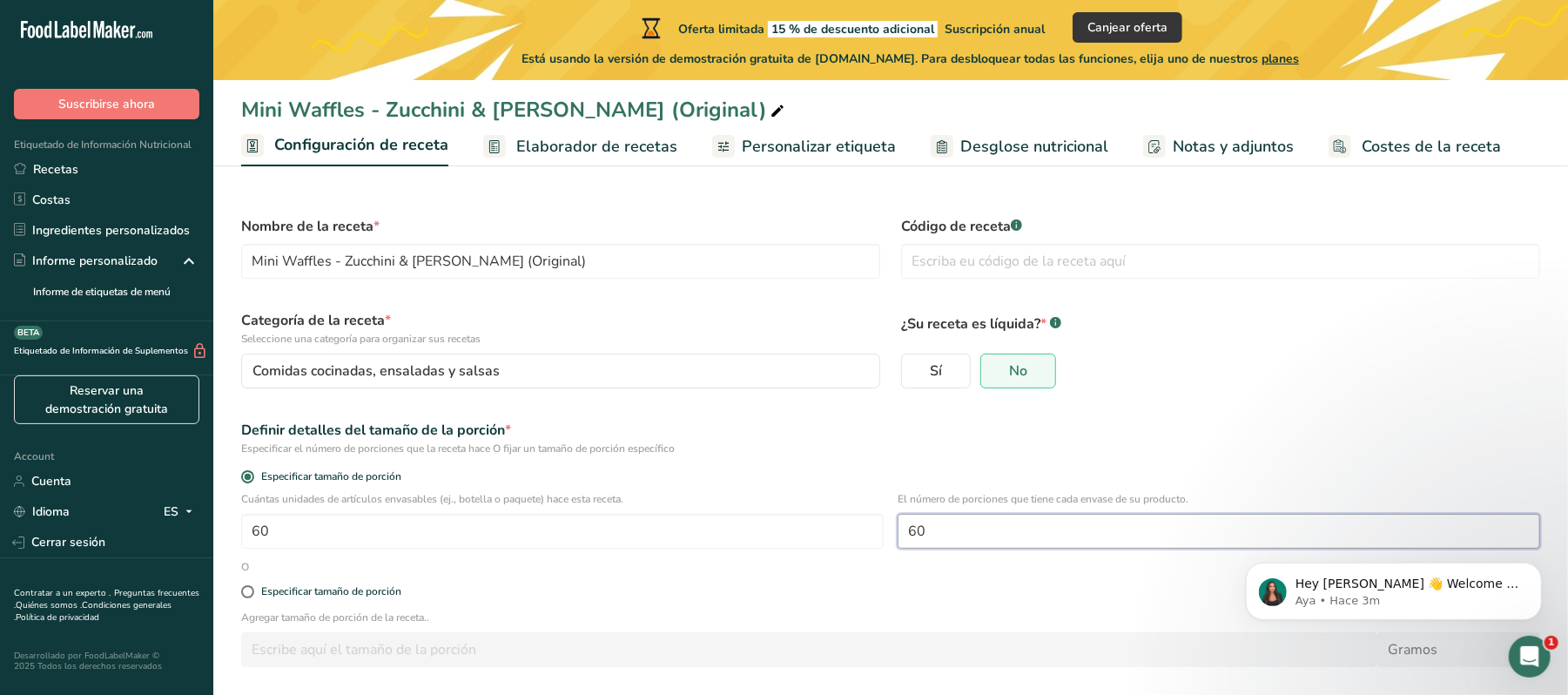
click at [962, 535] on input "60" at bounding box center [1219, 530] width 643 height 35
click at [587, 141] on span "Elaborador de recetas" at bounding box center [596, 147] width 161 height 23
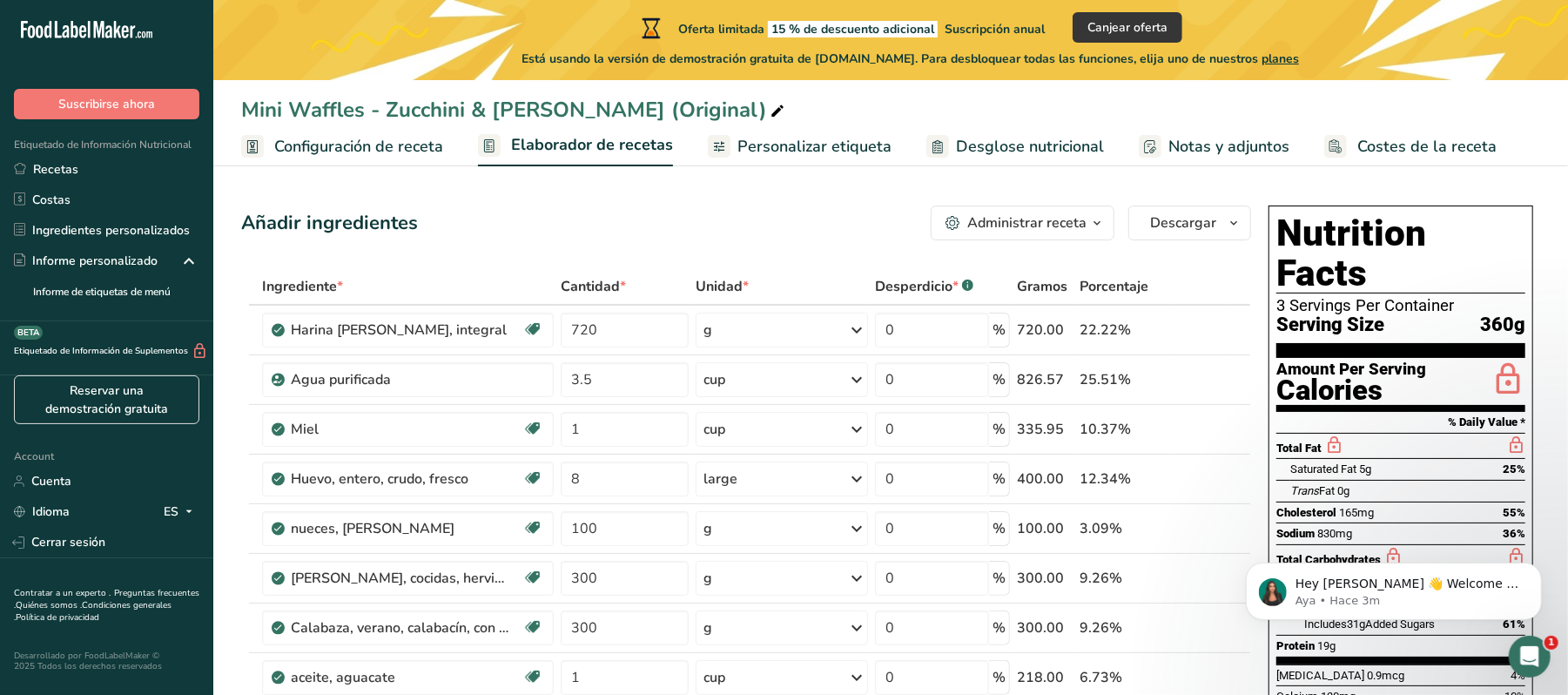
click at [398, 137] on span "Configuración de receta" at bounding box center [359, 147] width 169 height 23
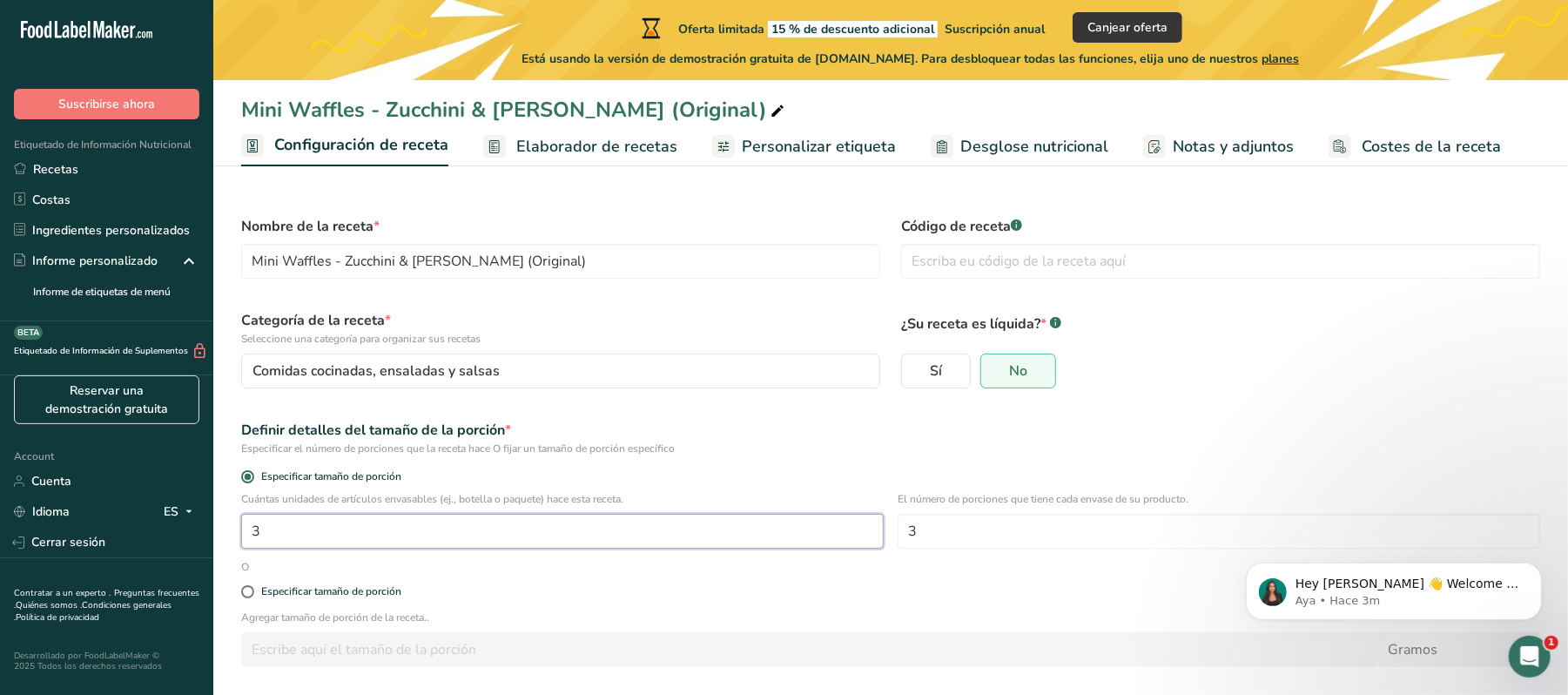
click at [357, 530] on input "3" at bounding box center [562, 530] width 643 height 35
type input "160"
type input "60"
click at [357, 530] on input "160" at bounding box center [562, 530] width 643 height 35
type input "1"
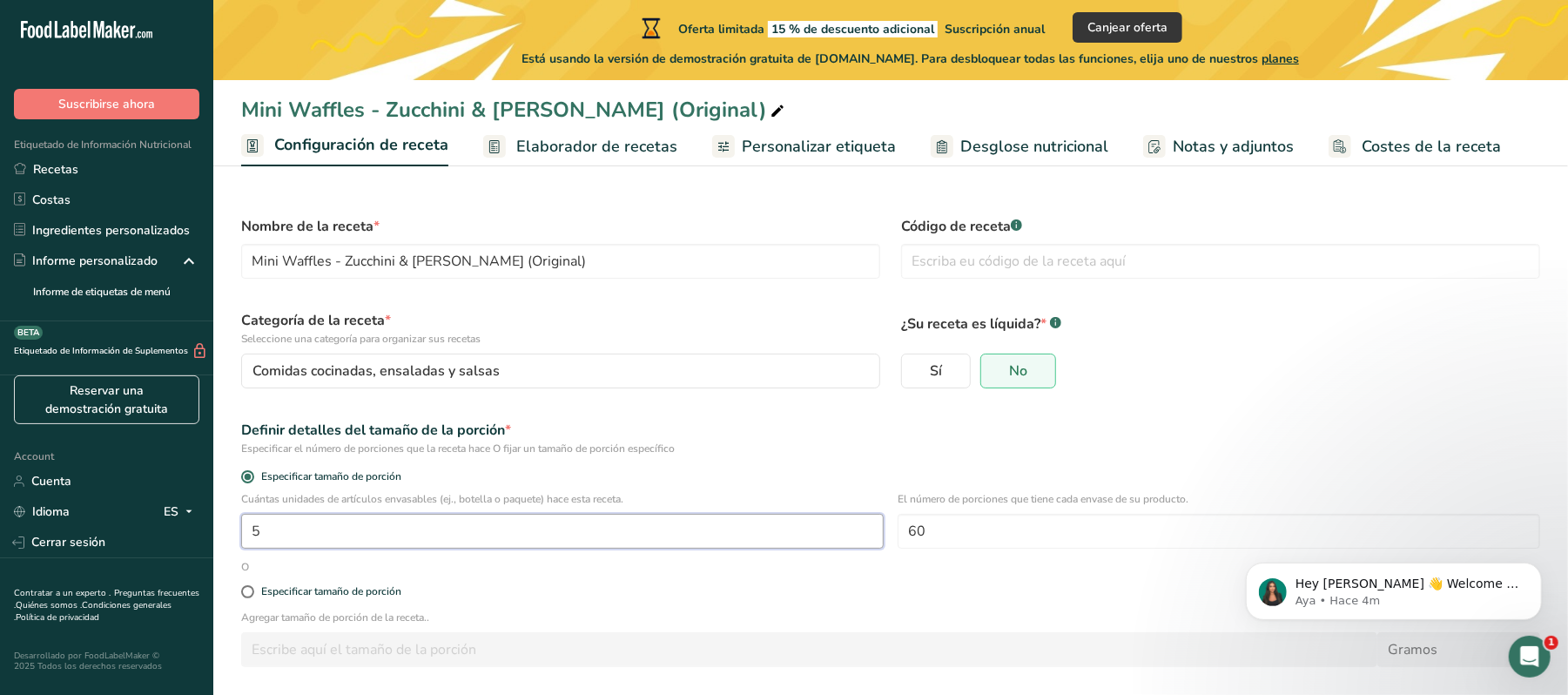
type input "1"
type input "60"
click at [808, 446] on div "Especificar el número de porciones que la receta hace O fijar un tamaño de porc…" at bounding box center [890, 448] width 1299 height 15
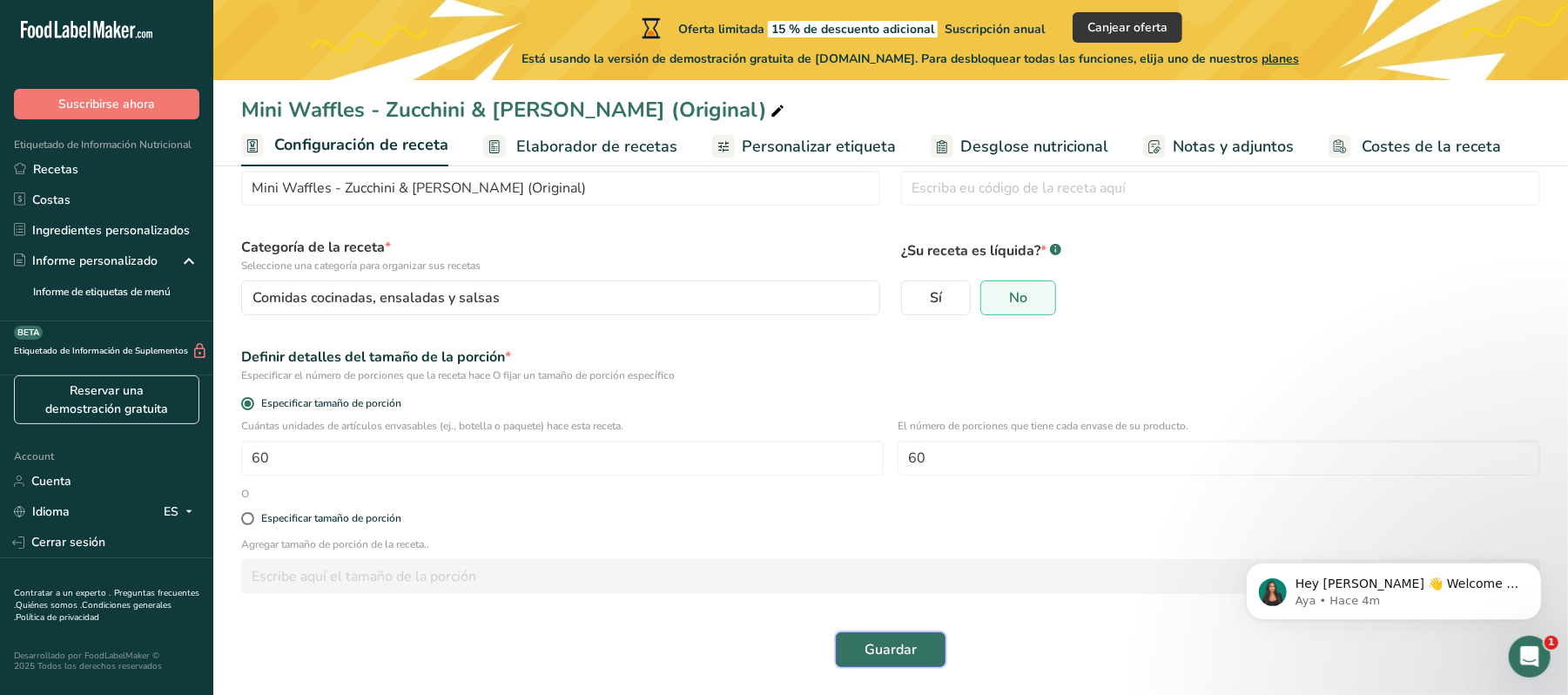
click at [878, 648] on span "Guardar" at bounding box center [891, 649] width 52 height 21
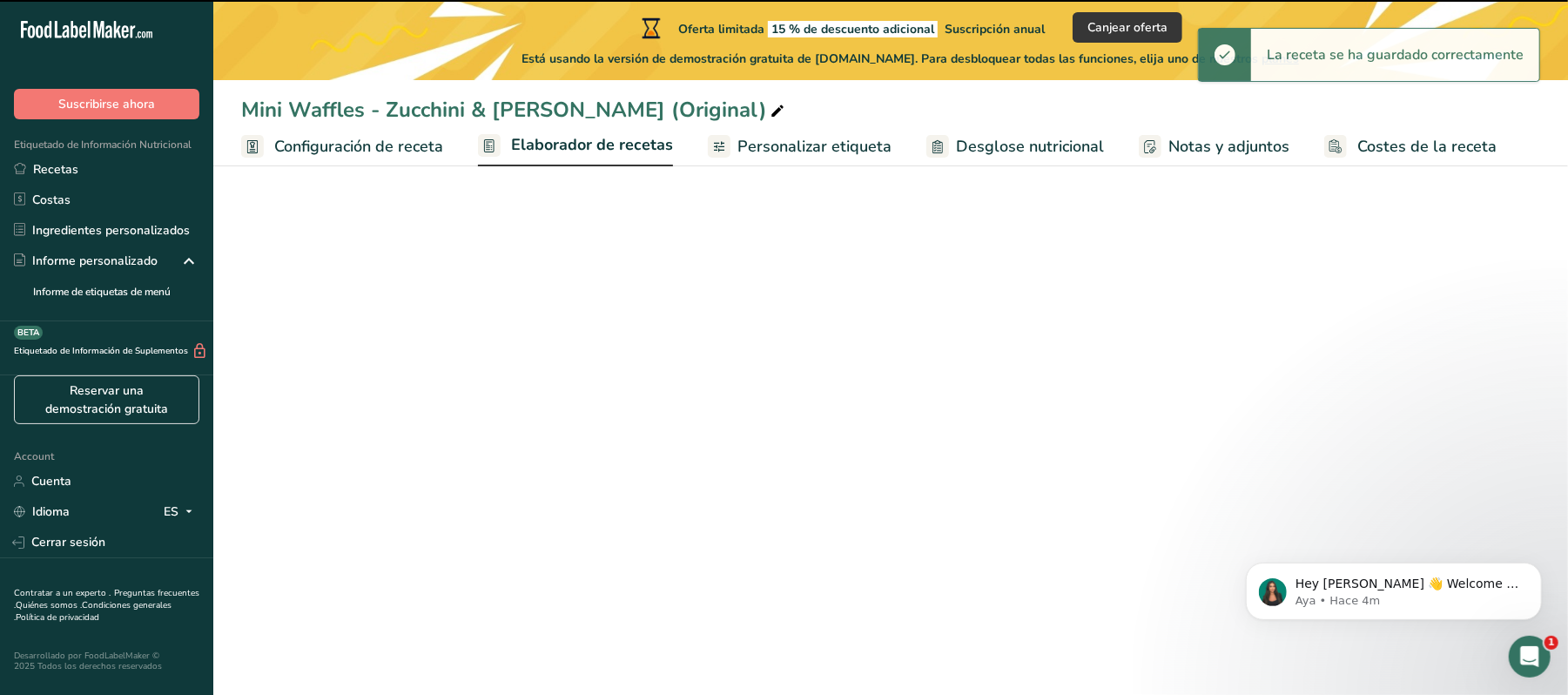
click at [596, 141] on span "Elaborador de recetas" at bounding box center [592, 145] width 162 height 23
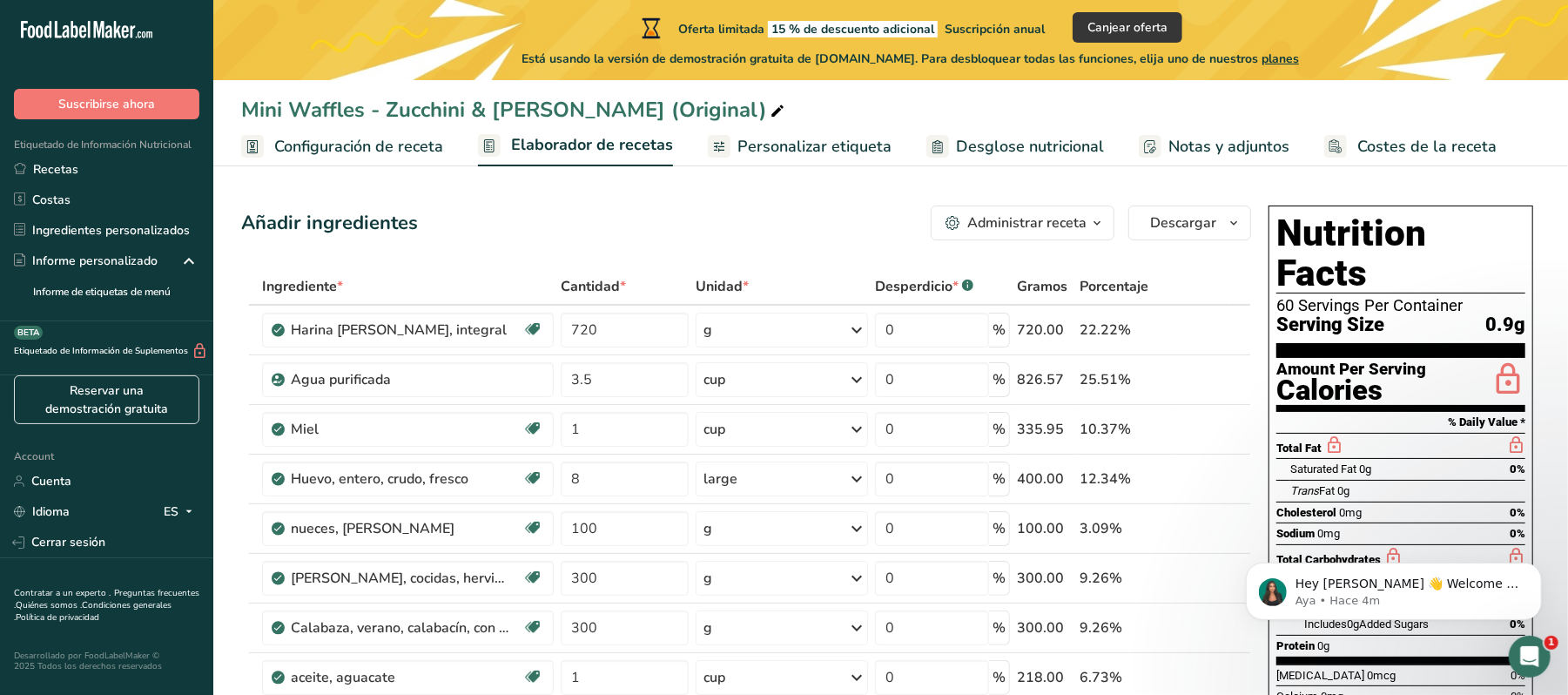
click at [327, 145] on span "Configuración de receta" at bounding box center [359, 147] width 169 height 23
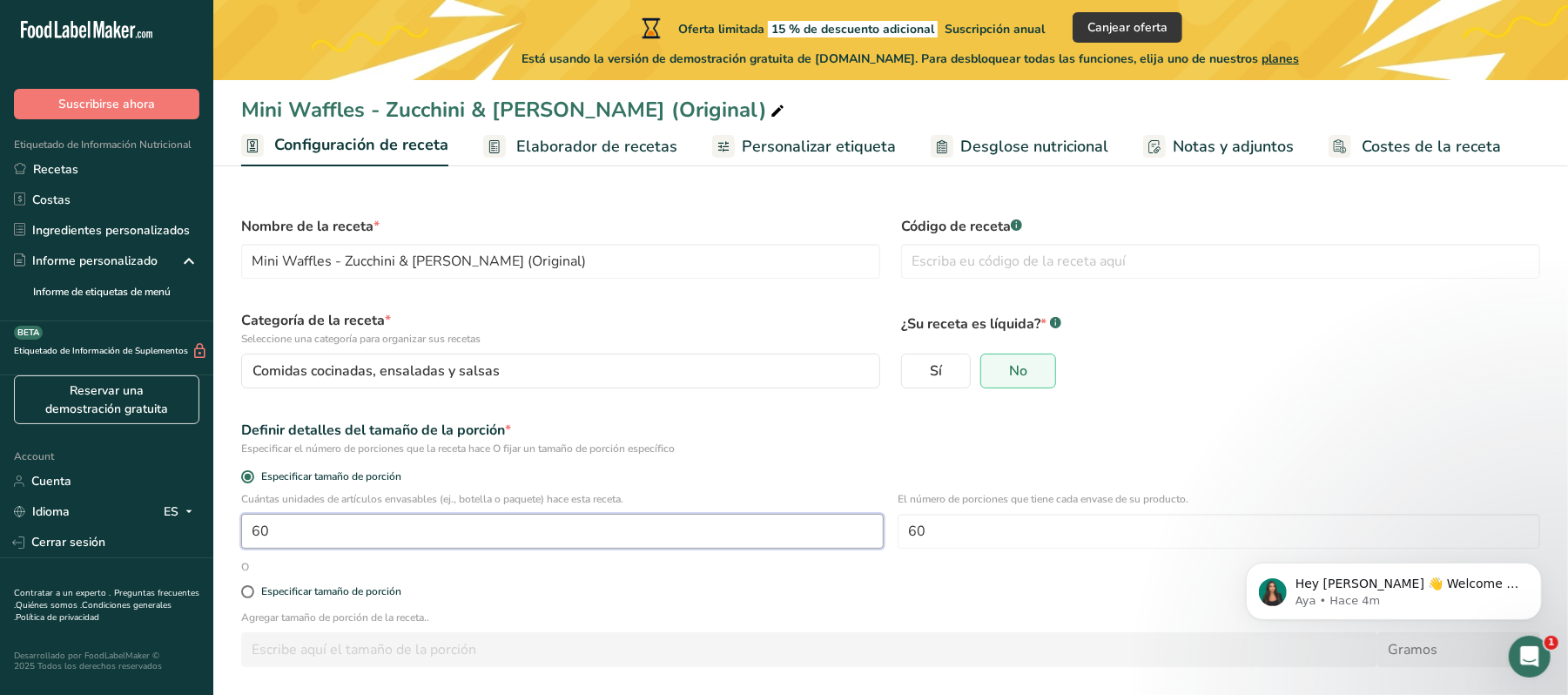
click at [356, 541] on input "60" at bounding box center [562, 530] width 643 height 35
type input "59.991"
click at [280, 596] on div "Especificar tamaño de porción" at bounding box center [332, 592] width 140 height 13
click at [253, 596] on input "Especificar tamaño de porción" at bounding box center [246, 592] width 12 height 12
radio input "true"
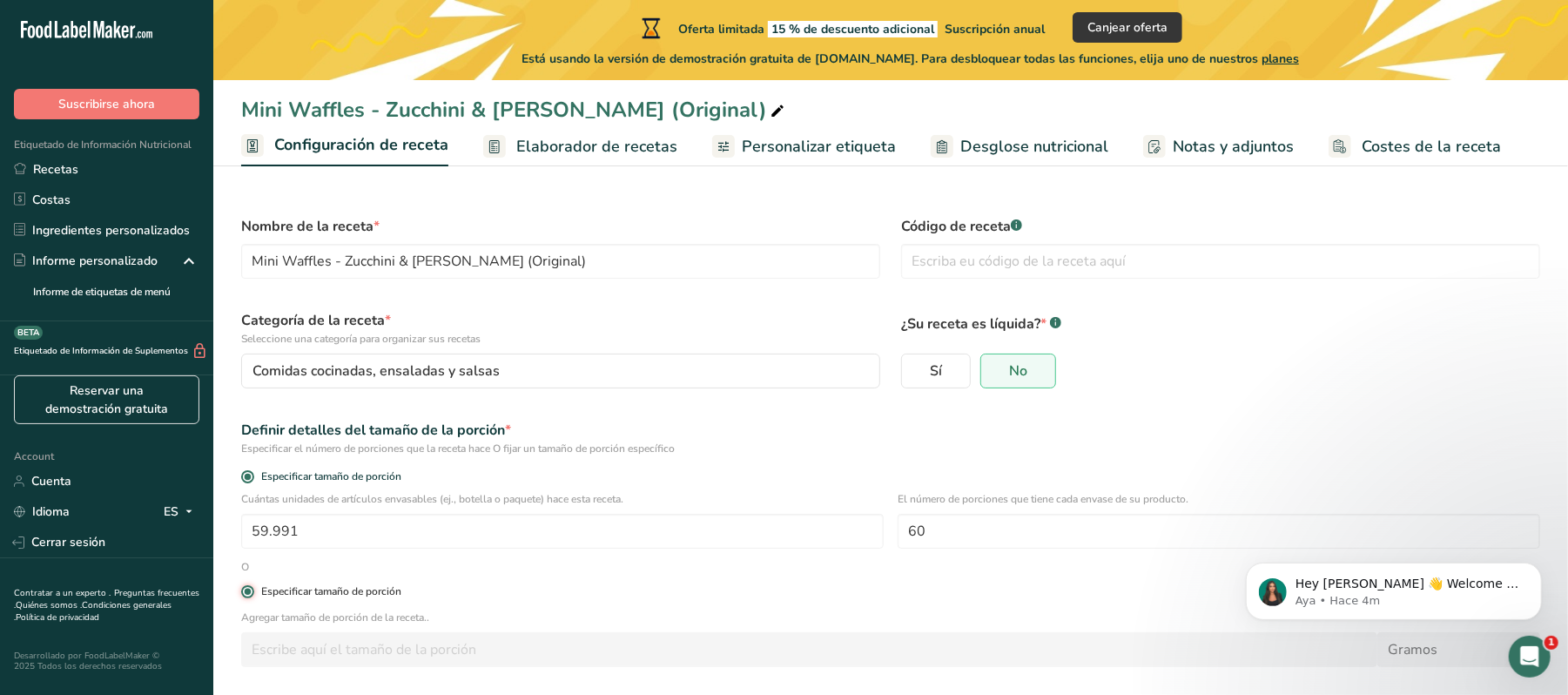
radio input "false"
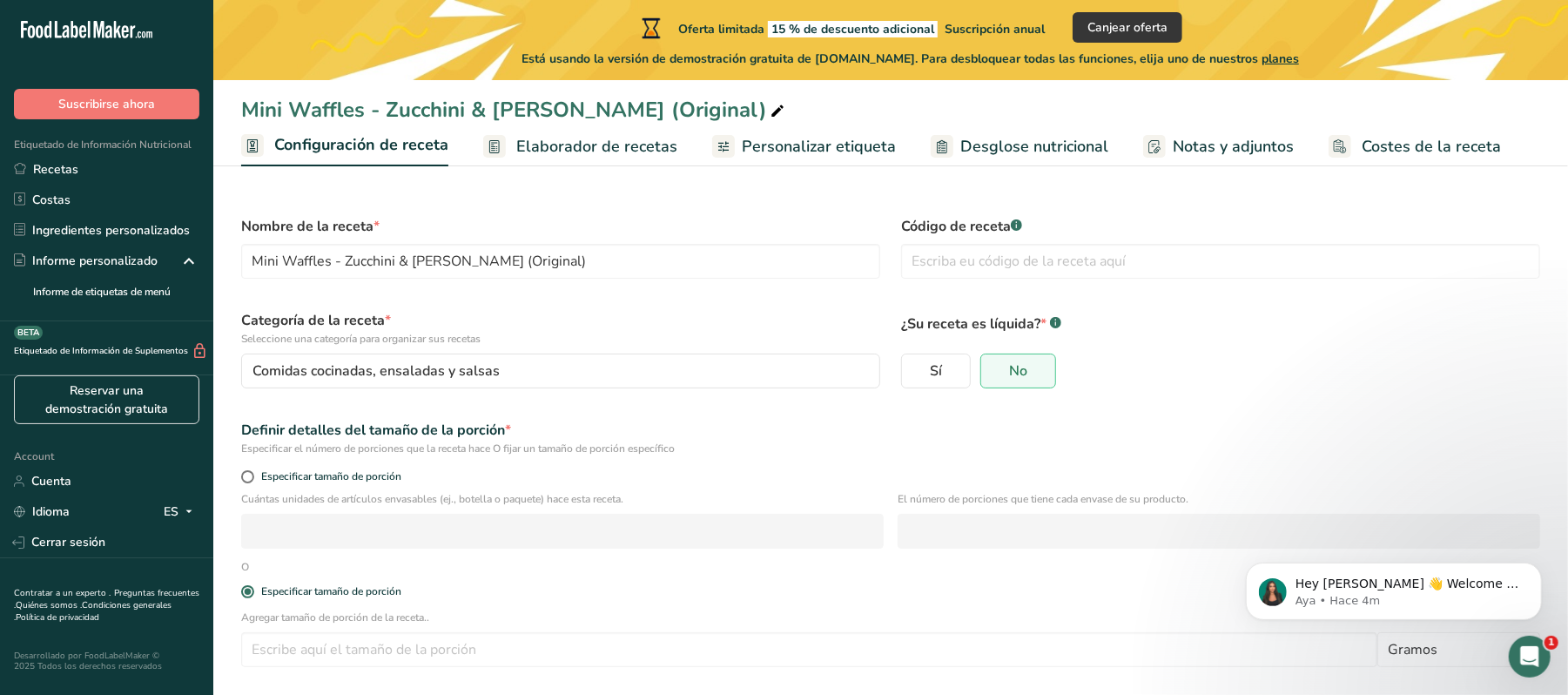
click at [392, 671] on div "Agregar tamaño de porción de la receta.. [GEOGRAPHIC_DATA] kg mg mcg libras onz…" at bounding box center [891, 644] width 1320 height 68
click at [420, 653] on input "number" at bounding box center [809, 649] width 1136 height 35
click at [297, 478] on span "Especificar tamaño de porción" at bounding box center [328, 477] width 147 height 13
click at [253, 478] on input "Especificar tamaño de porción" at bounding box center [246, 477] width 12 height 12
radio input "true"
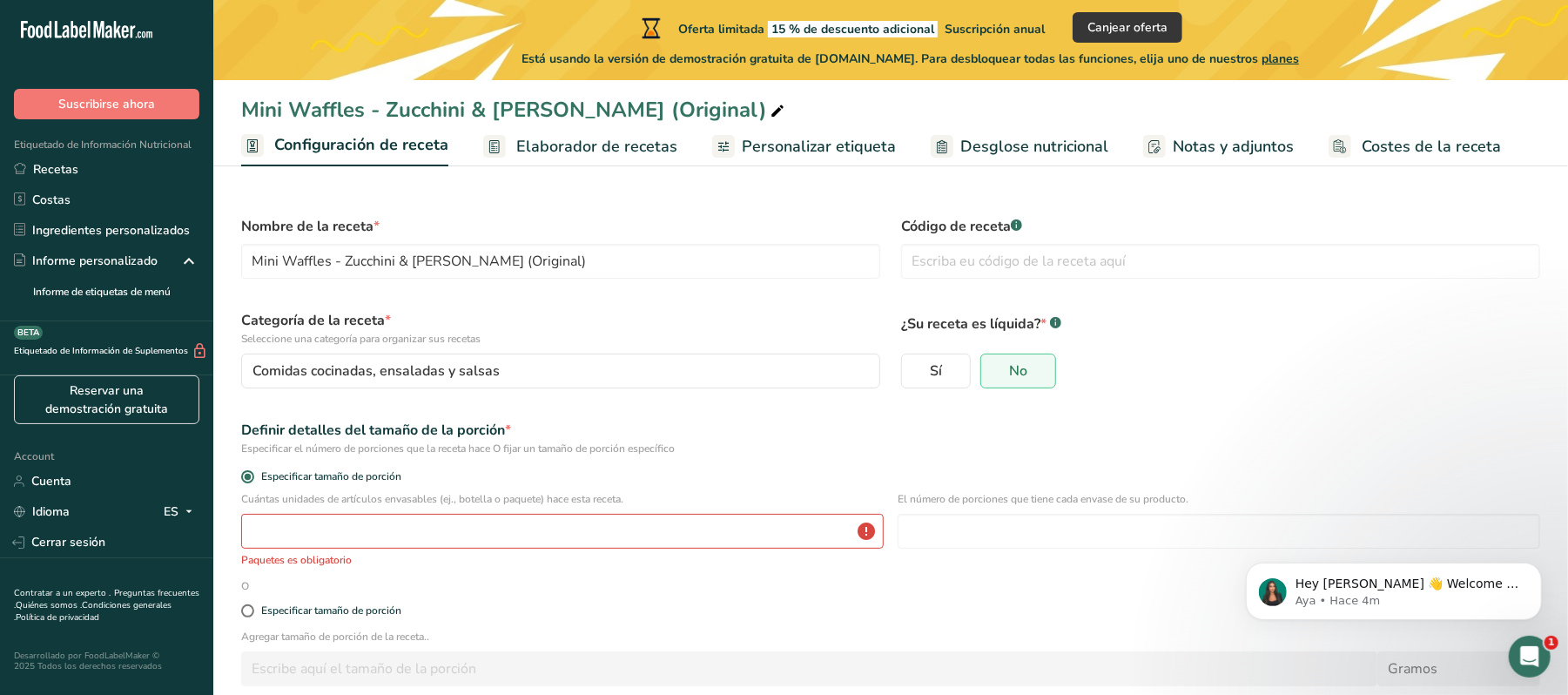
click at [287, 601] on div "Especificar tamaño de porción" at bounding box center [891, 611] width 1320 height 35
click at [253, 611] on span at bounding box center [247, 610] width 13 height 13
click at [253, 611] on input "Especificar tamaño de porción" at bounding box center [246, 610] width 12 height 12
radio input "true"
radio input "false"
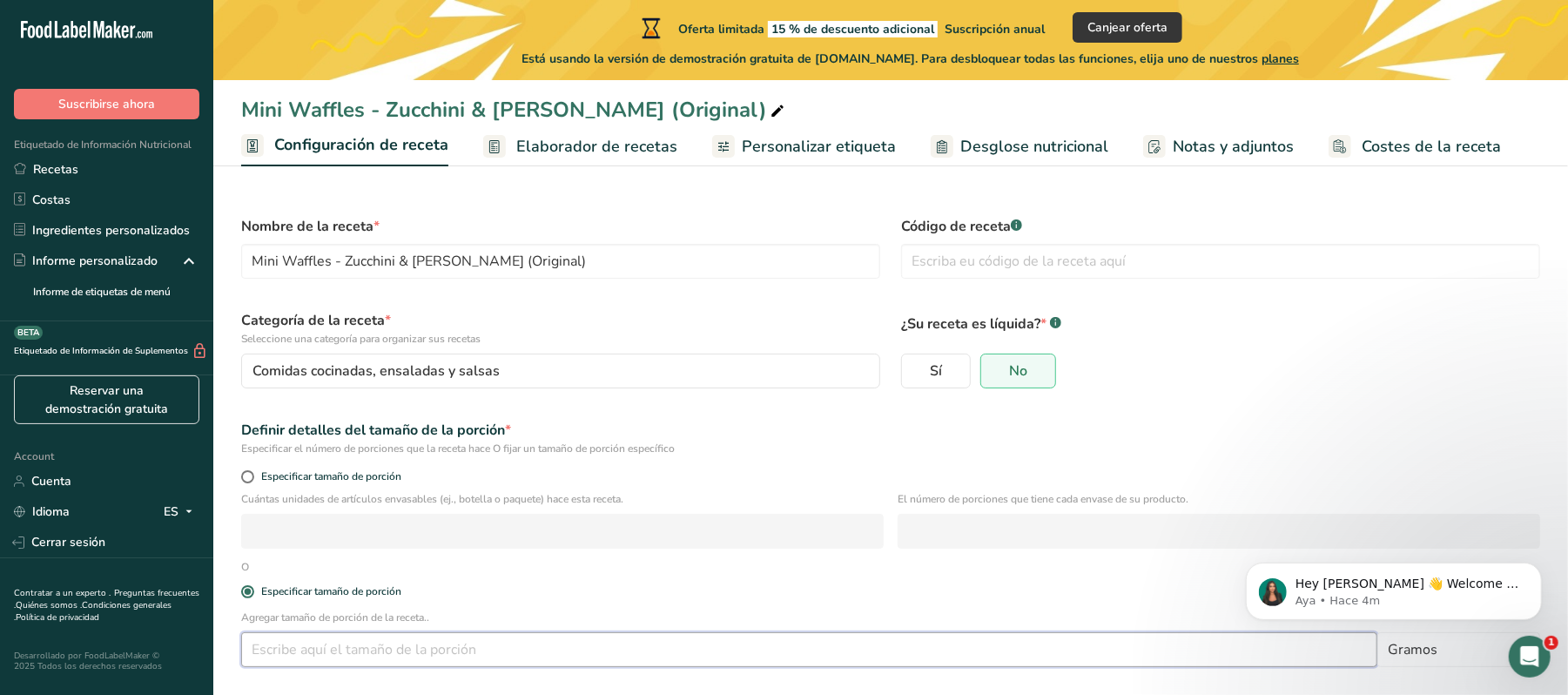
click at [287, 667] on input "number" at bounding box center [809, 649] width 1136 height 35
type input "100"
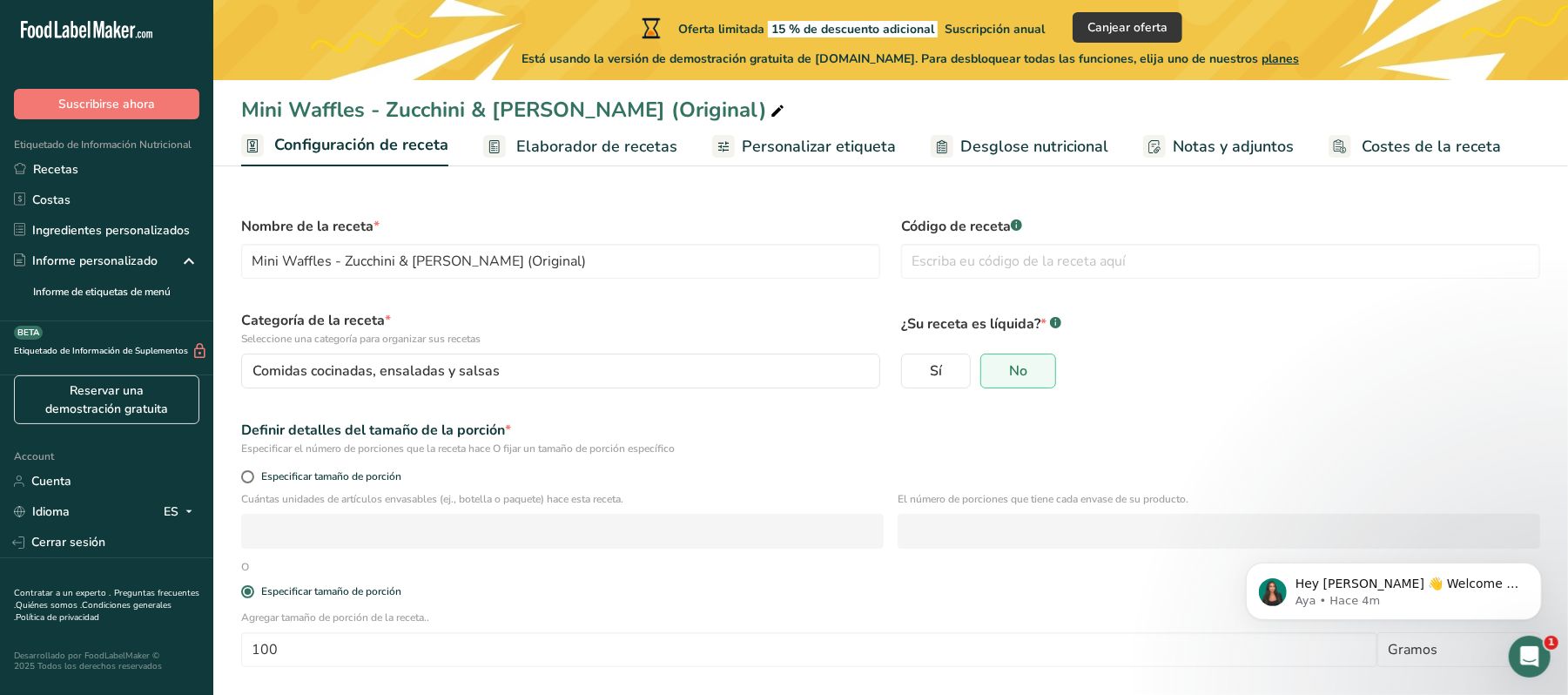
click at [679, 196] on section "Nombre de la receta * Mini Waffles - Zucchini & Zanahoria (Original) Código de …" at bounding box center [890, 469] width 1355 height 597
click at [571, 140] on span "Elaborador de recetas" at bounding box center [596, 147] width 161 height 23
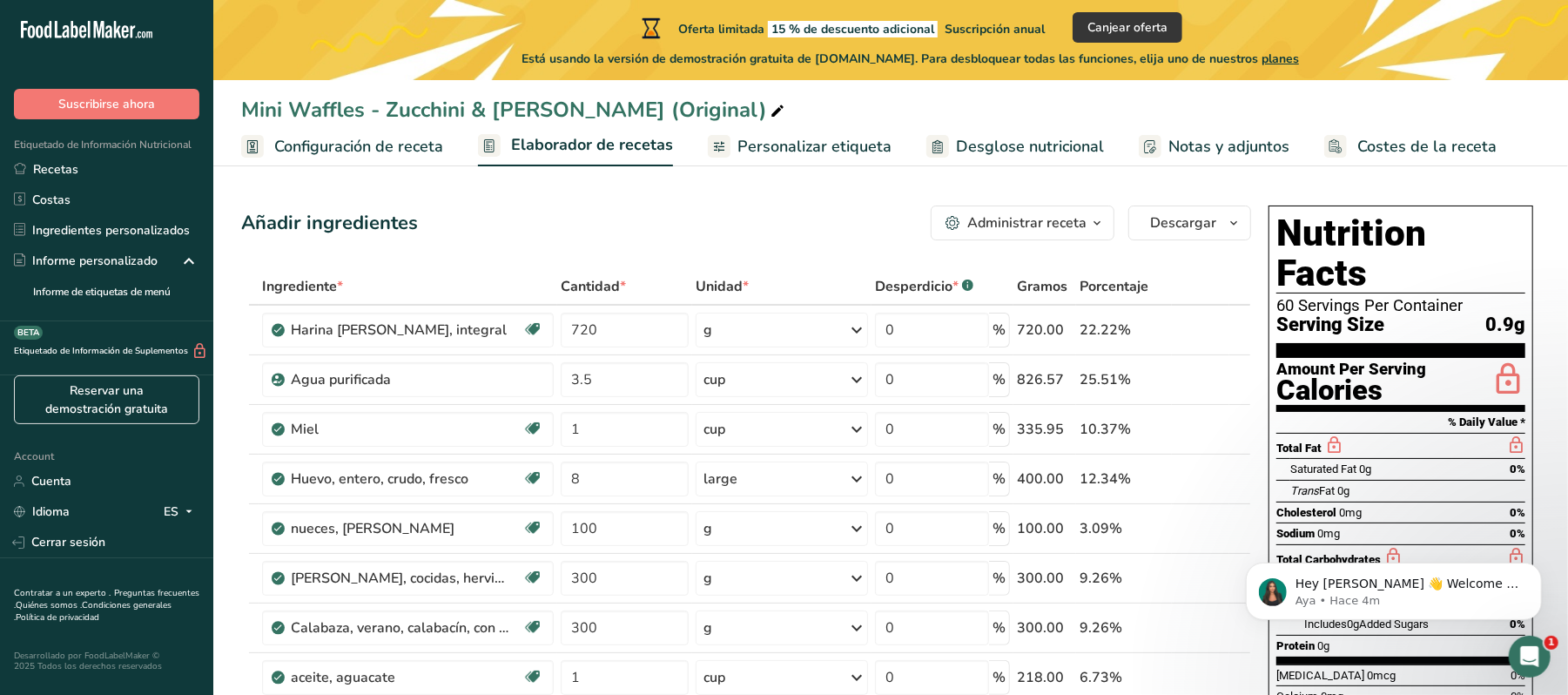
click at [373, 153] on span "Configuración de receta" at bounding box center [359, 147] width 169 height 23
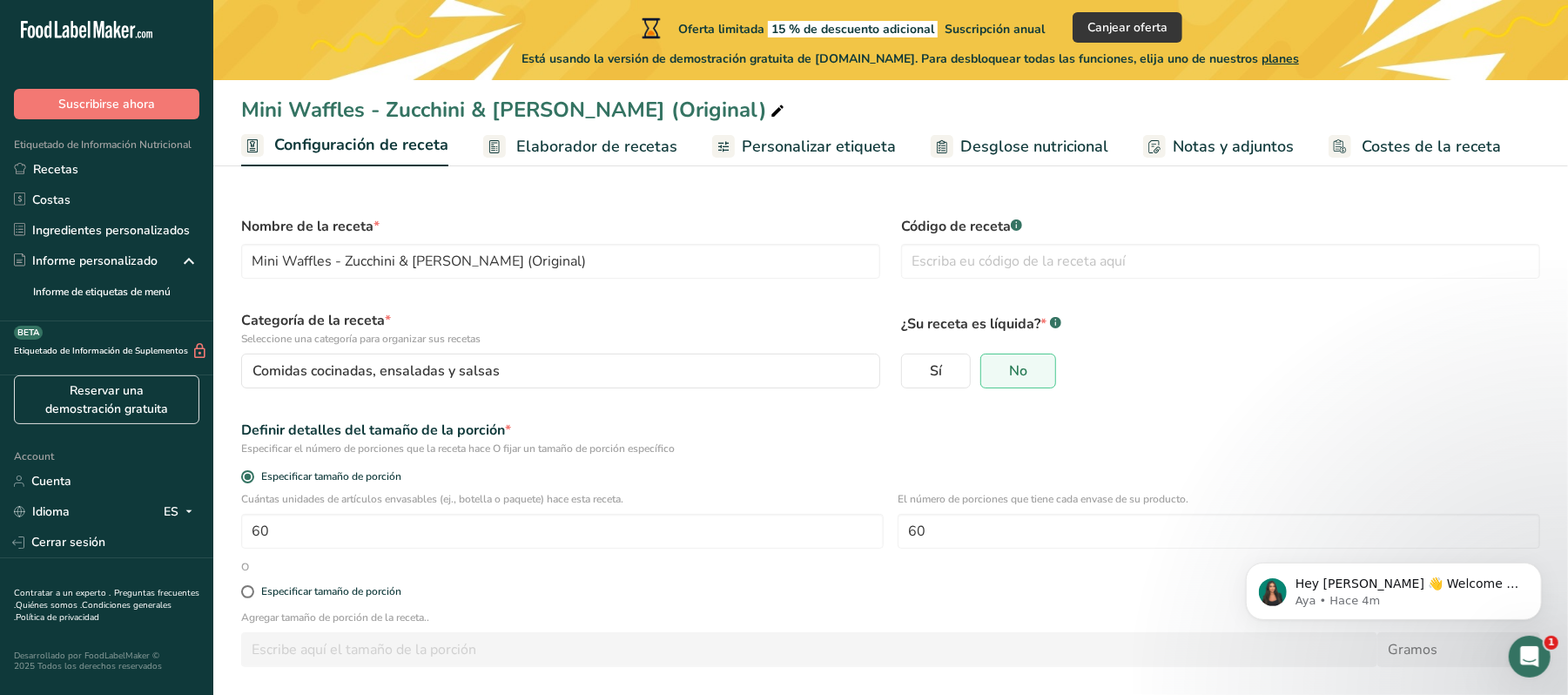
scroll to position [74, 0]
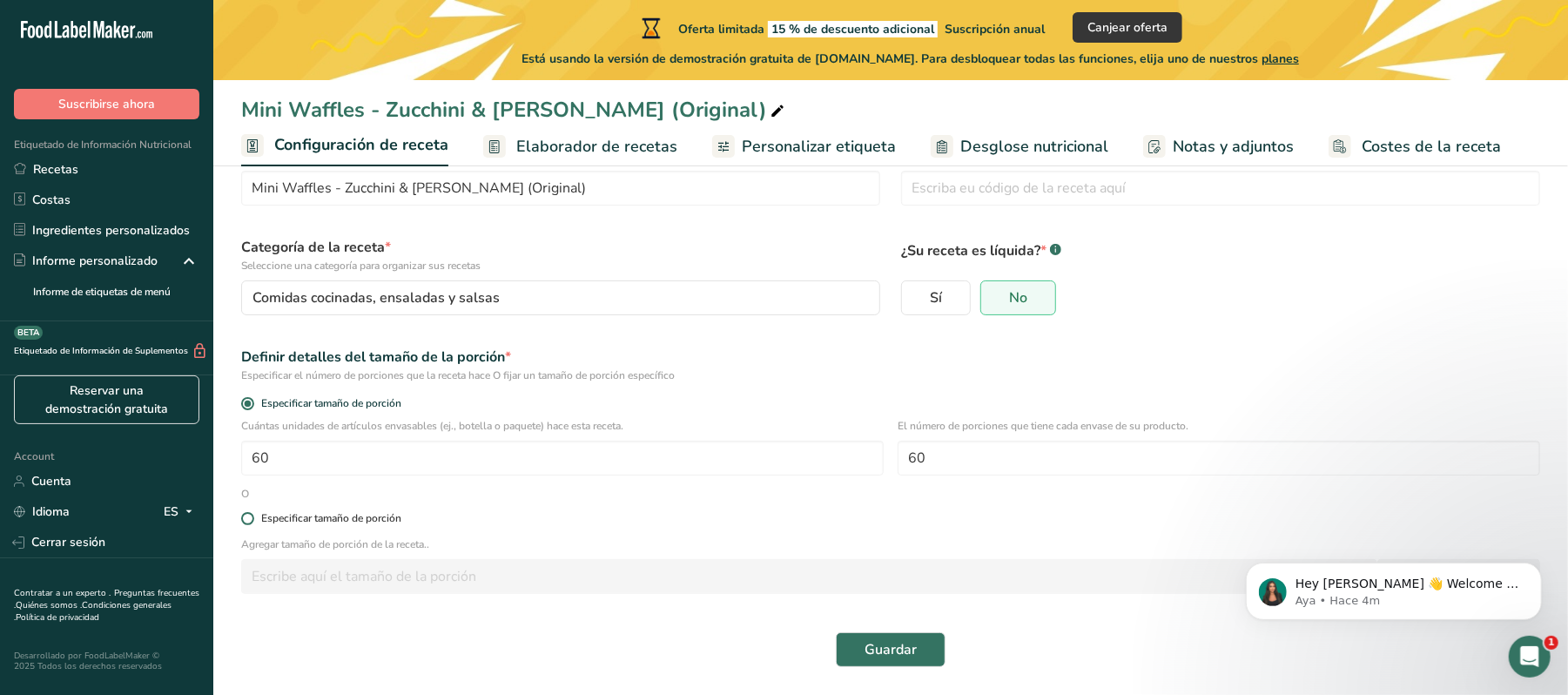
click at [272, 521] on div "Especificar tamaño de porción" at bounding box center [332, 518] width 140 height 13
click at [253, 521] on input "Especificar tamaño de porción" at bounding box center [246, 518] width 12 height 12
radio input "true"
radio input "false"
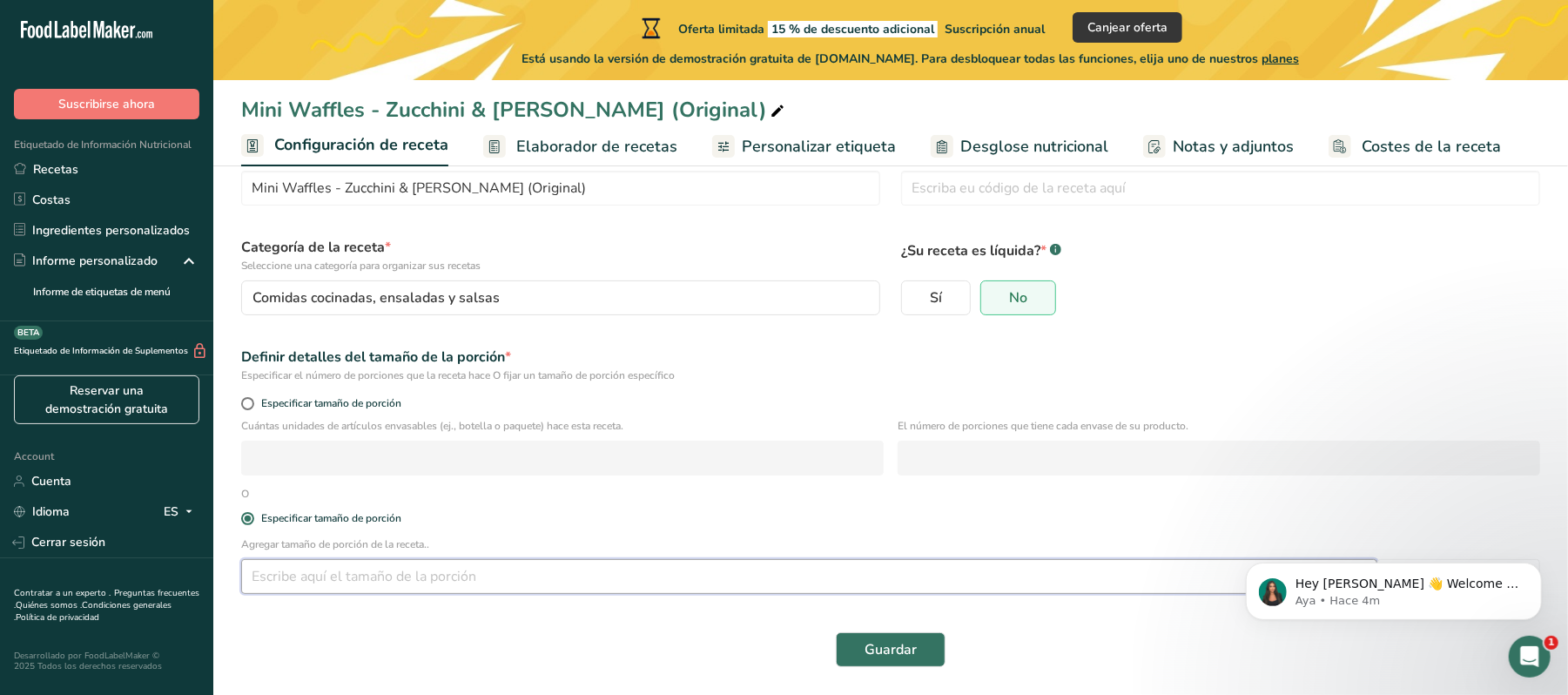
click at [294, 582] on input "number" at bounding box center [809, 576] width 1136 height 35
type input "100"
click at [859, 643] on button "Guardar" at bounding box center [891, 649] width 110 height 35
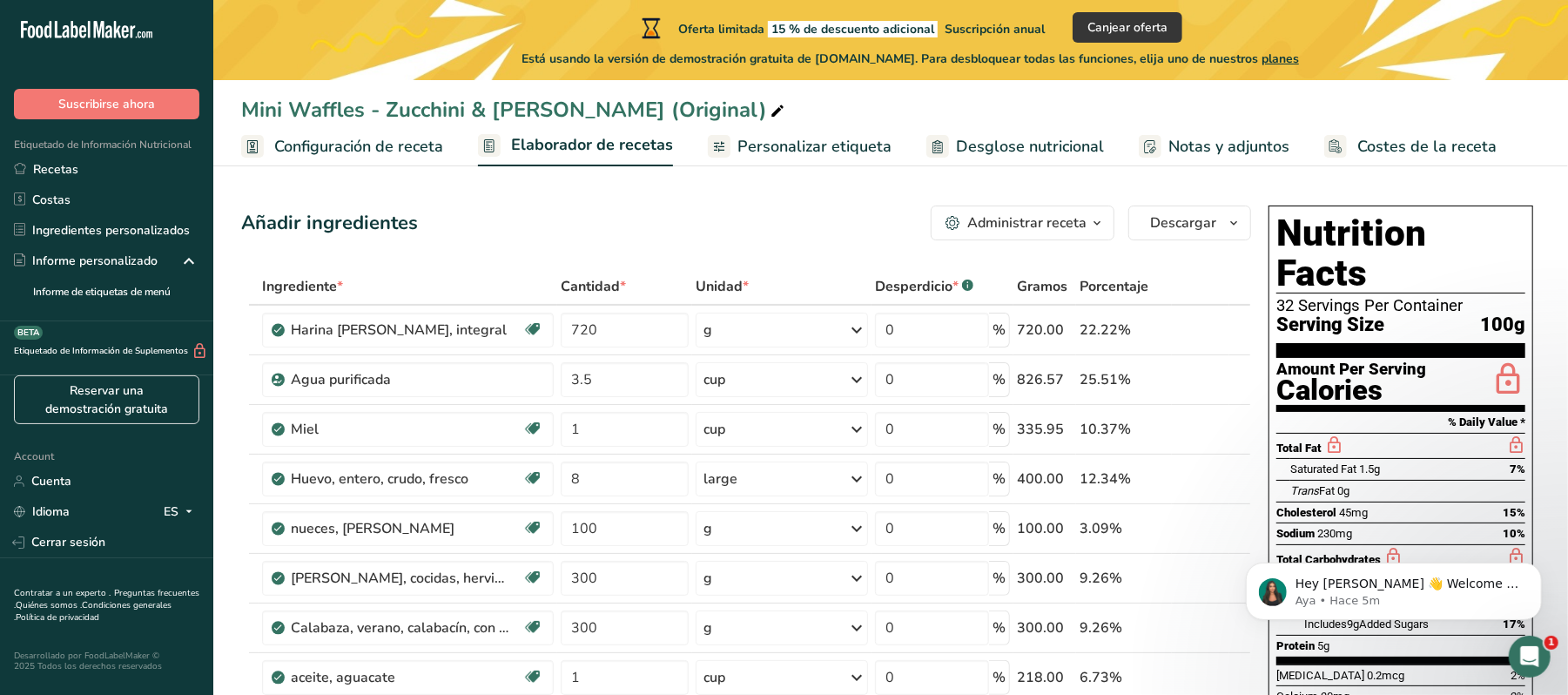
scroll to position [513, 0]
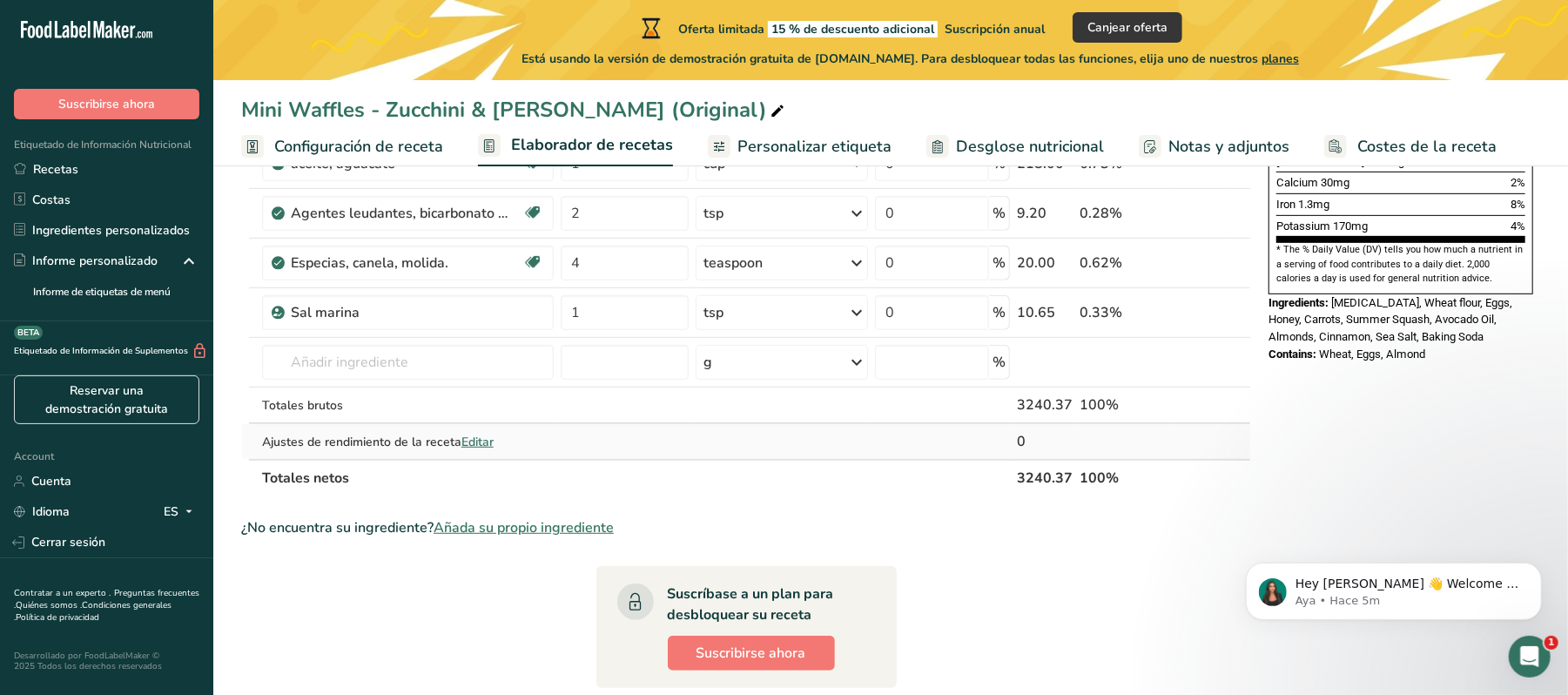
click at [476, 440] on span "Editar" at bounding box center [477, 441] width 32 height 16
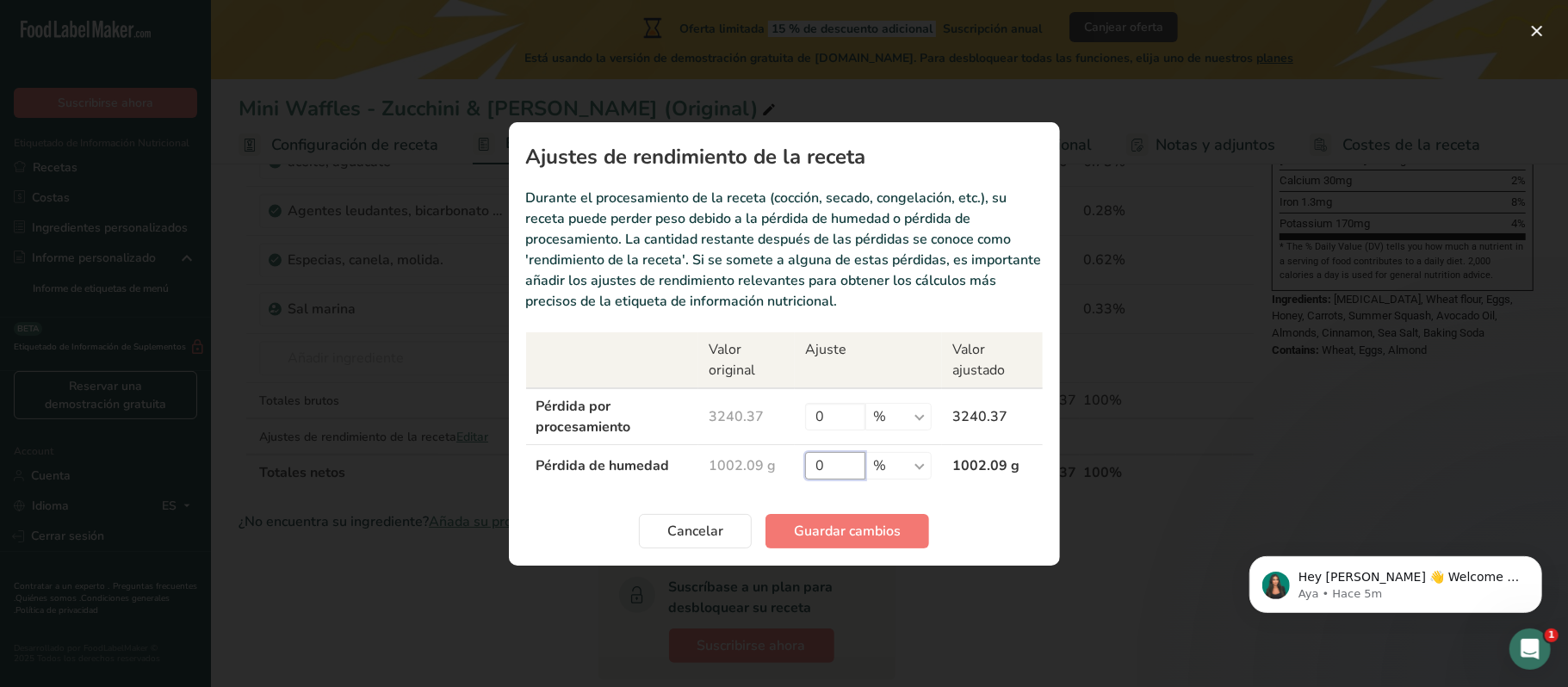
click at [835, 469] on input "0" at bounding box center [836, 465] width 60 height 28
type input "30"
click at [813, 532] on span "Guardar cambios" at bounding box center [847, 531] width 107 height 20
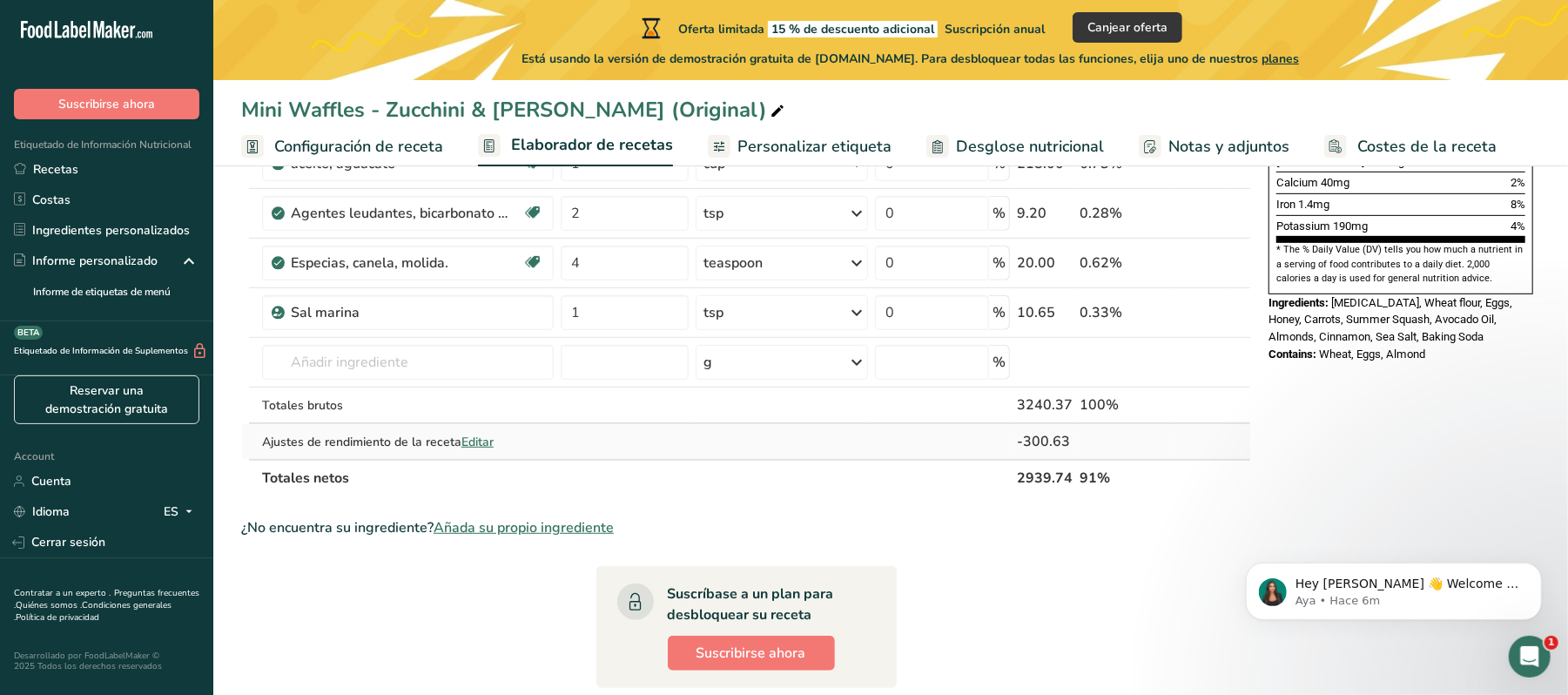
click at [463, 444] on span "Editar" at bounding box center [477, 441] width 32 height 16
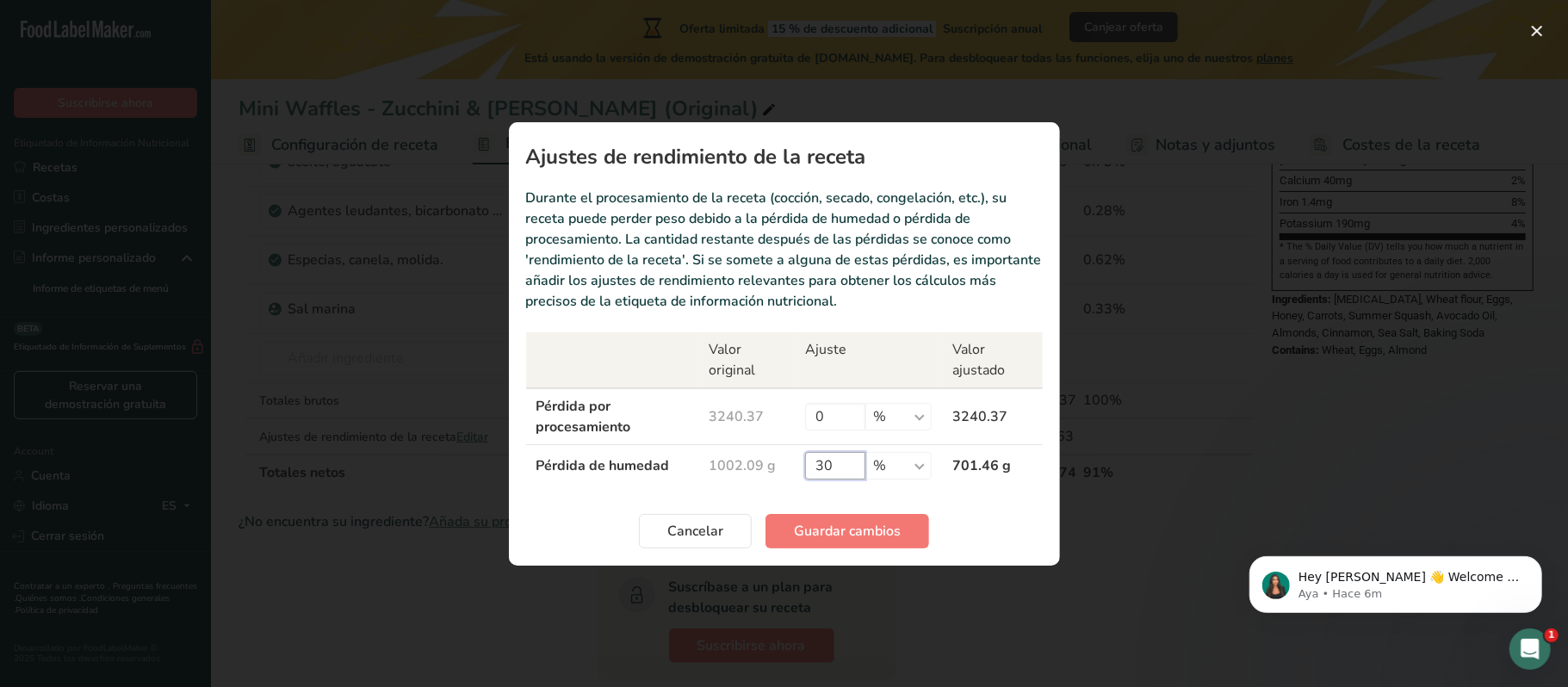
click at [842, 465] on input "30" at bounding box center [836, 465] width 60 height 28
type input "35"
click at [832, 521] on span "Guardar cambios" at bounding box center [847, 531] width 107 height 20
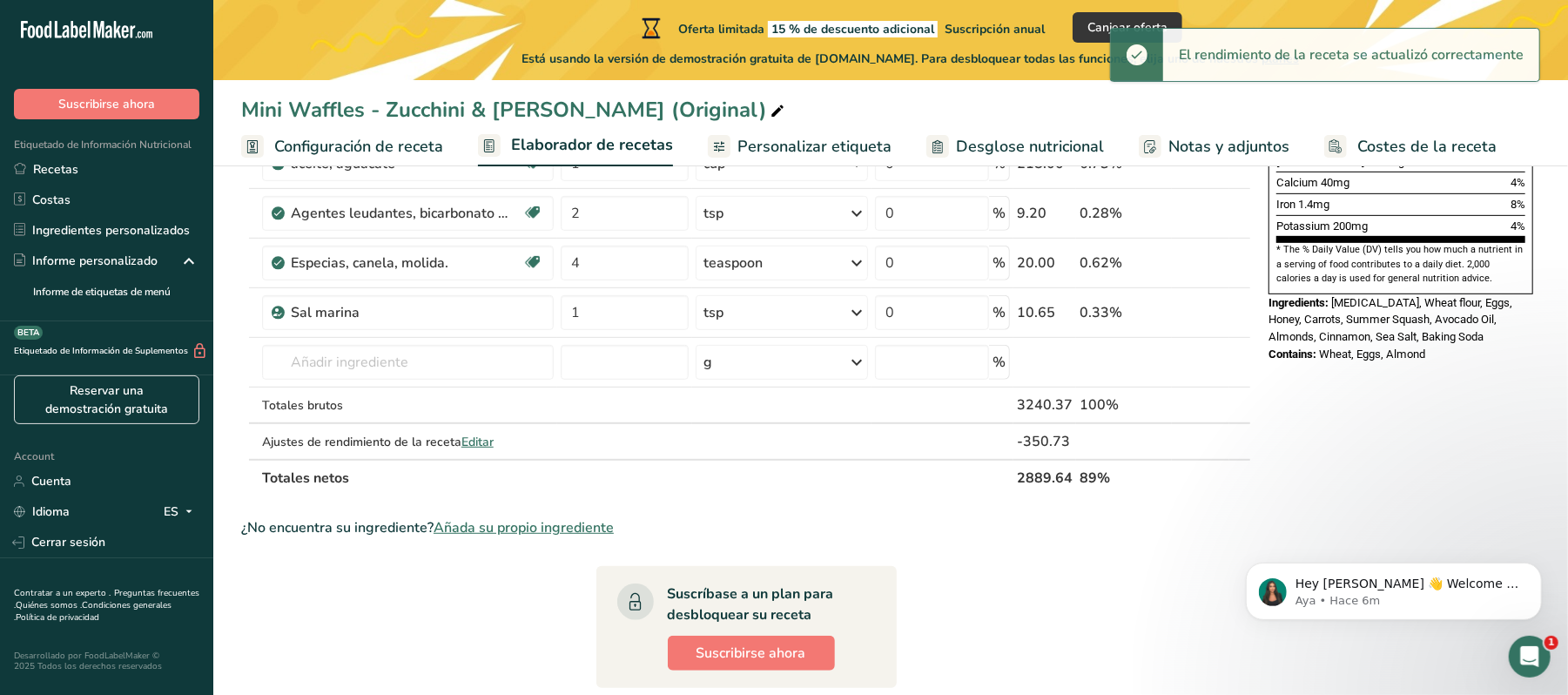
click at [1081, 555] on section "Ingrediente * Cantidad * Unidad * Desperdicio * .a-a{fill:#347362;}.b-a{fill:#f…" at bounding box center [745, 412] width 1010 height 1314
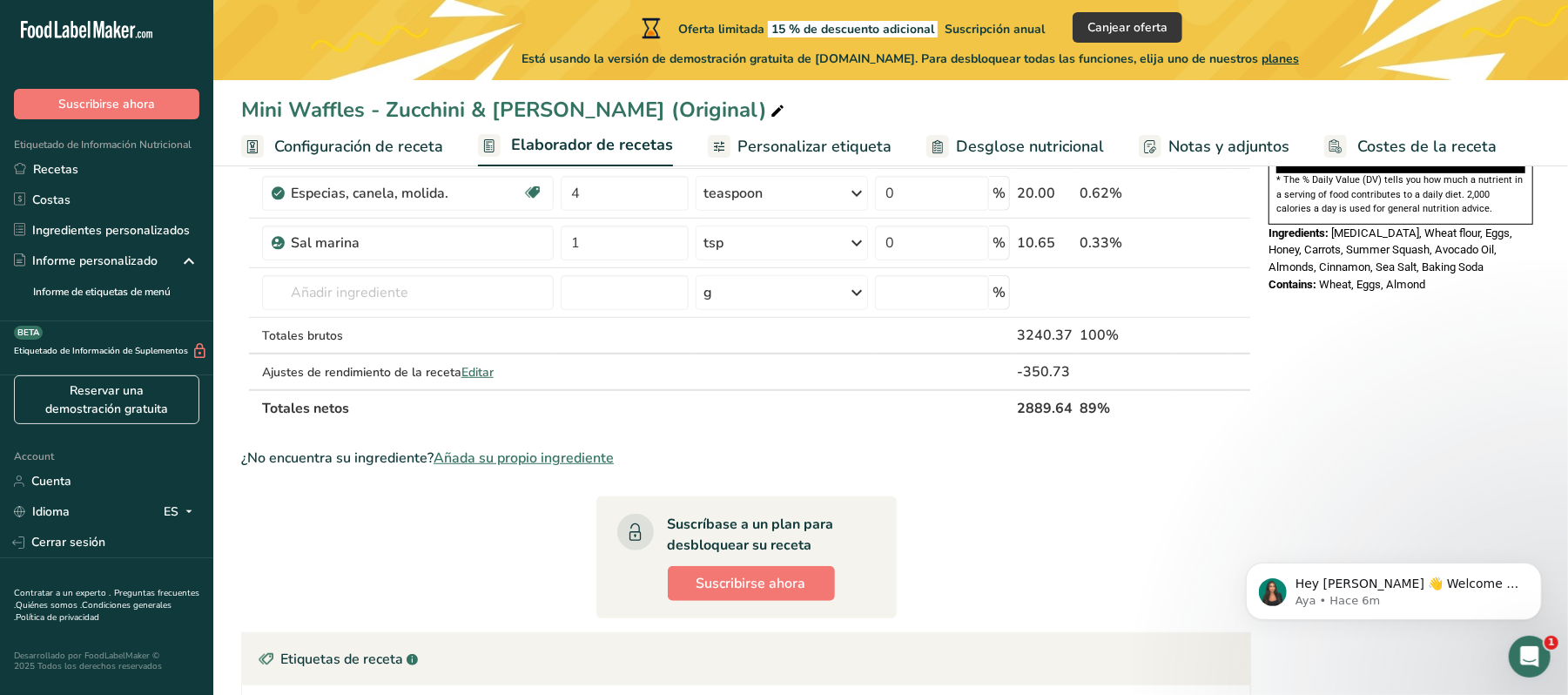
scroll to position [585, 0]
click at [472, 371] on span "Editar" at bounding box center [477, 370] width 32 height 16
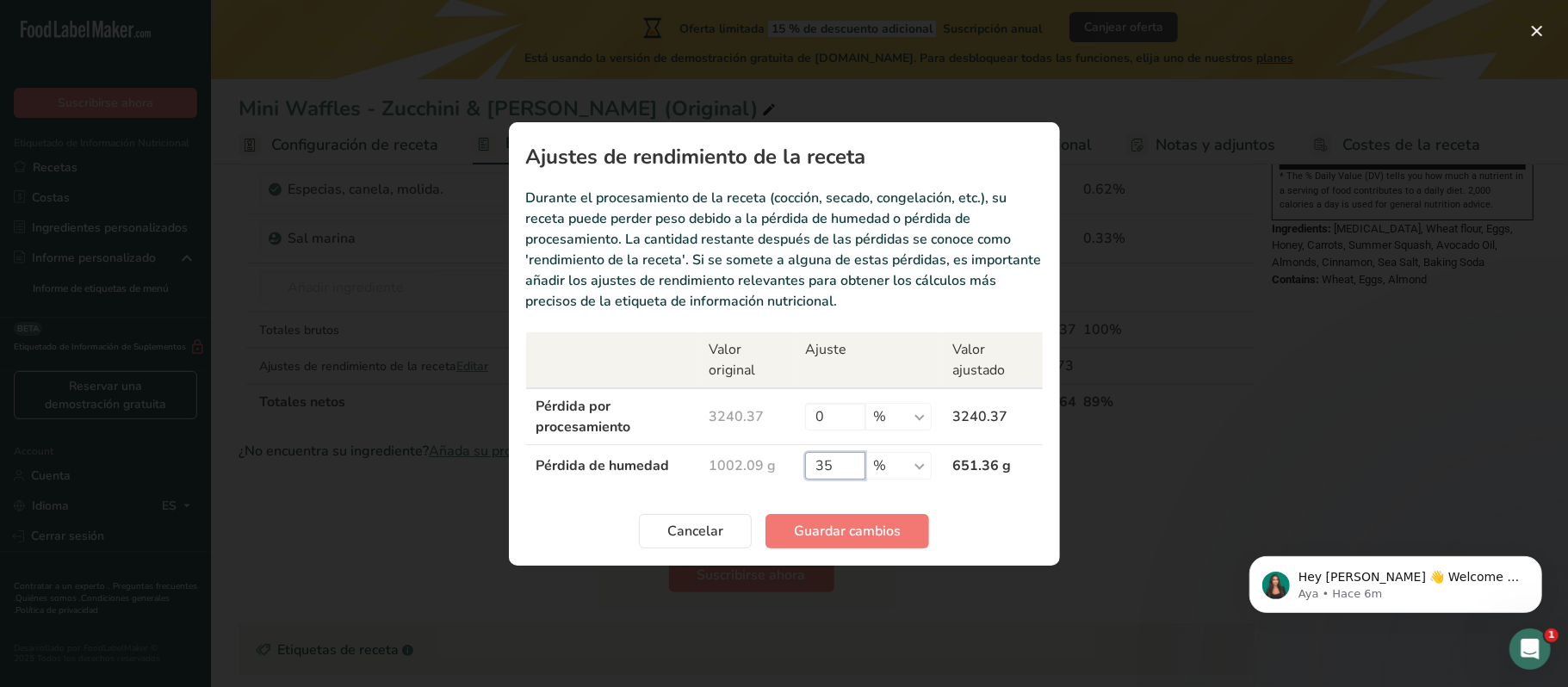
click at [842, 463] on input "35" at bounding box center [836, 465] width 60 height 28
type input "3"
type input "40"
click at [841, 537] on span "Guardar cambios" at bounding box center [847, 531] width 107 height 20
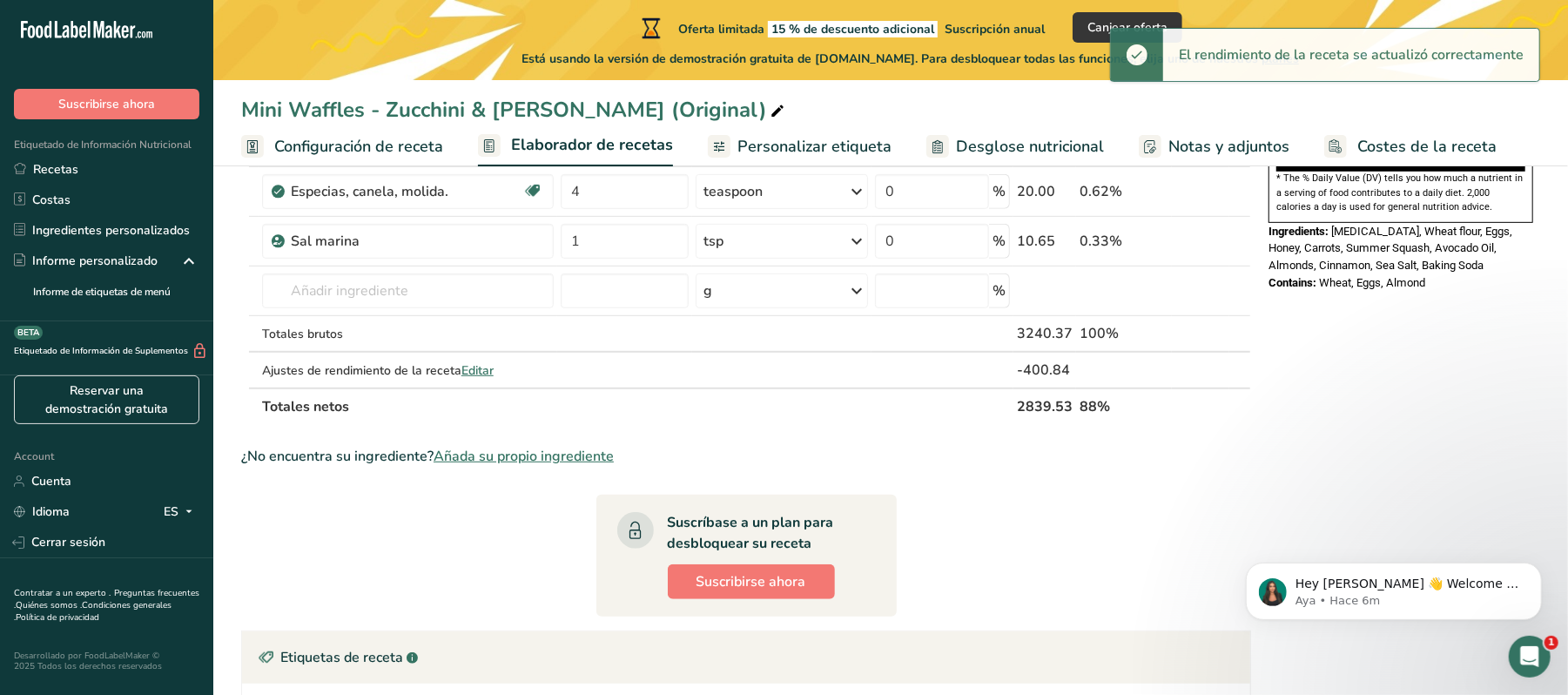
click at [996, 441] on section "Ingrediente * Cantidad * Unidad * Desperdicio * .a-a{fill:#347362;}.b-a{fill:#f…" at bounding box center [745, 340] width 1010 height 1314
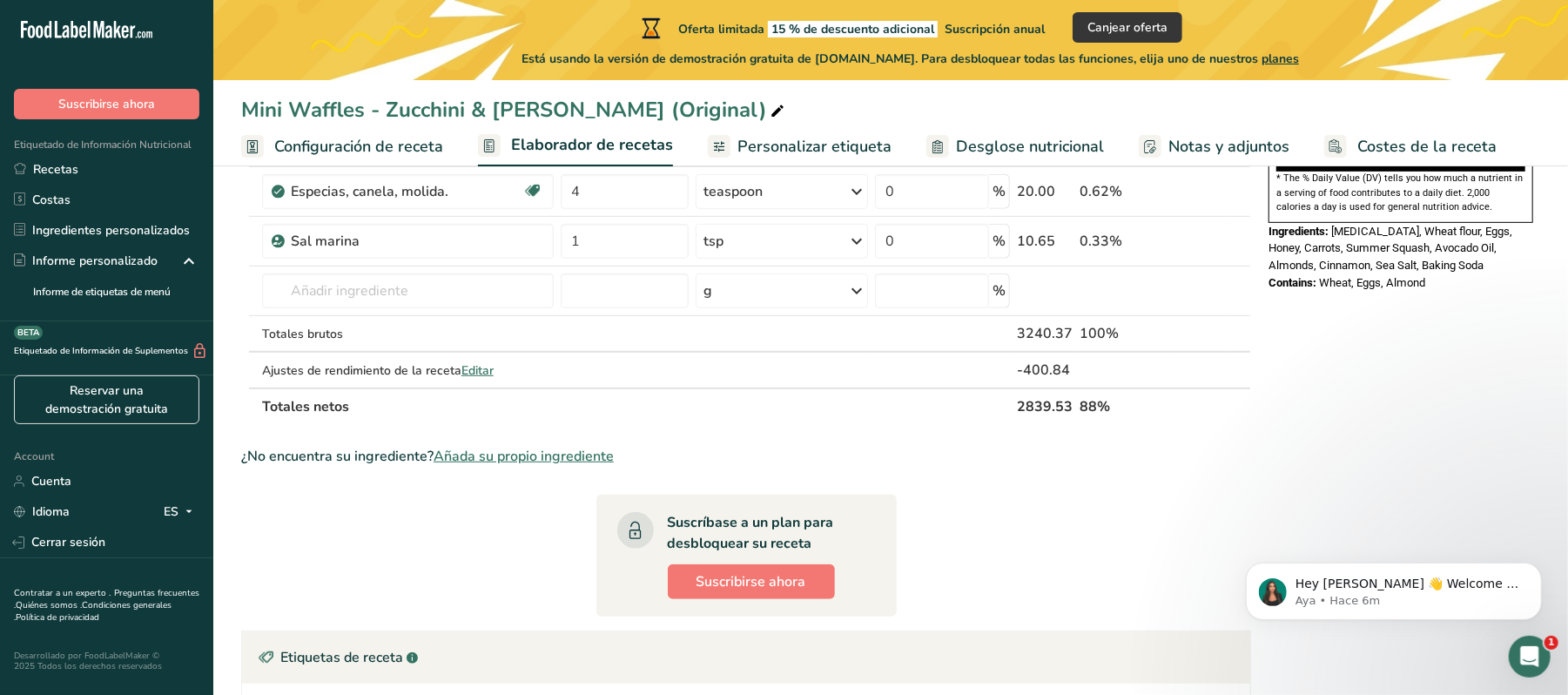
click at [966, 474] on section "Ingrediente * Cantidad * Unidad * Desperdicio * .a-a{fill:#347362;}.b-a{fill:#f…" at bounding box center [745, 340] width 1010 height 1314
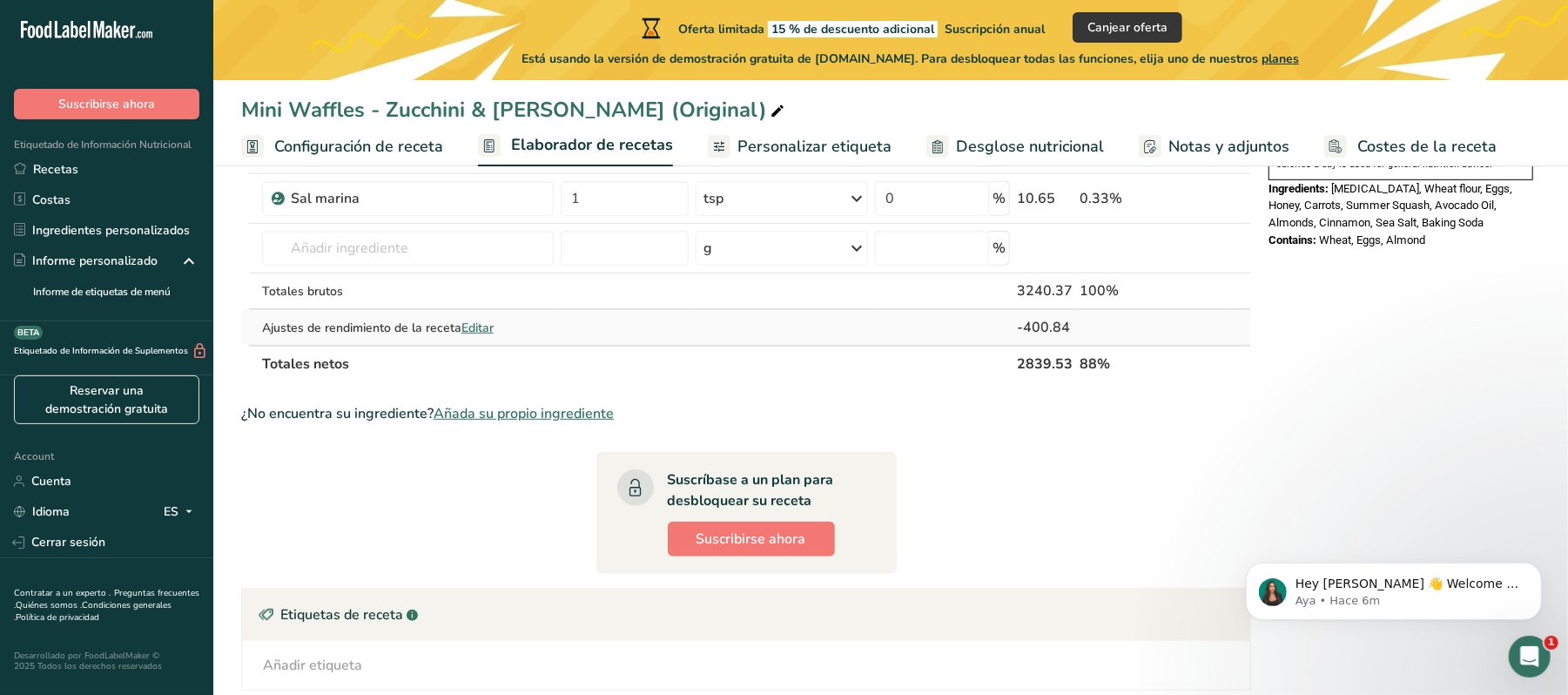
scroll to position [628, 0]
click at [1037, 334] on div "-400.84" at bounding box center [1045, 326] width 56 height 21
click at [467, 322] on span "Editar" at bounding box center [477, 326] width 32 height 16
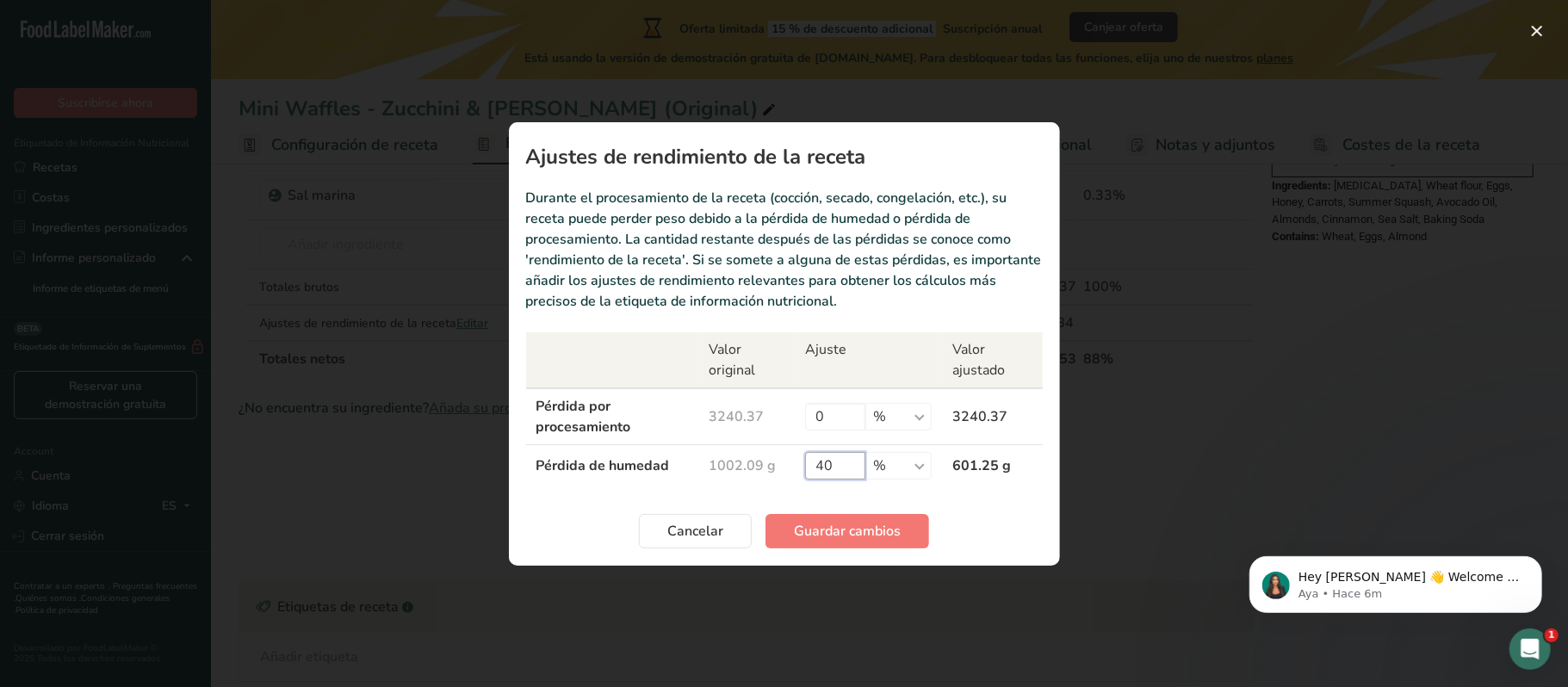
drag, startPoint x: 840, startPoint y: 459, endPoint x: 779, endPoint y: 468, distance: 61.7
click at [779, 468] on tr "Pérdida de humedad 1002.09 g 40 % g kg mg mcg libras onza 601.25 g" at bounding box center [784, 465] width 516 height 42
type input "0"
click at [847, 418] on input "0" at bounding box center [836, 416] width 60 height 28
click at [820, 544] on button "Guardar cambios" at bounding box center [847, 531] width 164 height 35
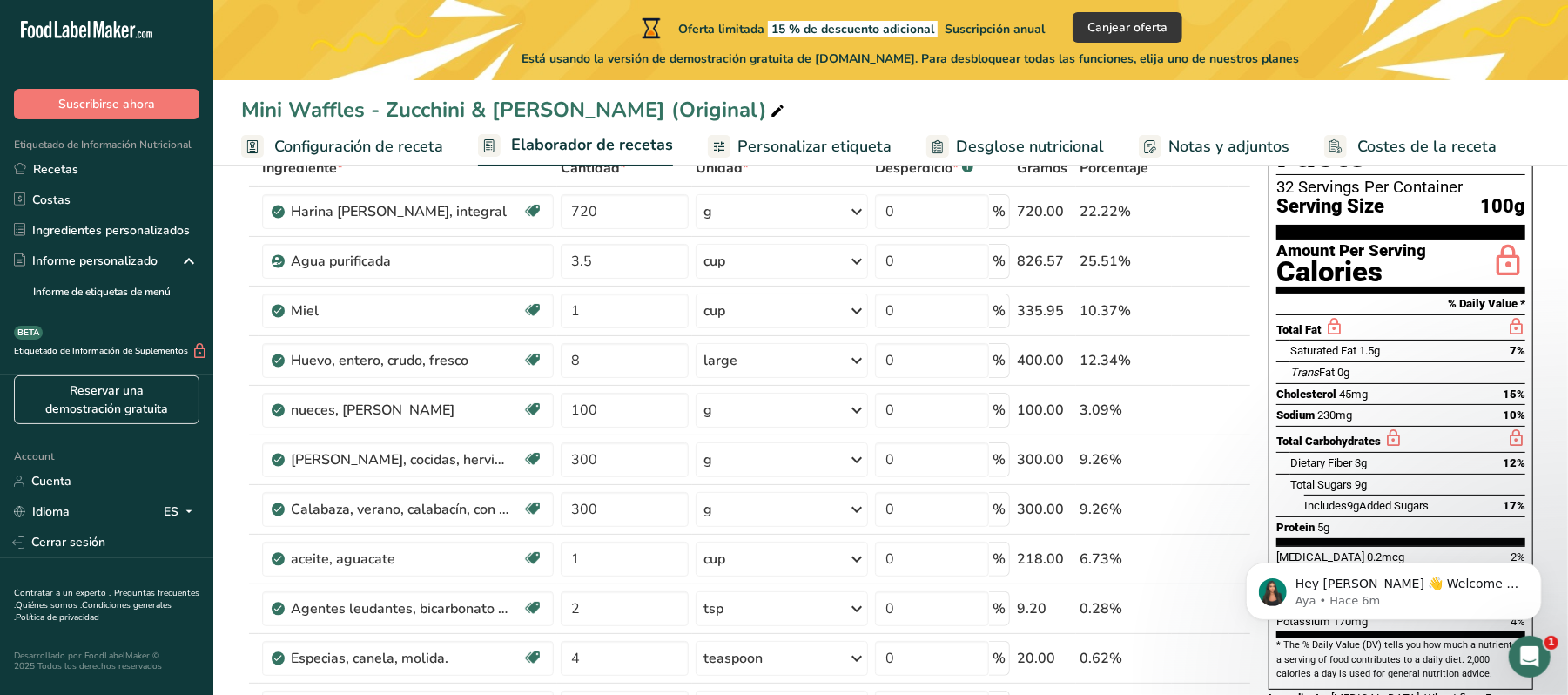
scroll to position [0, 0]
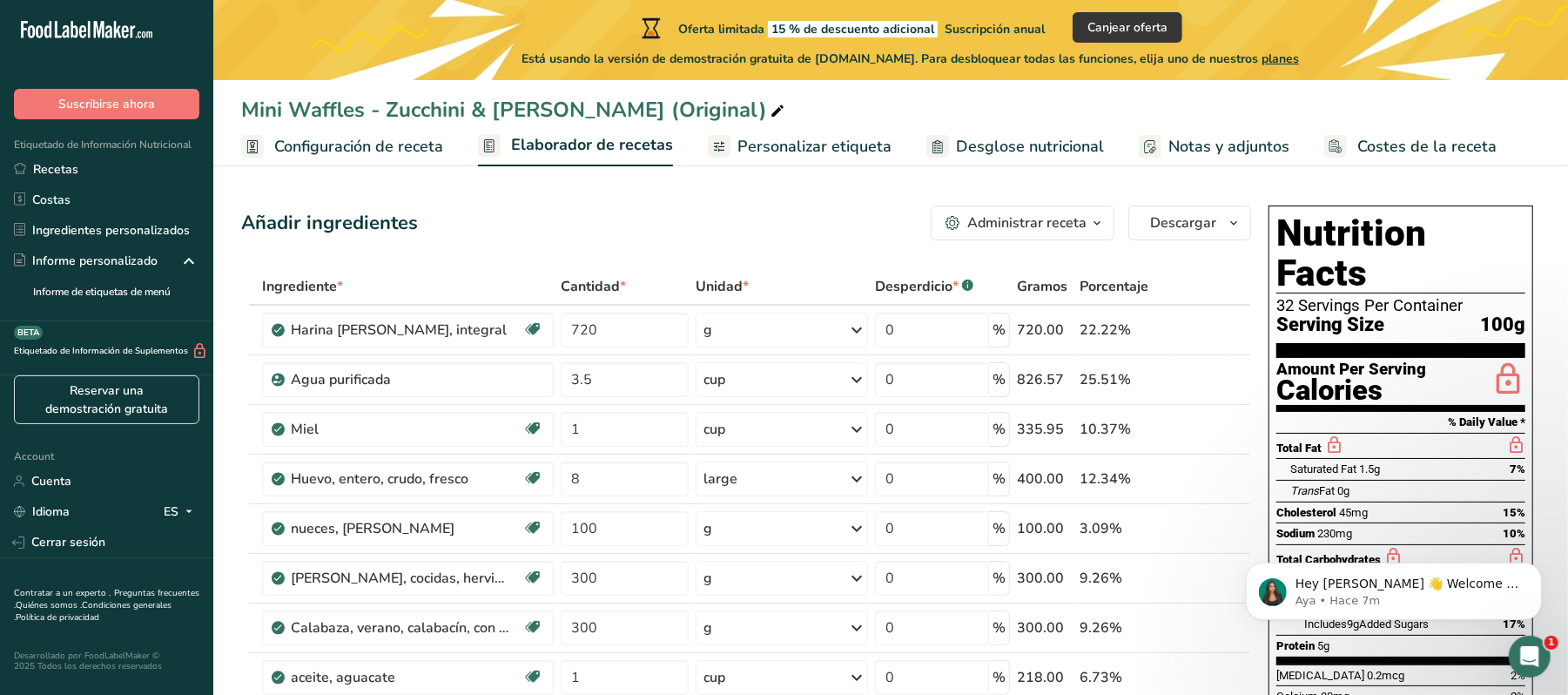
click at [378, 150] on span "Configuración de receta" at bounding box center [359, 147] width 169 height 23
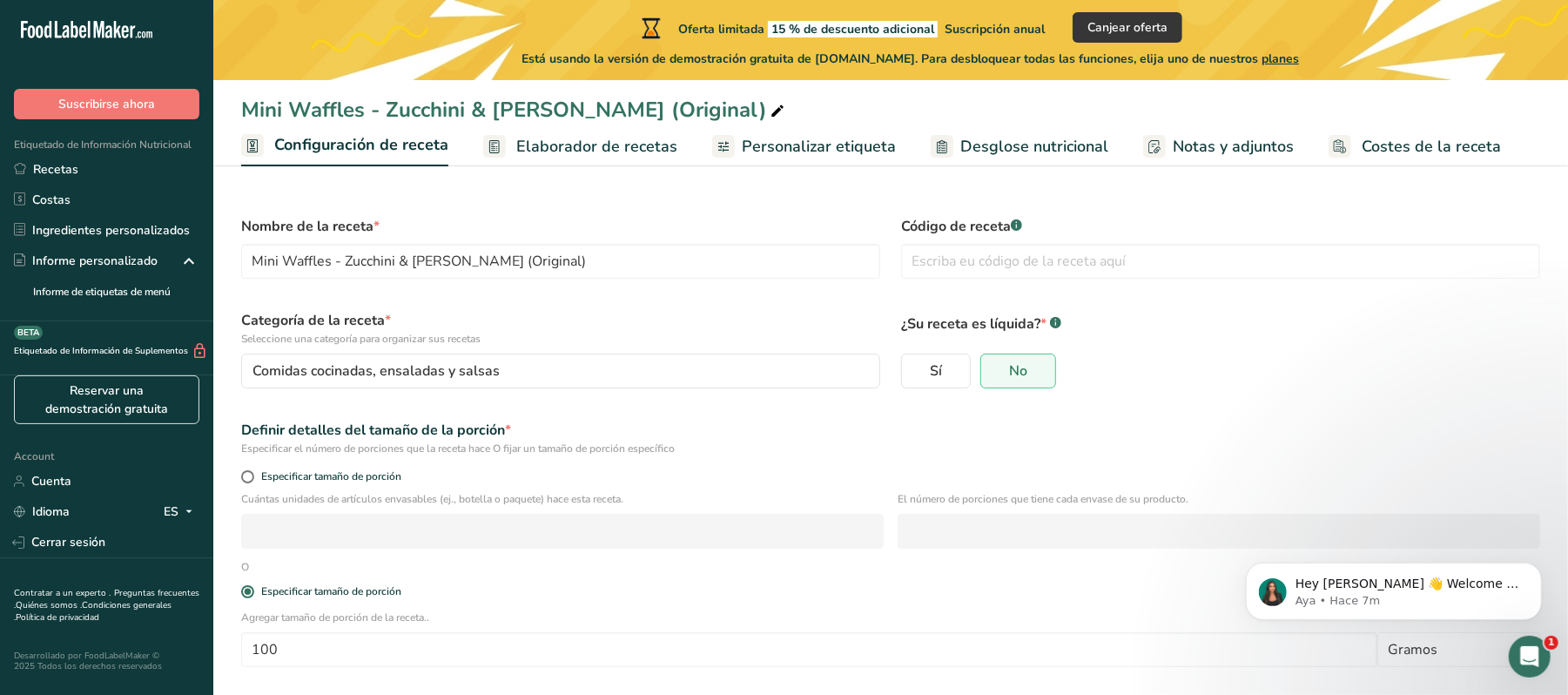
scroll to position [74, 0]
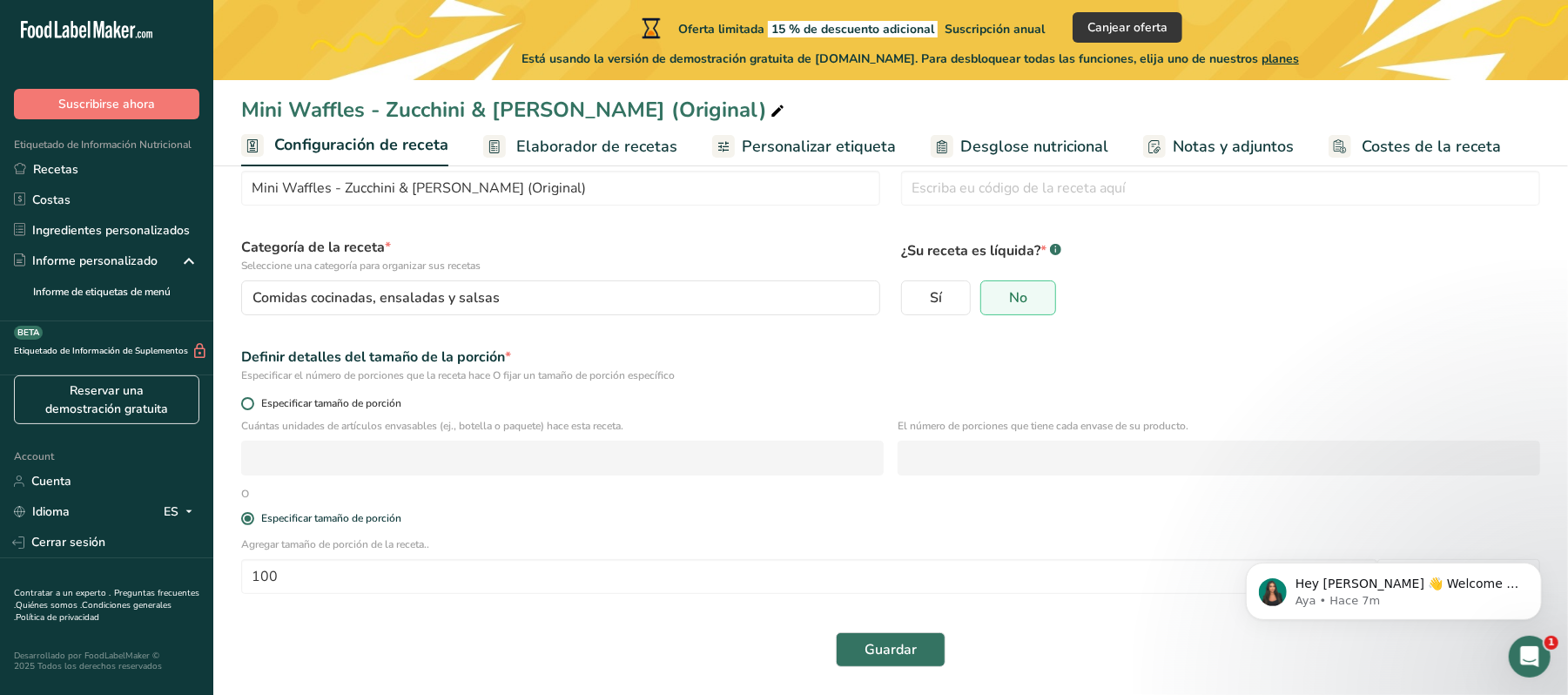
click at [310, 397] on span "Especificar tamaño de porción" at bounding box center [328, 404] width 147 height 13
click at [253, 398] on input "Especificar tamaño de porción" at bounding box center [246, 404] width 12 height 12
radio input "true"
radio input "false"
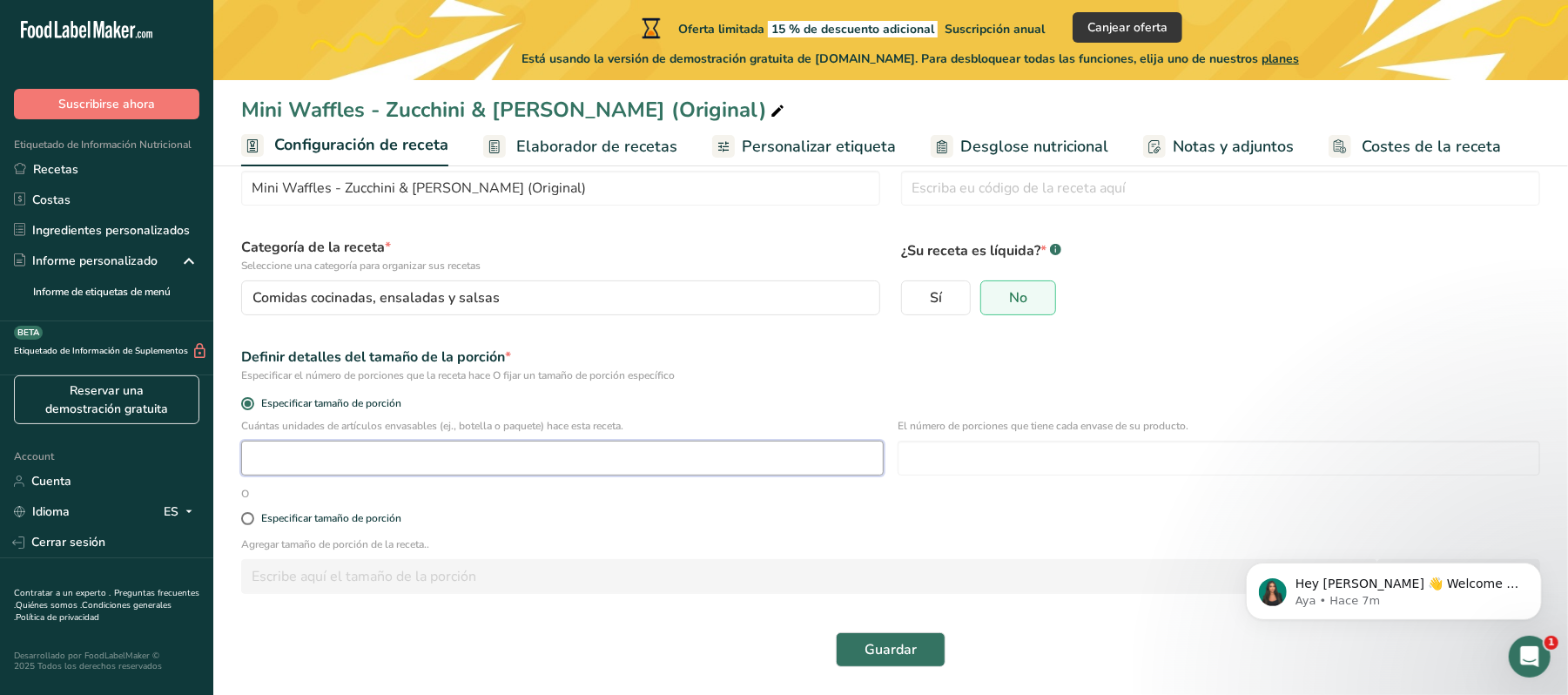
click at [348, 450] on input "number" at bounding box center [562, 458] width 643 height 35
type input "60"
click at [959, 453] on input "number" at bounding box center [1219, 458] width 643 height 35
type input "3"
click at [869, 643] on span "Guardar" at bounding box center [891, 649] width 52 height 21
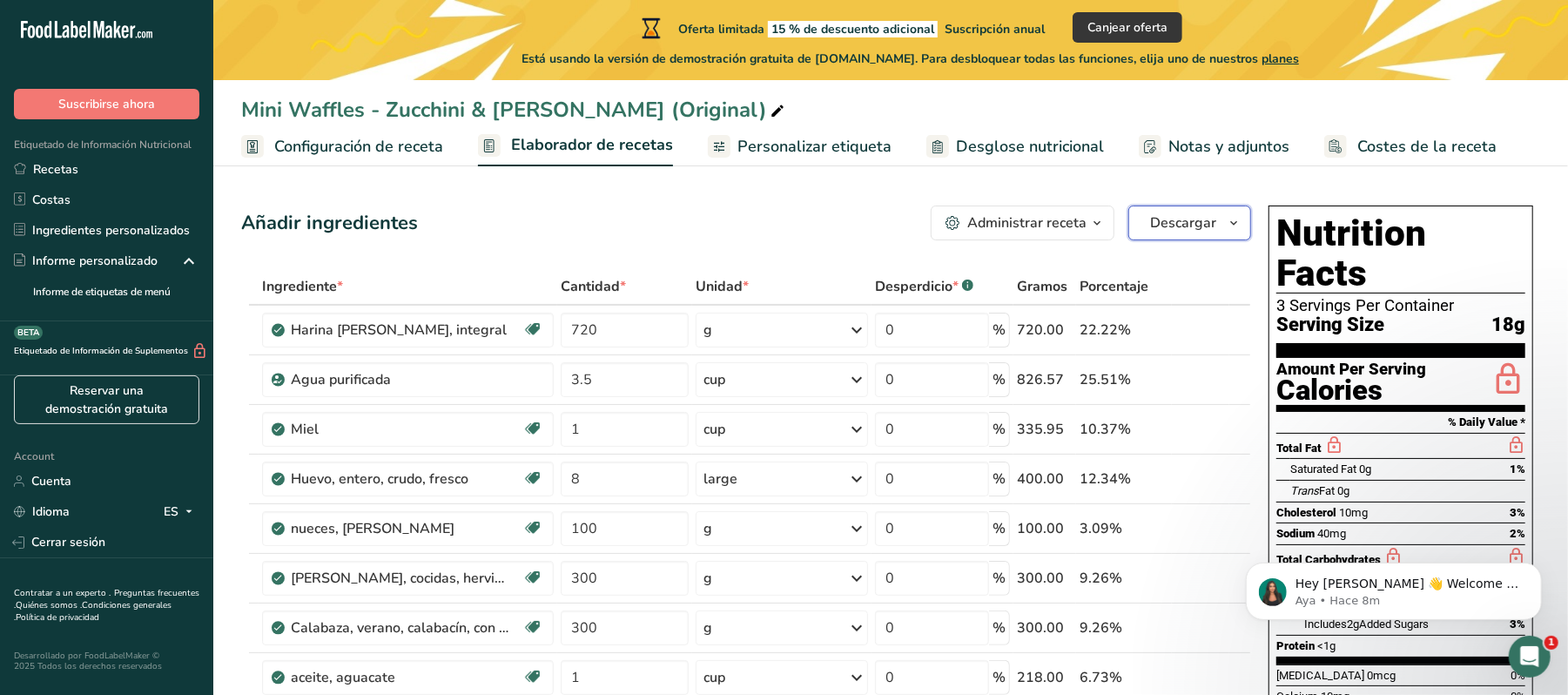
click at [1227, 225] on icon "button" at bounding box center [1234, 223] width 13 height 22
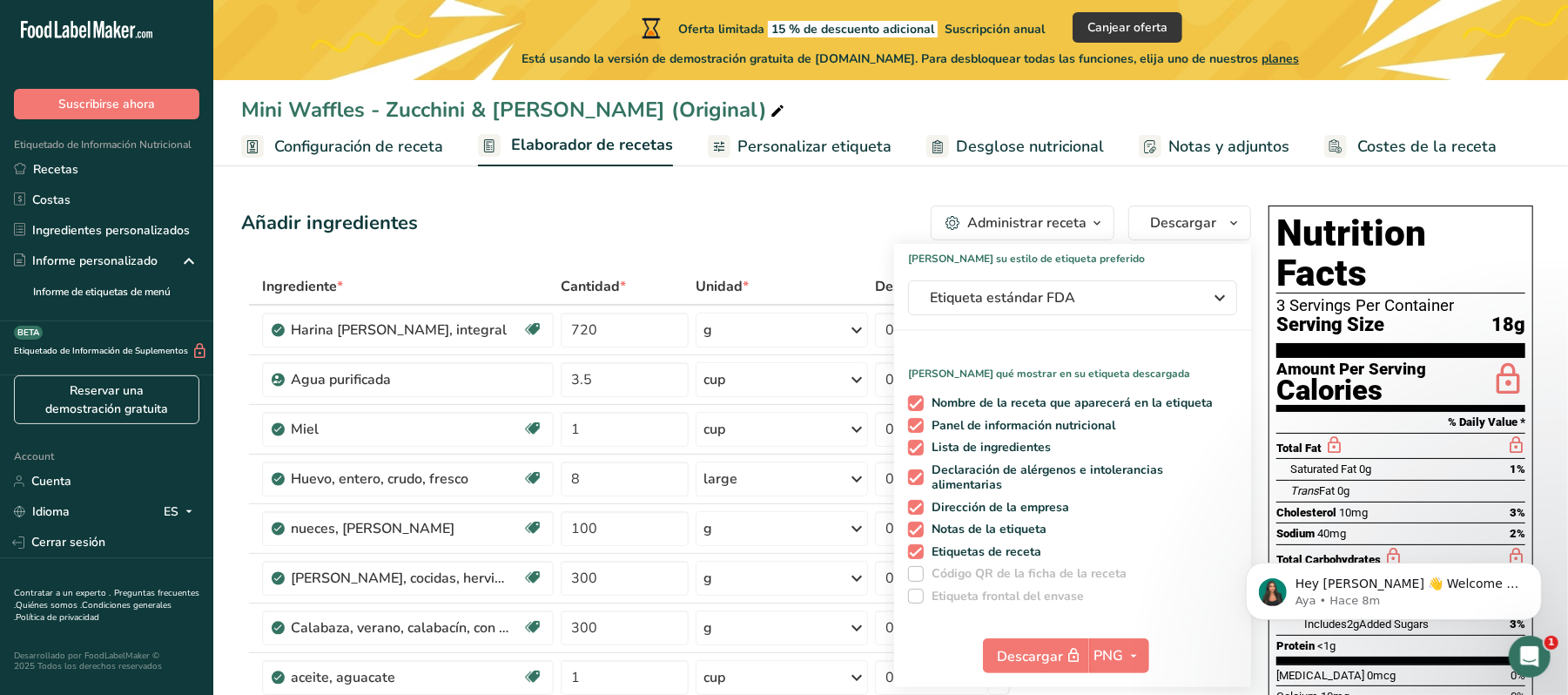
click at [774, 209] on div "Añadir ingredientes Administrar receta Eliminar receta Duplicar receta Escalar …" at bounding box center [745, 223] width 1010 height 35
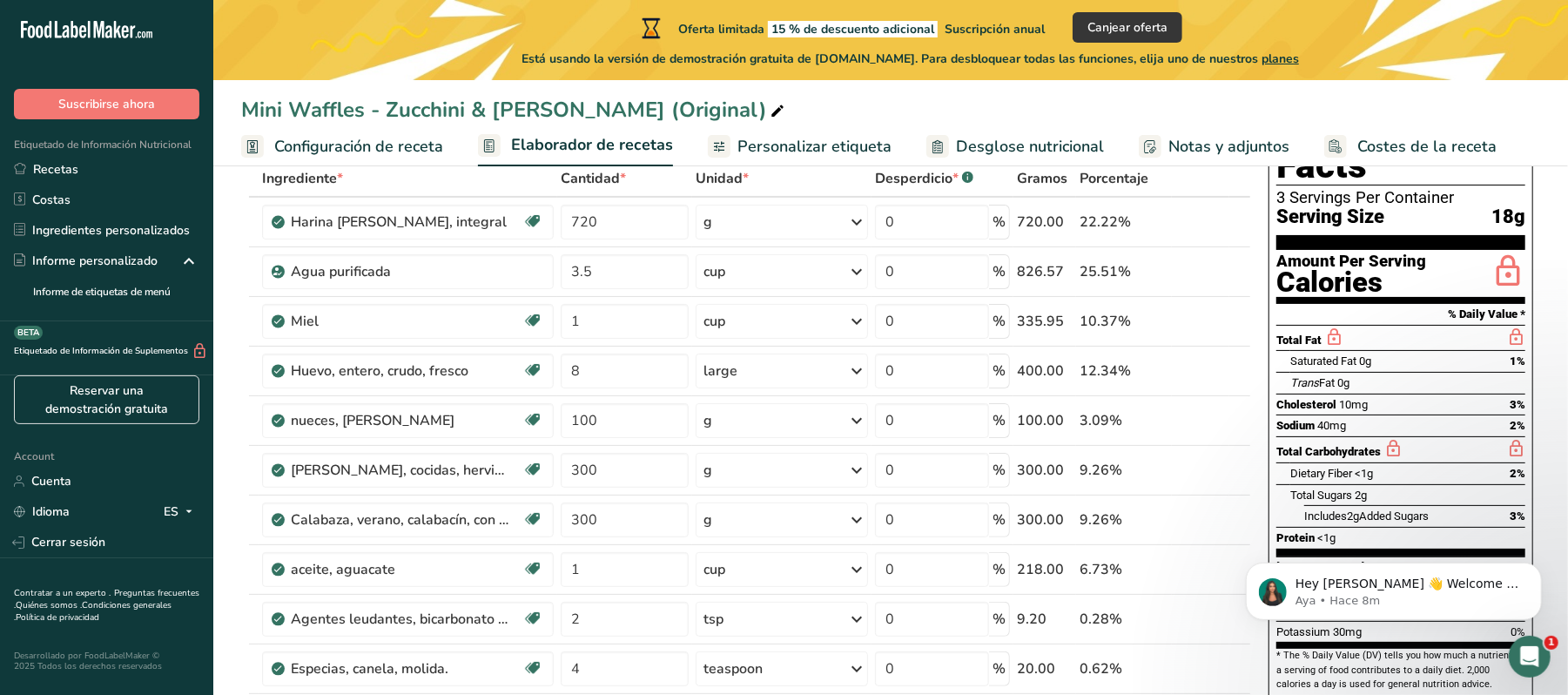
scroll to position [112, 0]
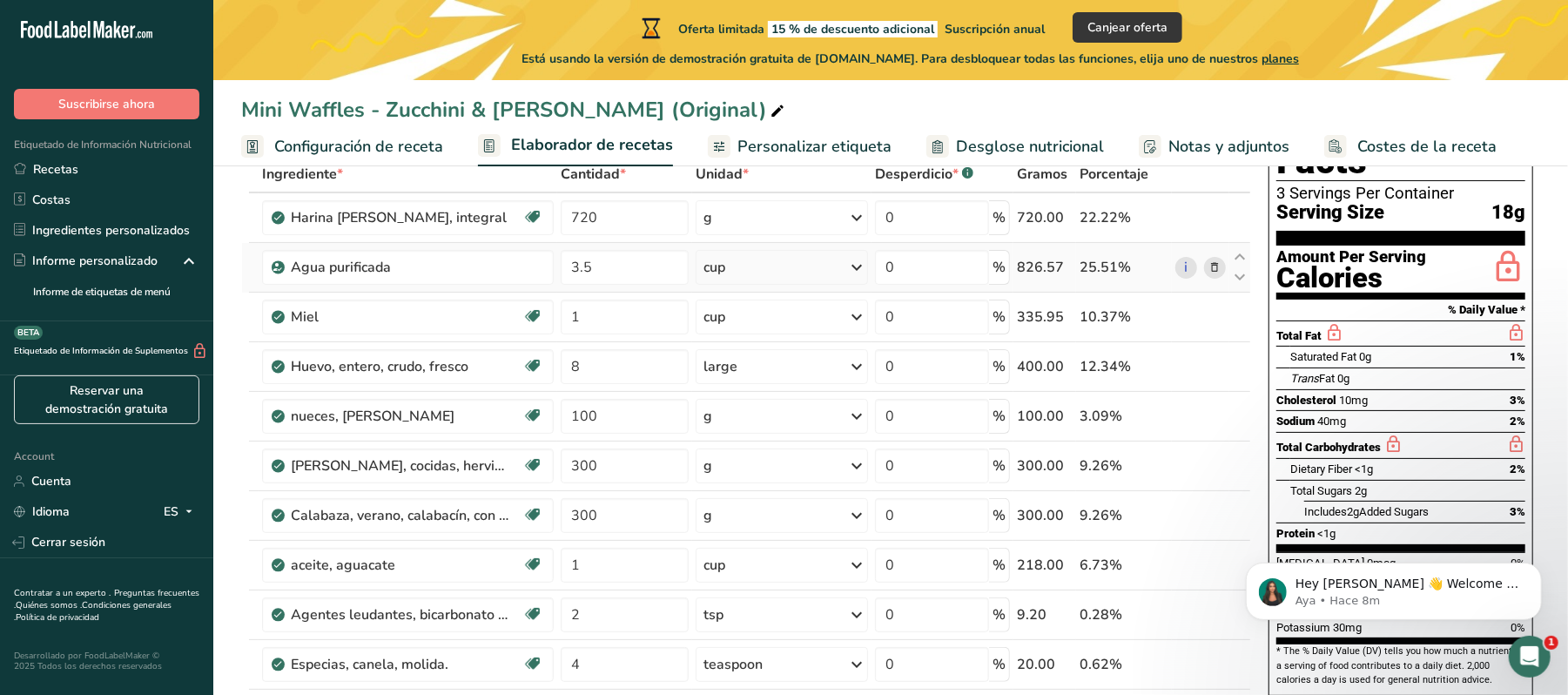
drag, startPoint x: 1237, startPoint y: 255, endPoint x: 1238, endPoint y: 287, distance: 32.0
click at [1238, 287] on td at bounding box center [1240, 267] width 21 height 49
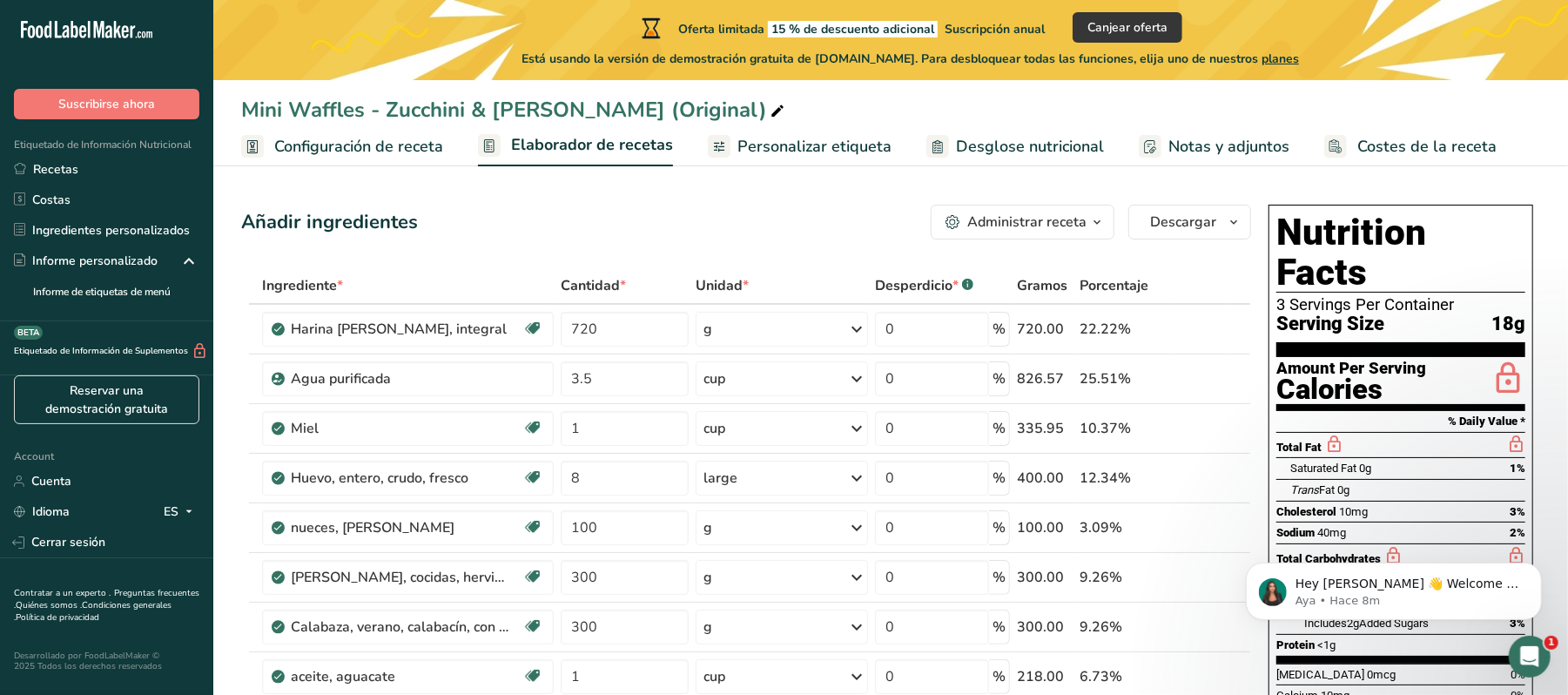
scroll to position [0, 0]
drag, startPoint x: 836, startPoint y: 22, endPoint x: 904, endPoint y: 22, distance: 68.0
click at [904, 22] on span "15 % de descuento adicional" at bounding box center [852, 29] width 170 height 16
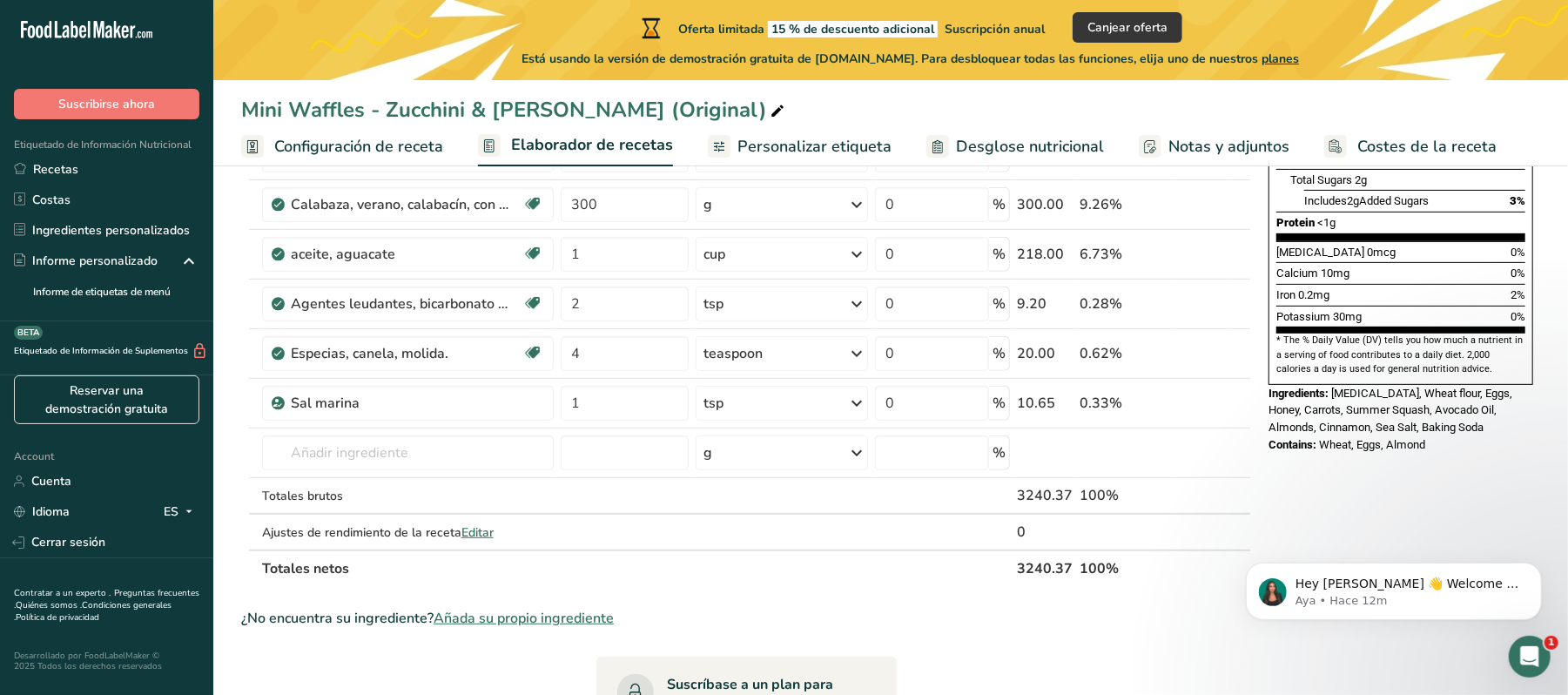
scroll to position [425, 0]
click at [956, 582] on th "Totales netos" at bounding box center [637, 566] width 755 height 37
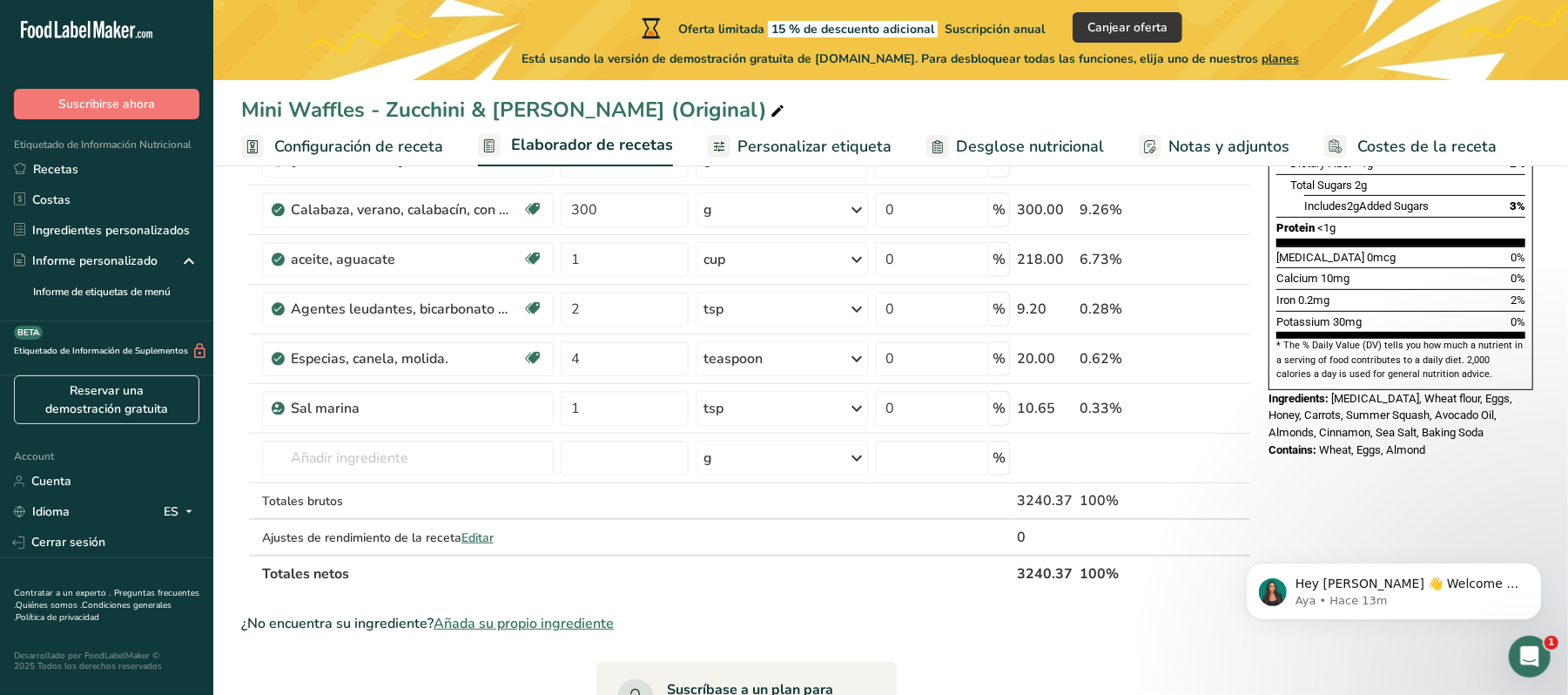
scroll to position [420, 0]
drag, startPoint x: 345, startPoint y: 130, endPoint x: 872, endPoint y: 366, distance: 577.4
click at [345, 130] on link "Configuración de receta" at bounding box center [342, 147] width 202 height 40
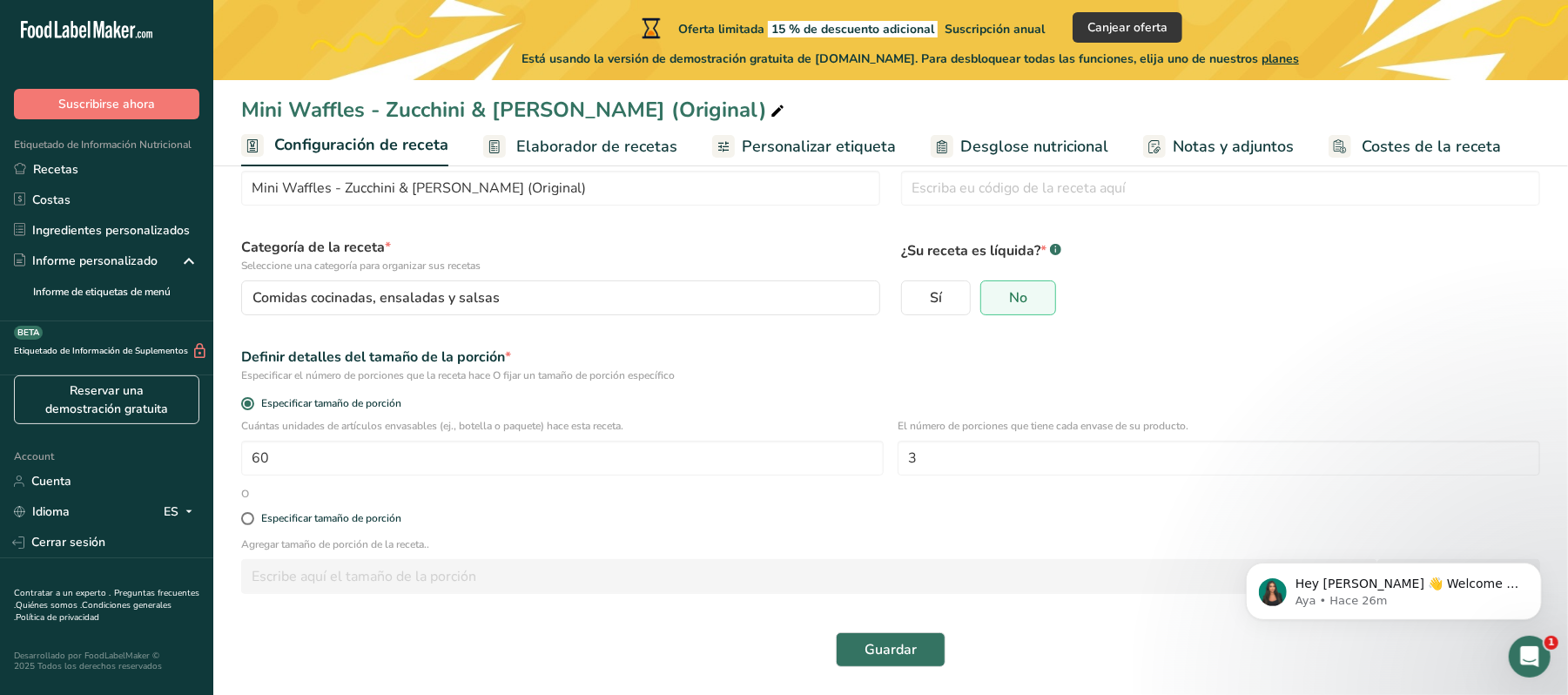
scroll to position [74, 0]
click at [265, 515] on div "Especificar tamaño de porción" at bounding box center [332, 518] width 140 height 13
click at [253, 515] on input "Especificar tamaño de porción" at bounding box center [246, 518] width 12 height 12
radio input "true"
radio input "false"
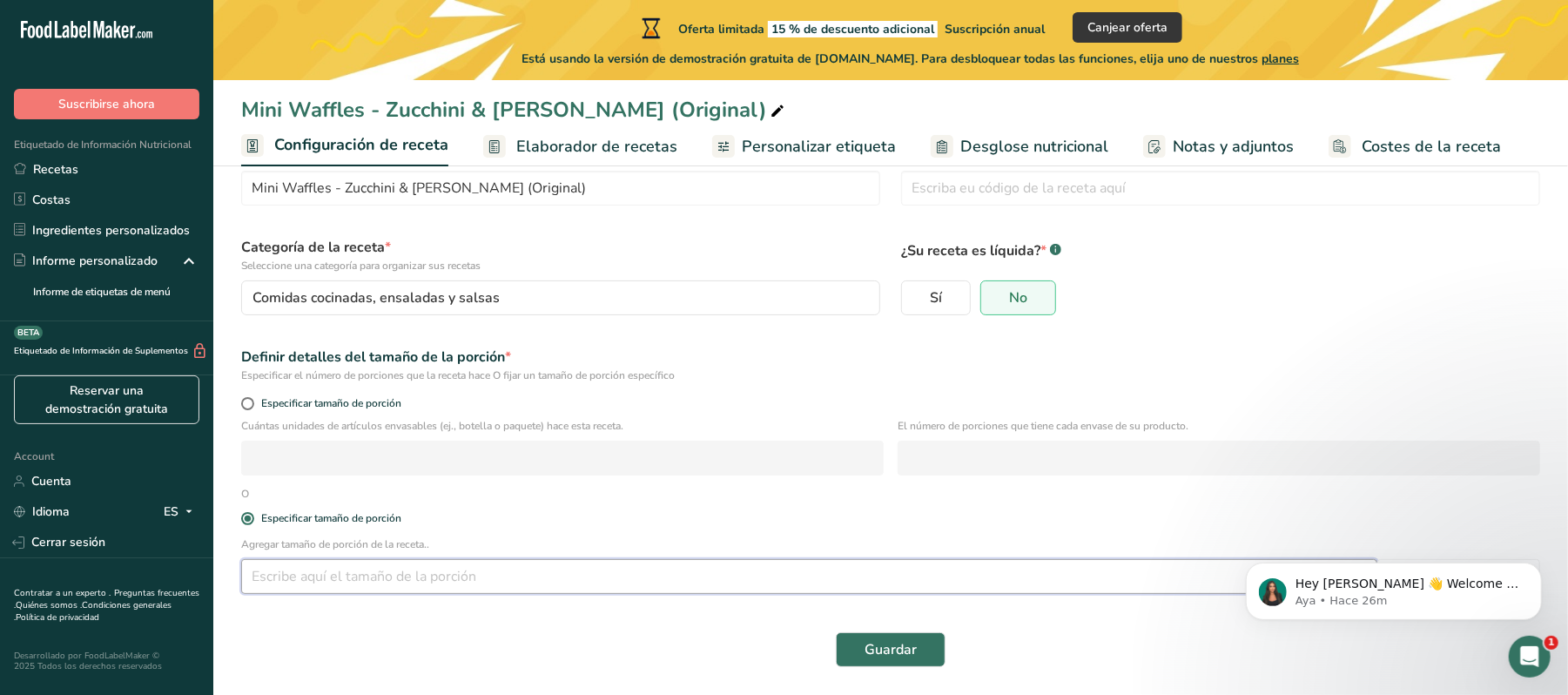
click at [329, 582] on input "number" at bounding box center [809, 576] width 1136 height 35
type input "3"
type input "36.57"
click at [888, 645] on span "Guardar" at bounding box center [891, 649] width 52 height 21
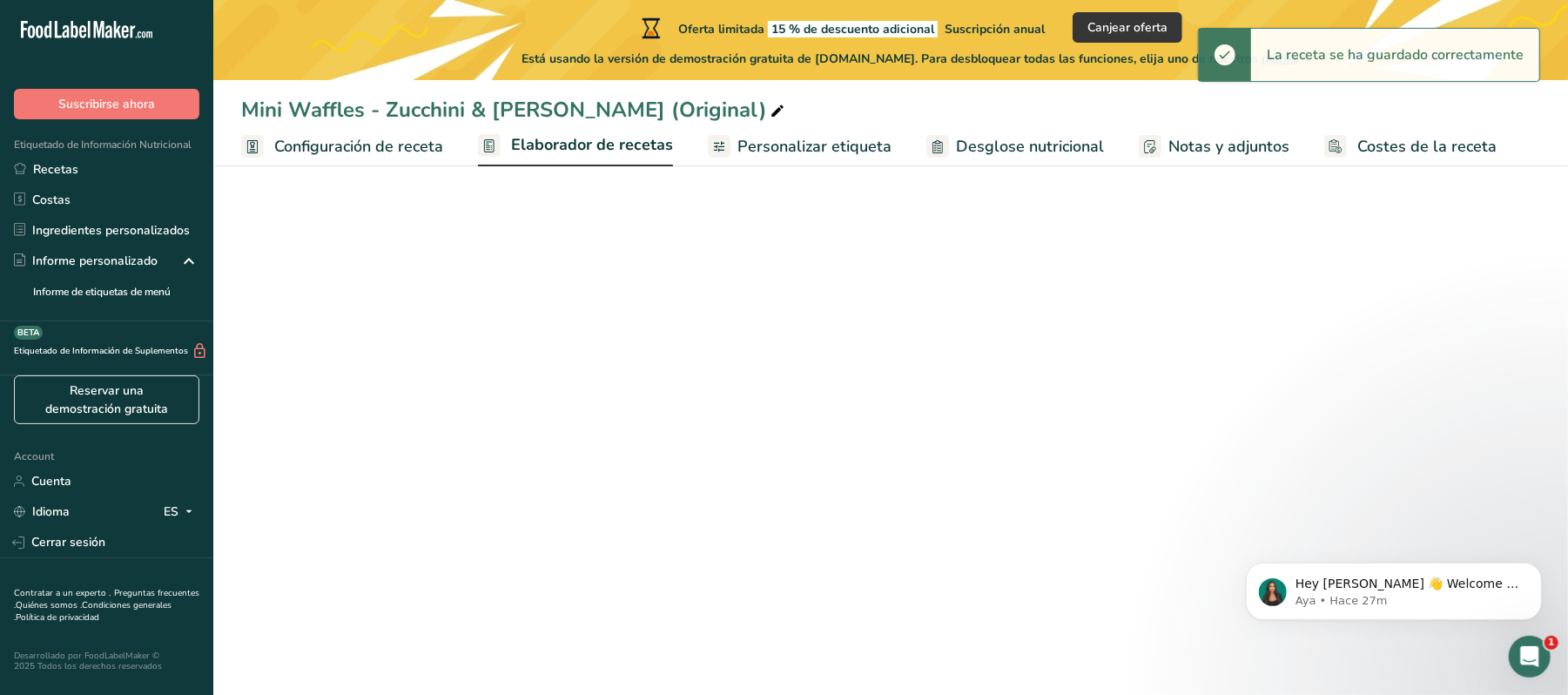
click at [582, 137] on span "Elaborador de recetas" at bounding box center [592, 145] width 162 height 23
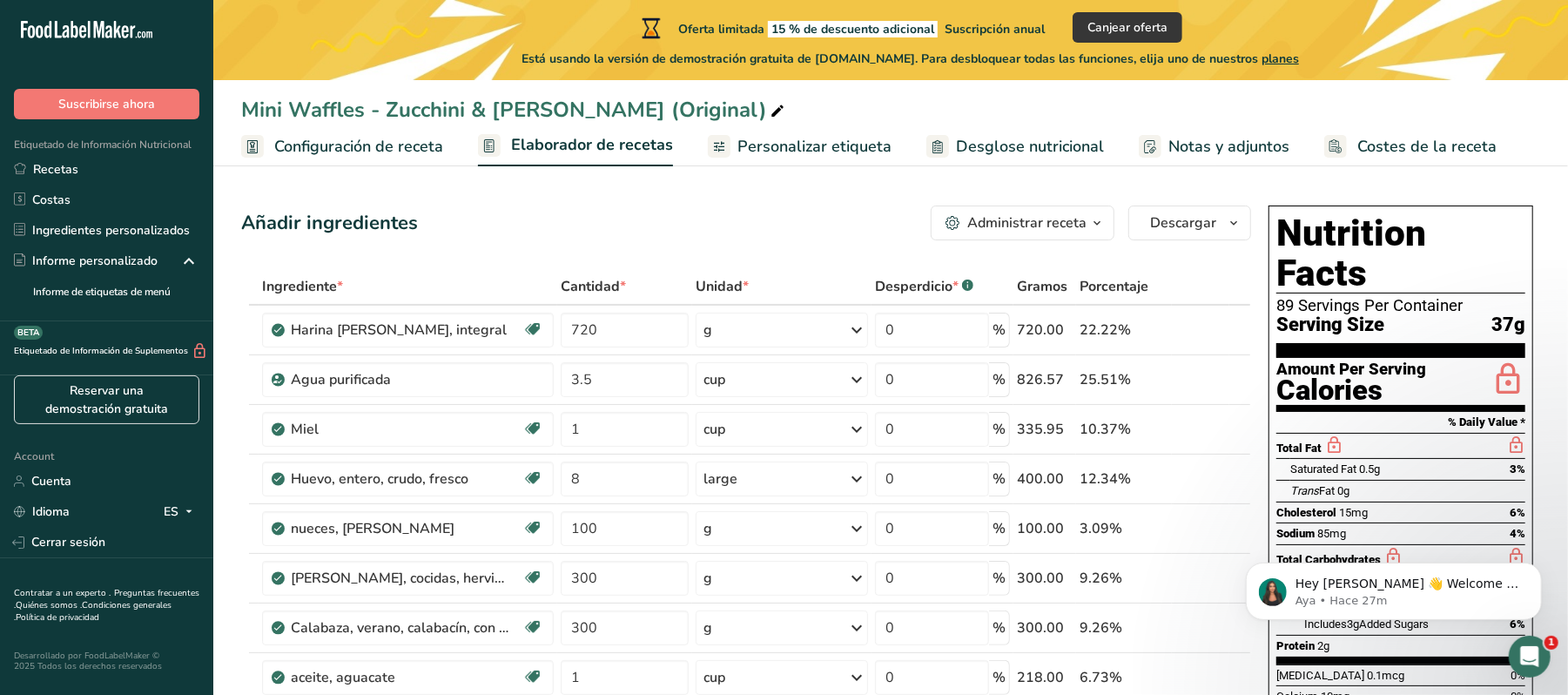
click at [582, 137] on span "Elaborador de recetas" at bounding box center [592, 145] width 162 height 23
click at [304, 156] on span "Configuración de receta" at bounding box center [359, 147] width 169 height 23
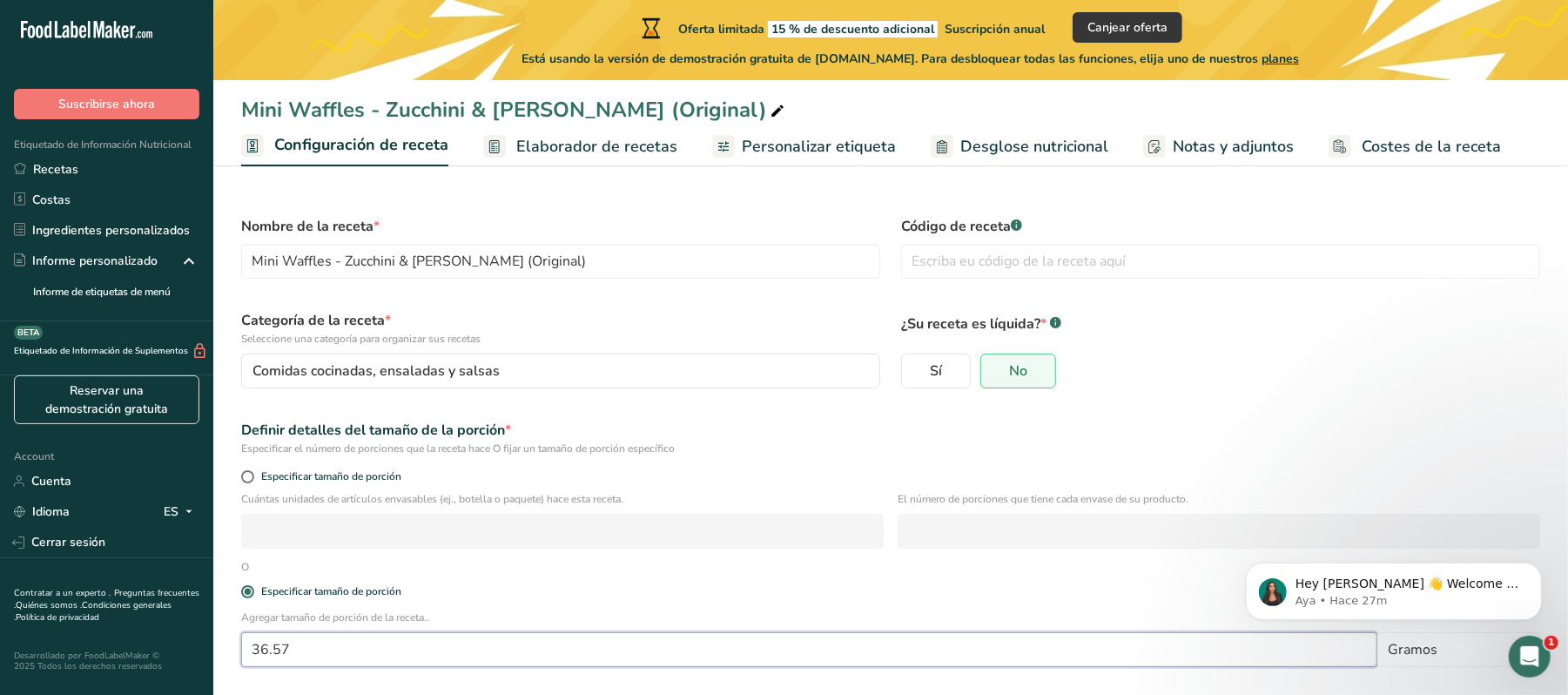
drag, startPoint x: 333, startPoint y: 649, endPoint x: 220, endPoint y: 630, distance: 114.6
click at [220, 630] on section "Nombre de la receta * Mini Waffles - Zucchini & Zanahoria (Original) Código de …" at bounding box center [890, 469] width 1355 height 597
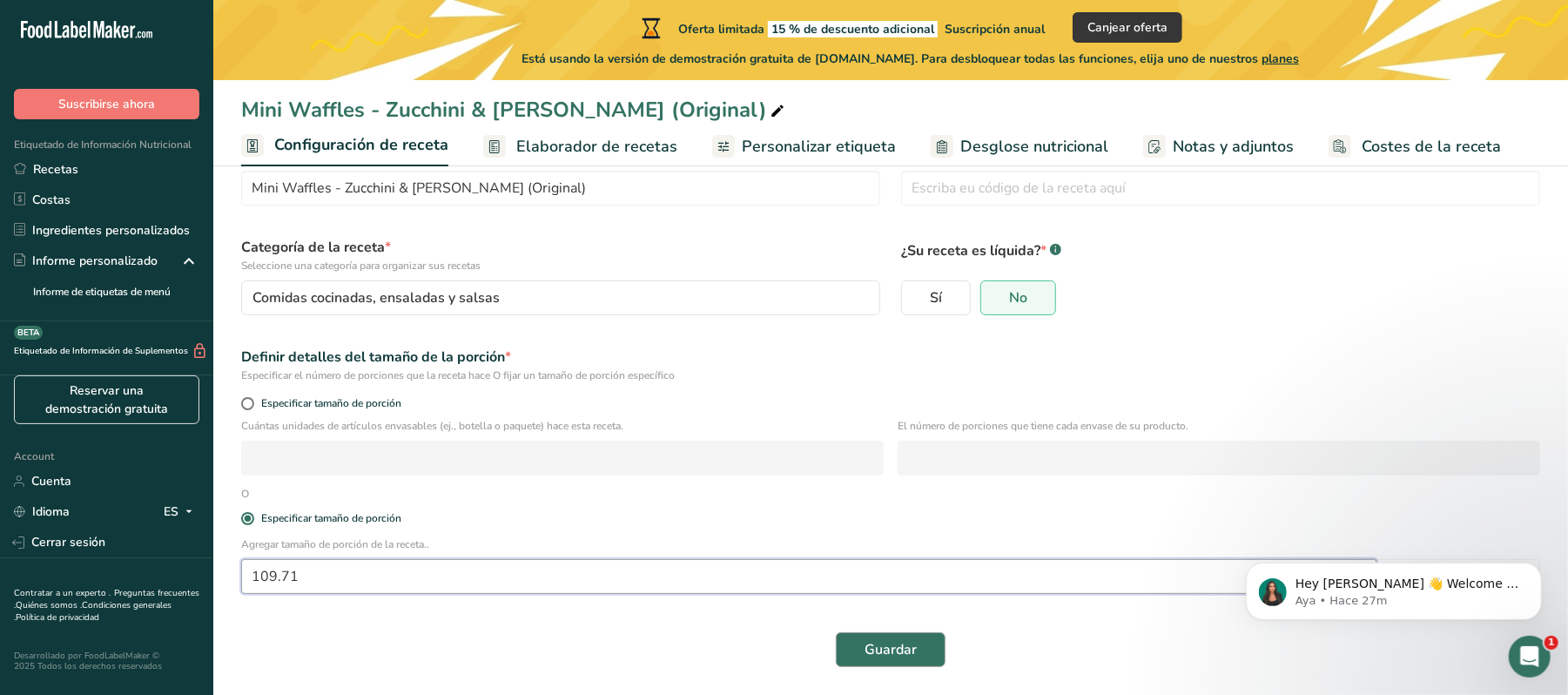
type input "109.71"
click at [872, 652] on span "Guardar" at bounding box center [891, 649] width 52 height 21
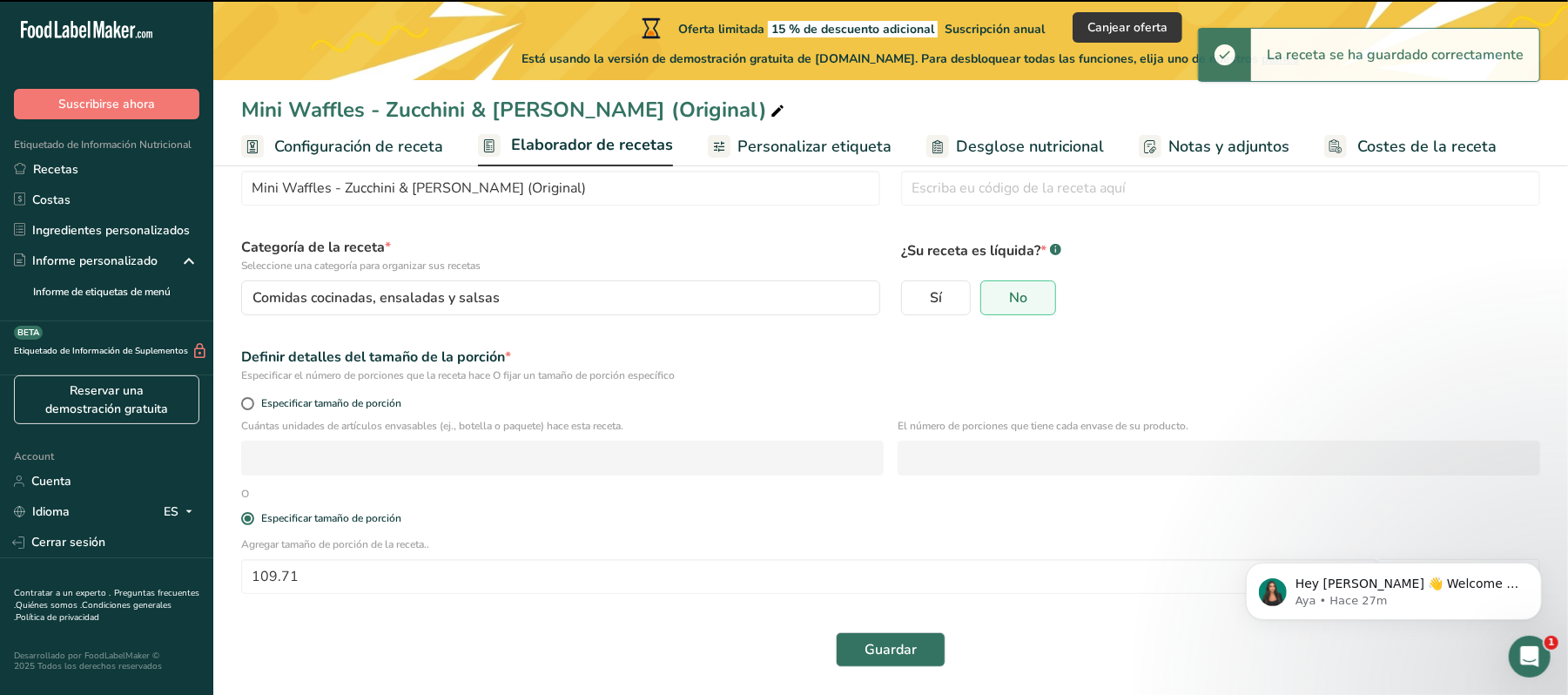
click at [584, 148] on span "Elaborador de recetas" at bounding box center [592, 145] width 162 height 23
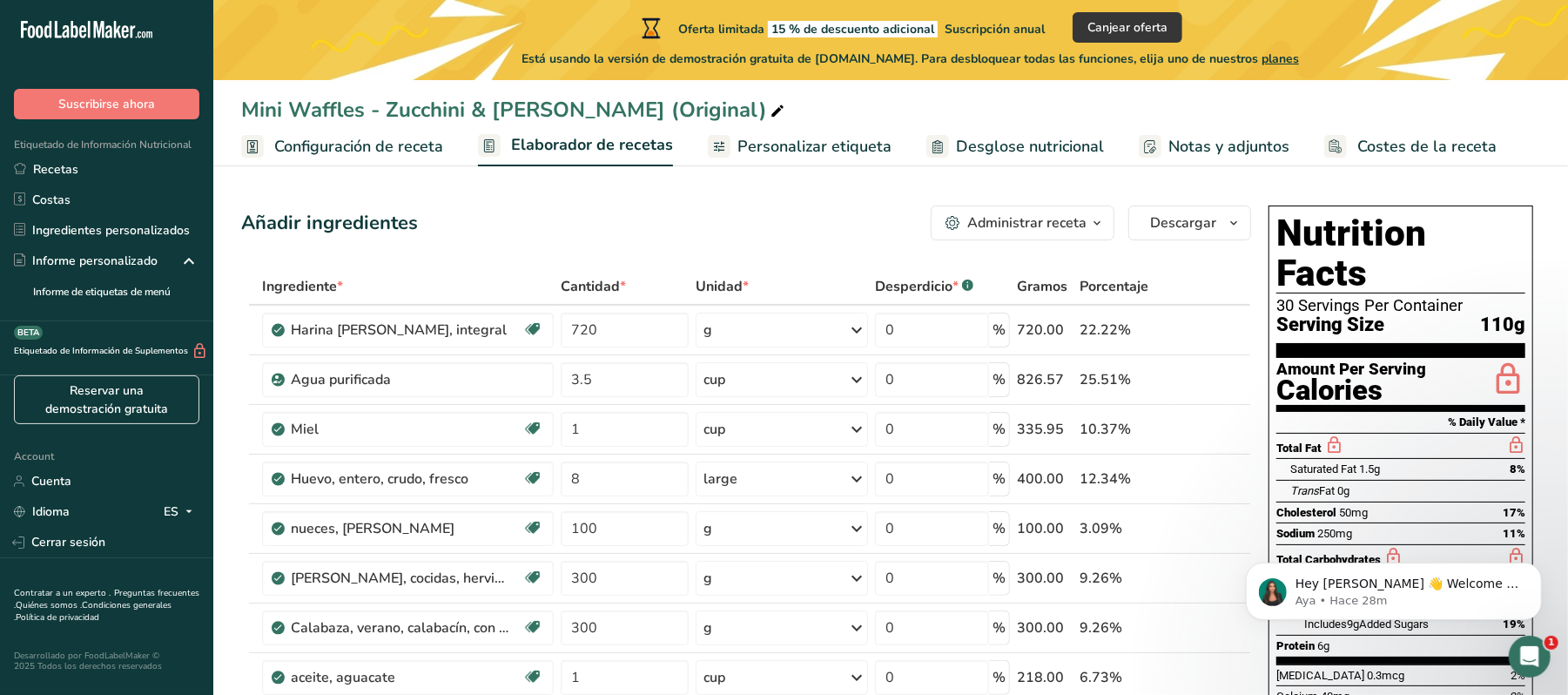
drag, startPoint x: 290, startPoint y: 148, endPoint x: 401, endPoint y: 169, distance: 113.0
click at [290, 148] on span "Configuración de receta" at bounding box center [359, 147] width 169 height 23
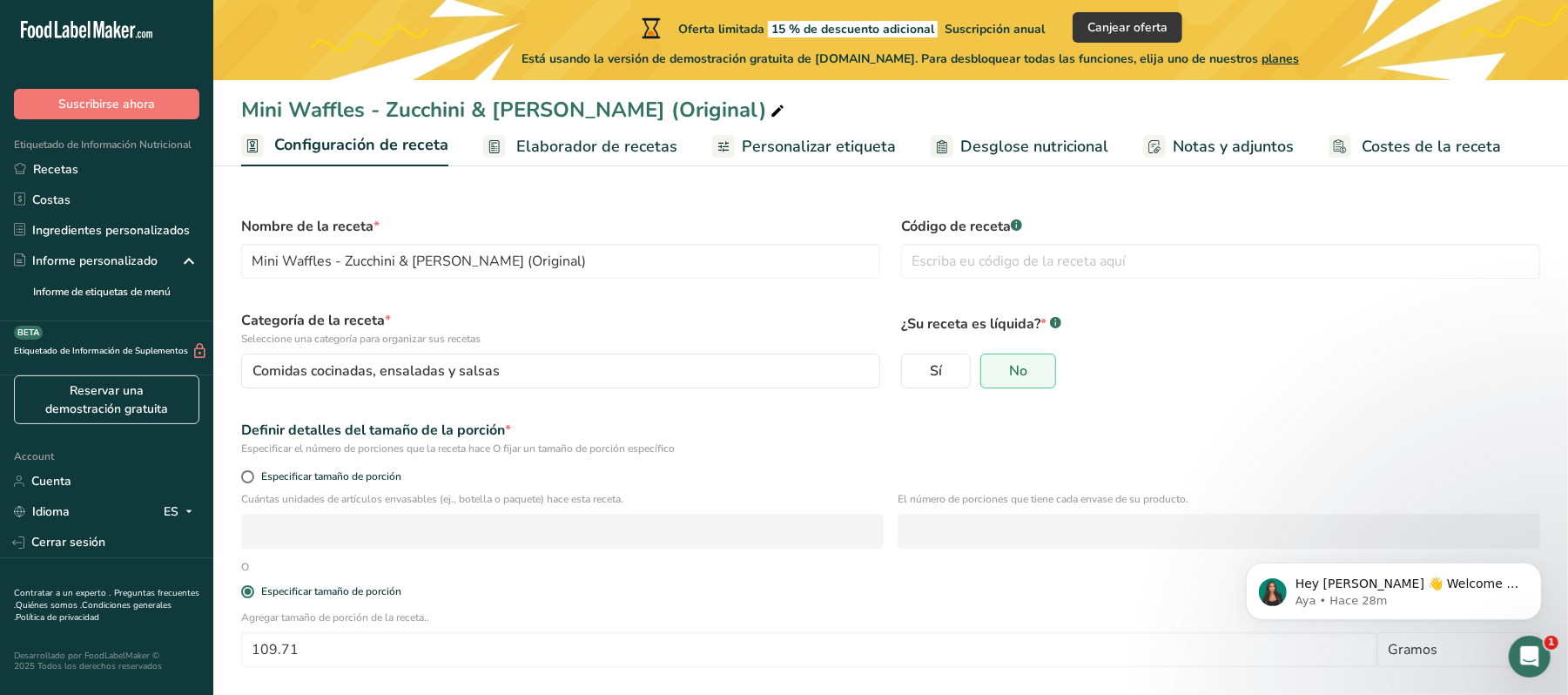
scroll to position [74, 0]
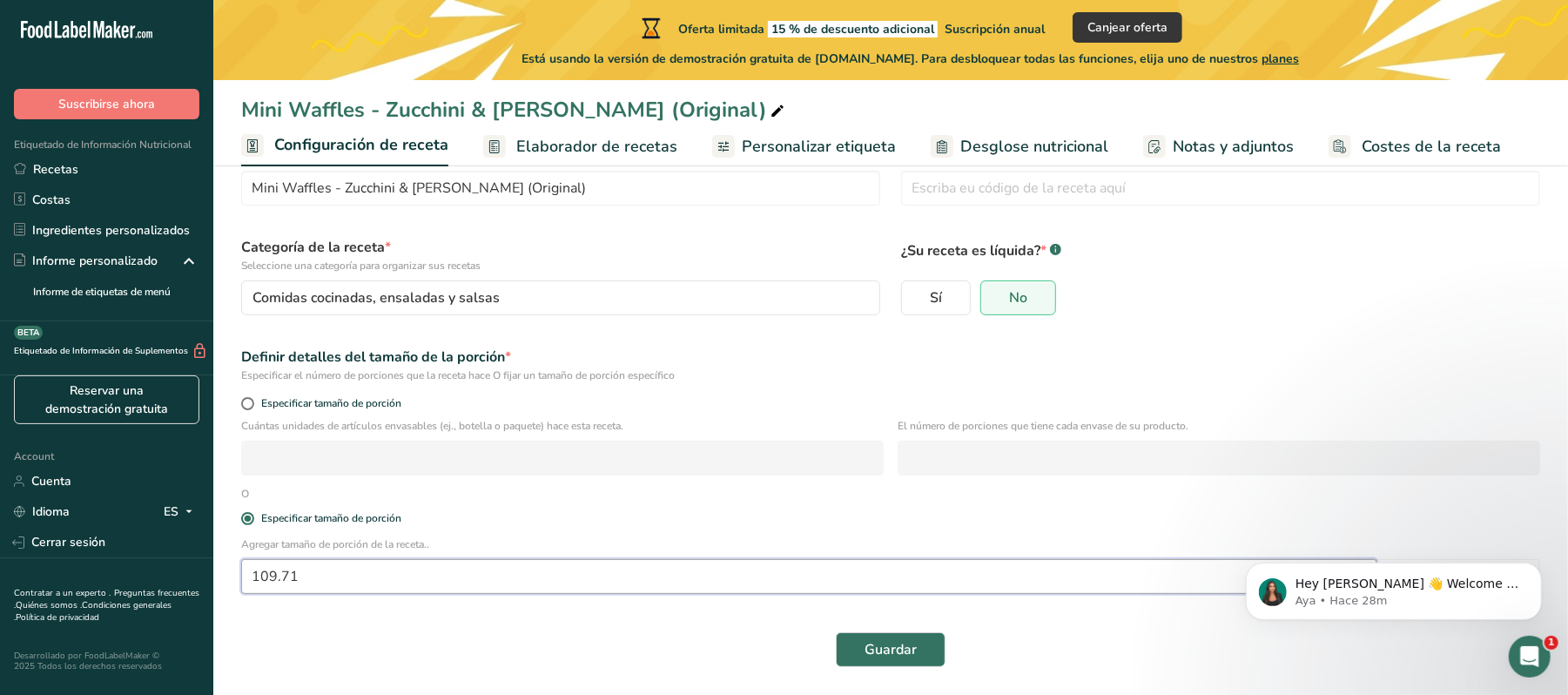
drag, startPoint x: 388, startPoint y: 576, endPoint x: 197, endPoint y: 585, distance: 191.2
click at [197, 585] on div ".a-20{fill:#fff;} Suscribirse ahora Etiquetado de Información Nutricional Recet…" at bounding box center [784, 311] width 1568 height 768
type input "100"
click at [861, 648] on button "Guardar" at bounding box center [891, 649] width 110 height 35
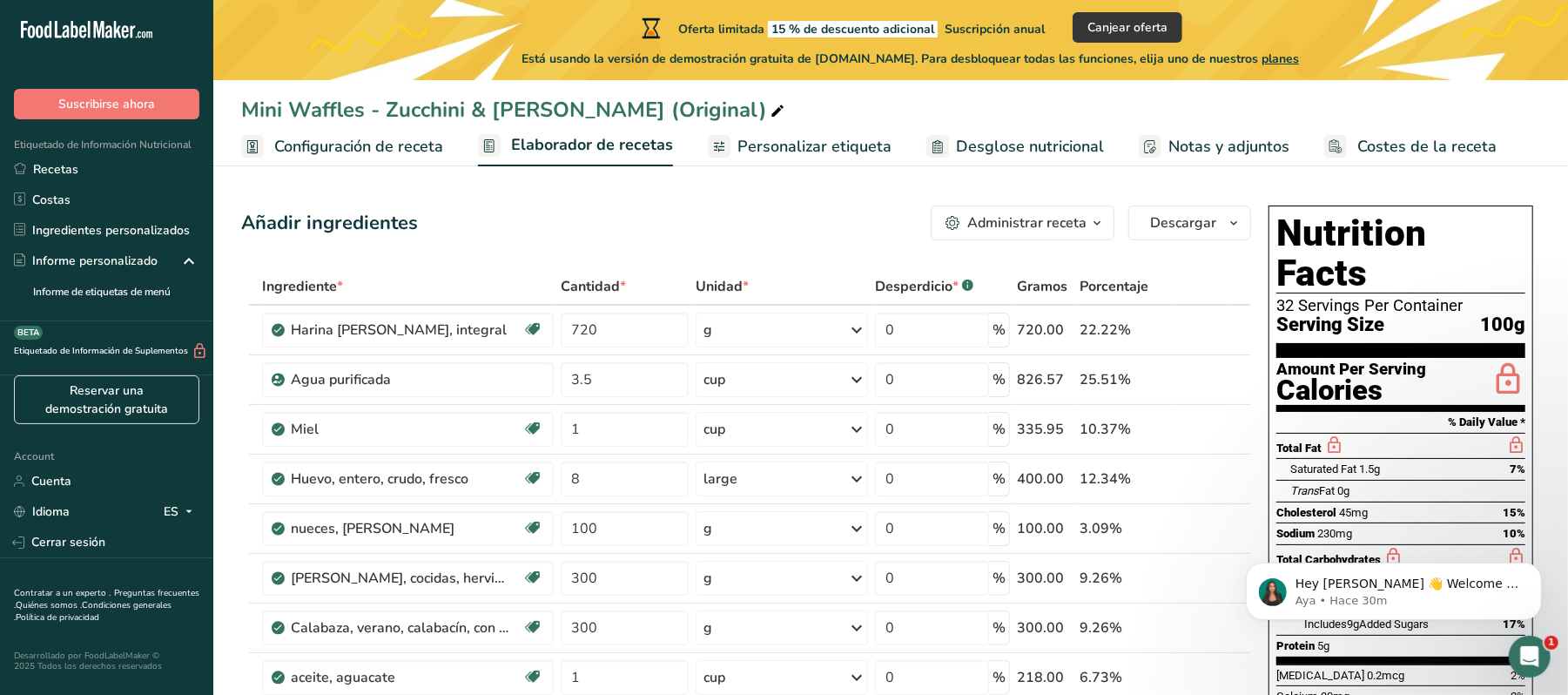
click at [318, 156] on span "Configuración de receta" at bounding box center [359, 147] width 169 height 23
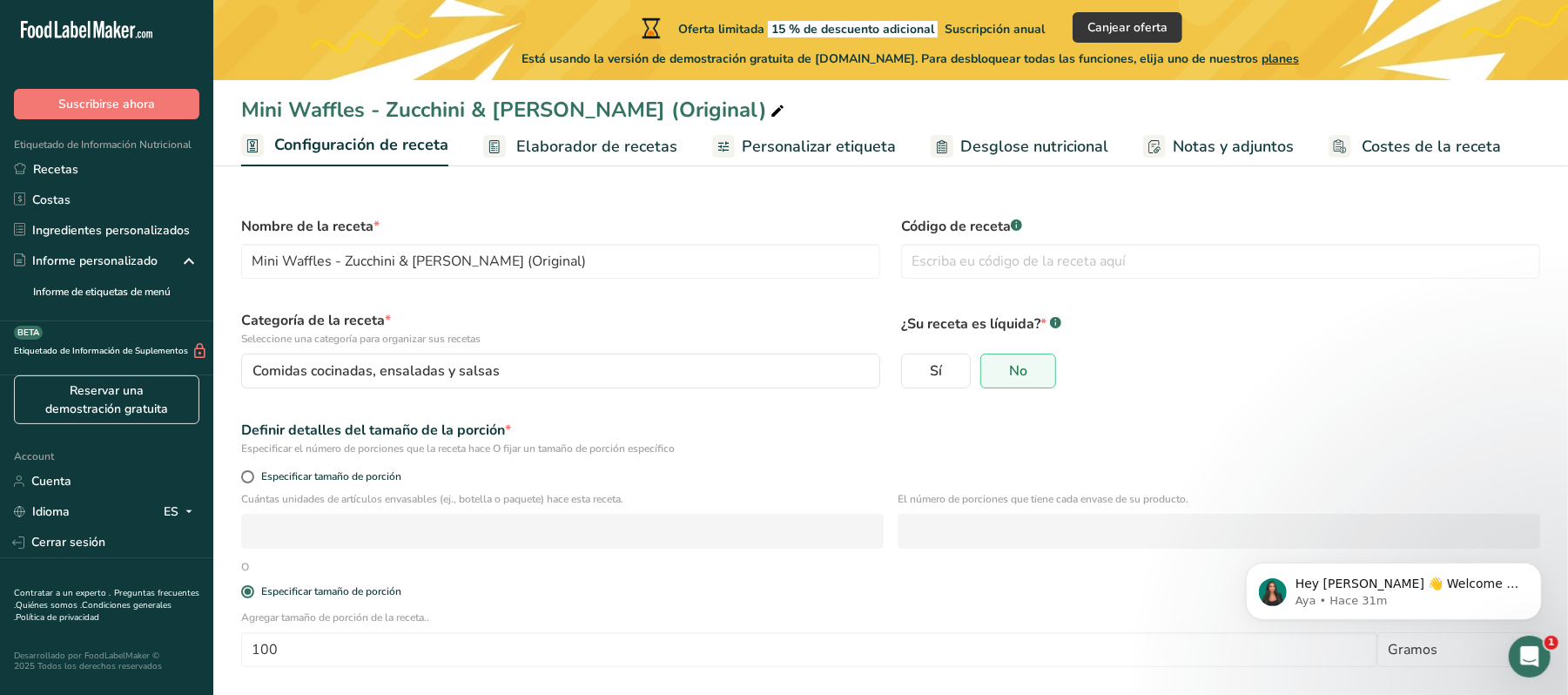
scroll to position [74, 0]
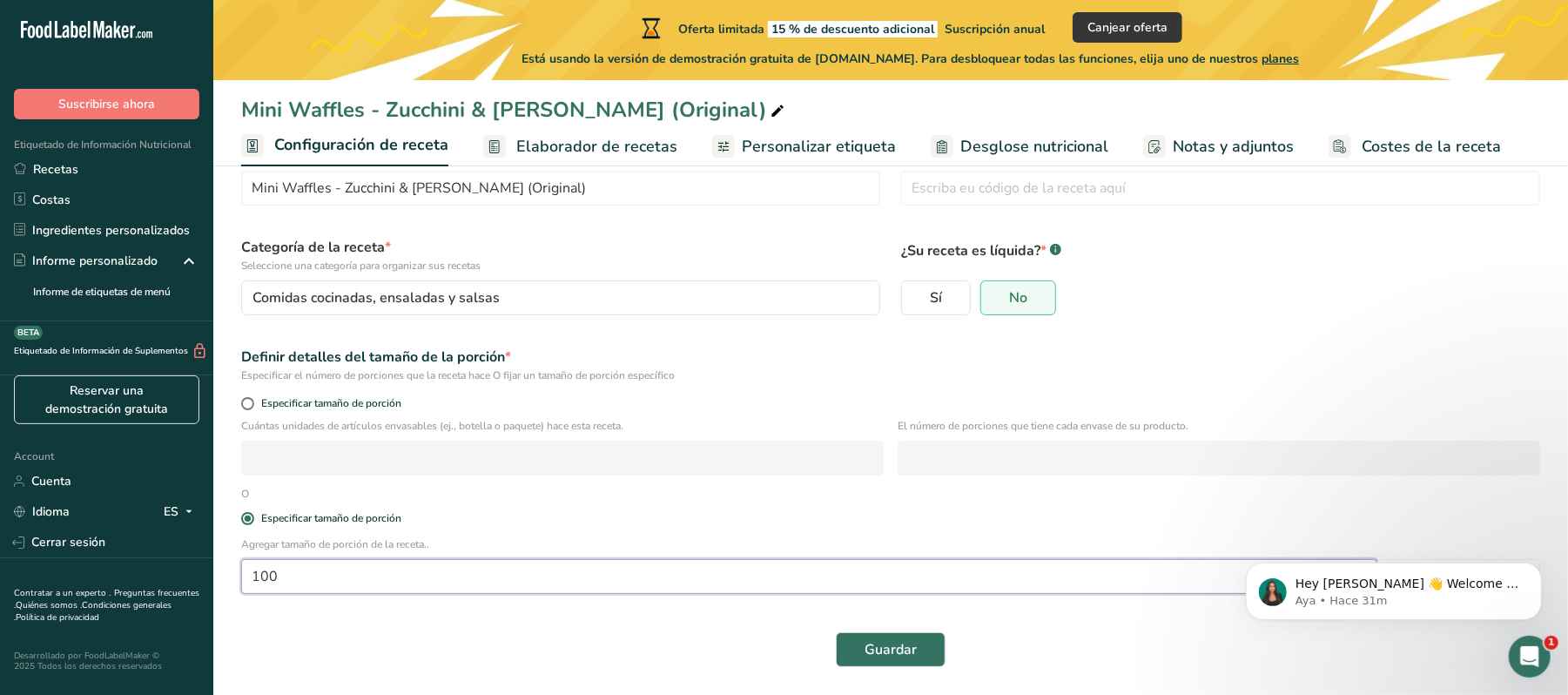
drag, startPoint x: 328, startPoint y: 559, endPoint x: 264, endPoint y: 579, distance: 67.1
click at [264, 578] on input "100" at bounding box center [809, 576] width 1136 height 35
type input "1"
paste input "109.71"
type input "109.71"
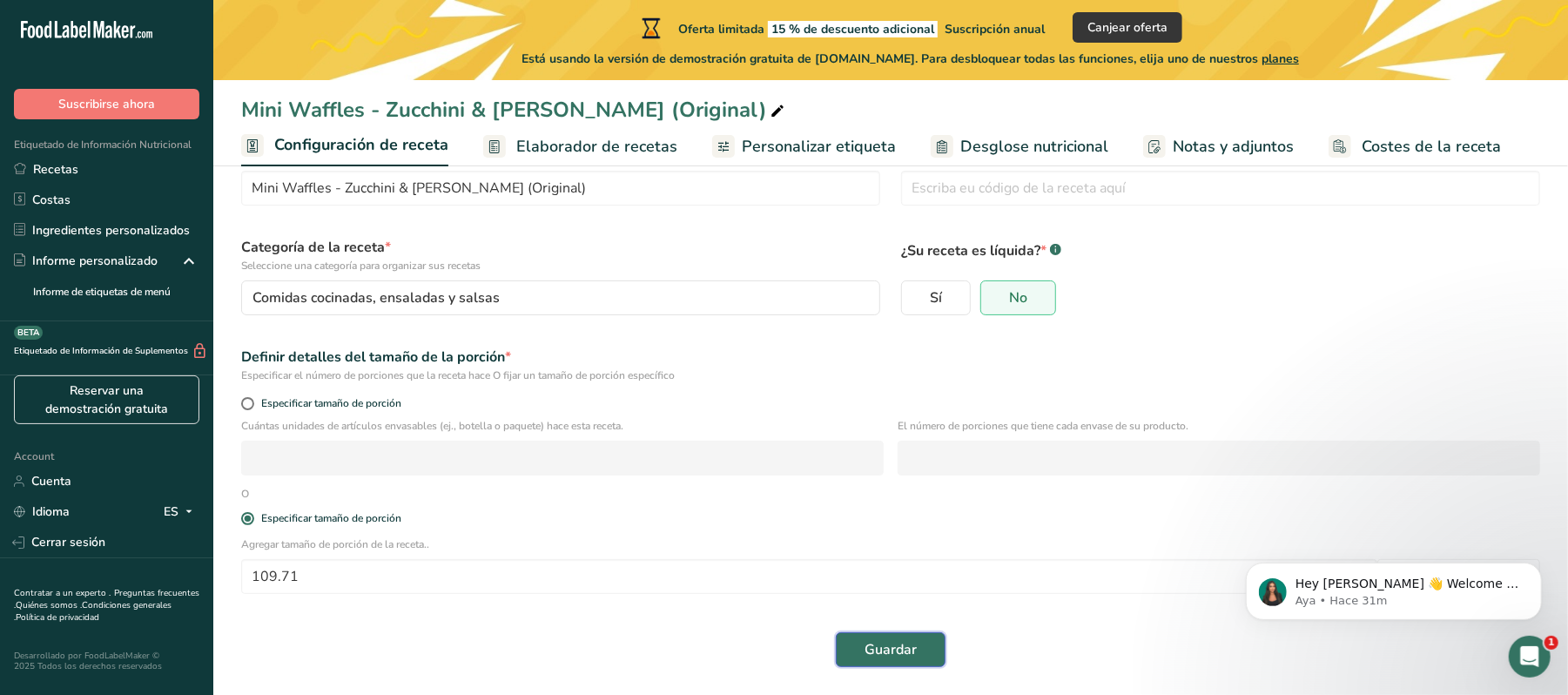
click at [920, 648] on button "Guardar" at bounding box center [891, 649] width 110 height 35
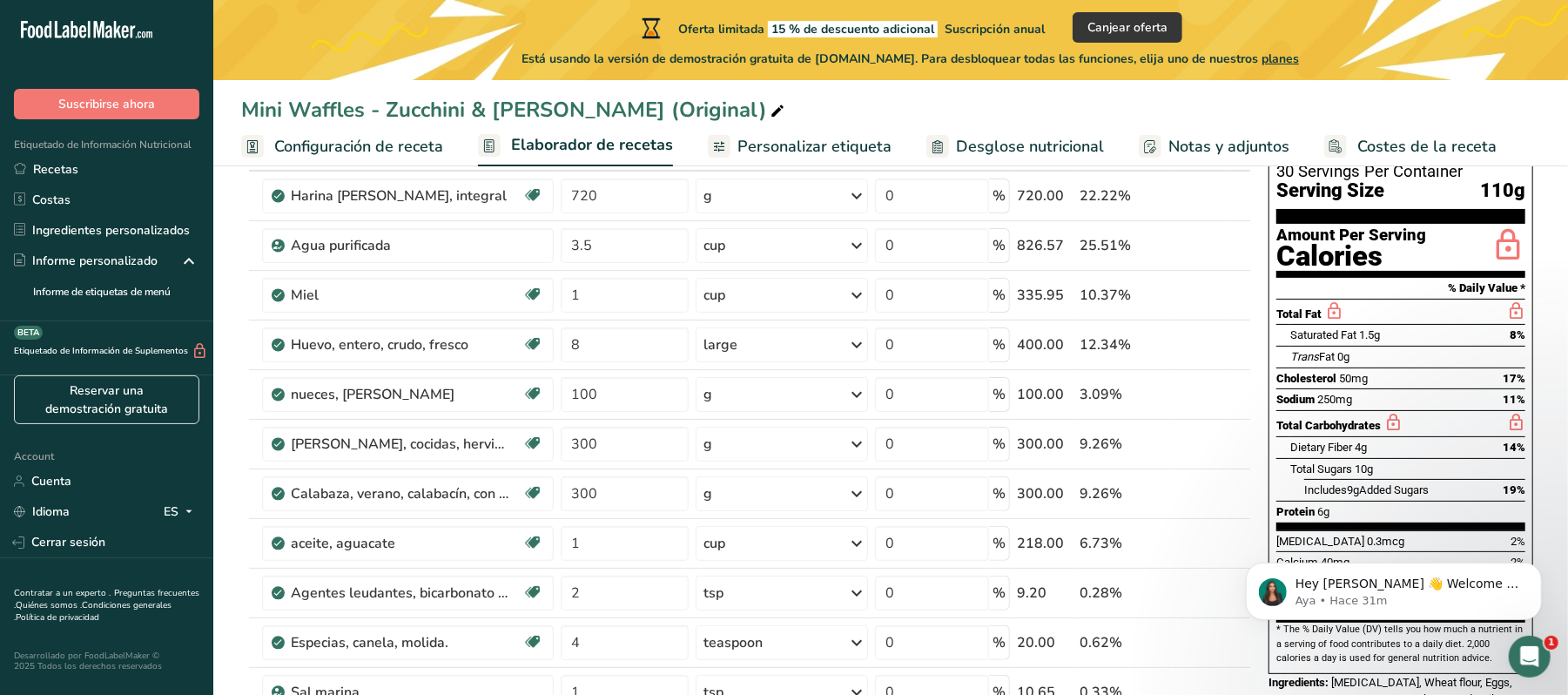
scroll to position [133, 0]
drag, startPoint x: 1306, startPoint y: 426, endPoint x: 1500, endPoint y: 450, distance: 195.5
click at [1500, 450] on section "Total Fat Saturated Fat 1.5g 8% Trans Fat 0g Cholesterol 50mg 17% Sodium 250mg …" at bounding box center [1401, 415] width 249 height 232
click at [1500, 480] on div "Includes 9g Added Sugars 19%" at bounding box center [1415, 491] width 221 height 22
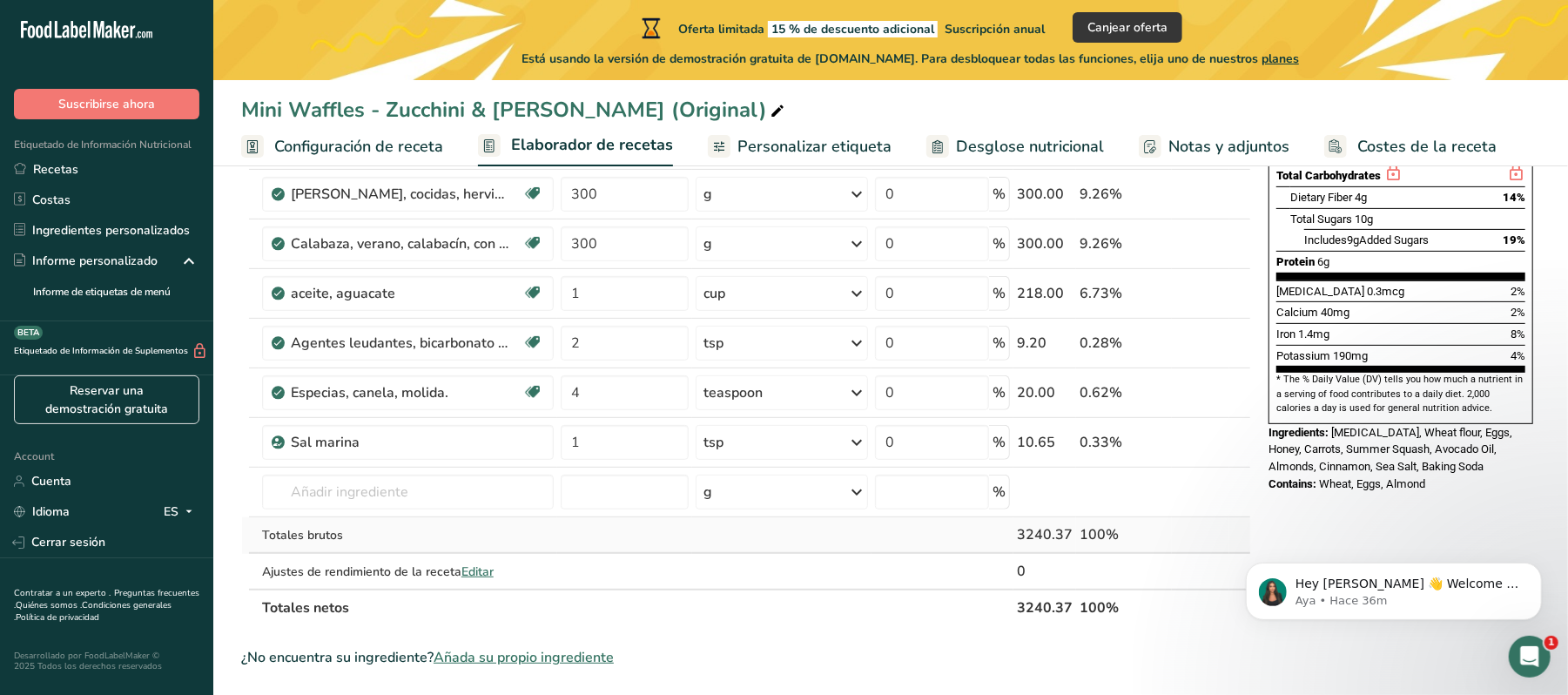
scroll to position [470, 0]
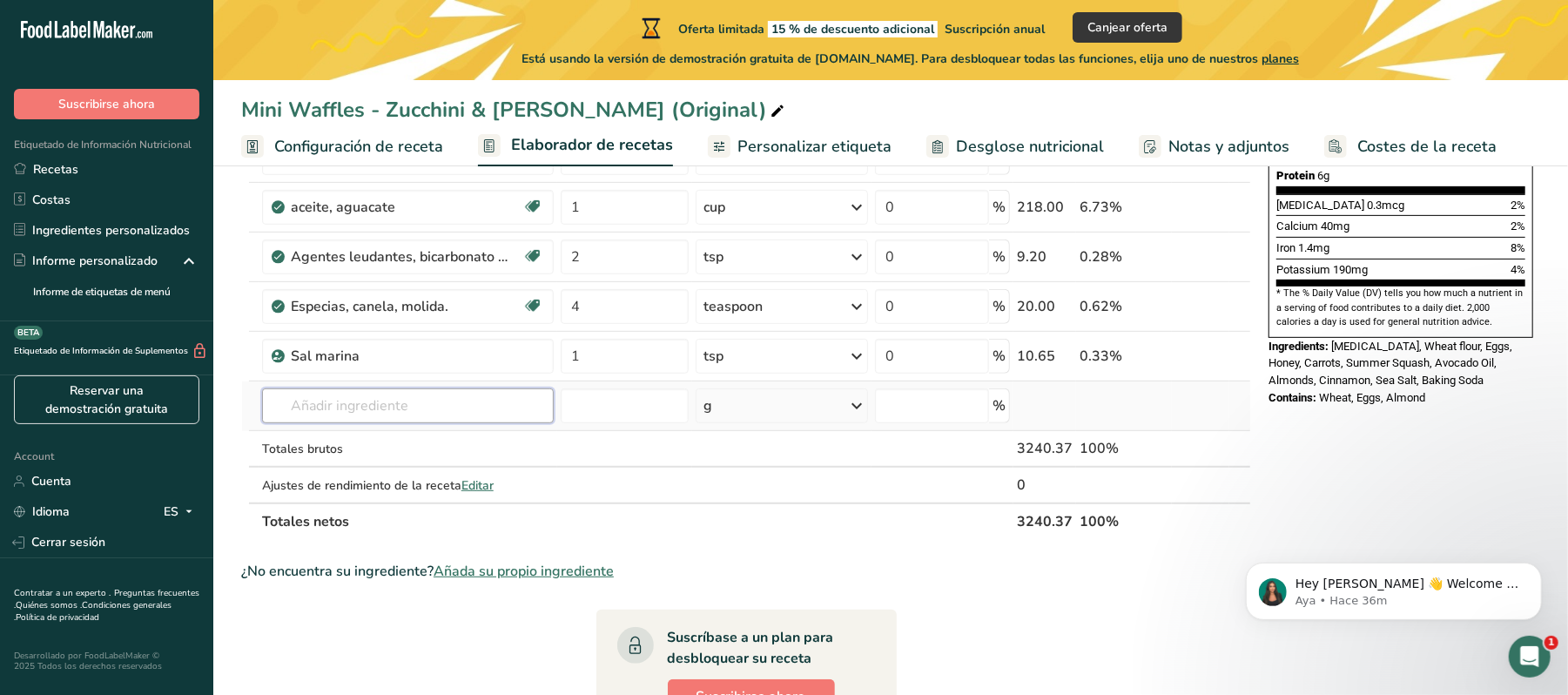
click at [346, 412] on input "text" at bounding box center [408, 405] width 291 height 35
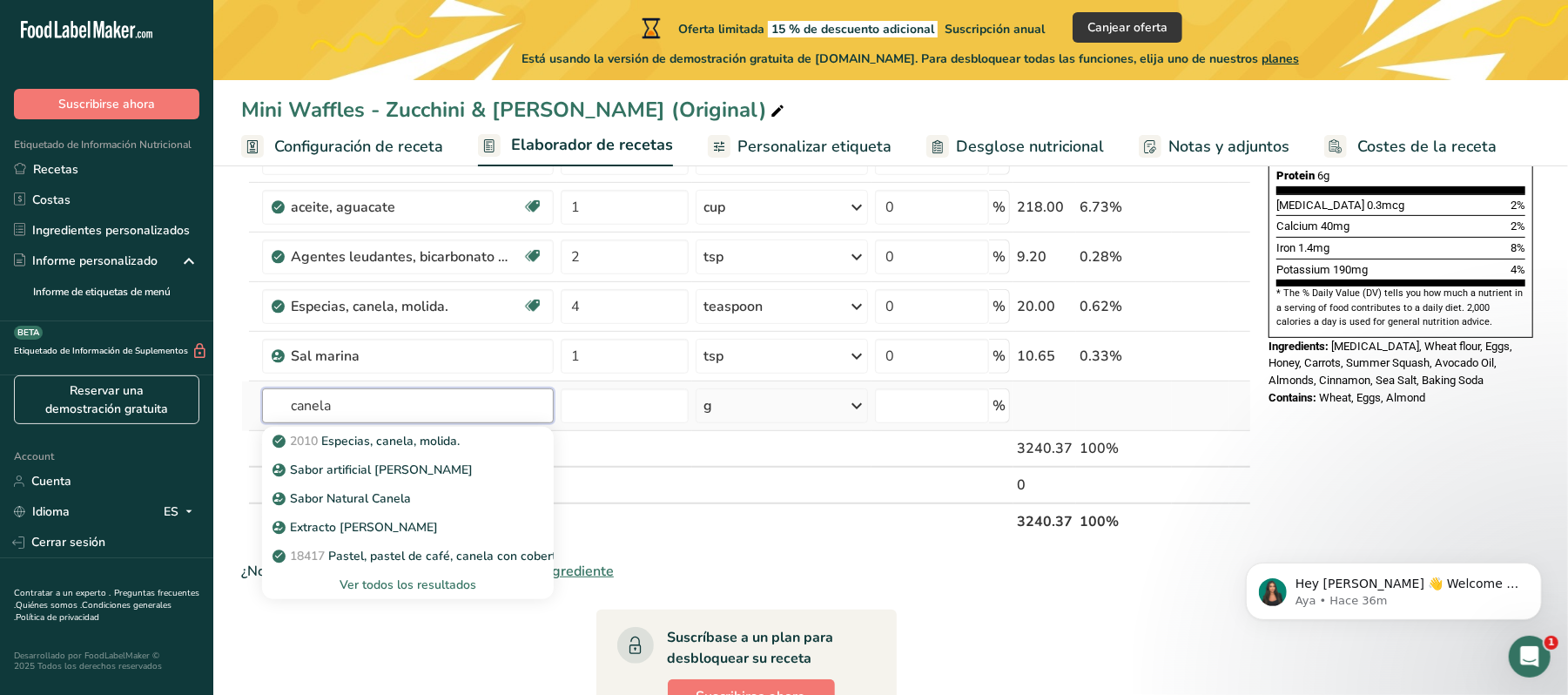
type input "canela"
click at [370, 586] on div "Ver todos los resultados" at bounding box center [407, 584] width 263 height 18
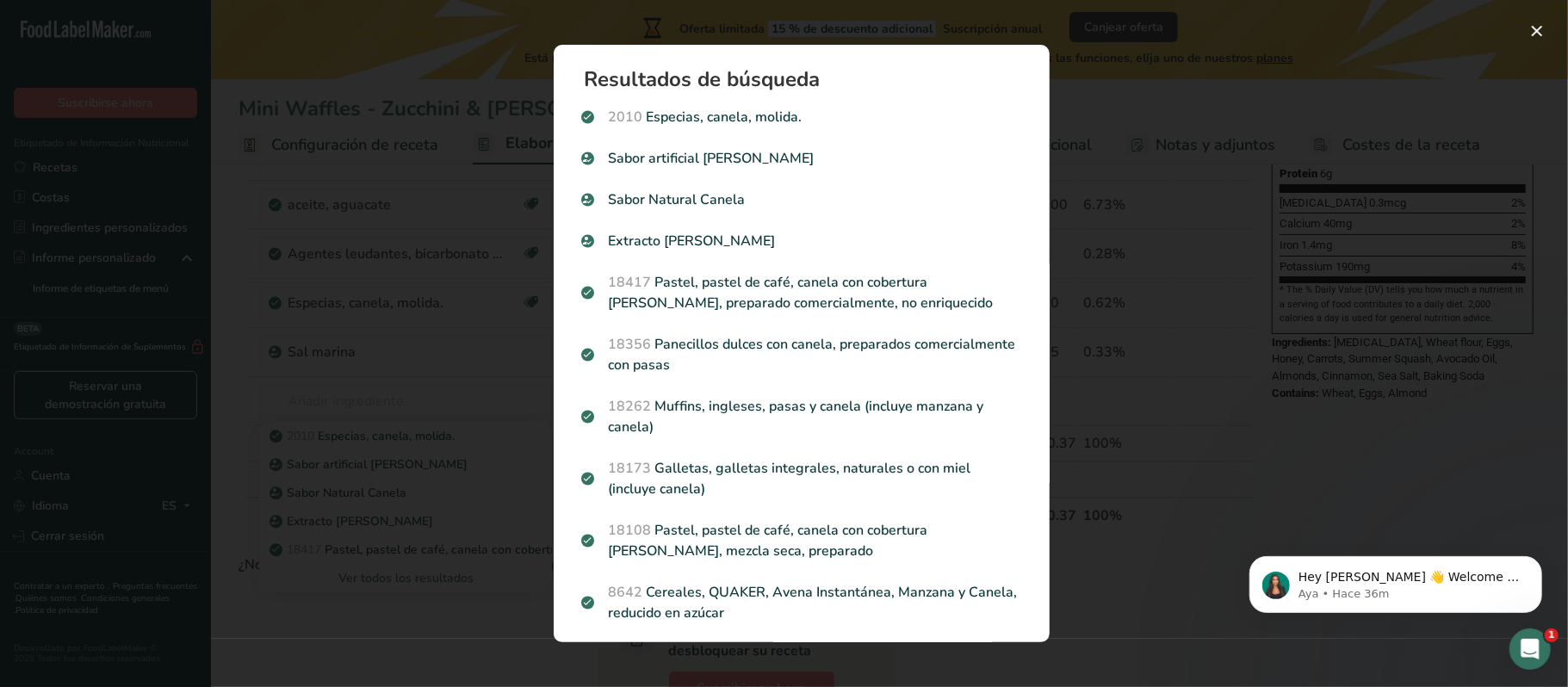
click at [341, 597] on div "Search results modal" at bounding box center [784, 343] width 1568 height 687
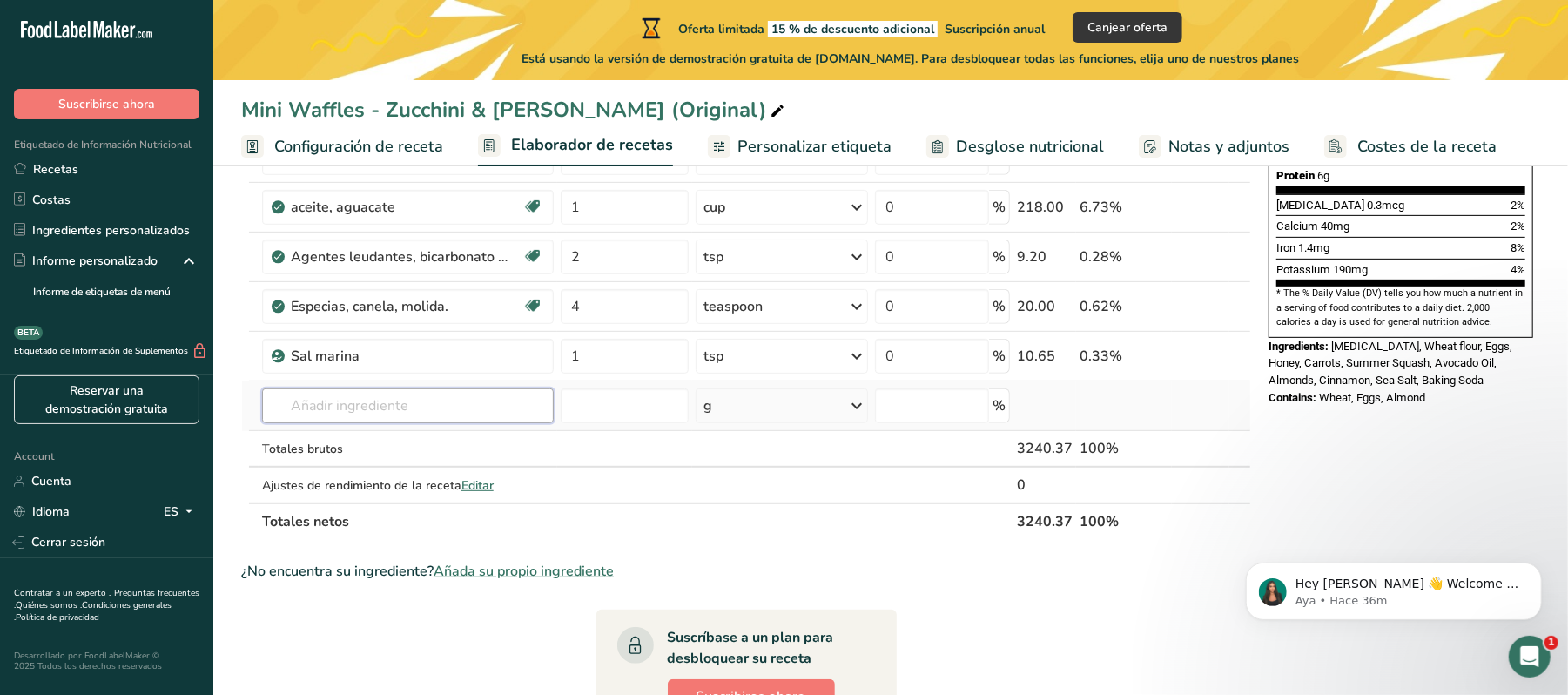
click at [346, 423] on input "text" at bounding box center [408, 405] width 291 height 35
type input "a"
type input "c"
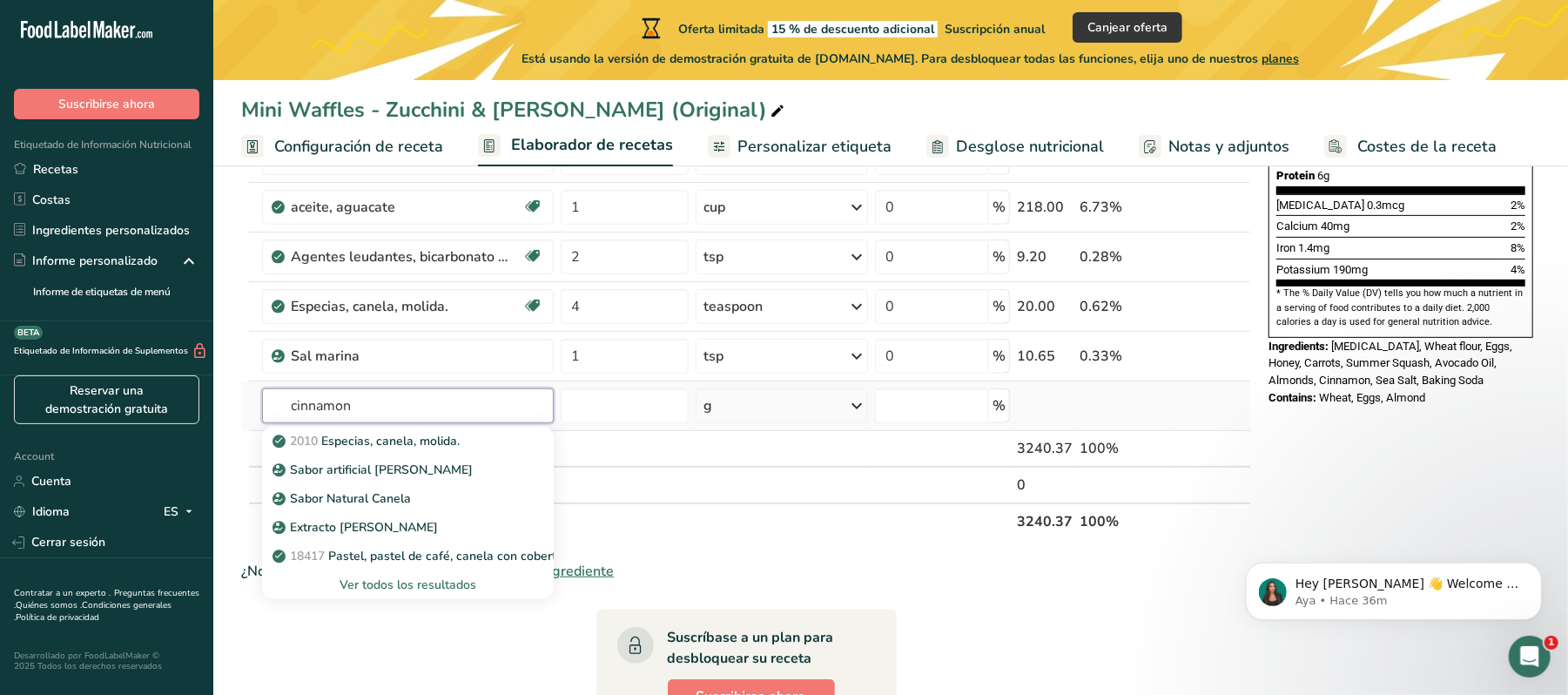
type input "cinnamon"
click at [361, 578] on div "Ver todos los resultados" at bounding box center [407, 584] width 263 height 18
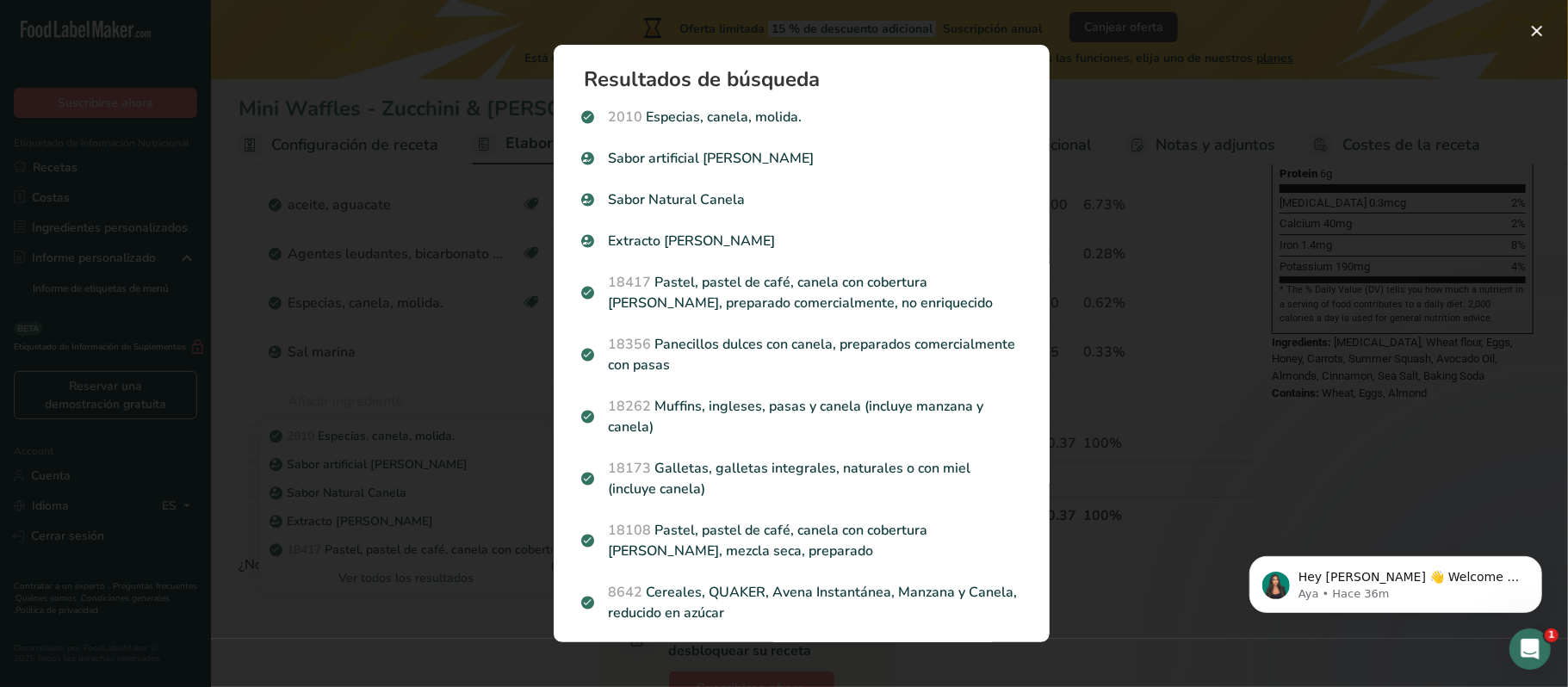
click at [1223, 403] on div "Search results modal" at bounding box center [784, 343] width 1568 height 687
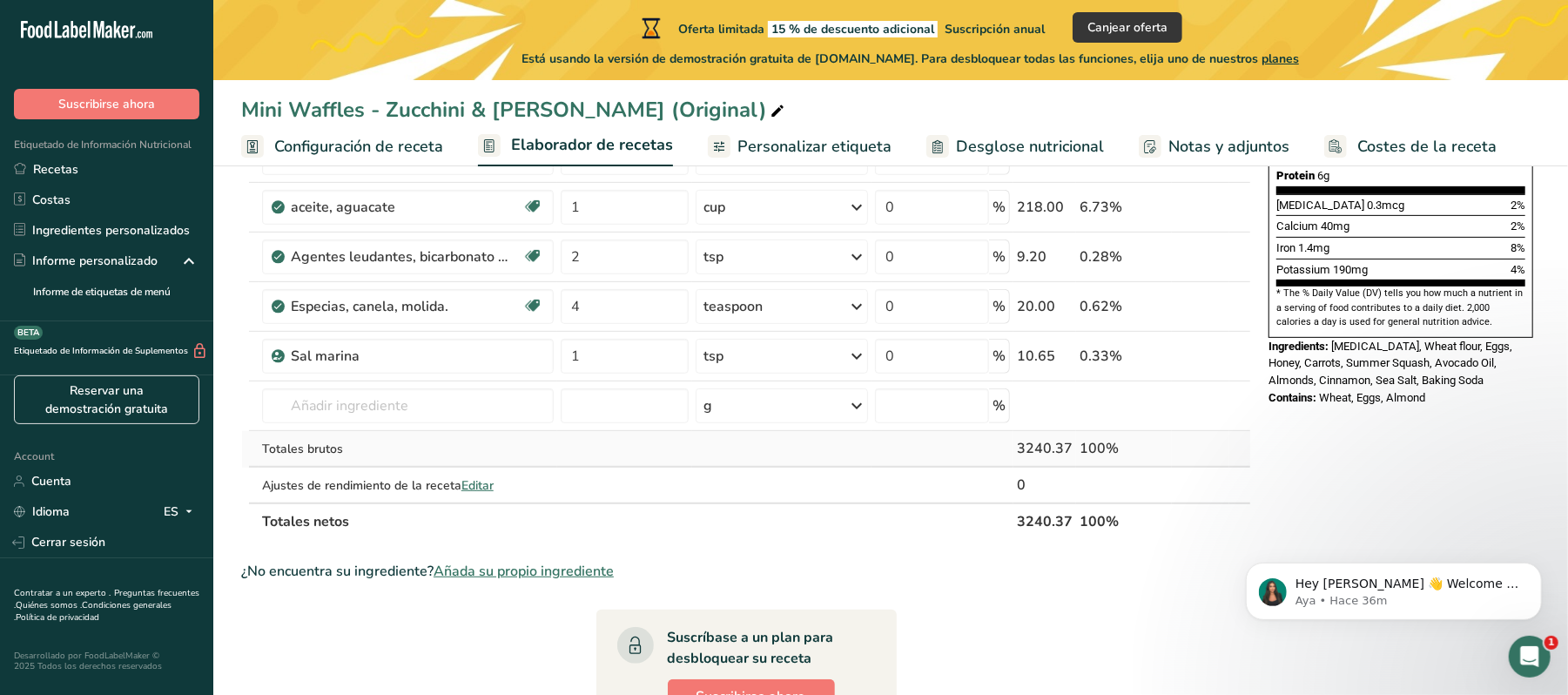
scroll to position [0, 0]
